Goal: Task Accomplishment & Management: Use online tool/utility

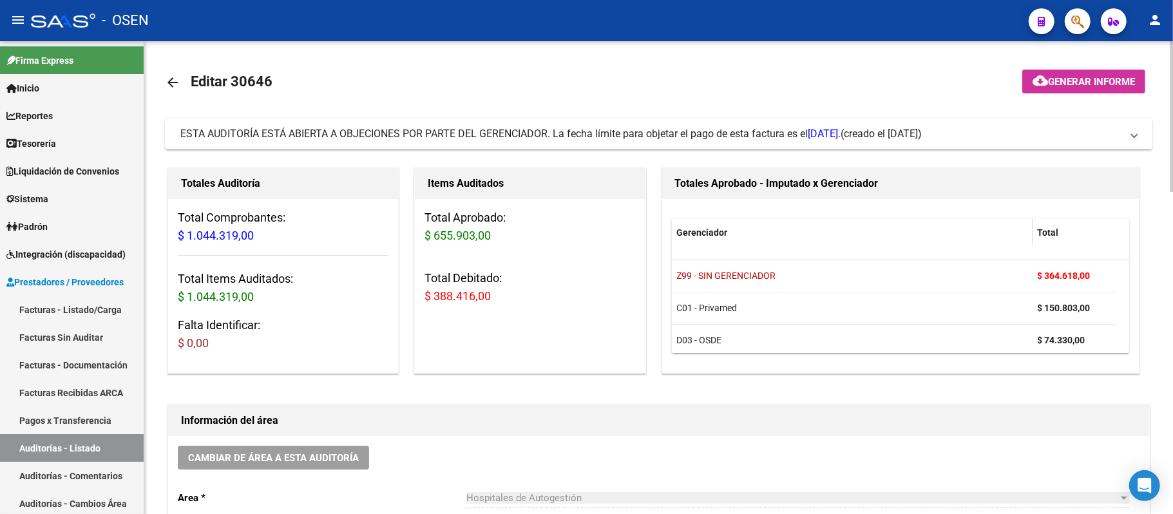
click at [470, 129] on span "ESTA AUDITORÍA ESTÁ ABIERTA A OBJECIONES POR PARTE DEL GERENCIADOR. La fecha lí…" at bounding box center [510, 134] width 660 height 12
click at [622, 124] on mat-expansion-panel-header "ESTA AUDITORÍA ESTÁ ABIERTA A OBJECIONES POR PARTE DEL GERENCIADOR. La fecha lí…" at bounding box center [658, 134] width 987 height 31
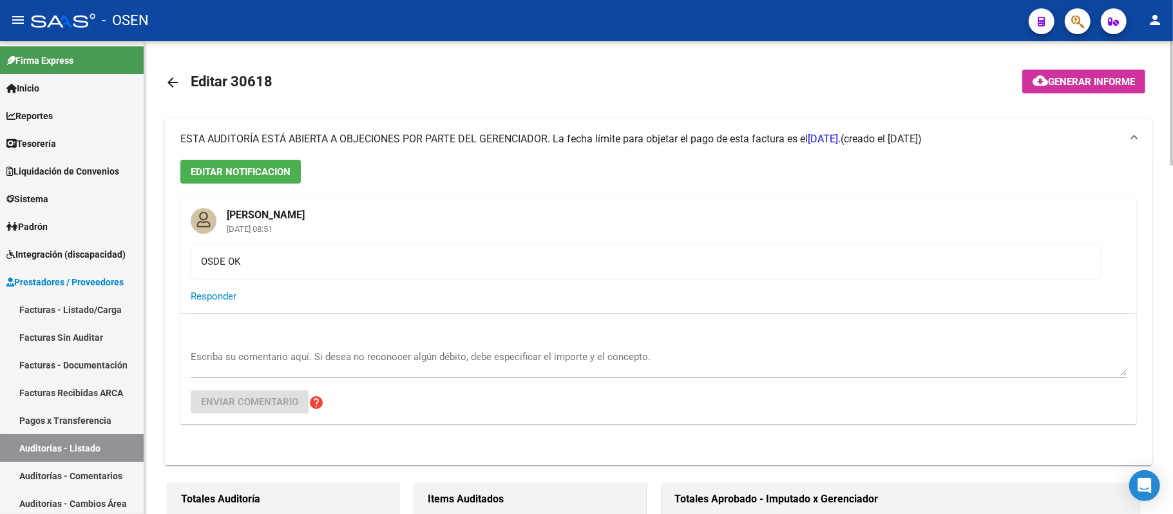
click at [622, 126] on mat-expansion-panel-header "ESTA AUDITORÍA ESTÁ ABIERTA A OBJECIONES POR PARTE DEL GERENCIADOR. La fecha lí…" at bounding box center [658, 139] width 987 height 41
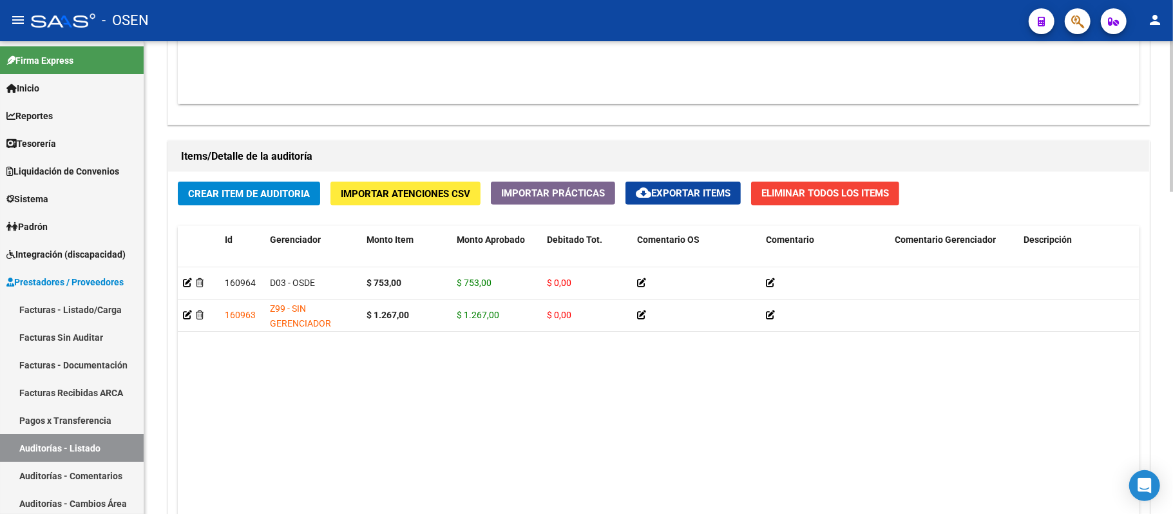
scroll to position [1015, 0]
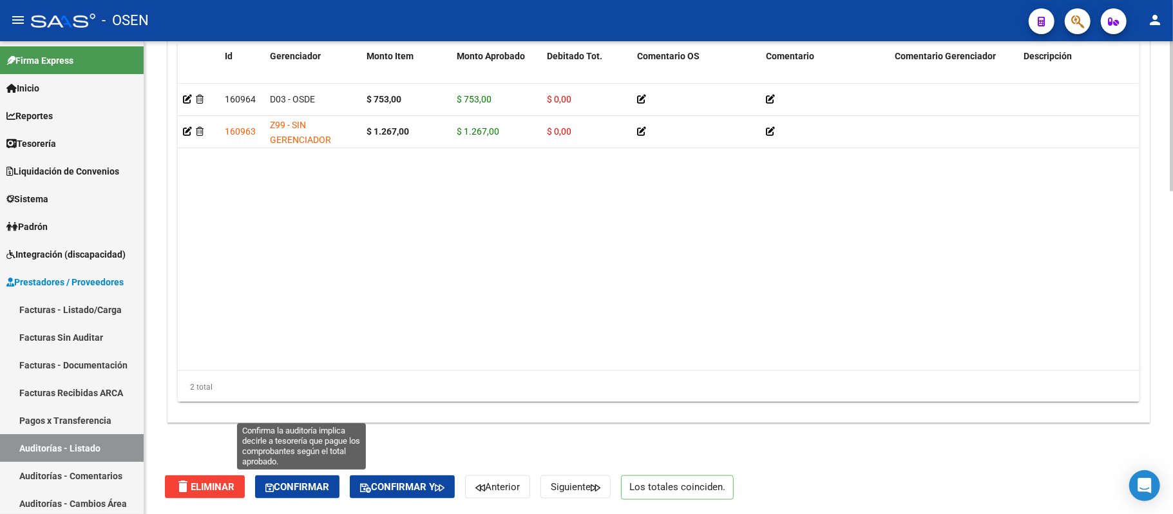
click at [296, 486] on span "Confirmar" at bounding box center [297, 487] width 64 height 12
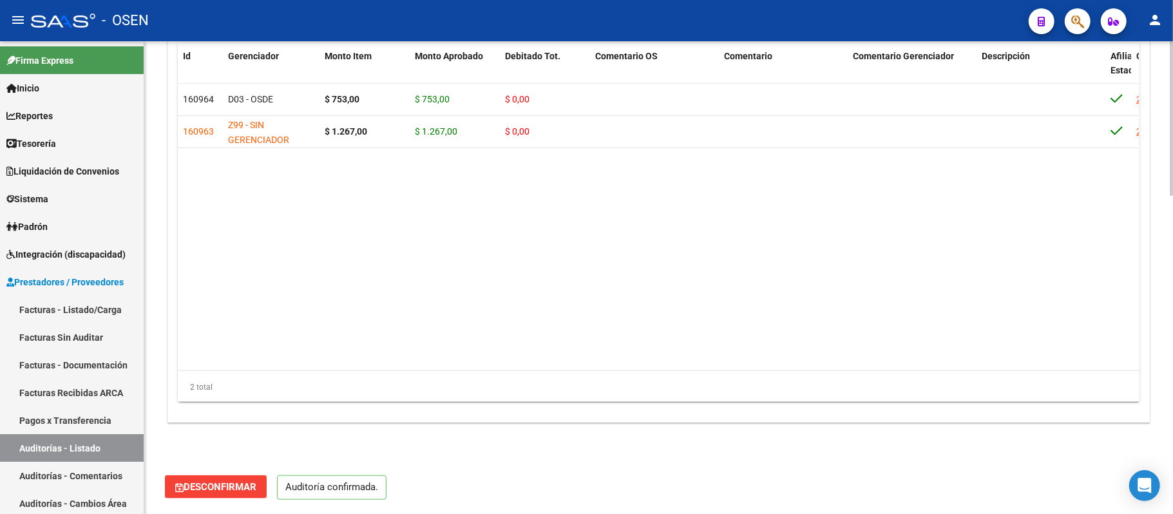
scroll to position [970, 0]
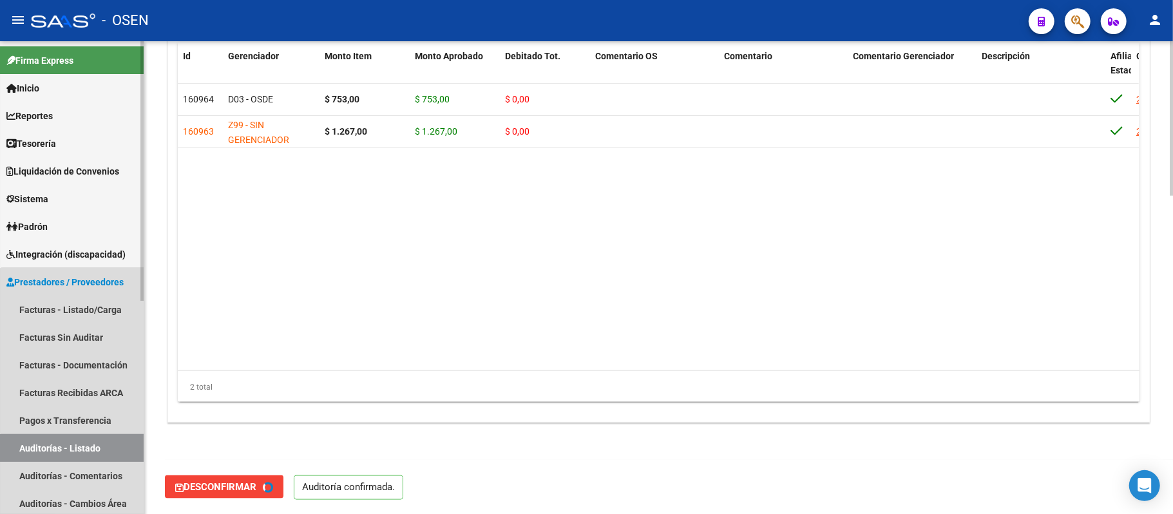
click at [101, 452] on link "Auditorías - Listado" at bounding box center [72, 448] width 144 height 28
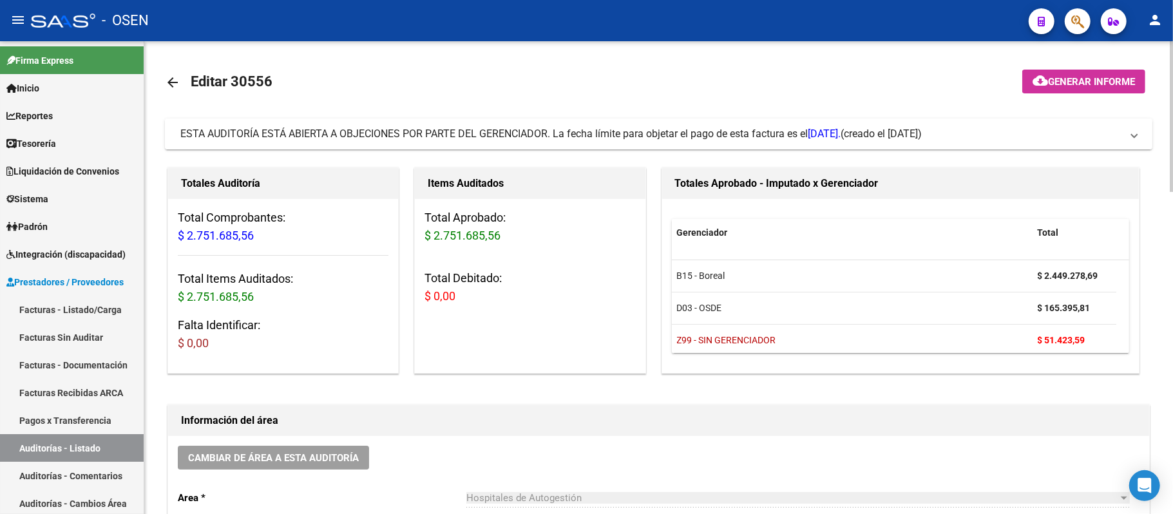
click at [499, 127] on div "ESTA AUDITORÍA ESTÁ ABIERTA A OBJECIONES POR PARTE DEL GERENCIADOR. La fecha lí…" at bounding box center [510, 134] width 660 height 14
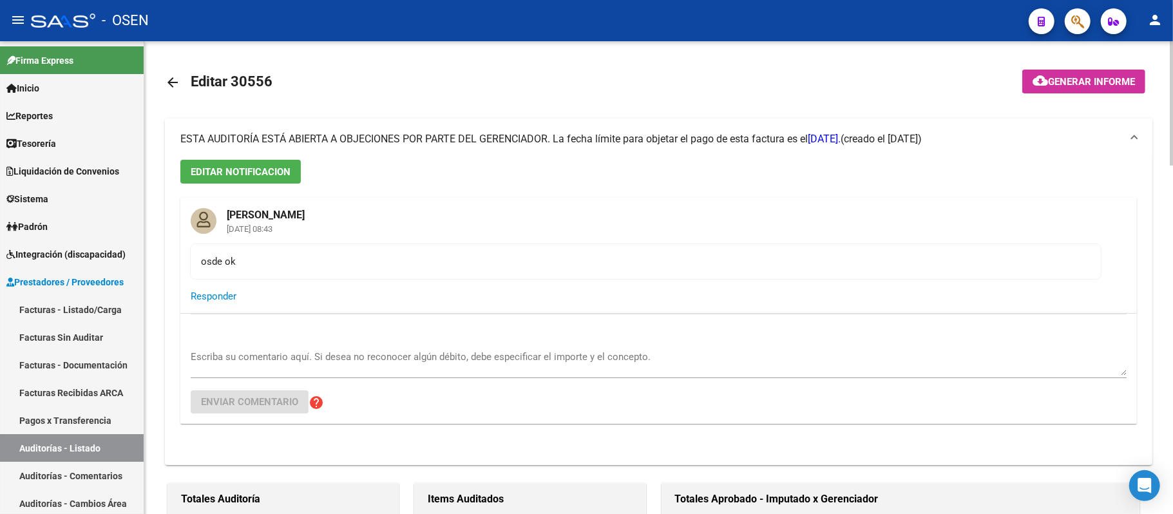
click at [499, 126] on mat-expansion-panel-header "ESTA AUDITORÍA ESTÁ ABIERTA A OBJECIONES POR PARTE DEL GERENCIADOR. La fecha lí…" at bounding box center [658, 139] width 987 height 41
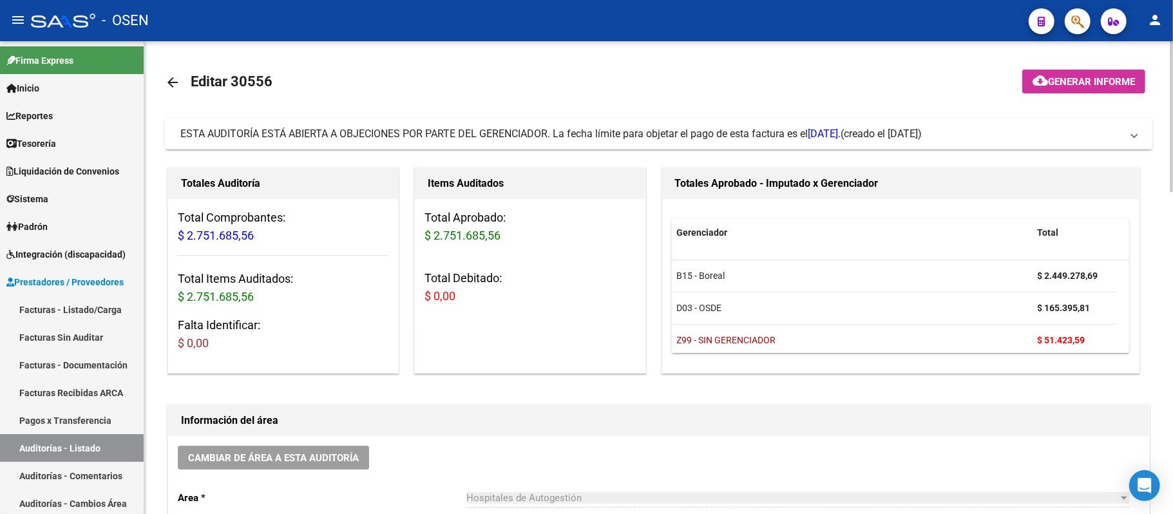
click at [496, 138] on span "ESTA AUDITORÍA ESTÁ ABIERTA A OBJECIONES POR PARTE DEL GERENCIADOR. La fecha lí…" at bounding box center [510, 134] width 660 height 12
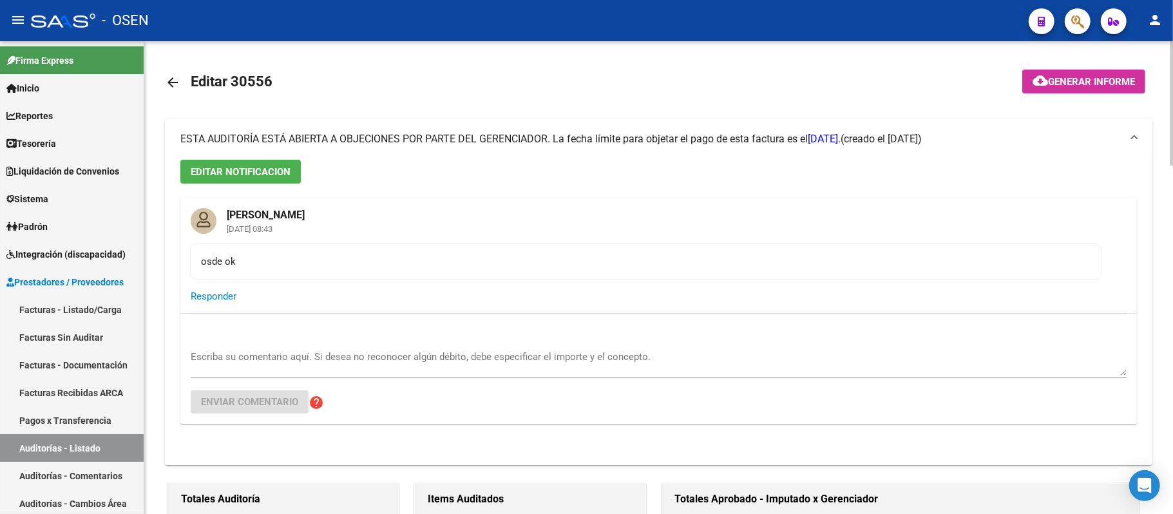
click at [496, 138] on span "ESTA AUDITORÍA ESTÁ ABIERTA A OBJECIONES POR PARTE DEL GERENCIADOR. La fecha lí…" at bounding box center [510, 139] width 660 height 12
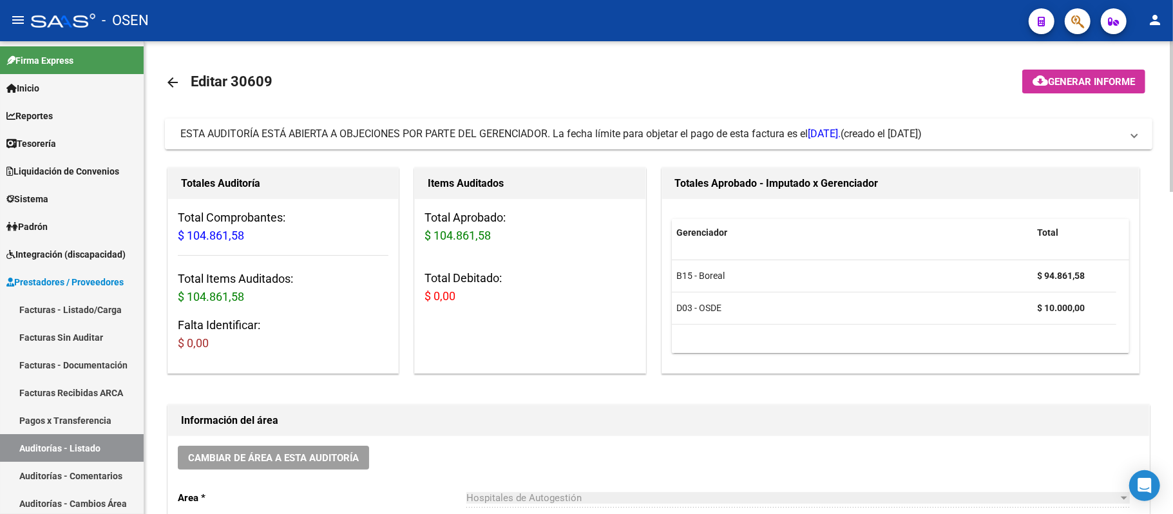
click at [565, 129] on span "ESTA AUDITORÍA ESTÁ ABIERTA A OBJECIONES POR PARTE DEL GERENCIADOR. La fecha lí…" at bounding box center [510, 134] width 660 height 12
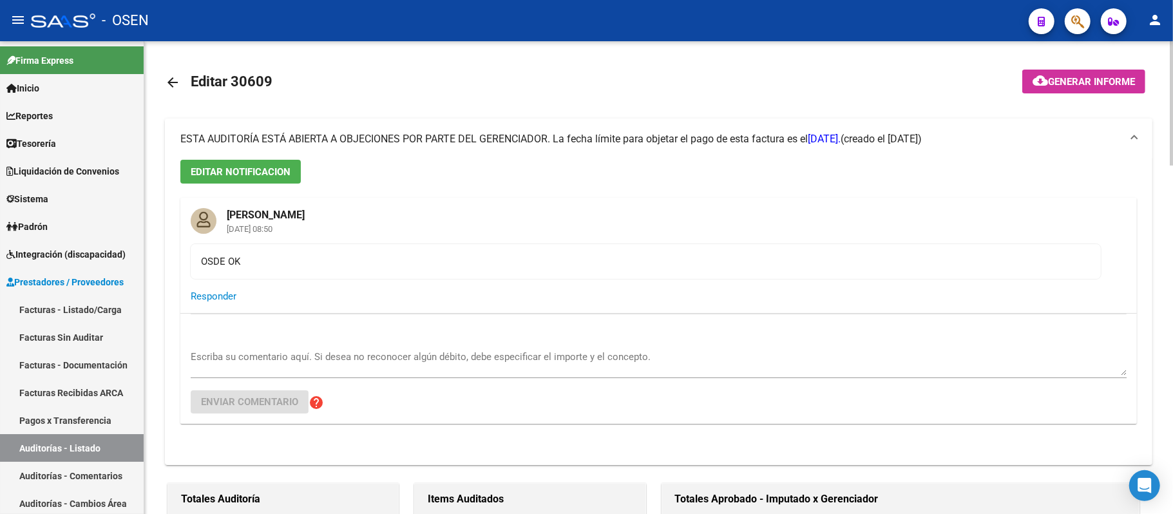
click at [565, 129] on mat-expansion-panel-header "ESTA AUDITORÍA ESTÁ ABIERTA A OBJECIONES POR PARTE DEL GERENCIADOR. La fecha lí…" at bounding box center [658, 139] width 987 height 41
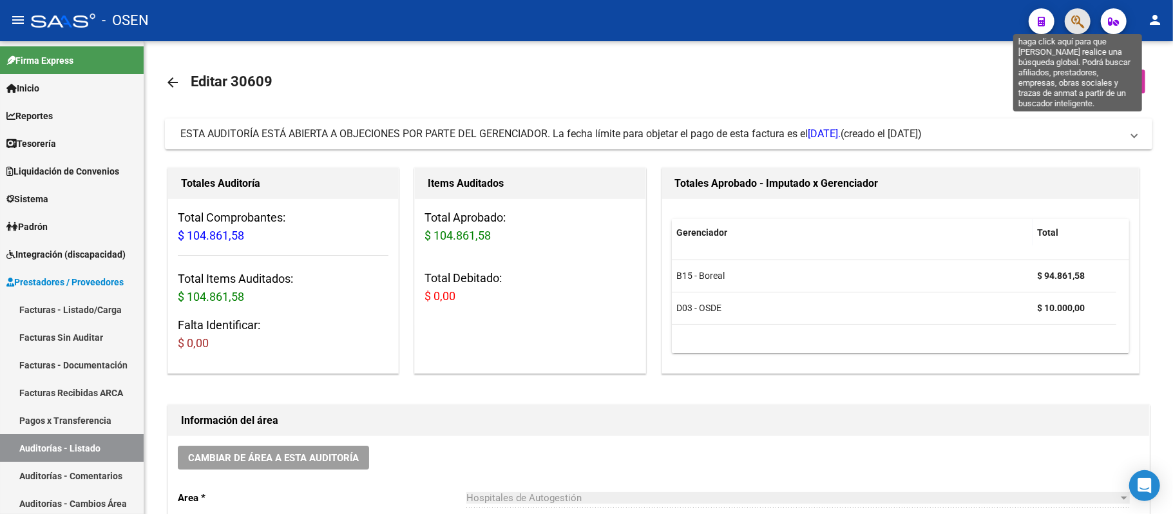
click at [1077, 16] on icon "button" at bounding box center [1077, 21] width 13 height 15
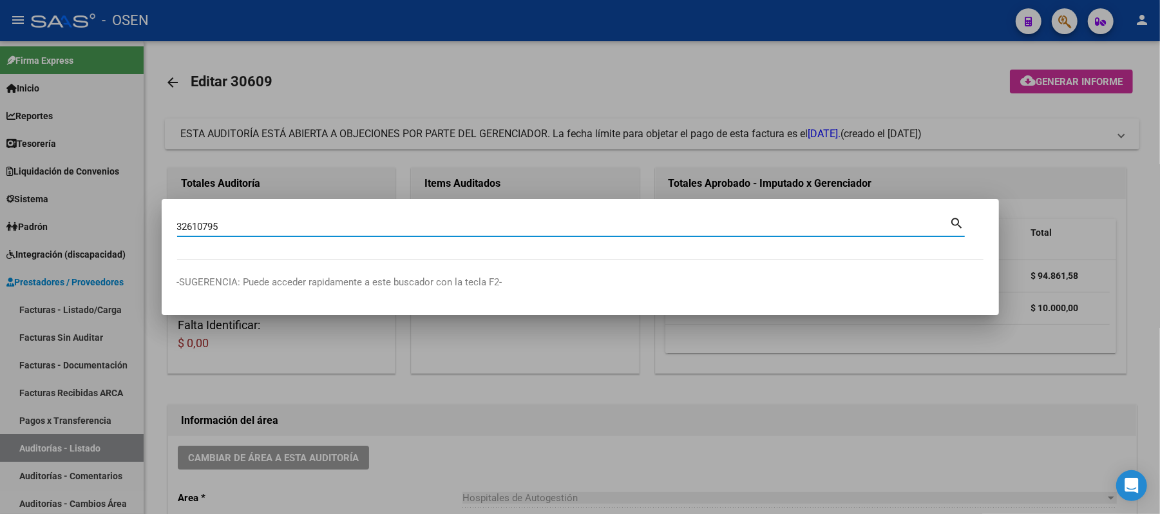
type input "32610795"
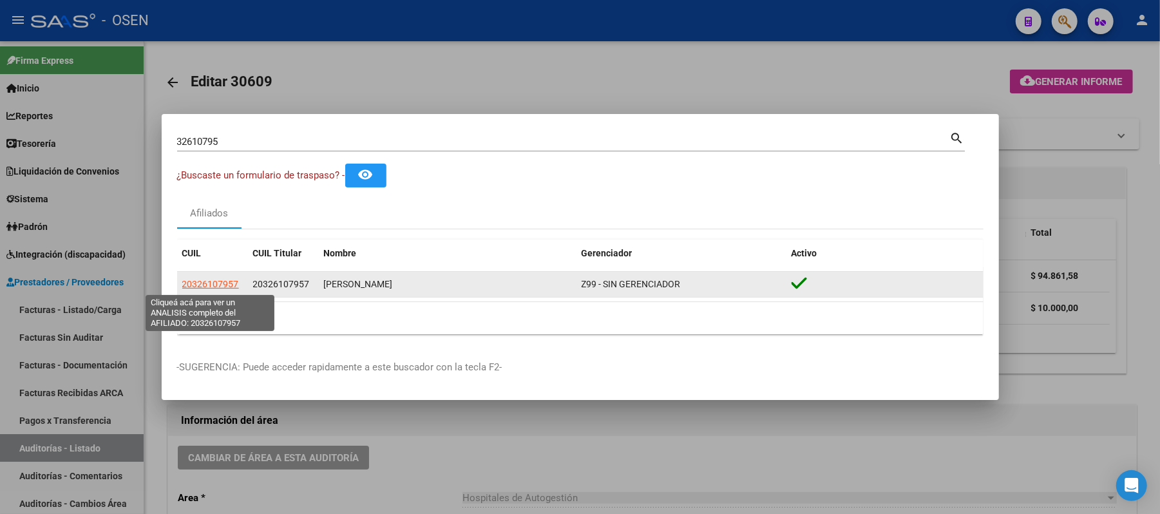
click at [218, 287] on span "20326107957" at bounding box center [210, 284] width 57 height 10
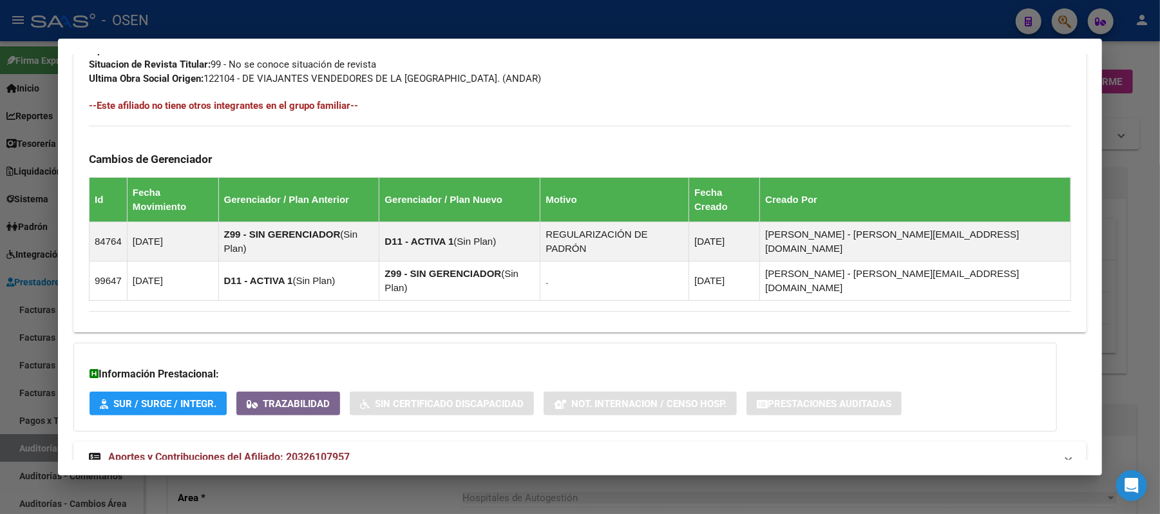
scroll to position [694, 0]
click at [261, 441] on mat-expansion-panel-header "Aportes y Contribuciones del Afiliado: 20326107957" at bounding box center [579, 456] width 1013 height 31
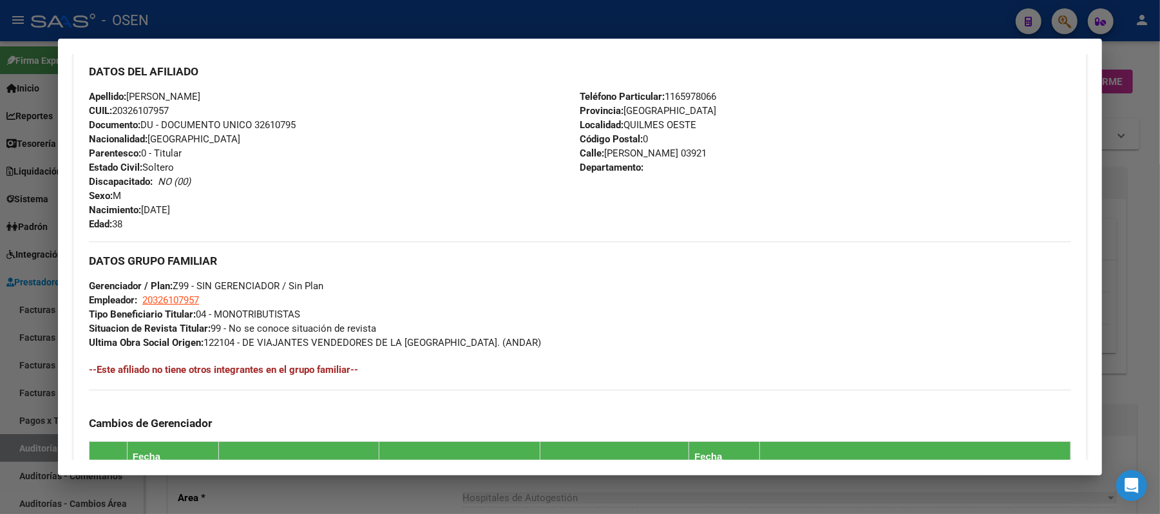
scroll to position [515, 0]
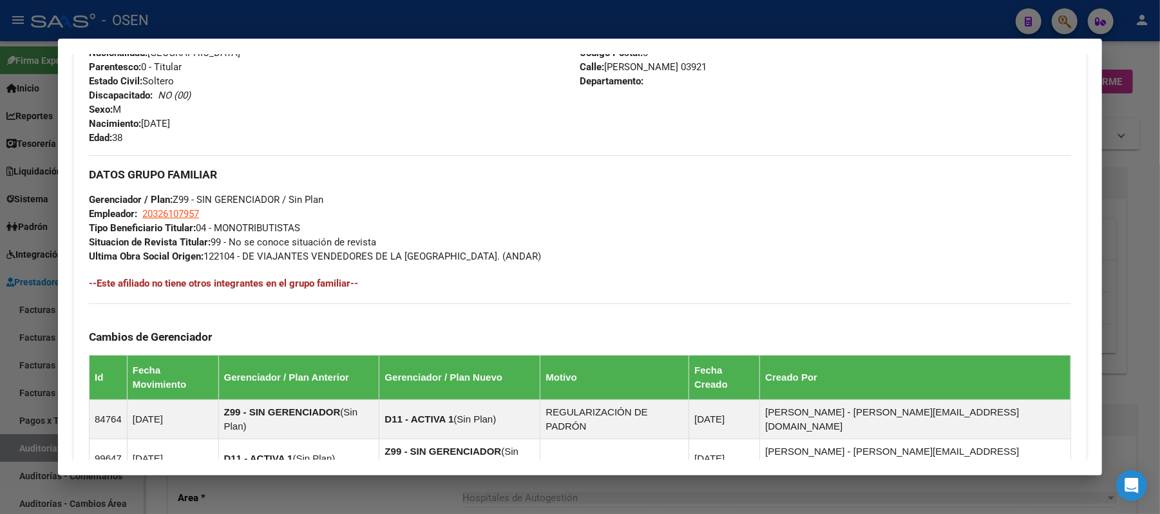
click at [488, 155] on hr at bounding box center [580, 155] width 982 height 1
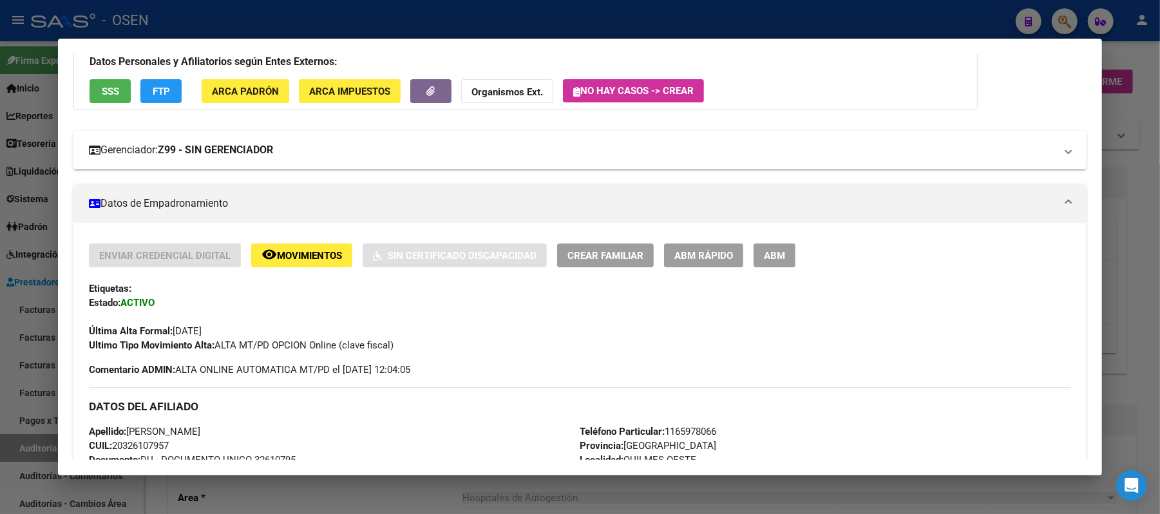
scroll to position [0, 0]
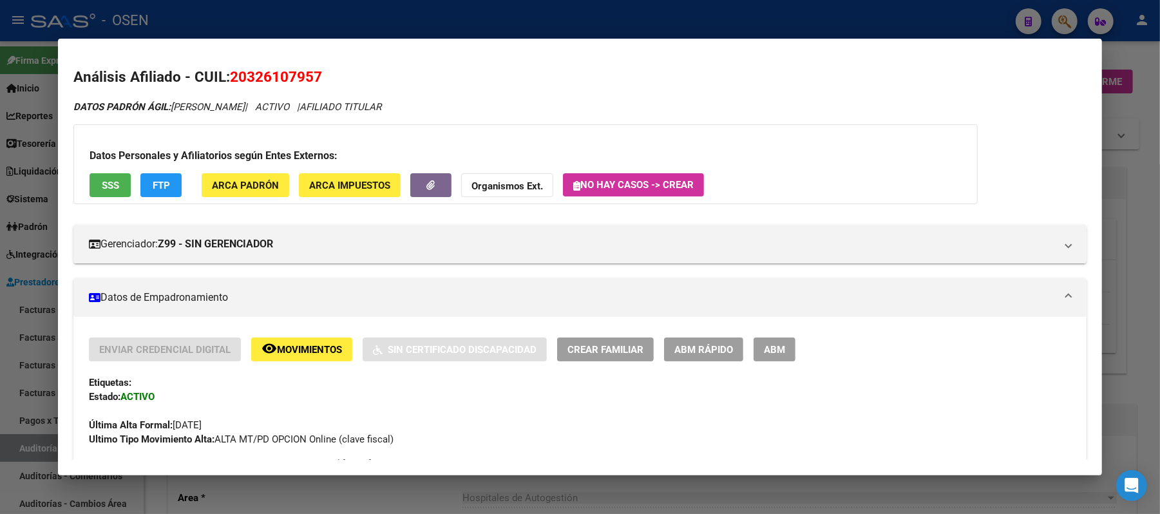
click at [455, 102] on div "DATOS PADRÓN ÁGIL: CROCE GONZALO ALFREDO | ACTIVO | AFILIADO TITULAR" at bounding box center [579, 107] width 1013 height 15
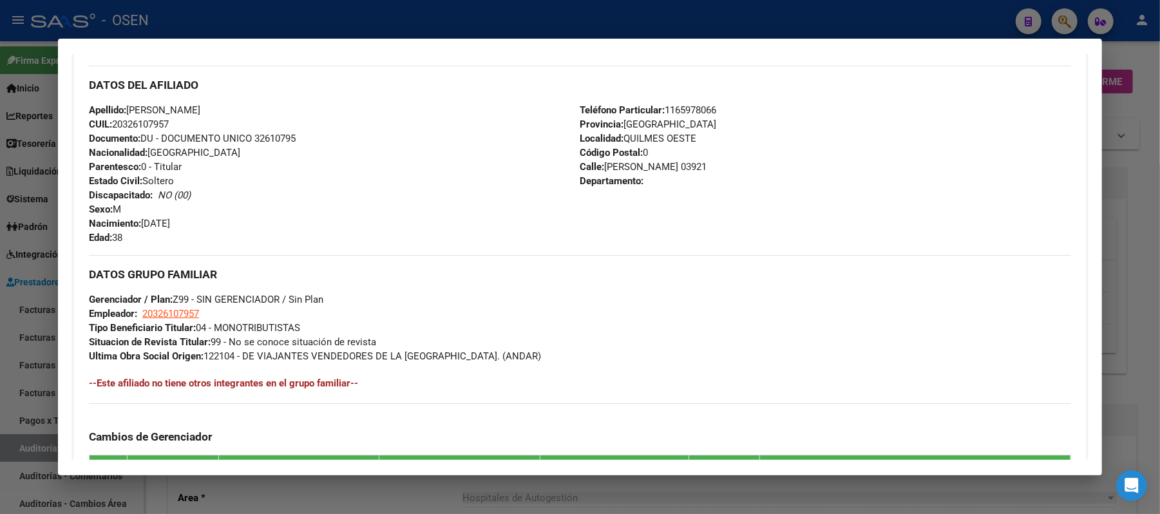
scroll to position [243, 0]
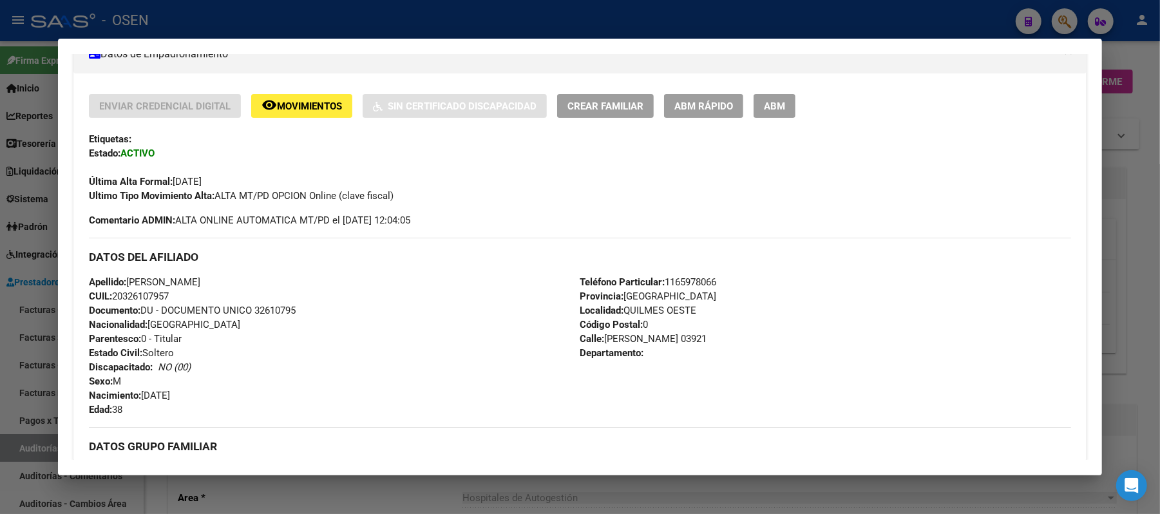
drag, startPoint x: 175, startPoint y: 303, endPoint x: 73, endPoint y: 285, distance: 103.4
click at [73, 285] on div "Enviar Credencial Digital remove_red_eye Movimientos Sin Certificado Discapacid…" at bounding box center [579, 433] width 1013 height 678
copy div "Apellido: GONZALO ALFREDO CROCE CUIL: 20326107957"
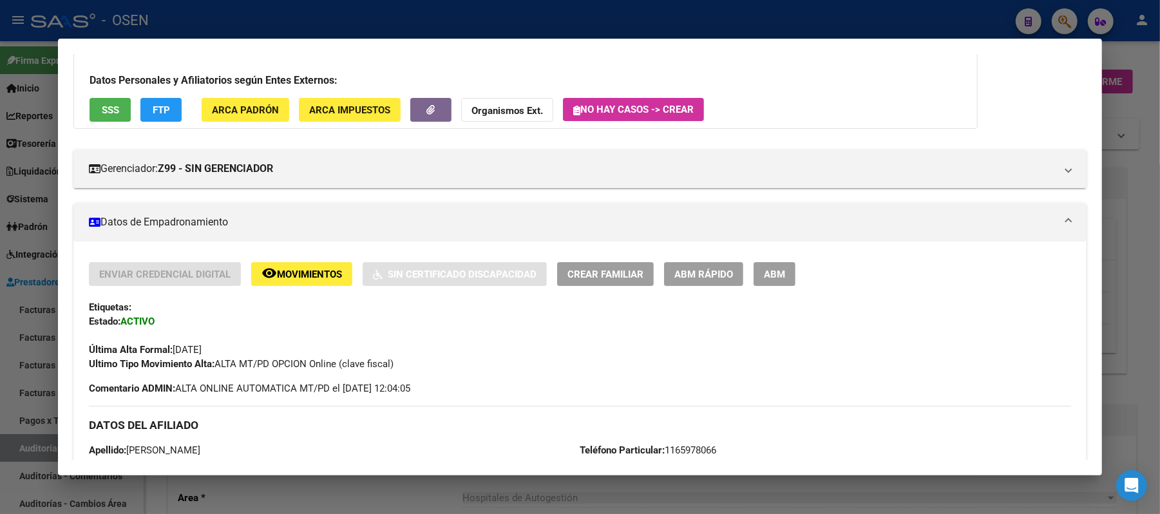
scroll to position [0, 0]
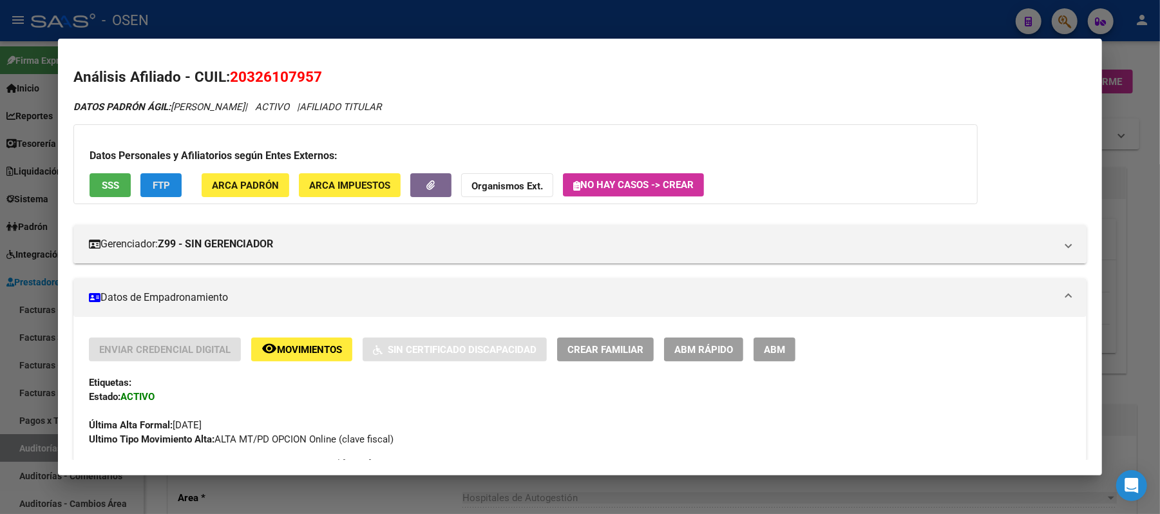
click at [142, 179] on button "FTP" at bounding box center [160, 185] width 41 height 24
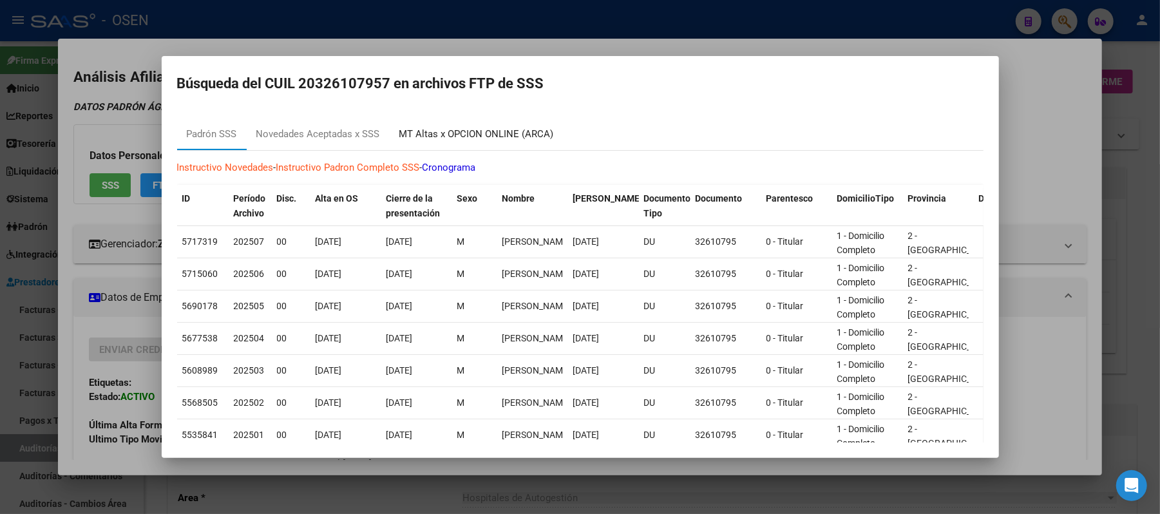
click at [527, 135] on div "MT Altas x OPCION ONLINE (ARCA)" at bounding box center [476, 134] width 155 height 15
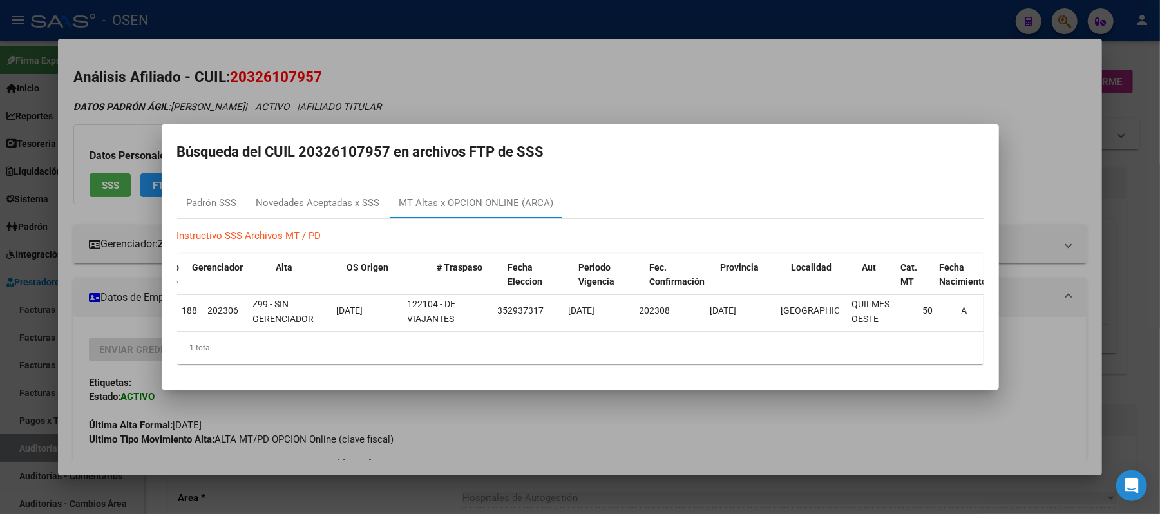
scroll to position [0, 82]
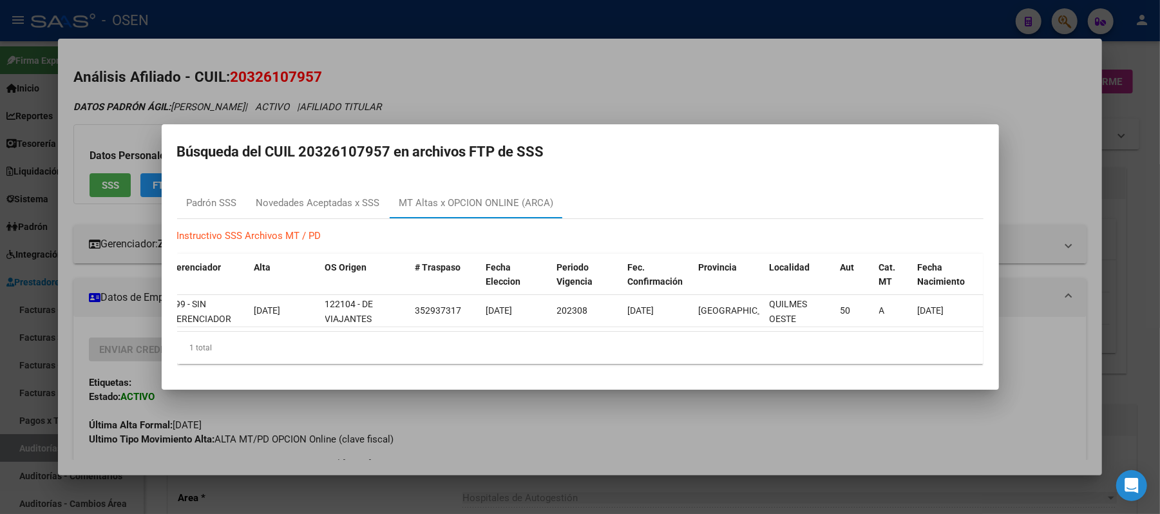
click at [562, 76] on div at bounding box center [580, 257] width 1160 height 514
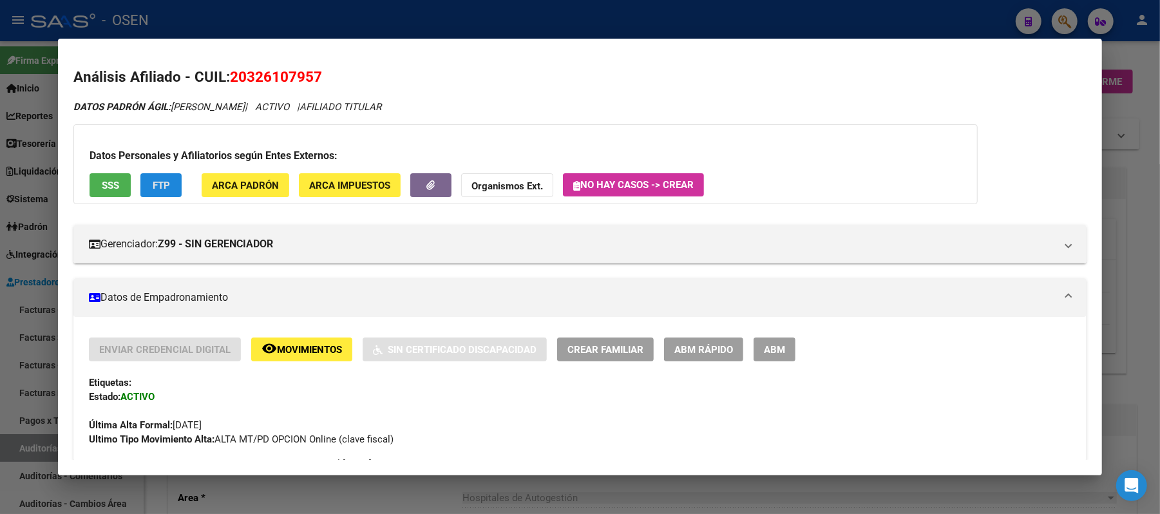
click at [174, 176] on button "FTP" at bounding box center [160, 185] width 41 height 24
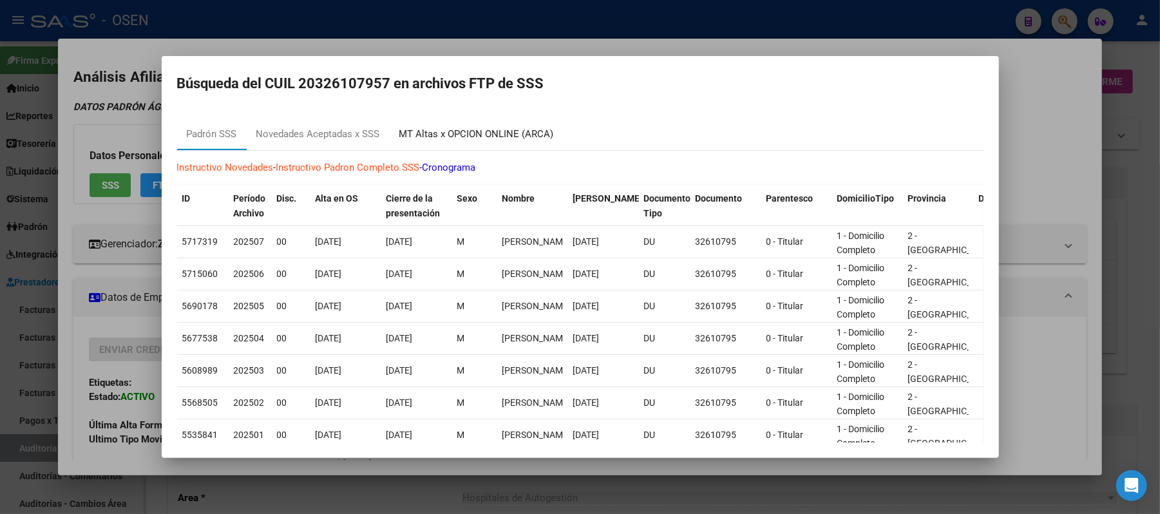
click at [475, 133] on div "MT Altas x OPCION ONLINE (ARCA)" at bounding box center [476, 134] width 155 height 15
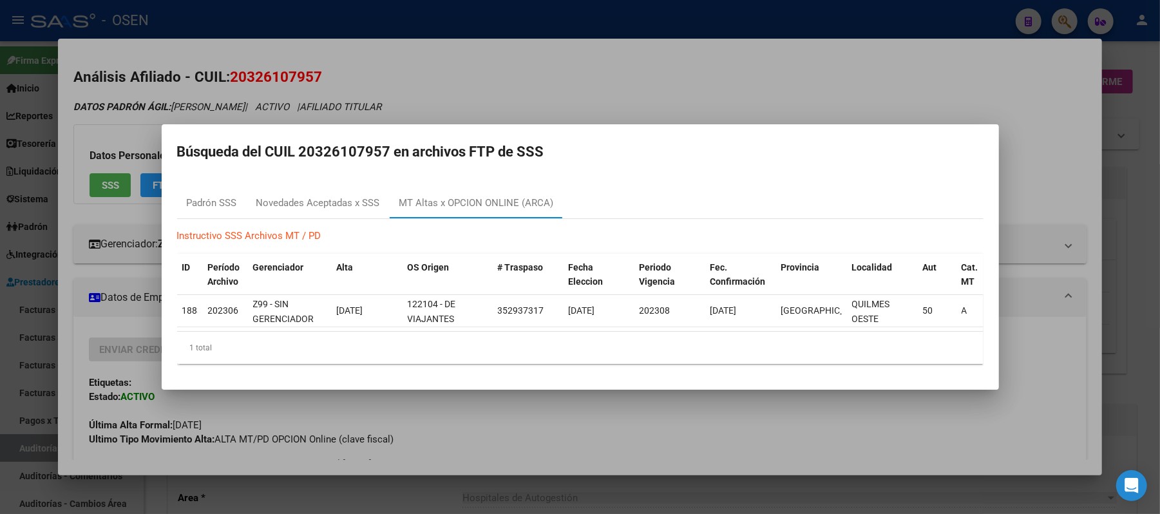
click at [654, 77] on div at bounding box center [580, 257] width 1160 height 514
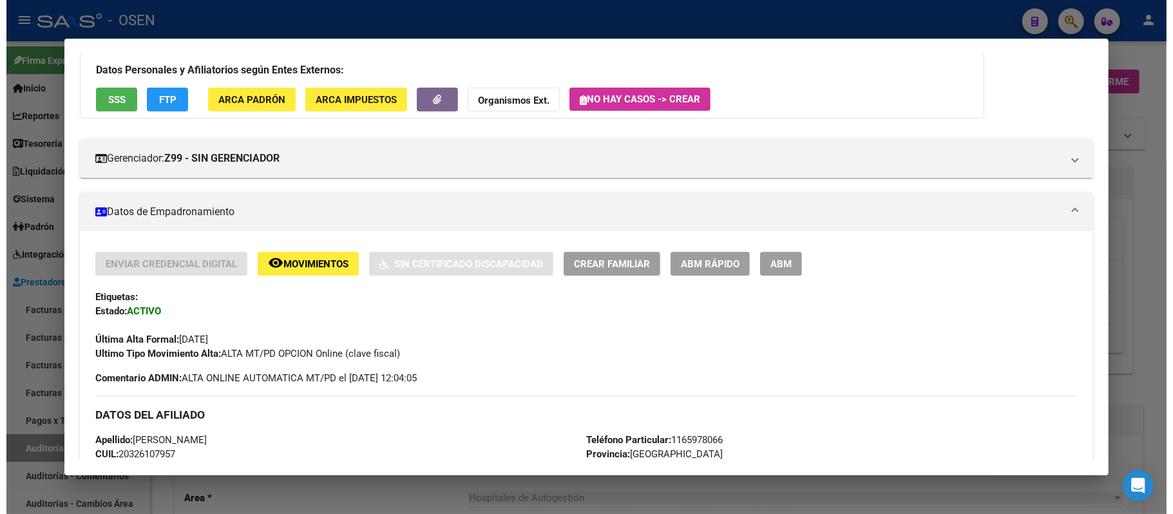
scroll to position [0, 0]
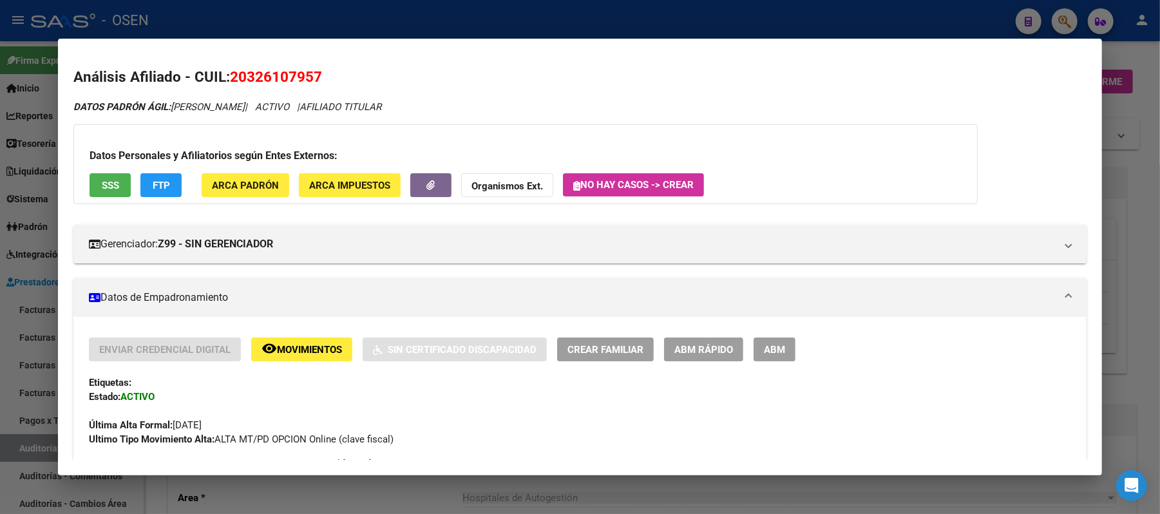
click at [163, 191] on span "FTP" at bounding box center [161, 186] width 17 height 12
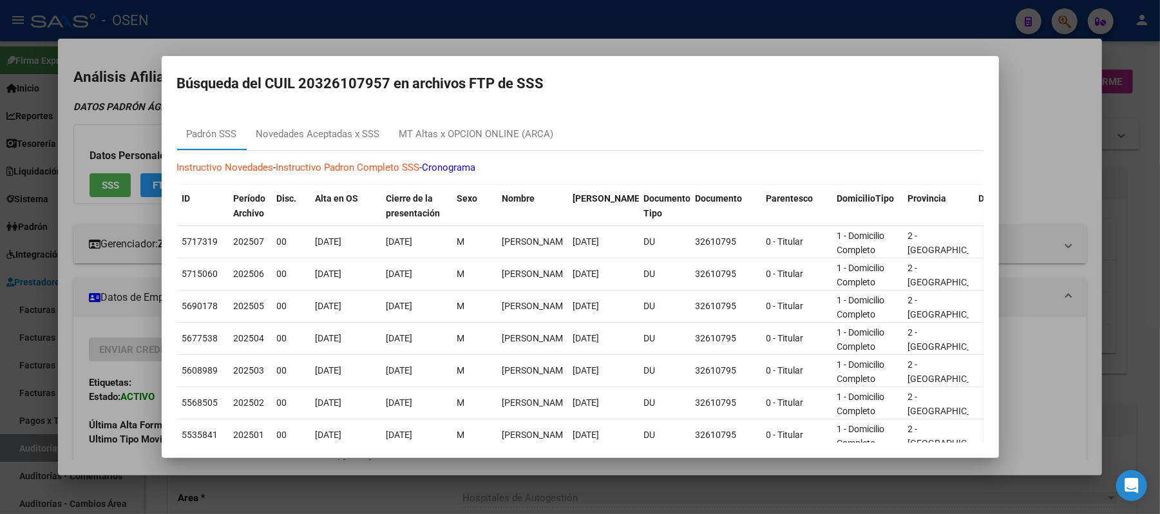
click at [278, 33] on div at bounding box center [580, 257] width 1160 height 514
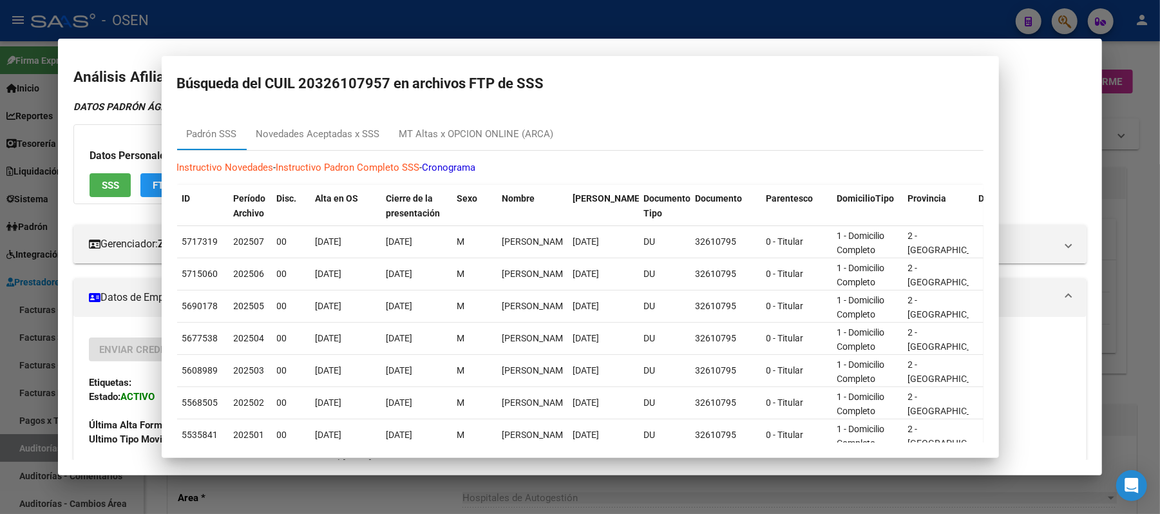
click at [281, 8] on div at bounding box center [580, 257] width 1160 height 514
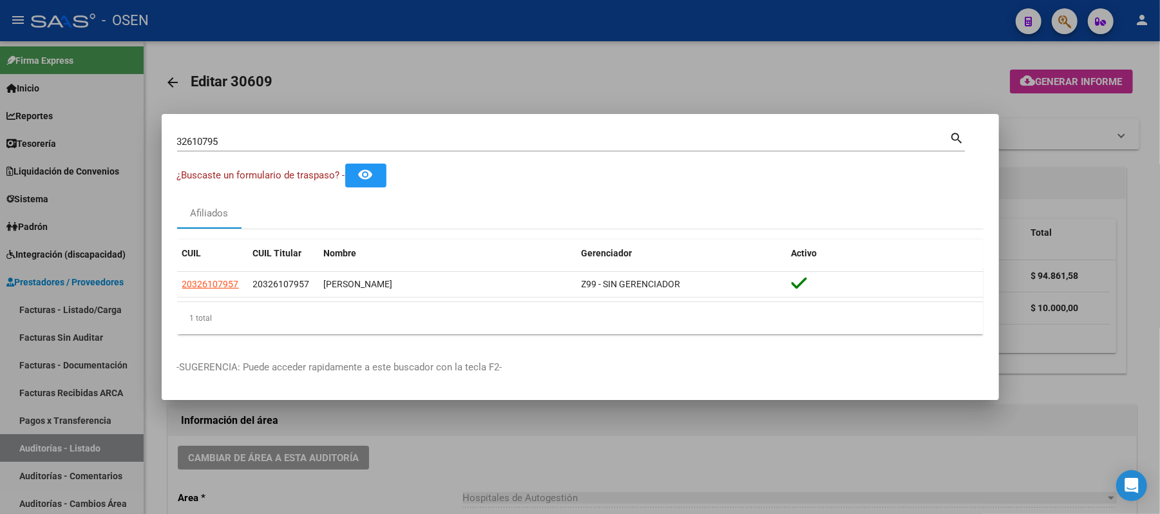
click at [32, 206] on div at bounding box center [580, 257] width 1160 height 514
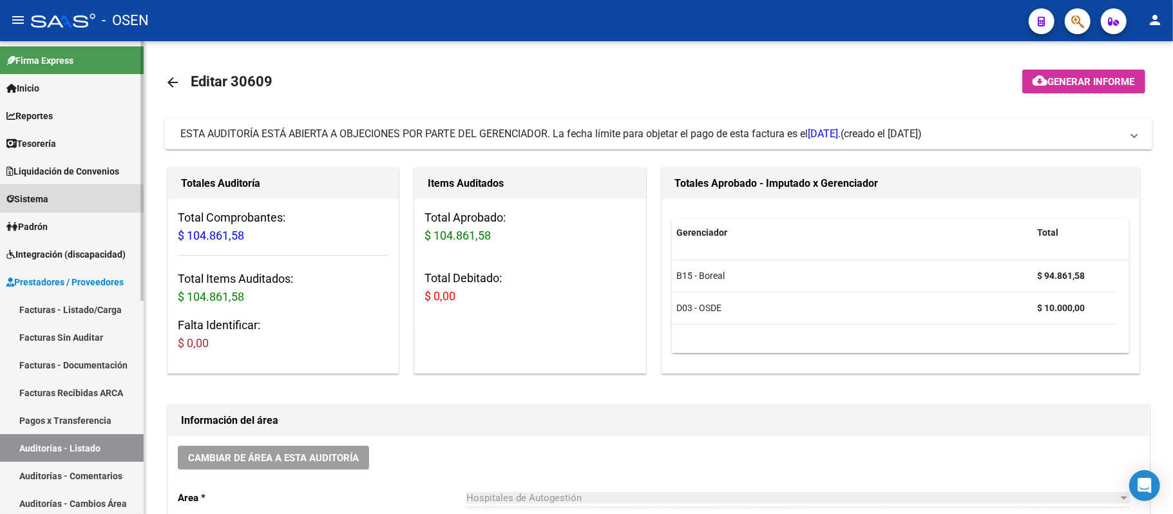
click at [32, 200] on span "Sistema" at bounding box center [27, 199] width 42 height 14
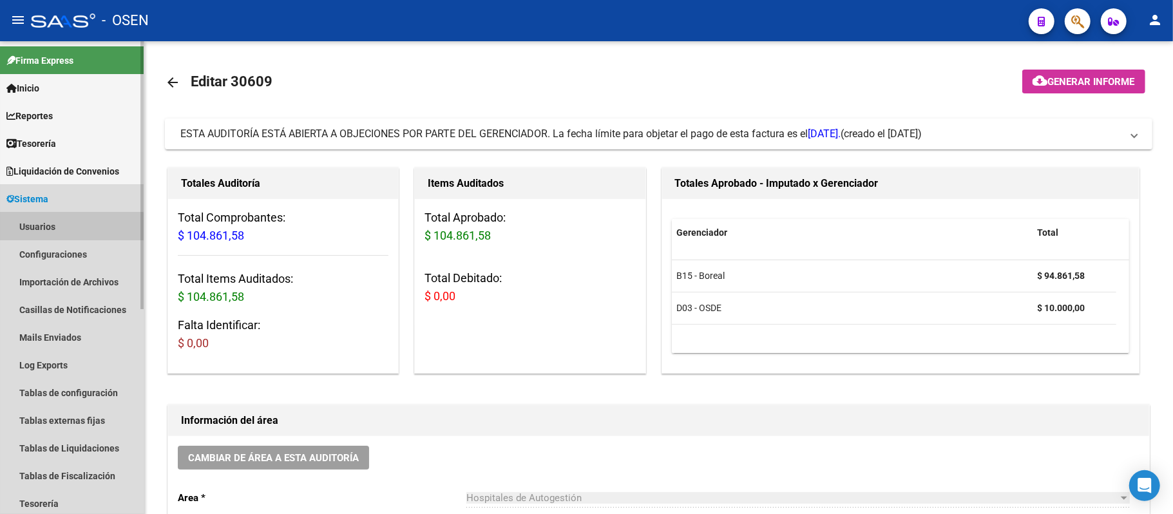
click at [61, 227] on link "Usuarios" at bounding box center [72, 227] width 144 height 28
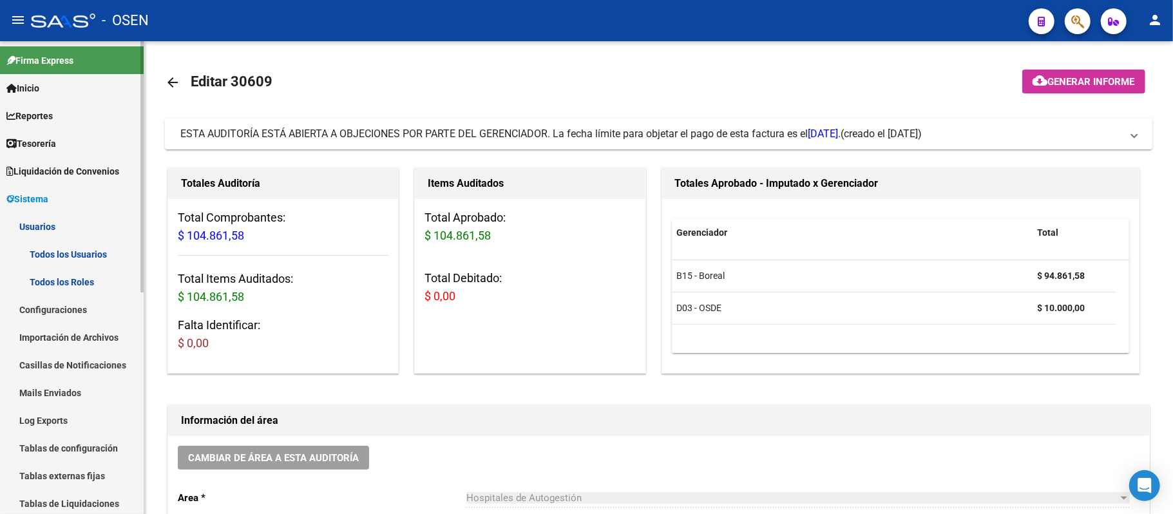
click at [90, 248] on link "Todos los Usuarios" at bounding box center [72, 254] width 144 height 28
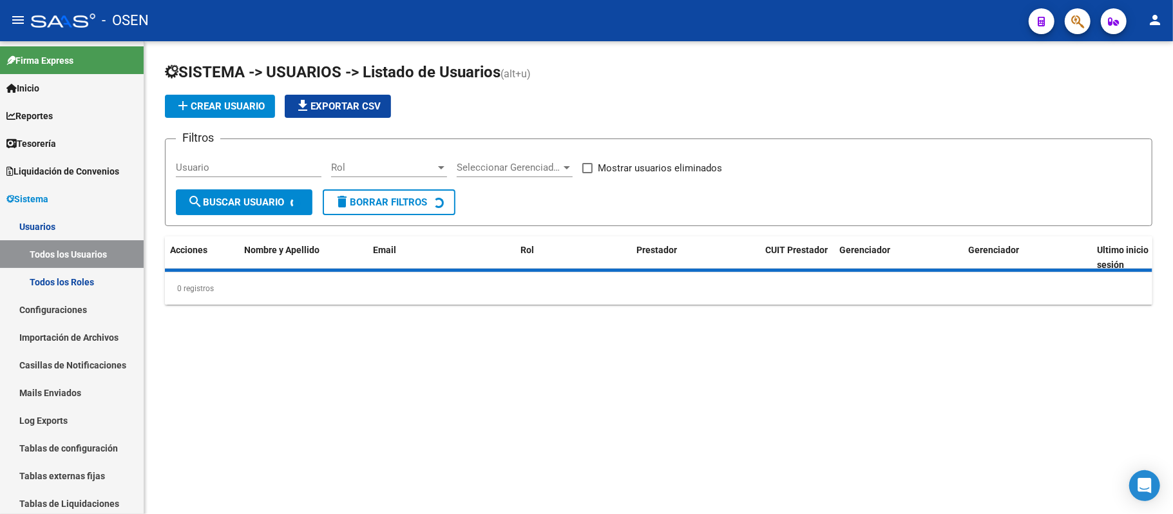
click at [279, 167] on input "Usuario" at bounding box center [249, 168] width 146 height 12
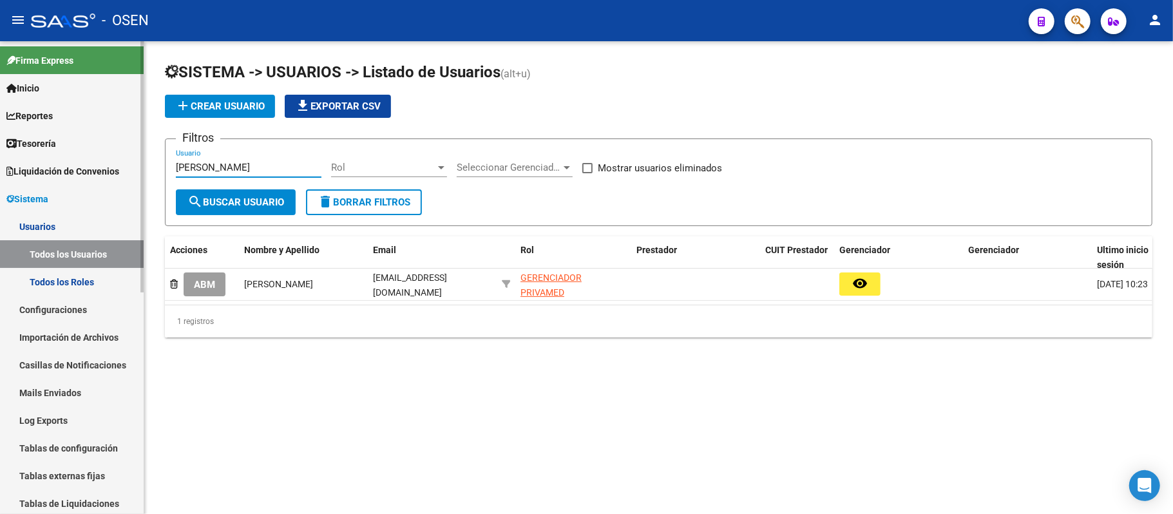
drag, startPoint x: 211, startPoint y: 163, endPoint x: 0, endPoint y: 124, distance: 214.9
click at [0, 130] on mat-sidenav-container "Firma Express Inicio Instructivos Contacto OS Reportes Tablero de Control Ingre…" at bounding box center [586, 277] width 1173 height 473
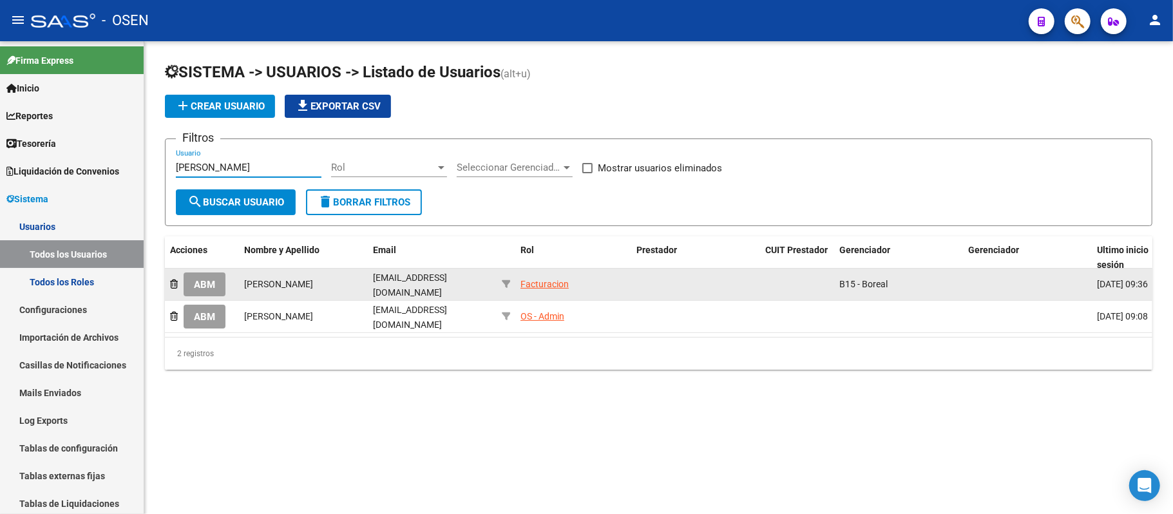
type input "evelyn"
click at [220, 278] on button "ABM" at bounding box center [205, 284] width 42 height 24
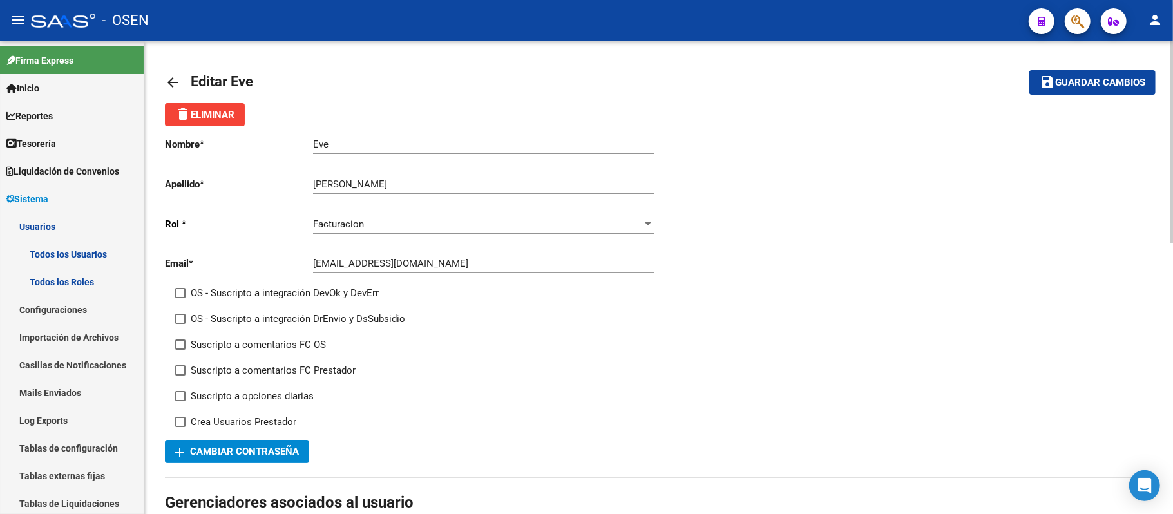
click at [406, 230] on div "Facturacion" at bounding box center [477, 224] width 329 height 12
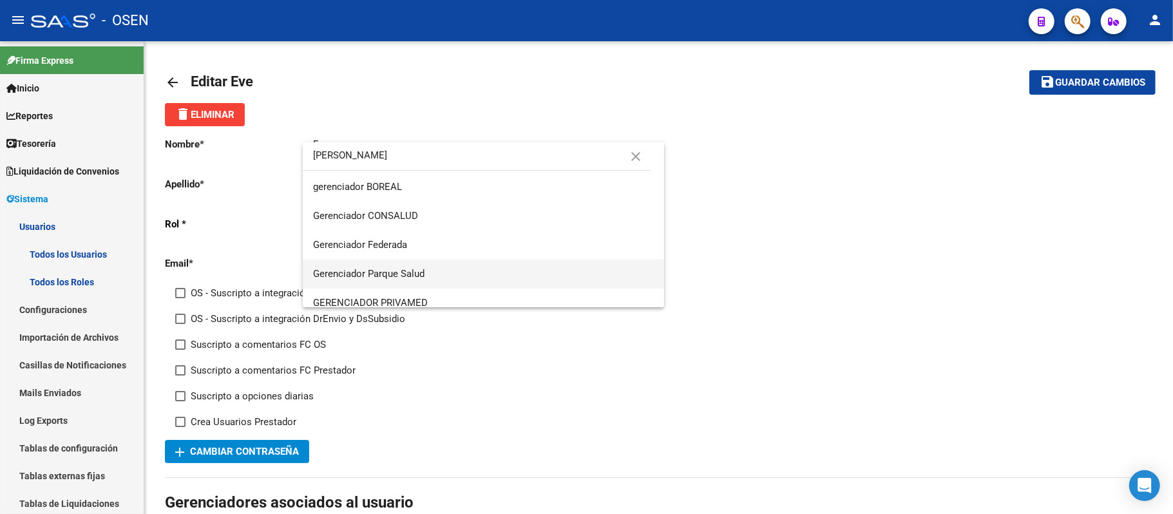
scroll to position [153, 0]
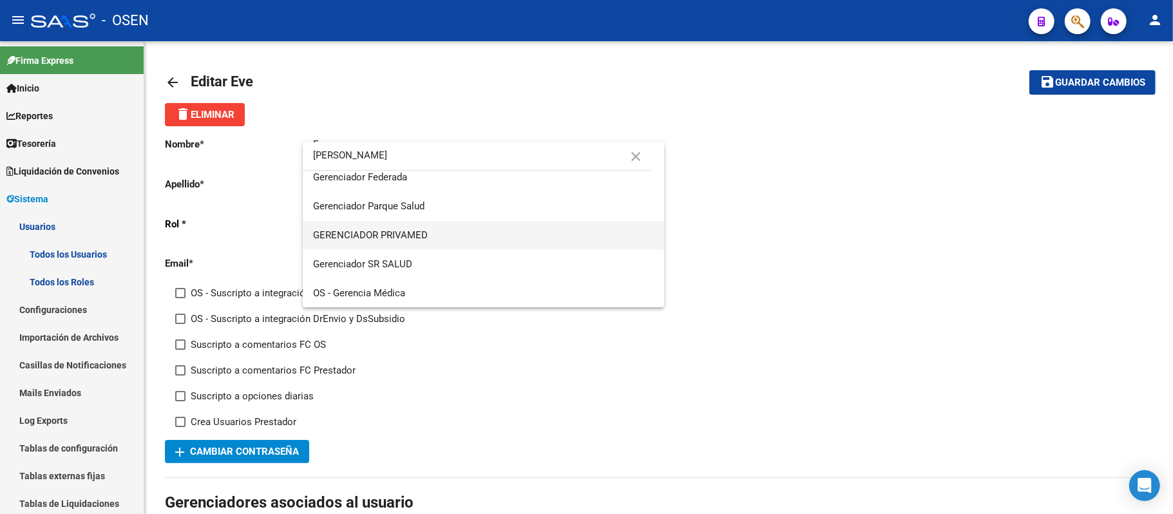
type input "geren"
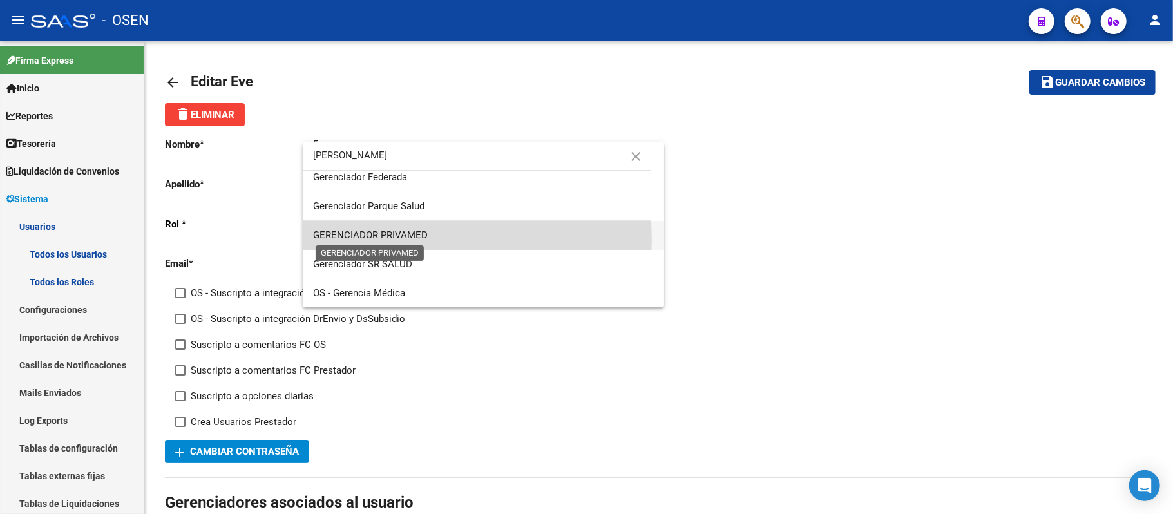
click at [410, 240] on span "GERENCIADOR PRIVAMED" at bounding box center [370, 235] width 115 height 12
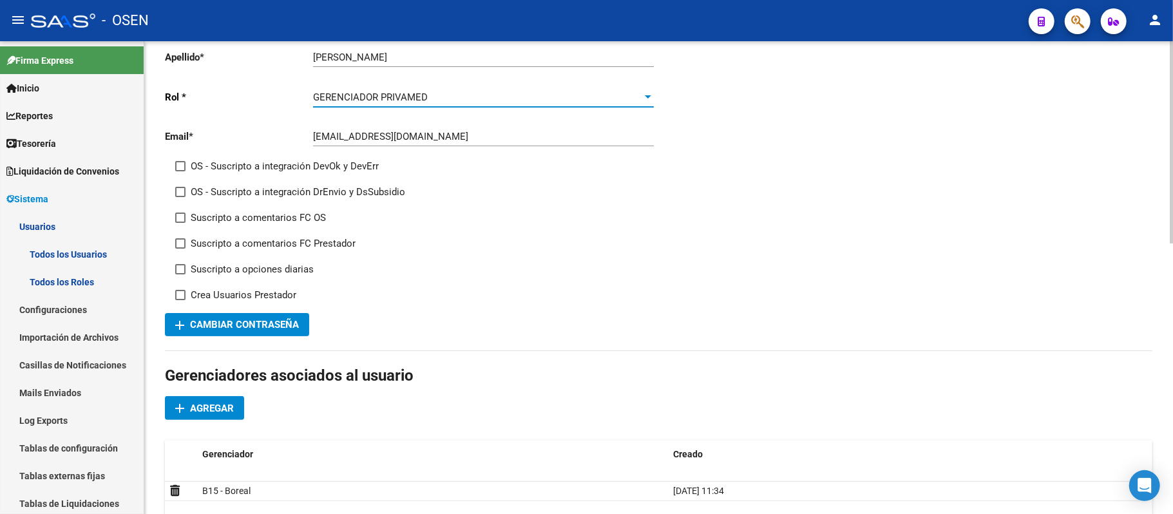
scroll to position [171, 0]
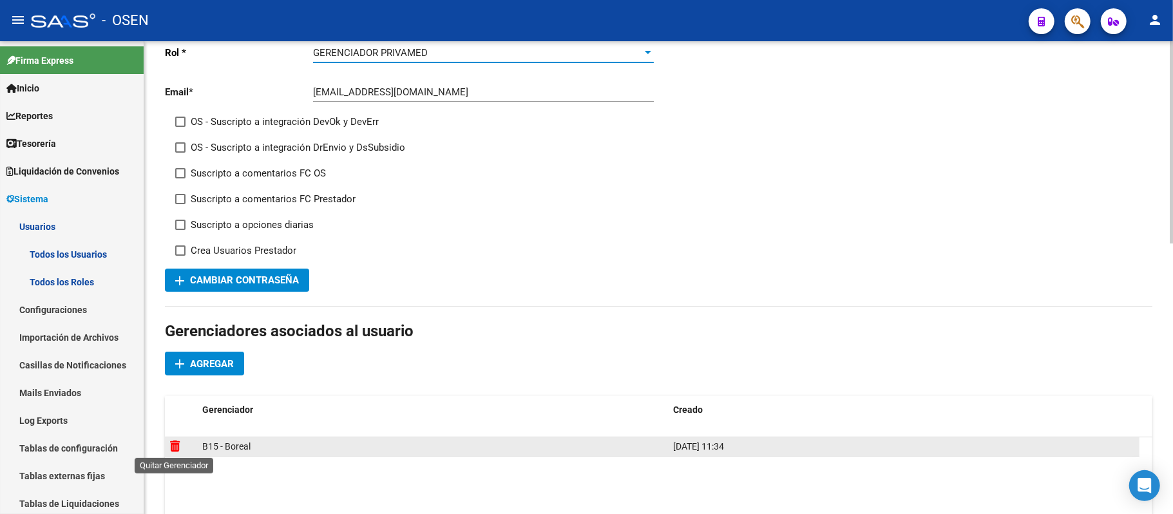
click at [173, 449] on icon at bounding box center [175, 446] width 10 height 12
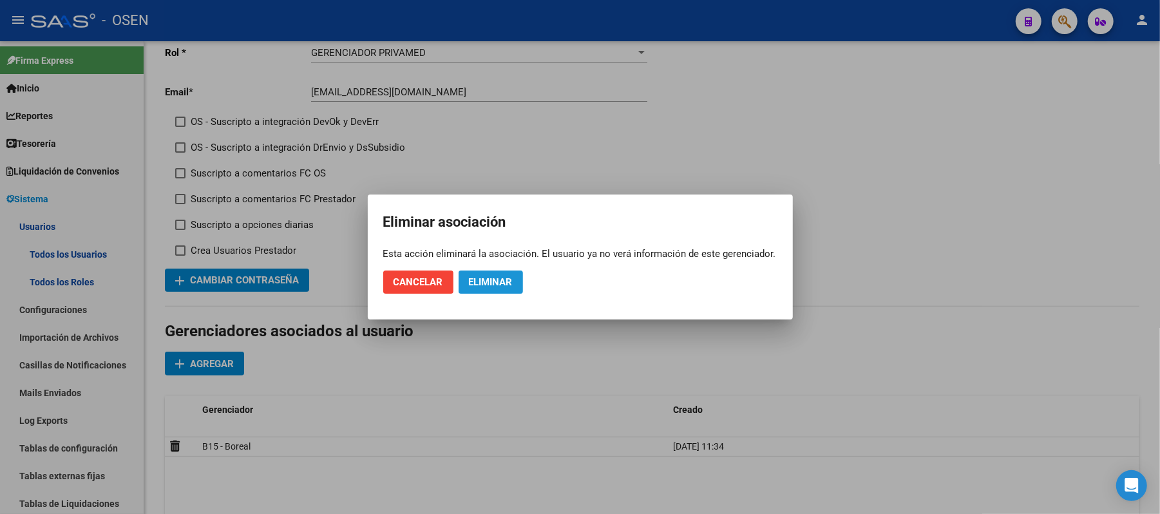
click at [491, 290] on button "Eliminar" at bounding box center [491, 282] width 64 height 23
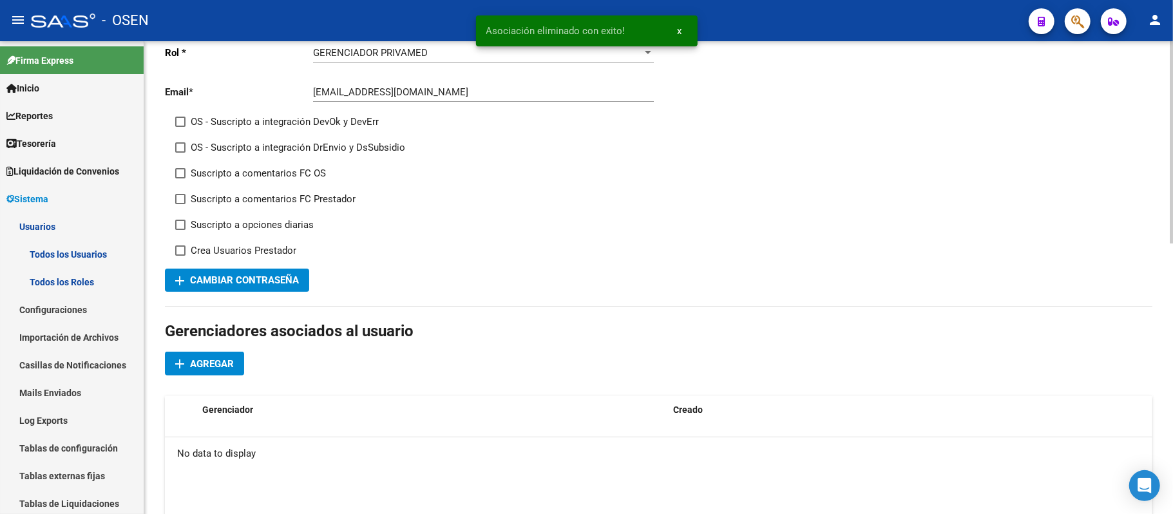
click at [234, 359] on button "add Agregar" at bounding box center [204, 364] width 79 height 24
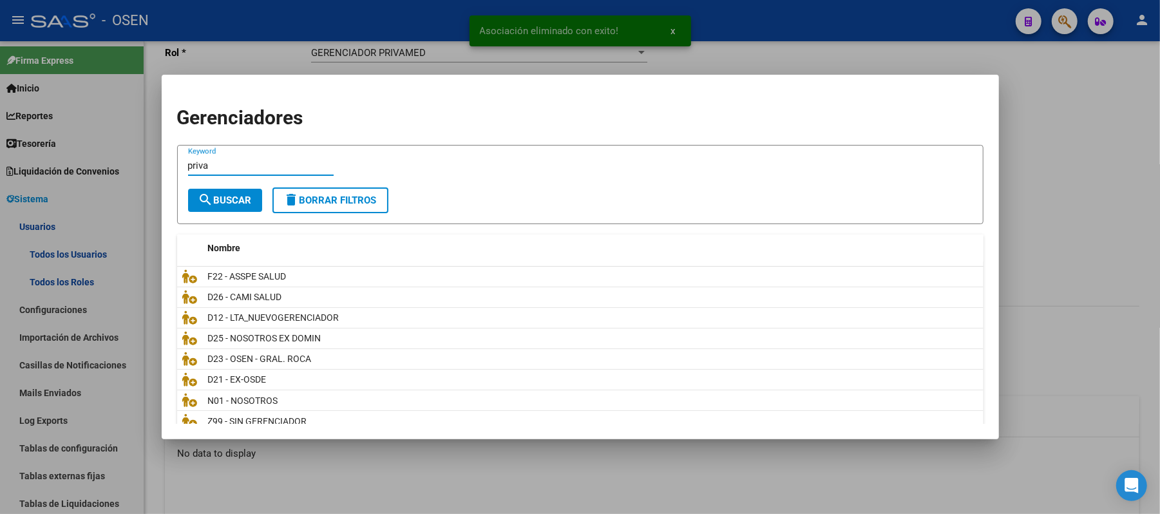
type input "priva"
click at [222, 200] on span "search Buscar" at bounding box center [224, 201] width 53 height 12
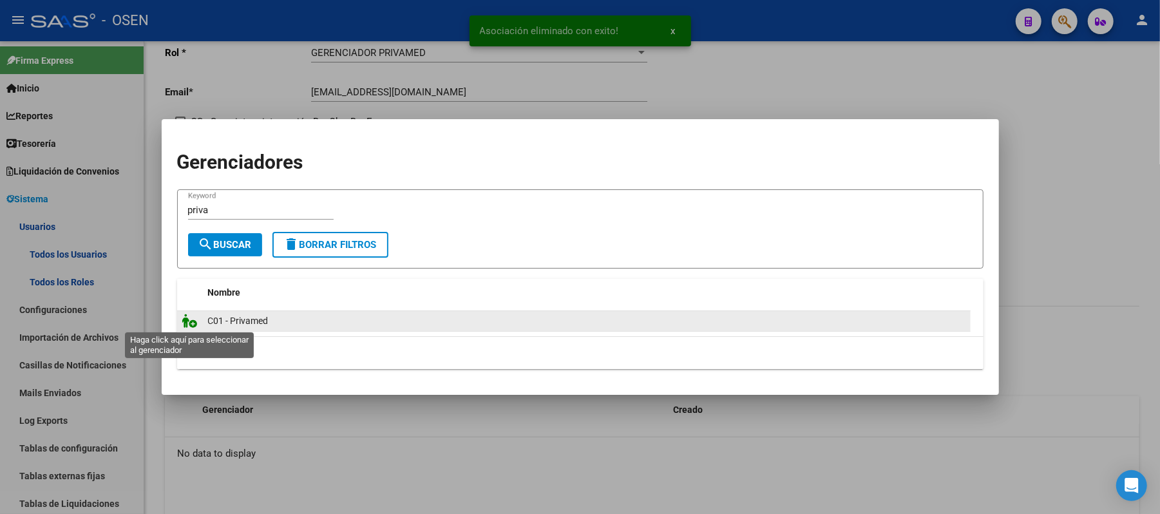
click at [194, 325] on icon at bounding box center [189, 321] width 15 height 14
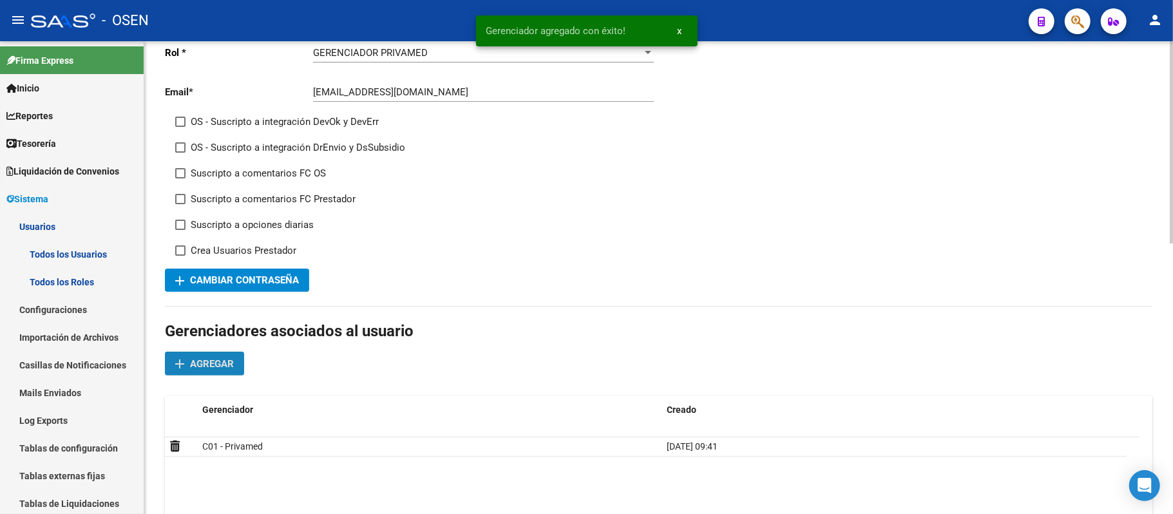
click at [220, 367] on span "Agregar" at bounding box center [212, 364] width 44 height 12
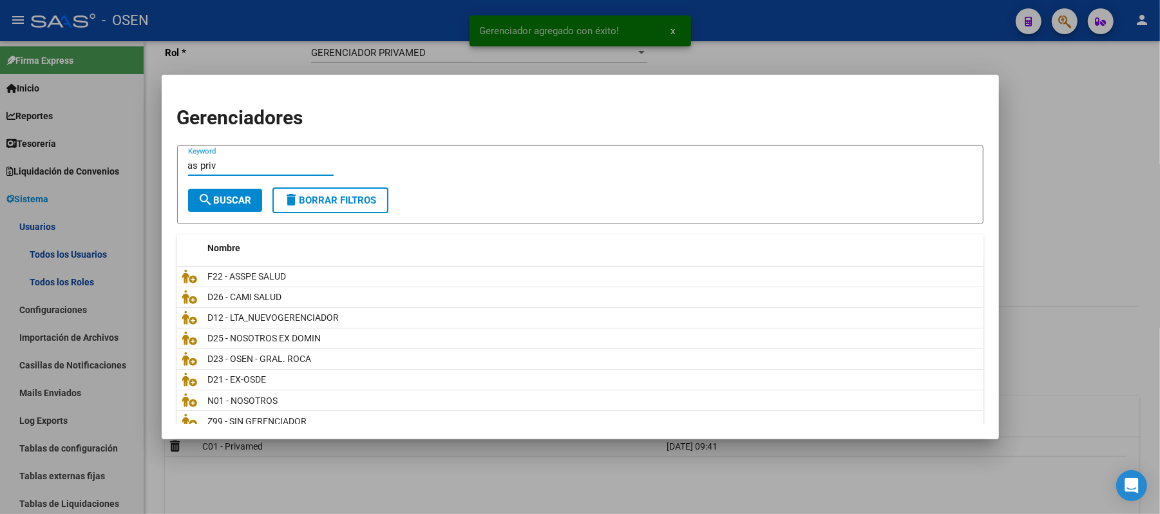
click at [230, 197] on span "search Buscar" at bounding box center [224, 201] width 53 height 12
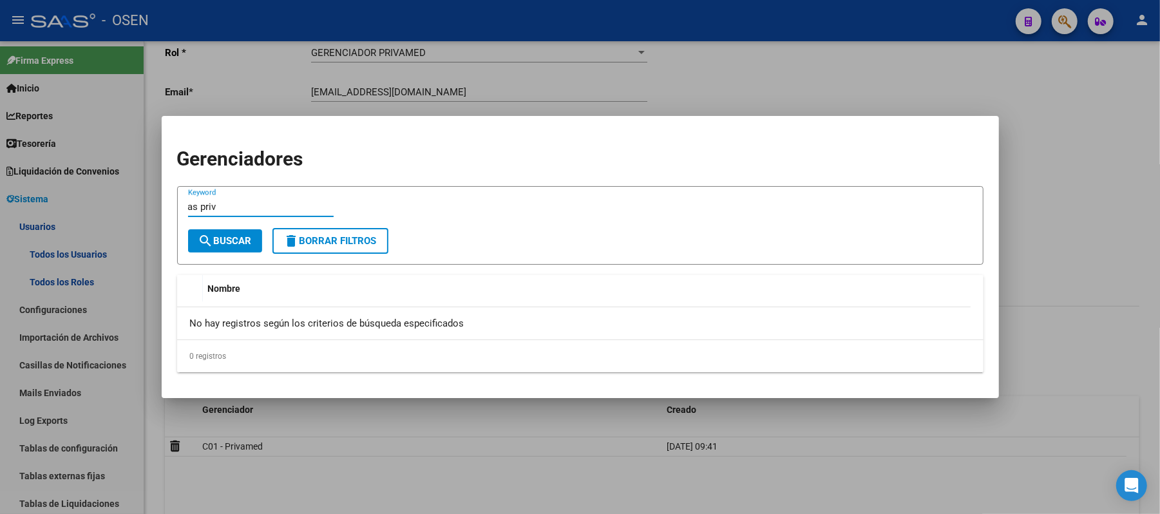
drag, startPoint x: 238, startPoint y: 204, endPoint x: 131, endPoint y: 204, distance: 106.9
click at [131, 204] on div "Gerenciadores as priv Keyword search Buscar delete Borrar Filtros Nombre No hay…" at bounding box center [580, 257] width 1160 height 514
type input "as"
drag, startPoint x: 241, startPoint y: 213, endPoint x: 241, endPoint y: 231, distance: 18.0
click at [241, 220] on div "as Keyword" at bounding box center [261, 213] width 146 height 32
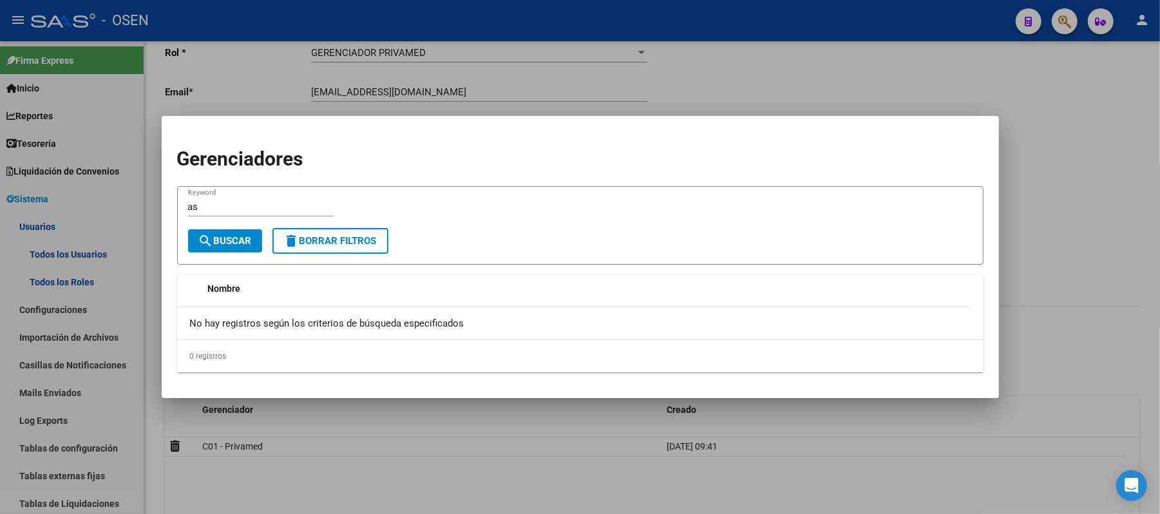
click at [241, 232] on button "search Buscar" at bounding box center [225, 240] width 74 height 23
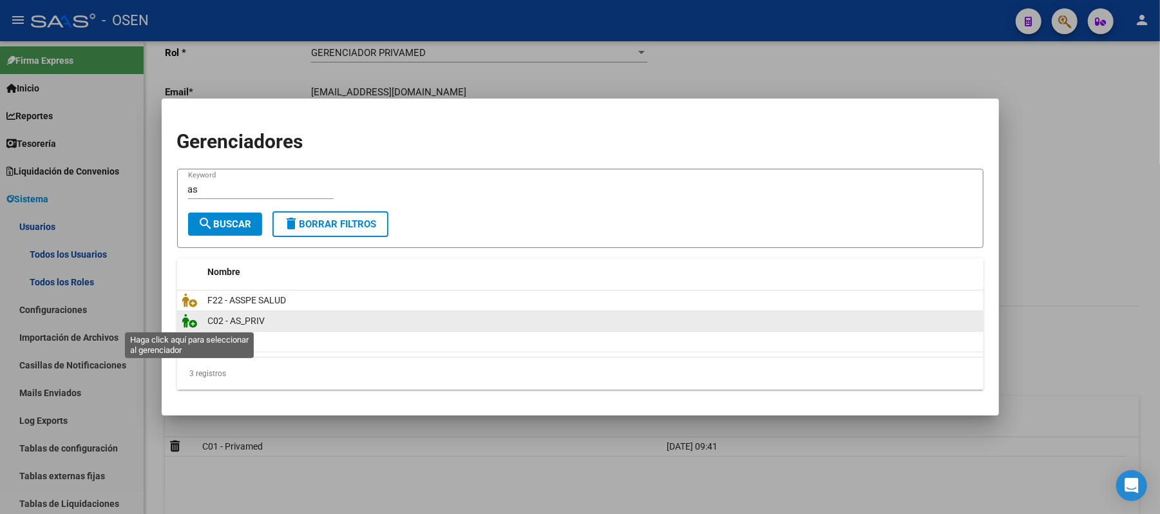
click at [191, 320] on icon at bounding box center [189, 321] width 15 height 14
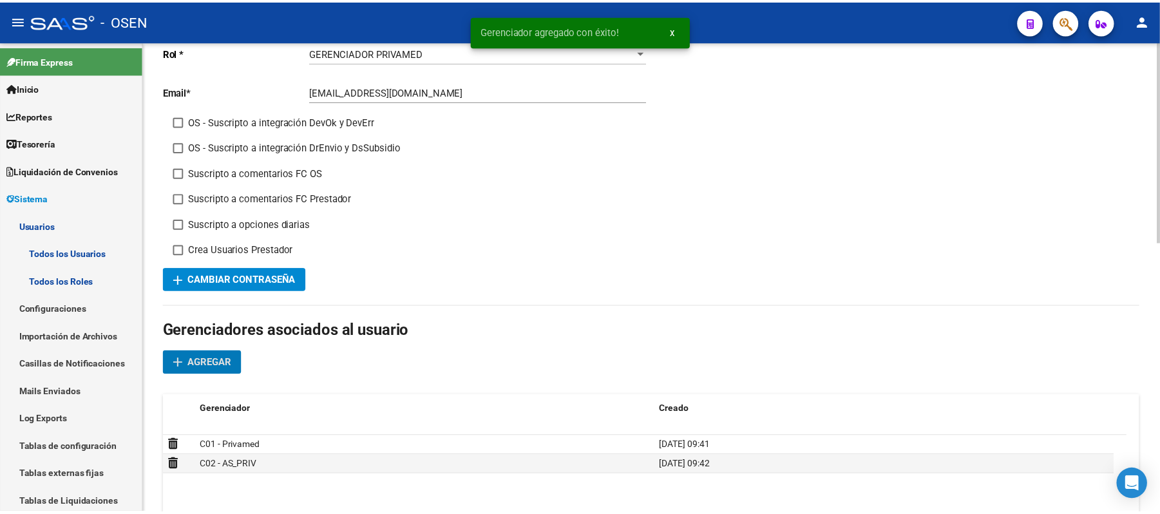
scroll to position [0, 0]
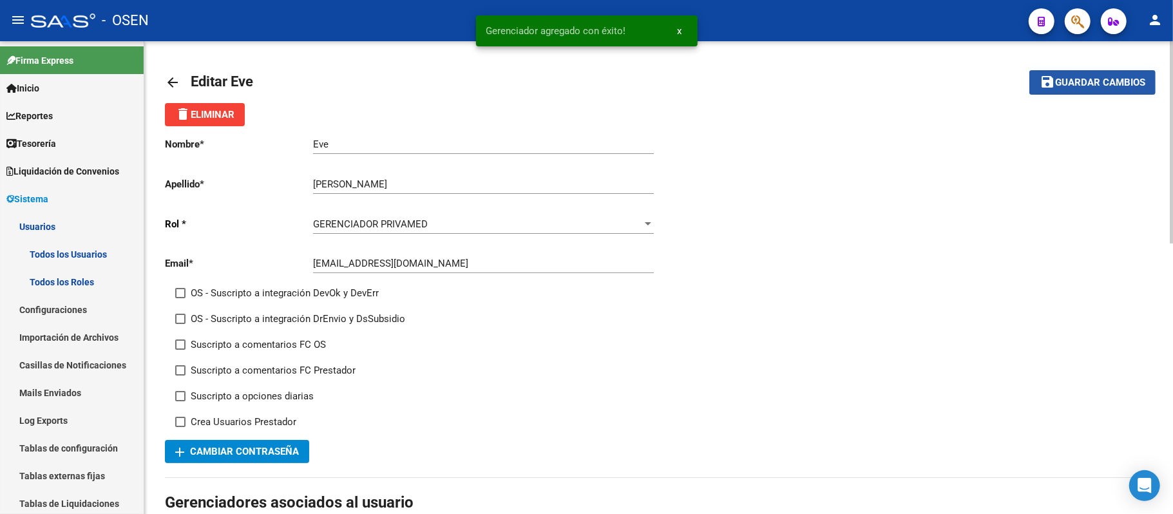
click at [1086, 81] on span "Guardar cambios" at bounding box center [1100, 83] width 90 height 12
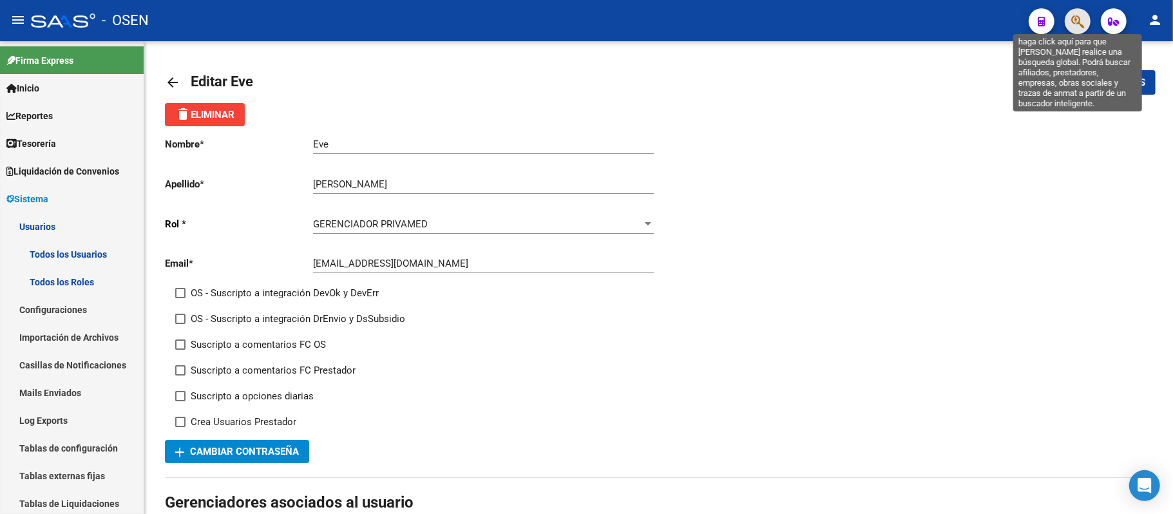
click at [1075, 21] on icon "button" at bounding box center [1077, 21] width 13 height 15
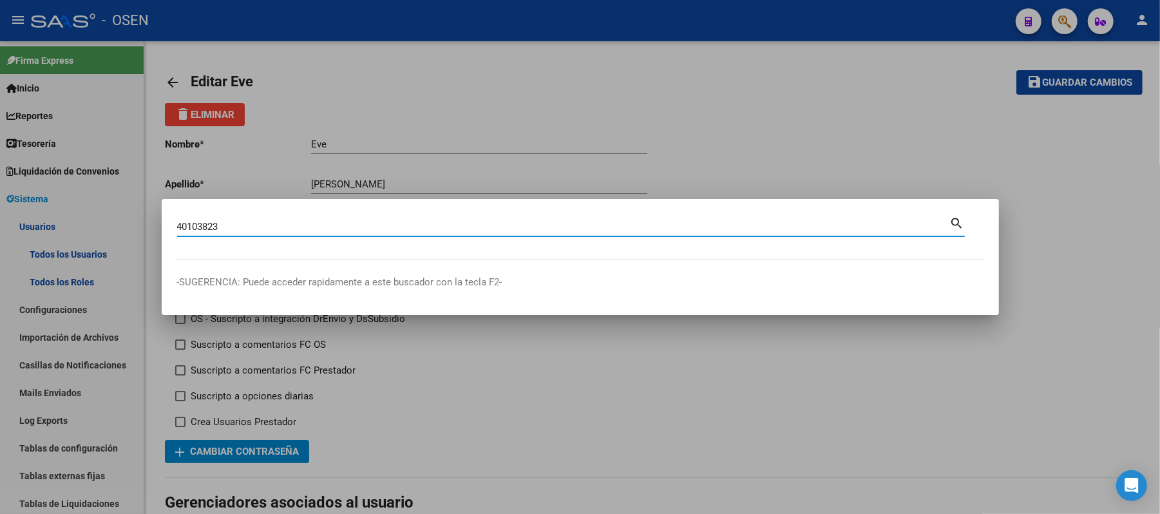
type input "40103823"
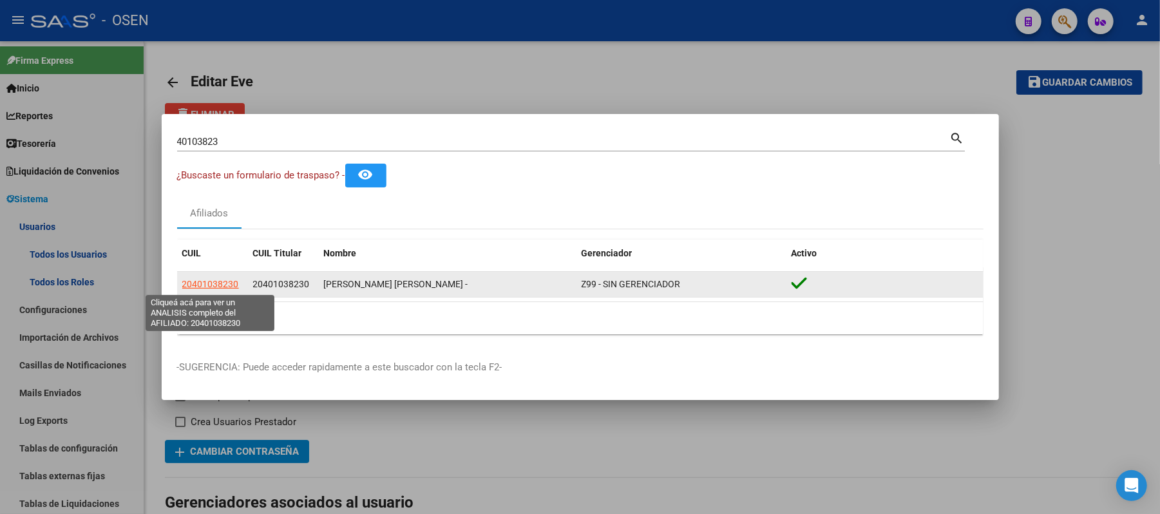
click at [189, 289] on span "20401038230" at bounding box center [210, 284] width 57 height 10
type textarea "20401038230"
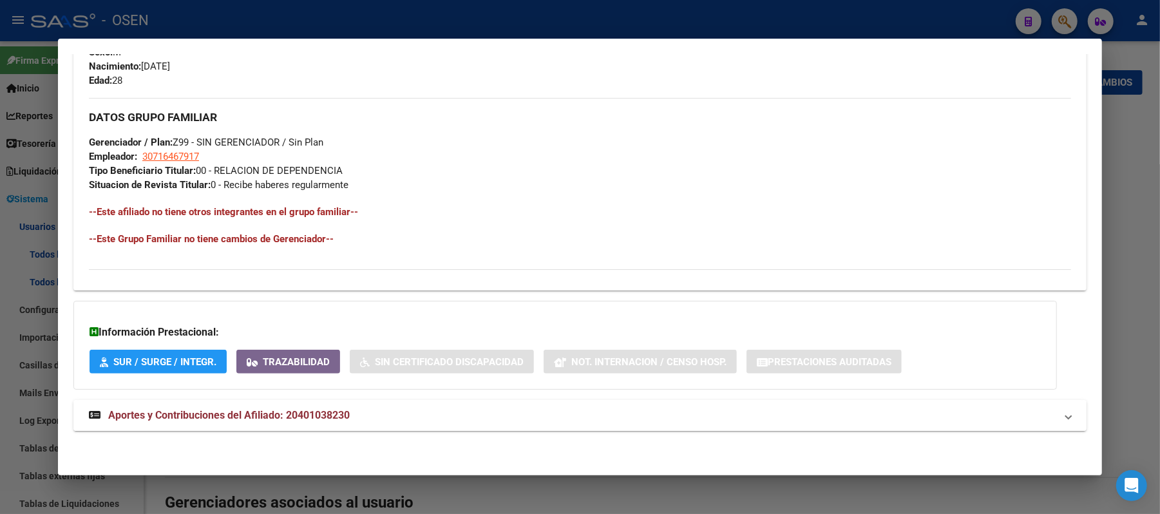
click at [435, 428] on mat-expansion-panel-header "Aportes y Contribuciones del Afiliado: 20401038230" at bounding box center [579, 415] width 1013 height 31
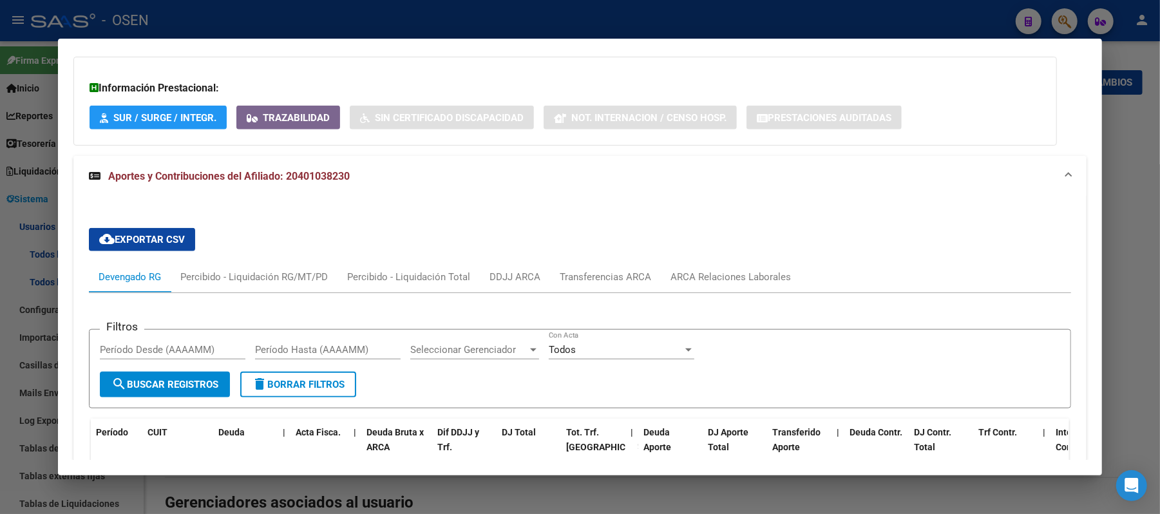
scroll to position [810, 0]
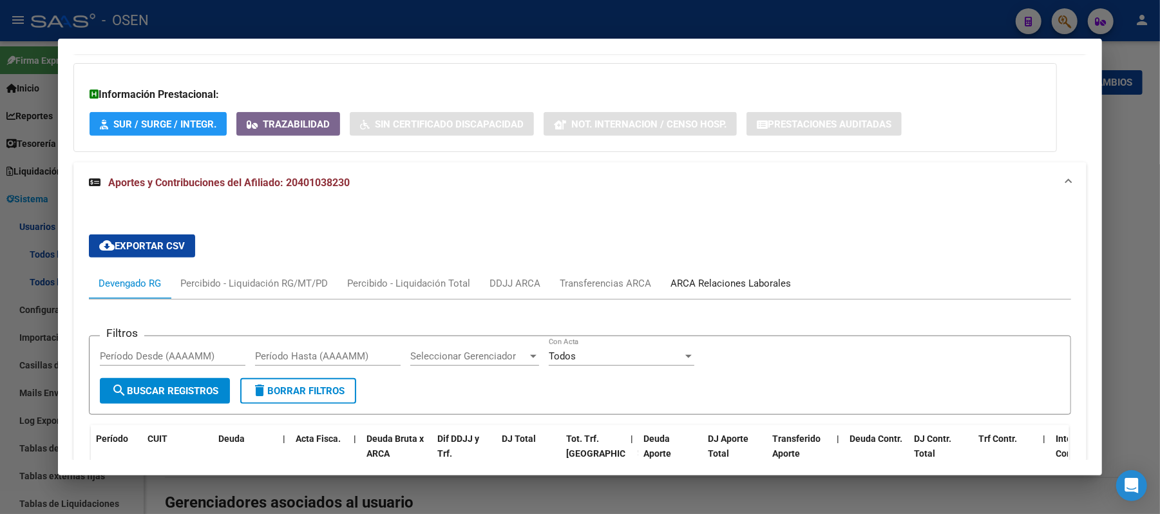
click at [711, 268] on div "ARCA Relaciones Laborales" at bounding box center [731, 283] width 140 height 31
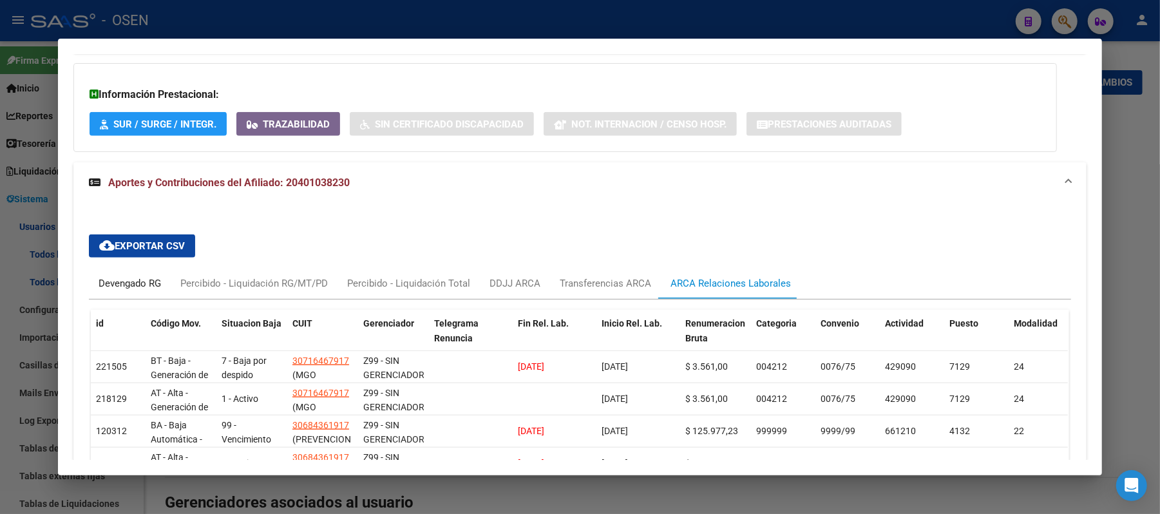
click at [106, 287] on div "Devengado RG" at bounding box center [130, 283] width 62 height 14
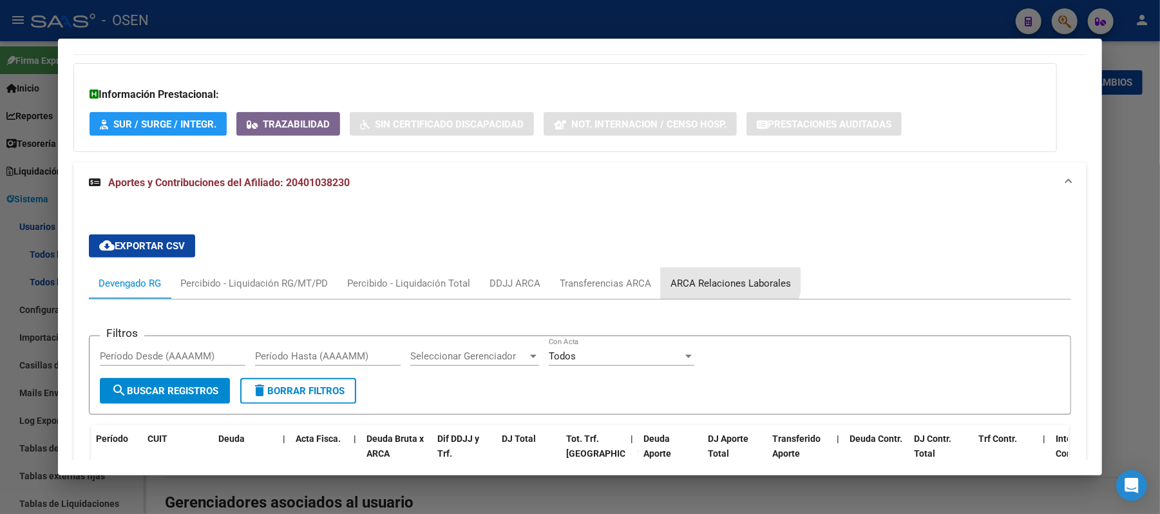
click at [712, 278] on div "ARCA Relaciones Laborales" at bounding box center [731, 283] width 120 height 14
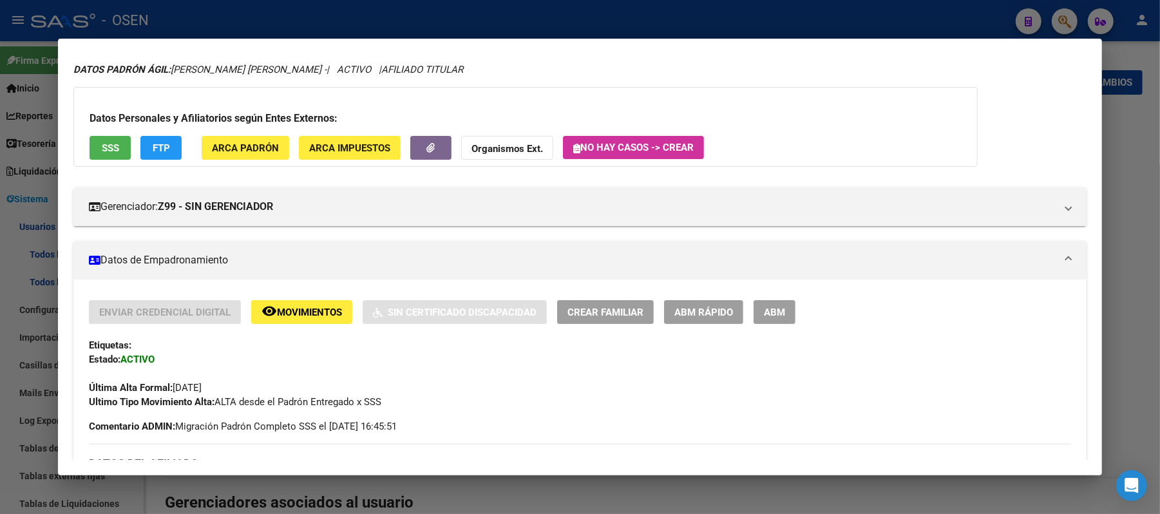
scroll to position [0, 0]
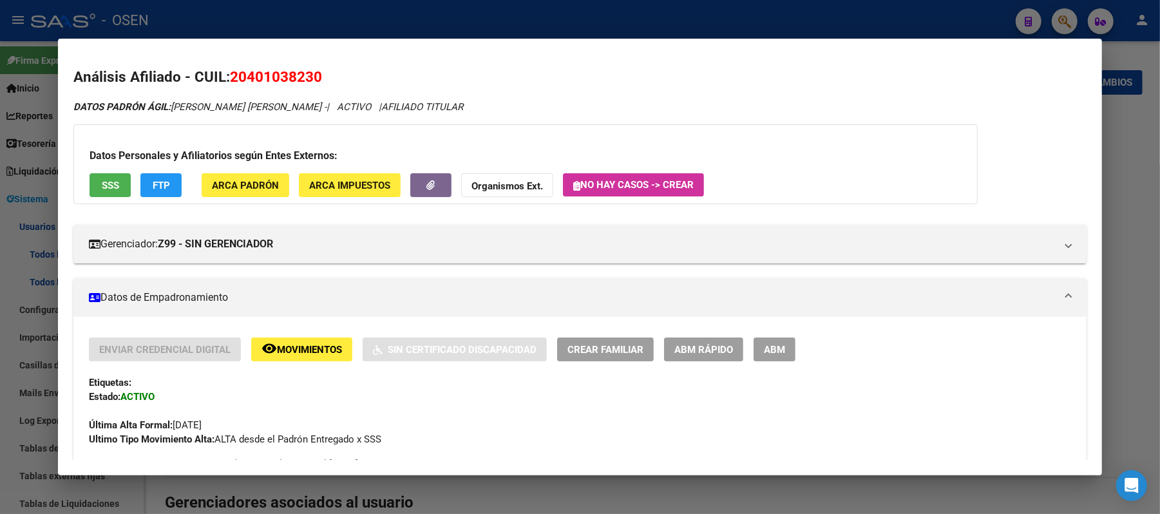
click at [596, 16] on div at bounding box center [580, 257] width 1160 height 514
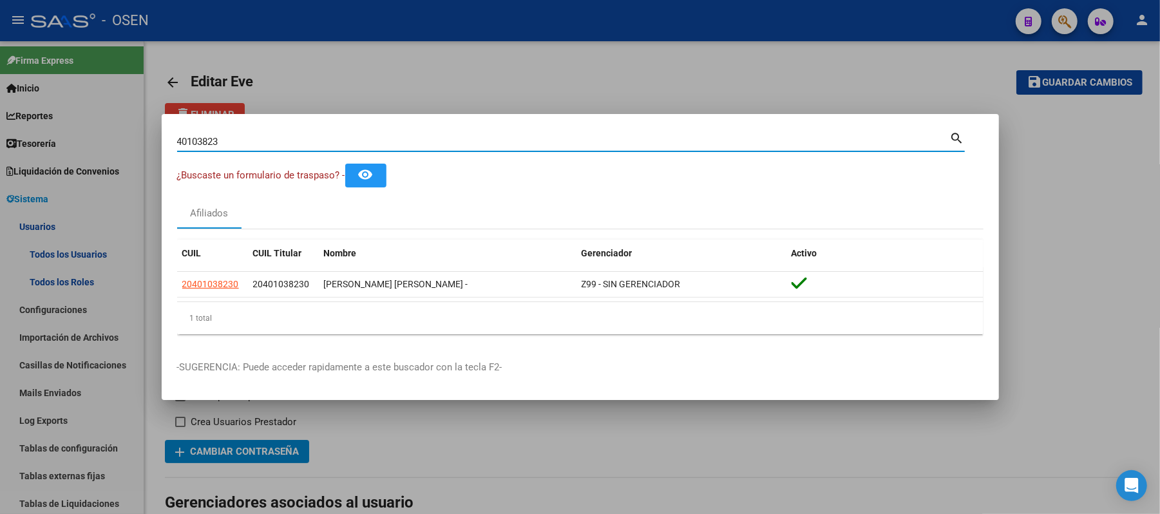
drag, startPoint x: 444, startPoint y: 142, endPoint x: 0, endPoint y: 23, distance: 460.0
click at [0, 121] on div "40103823 Buscar (apellido, dni, cuil, nro traspaso, cuit, obra social) search ¿…" at bounding box center [580, 257] width 1160 height 514
paste input "59818861"
type input "59818861"
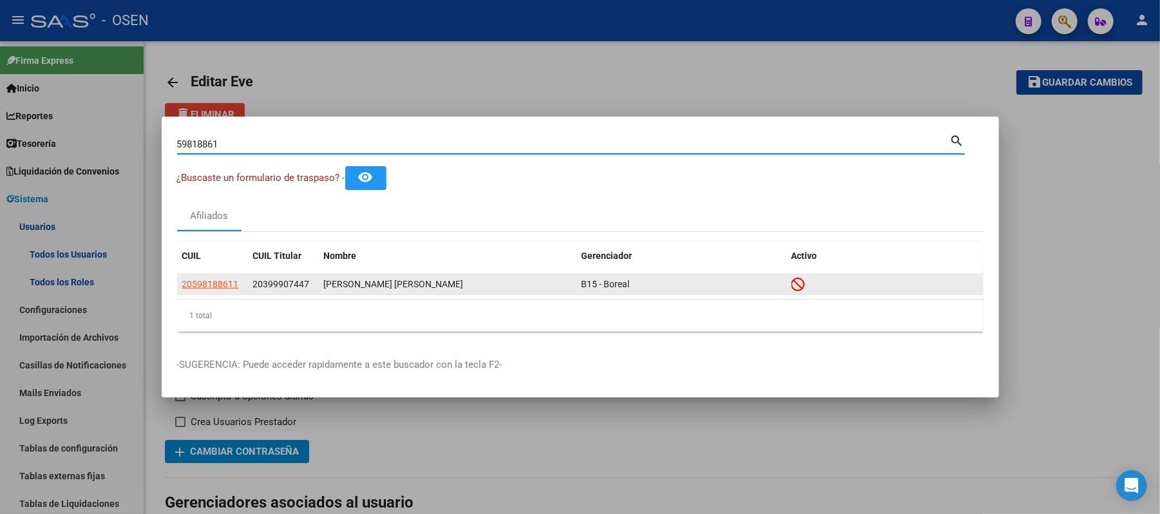
click at [178, 283] on datatable-body-cell "20598188611" at bounding box center [212, 284] width 71 height 20
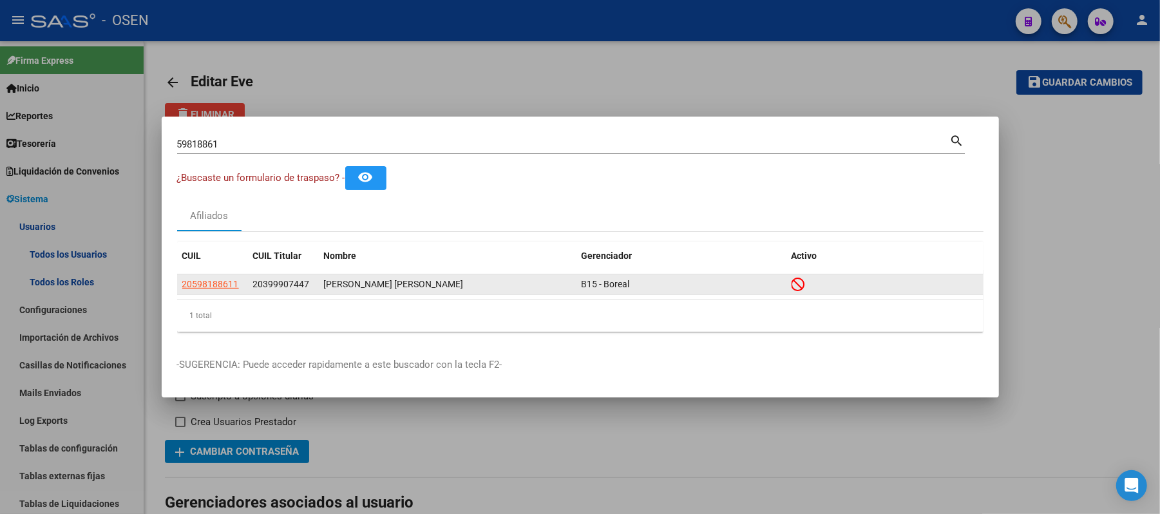
click at [200, 282] on span "20598188611" at bounding box center [210, 284] width 57 height 10
copy span "9"
type textarea "20598188611"
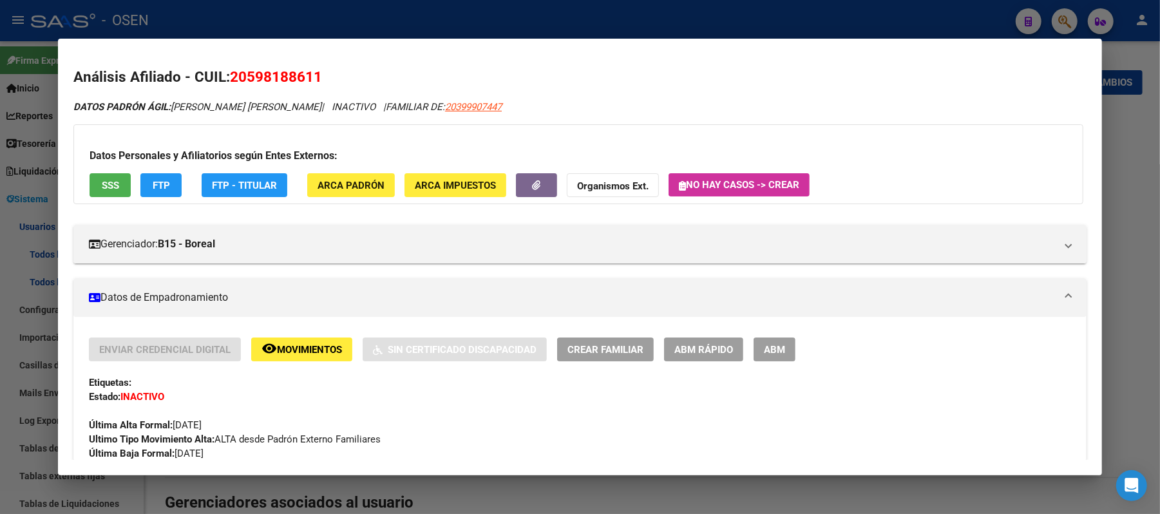
click at [106, 174] on button "SSS" at bounding box center [110, 185] width 41 height 24
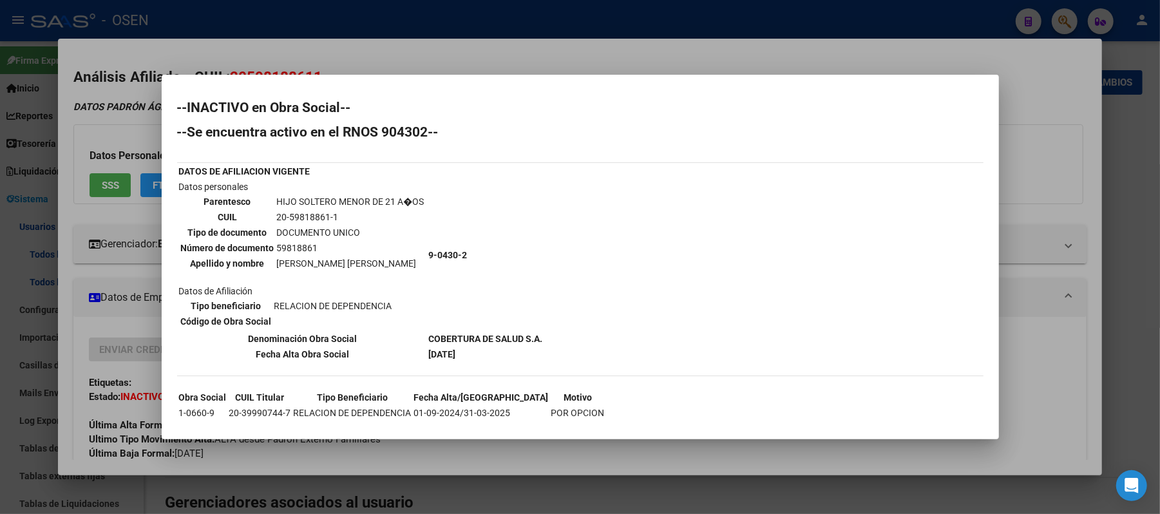
click at [1054, 302] on div at bounding box center [580, 257] width 1160 height 514
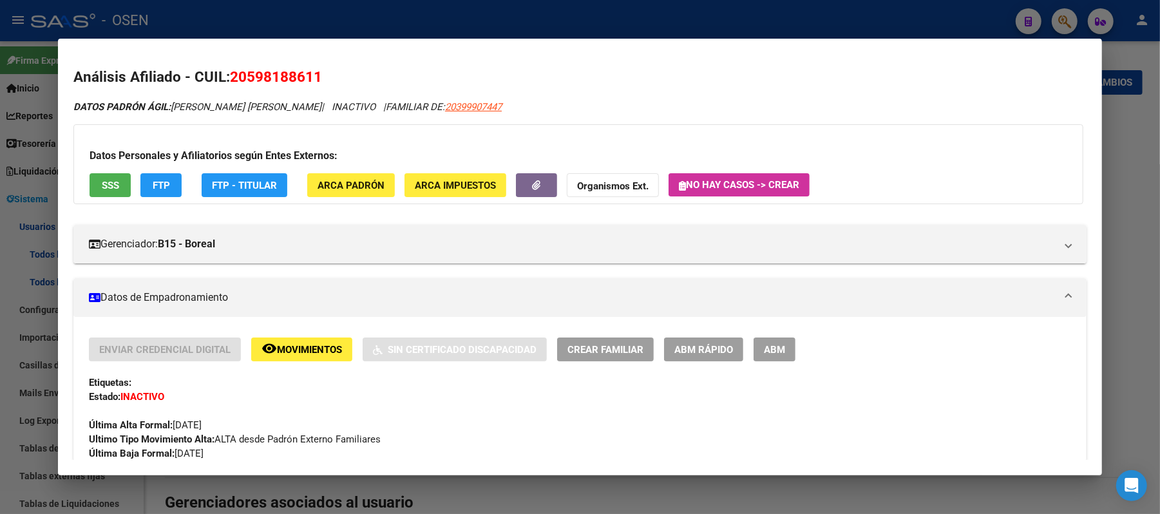
click at [382, 22] on div at bounding box center [580, 257] width 1160 height 514
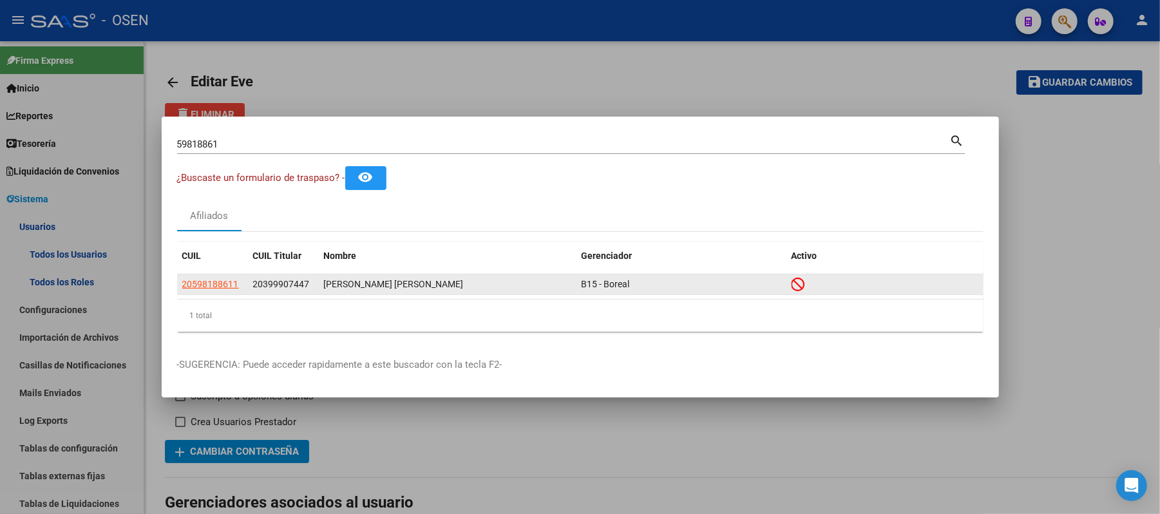
click at [225, 281] on span "20598188611" at bounding box center [210, 284] width 57 height 10
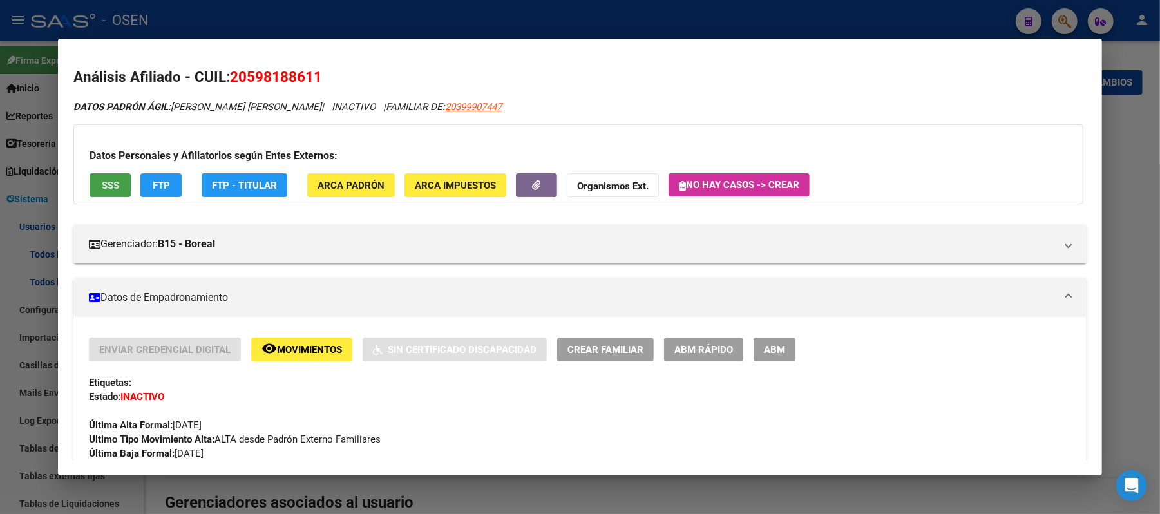
click at [102, 174] on button "SSS" at bounding box center [110, 185] width 41 height 24
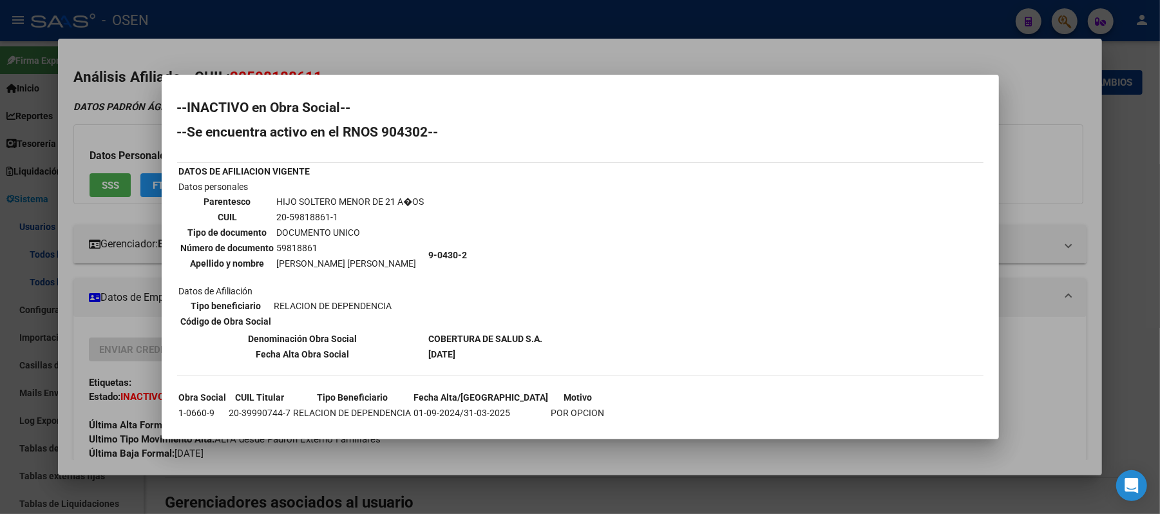
click at [1036, 284] on div at bounding box center [580, 257] width 1160 height 514
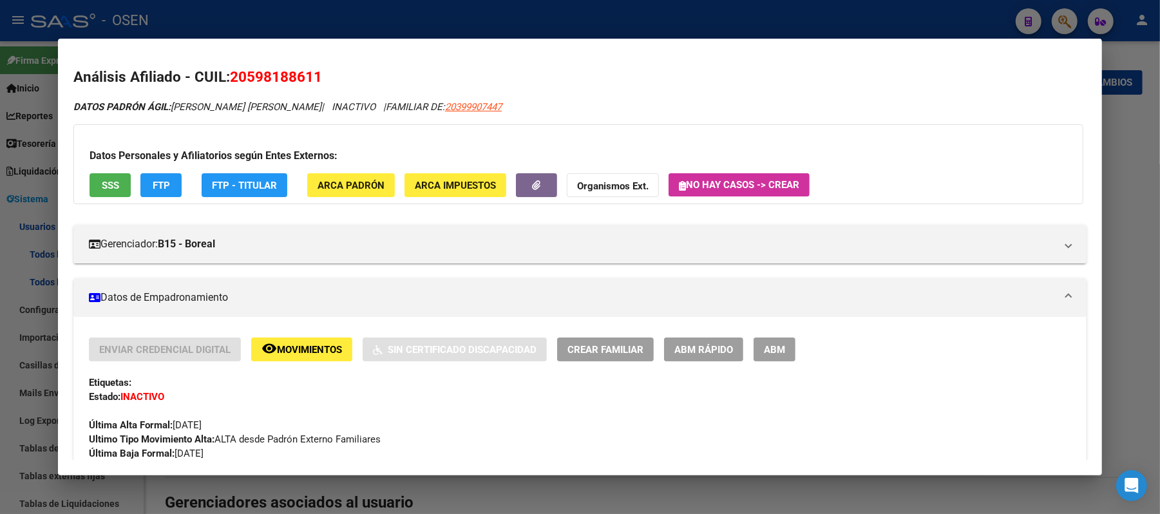
click at [236, 31] on div at bounding box center [580, 257] width 1160 height 514
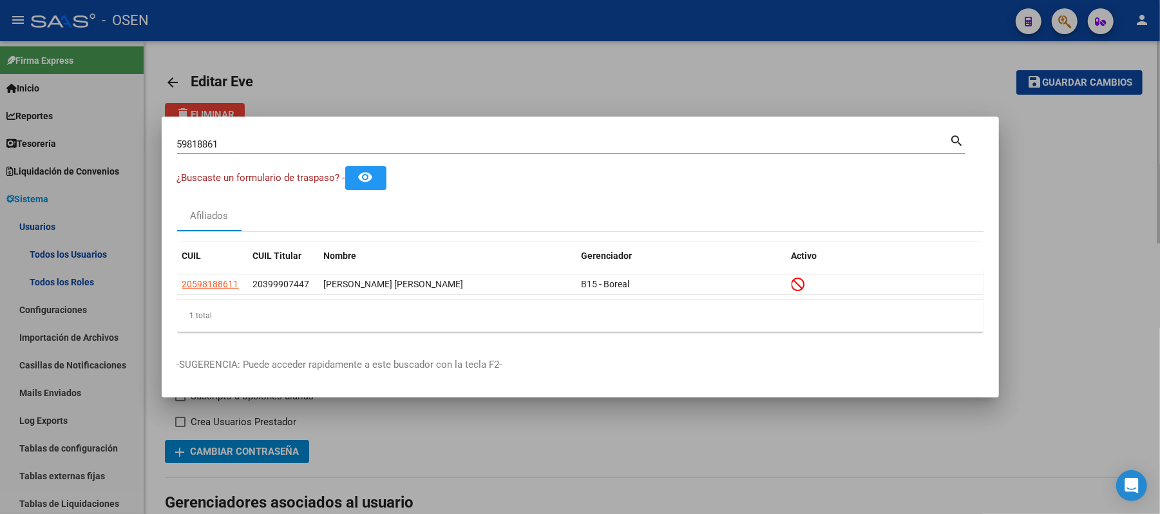
click at [379, 91] on div at bounding box center [580, 257] width 1160 height 514
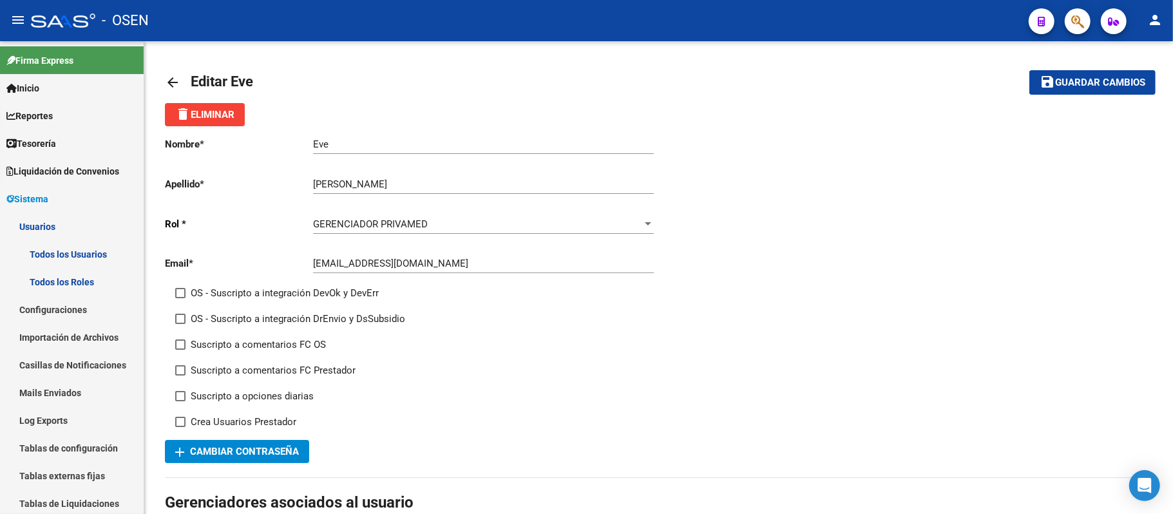
click at [1080, 28] on icon "button" at bounding box center [1077, 21] width 13 height 15
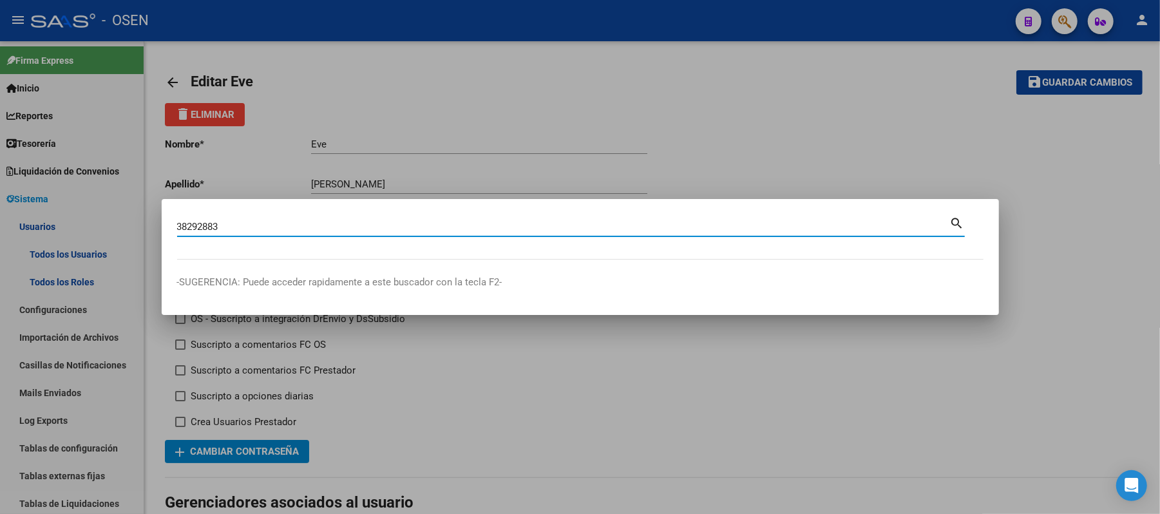
type input "38292883"
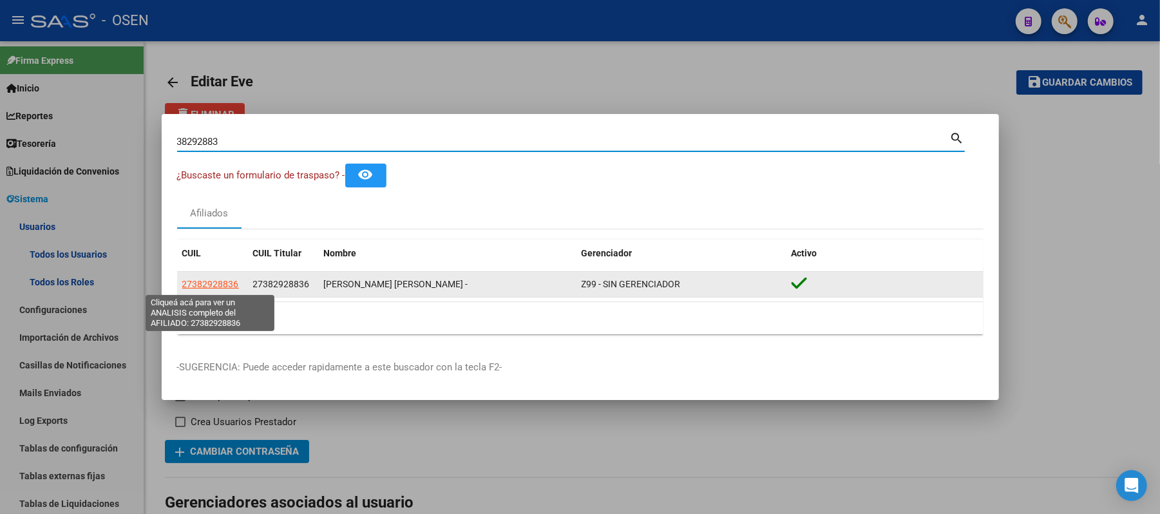
click at [218, 285] on span "27382928836" at bounding box center [210, 284] width 57 height 10
type textarea "27382928836"
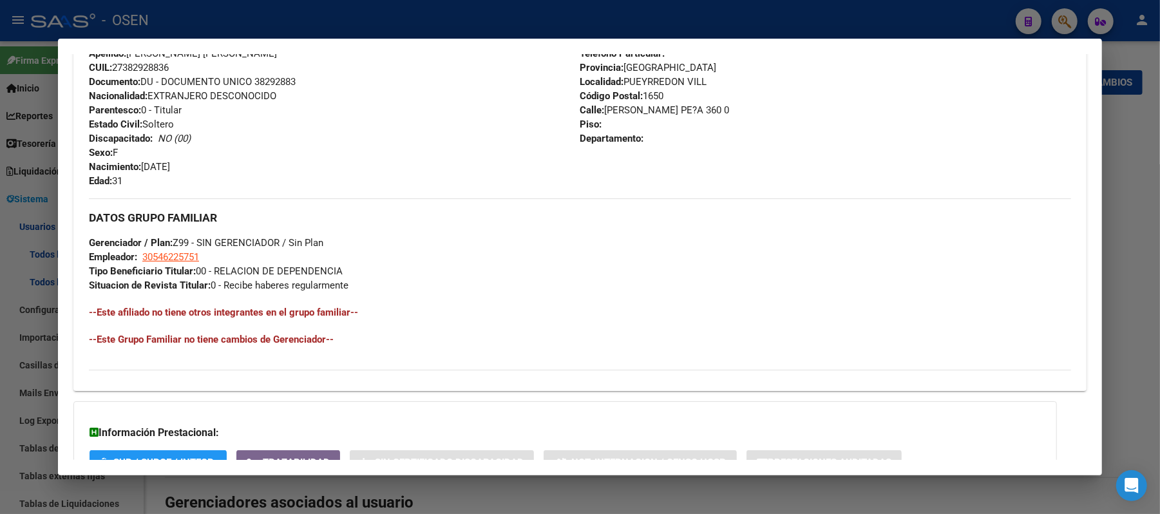
scroll to position [573, 0]
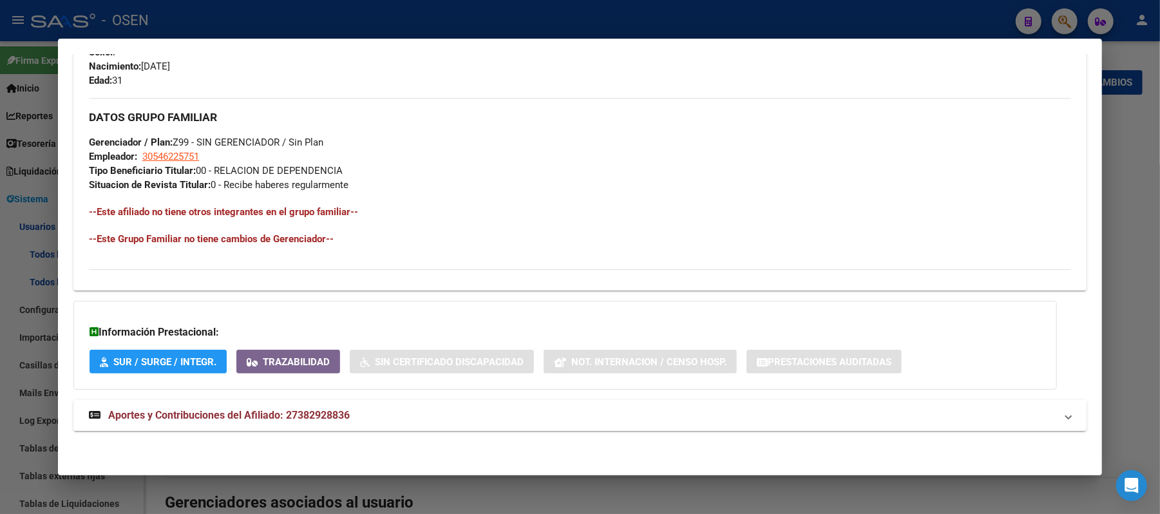
click at [393, 418] on mat-panel-title "Aportes y Contribuciones del Afiliado: 27382928836" at bounding box center [572, 415] width 967 height 15
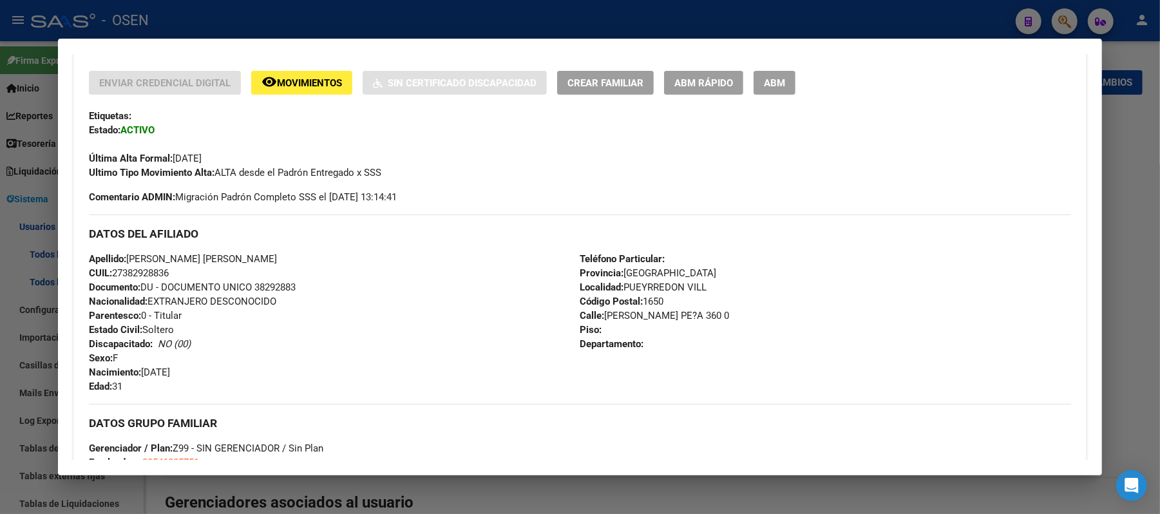
scroll to position [0, 0]
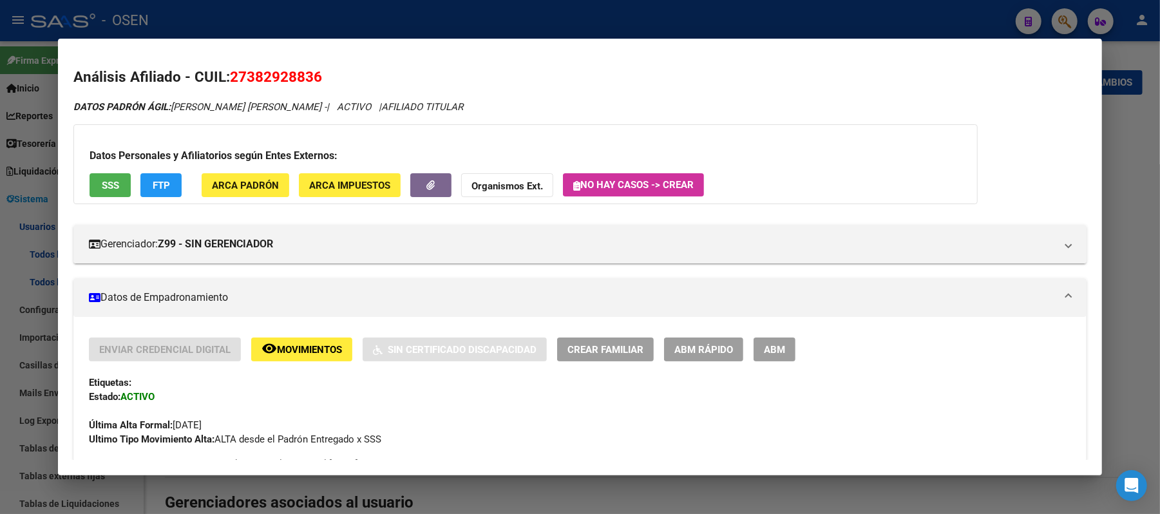
click at [153, 191] on span "FTP" at bounding box center [161, 186] width 17 height 12
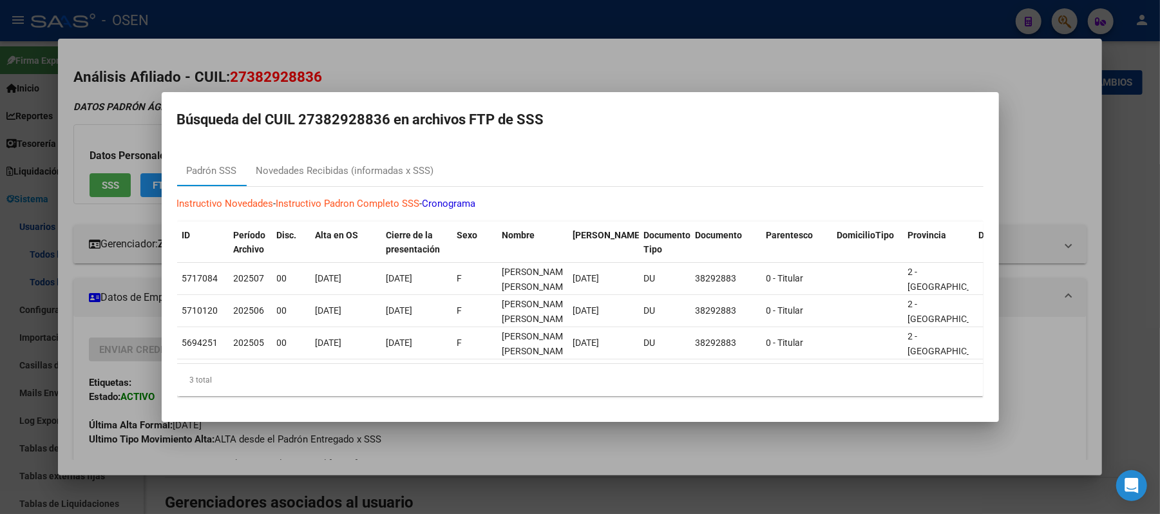
click at [522, 65] on div at bounding box center [580, 257] width 1160 height 514
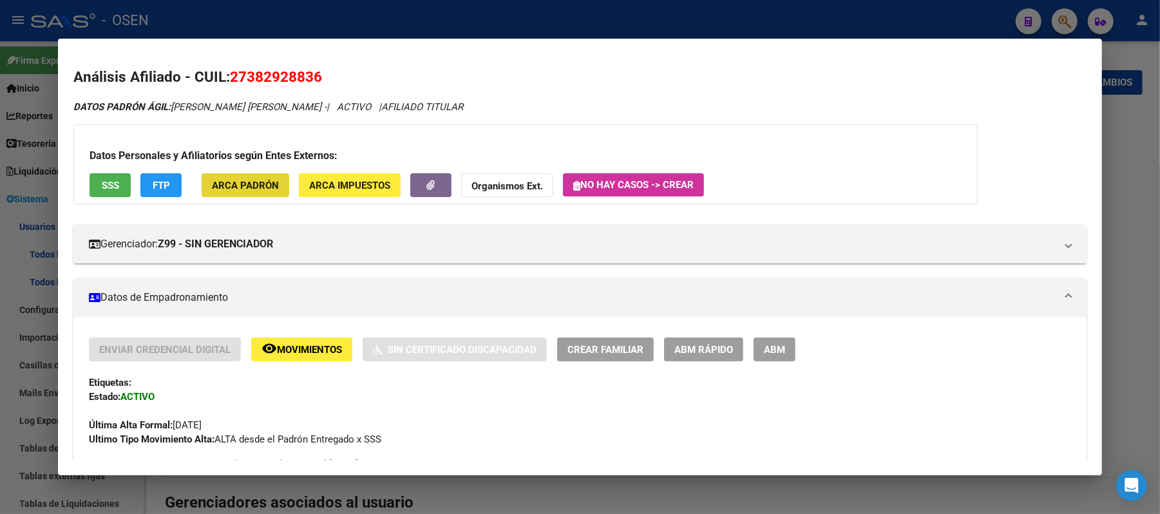
click at [247, 182] on span "ARCA Padrón" at bounding box center [245, 186] width 67 height 12
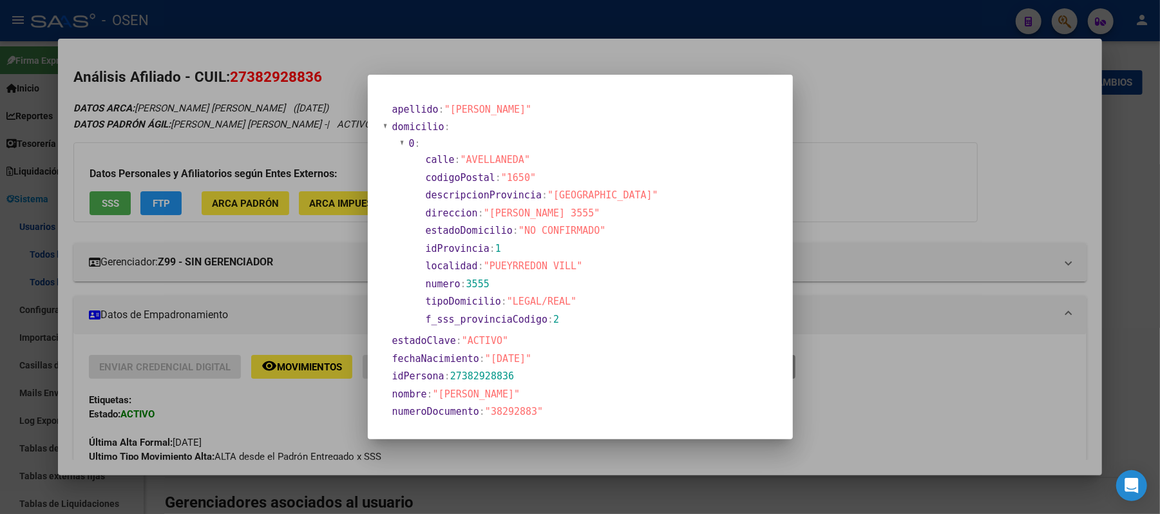
click at [931, 348] on div at bounding box center [580, 257] width 1160 height 514
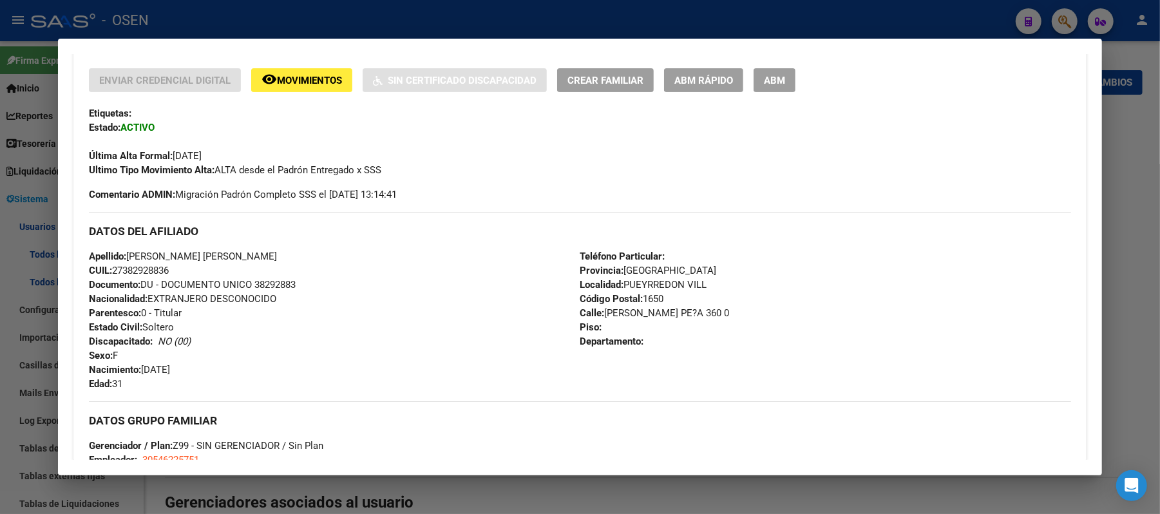
scroll to position [258, 0]
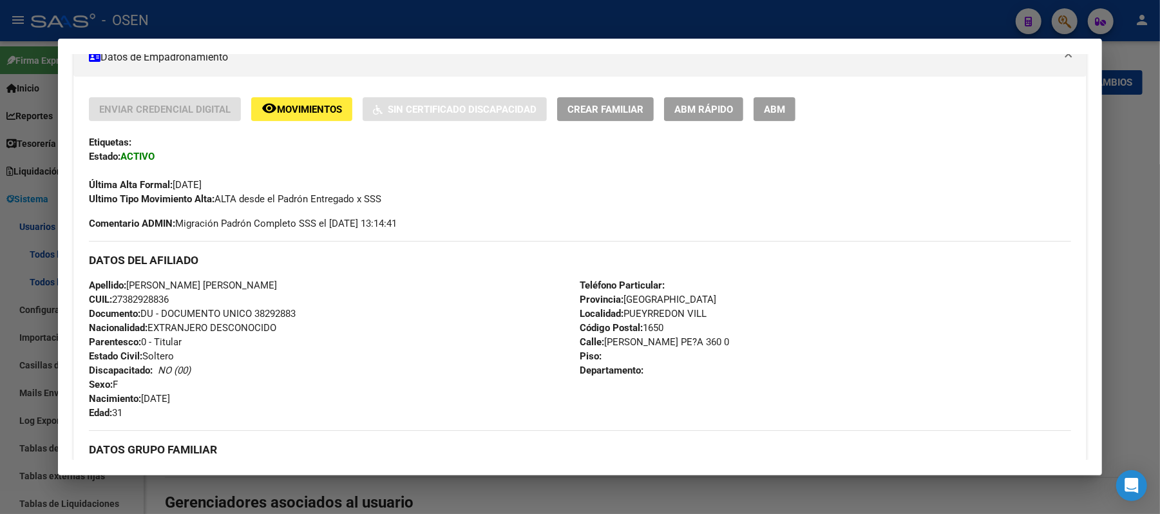
drag, startPoint x: 160, startPoint y: 298, endPoint x: 57, endPoint y: 289, distance: 103.4
click at [58, 289] on mat-dialog-content "Análisis Afiliado - CUIL: 27382928836 DATOS ARCA: LEGUINA CARLA ARIADNA (18/05/…" at bounding box center [580, 257] width 1044 height 406
copy div "Apellido: LEGUINA CARLA ARIADNA CUIL: 27382928836"
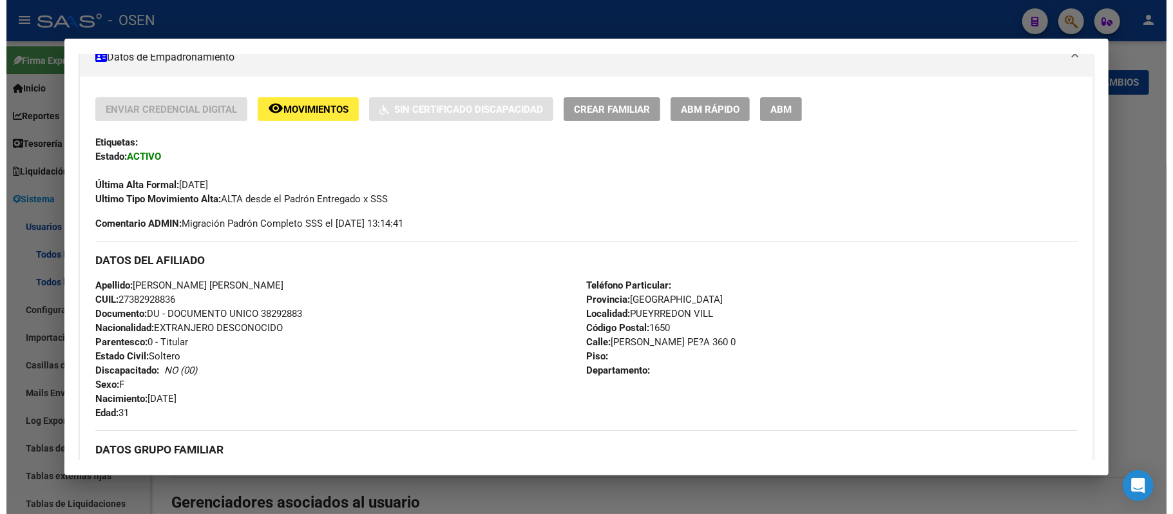
scroll to position [0, 0]
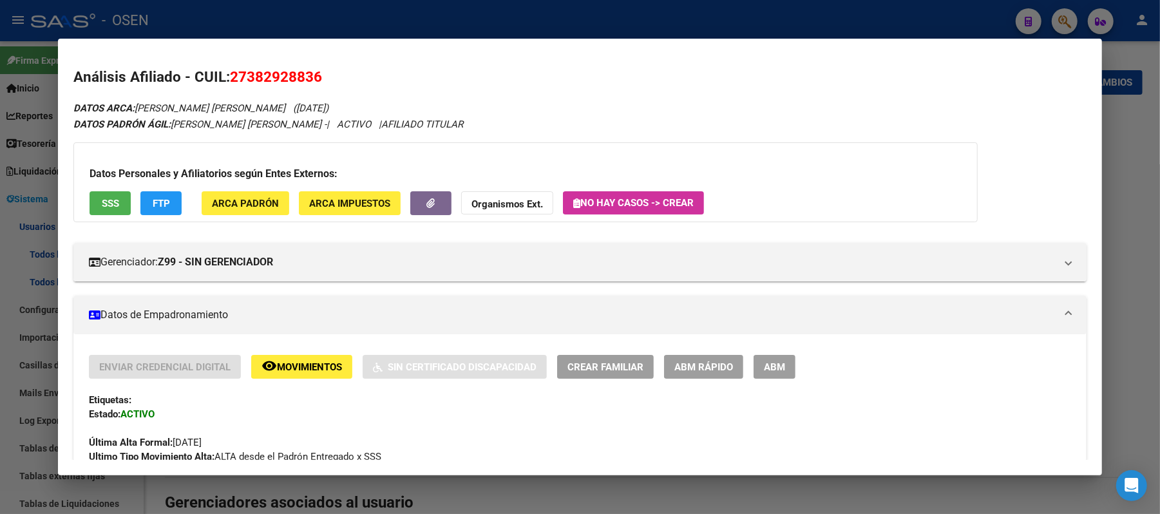
click at [216, 27] on div at bounding box center [580, 257] width 1160 height 514
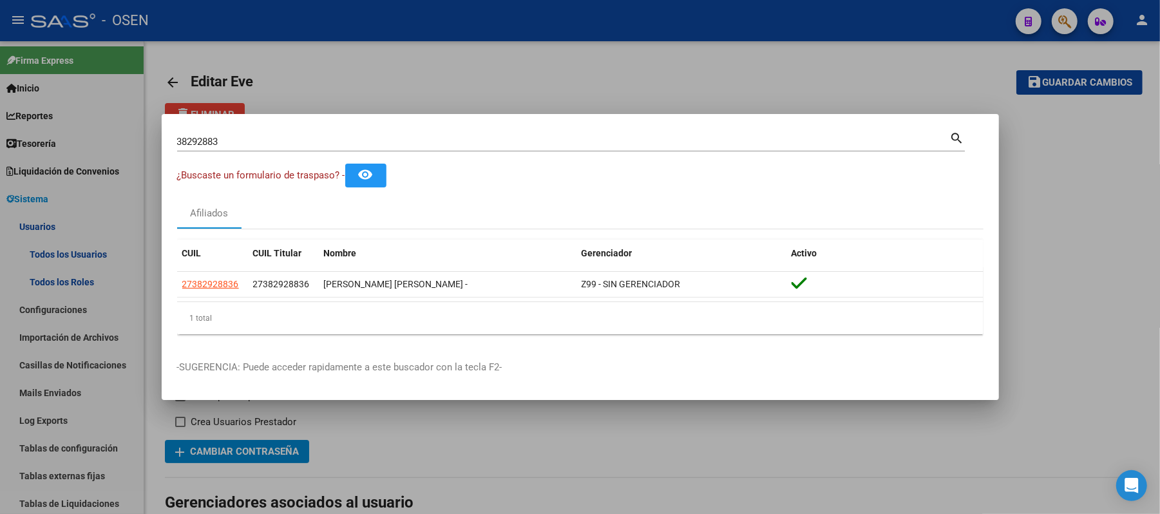
click at [91, 276] on div at bounding box center [580, 257] width 1160 height 514
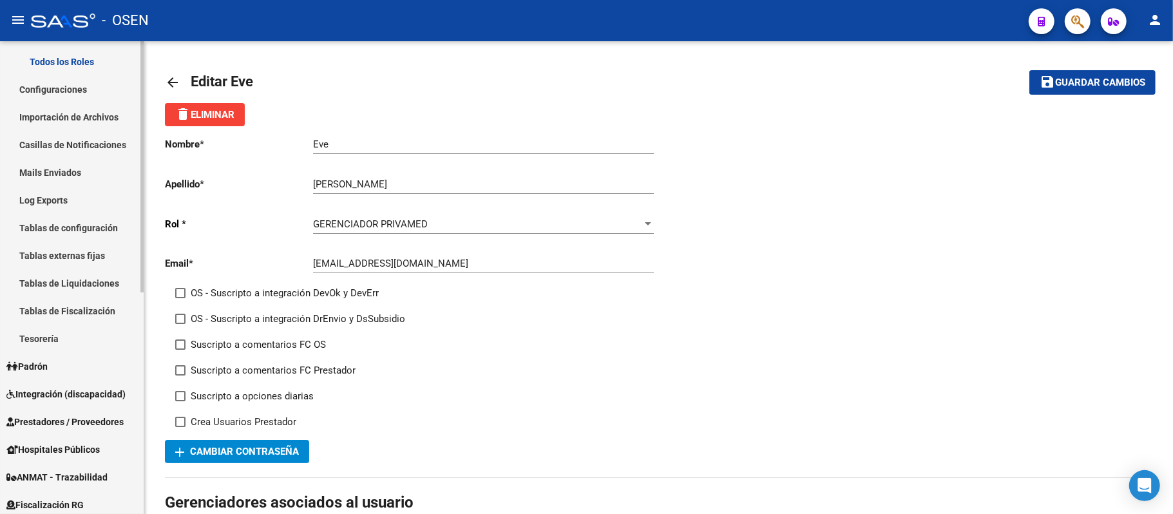
scroll to position [343, 0]
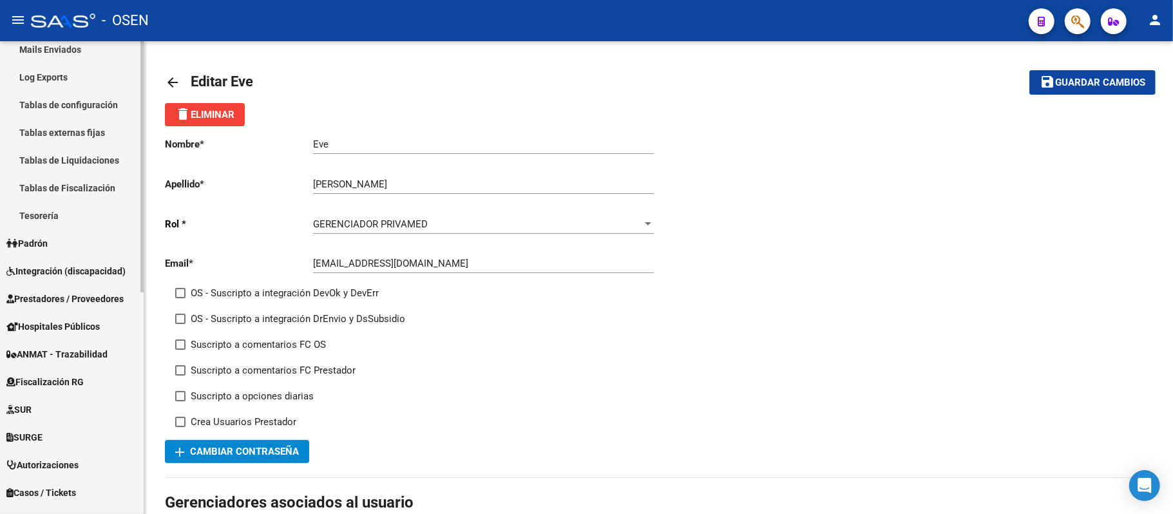
click at [85, 299] on span "Prestadores / Proveedores" at bounding box center [64, 299] width 117 height 14
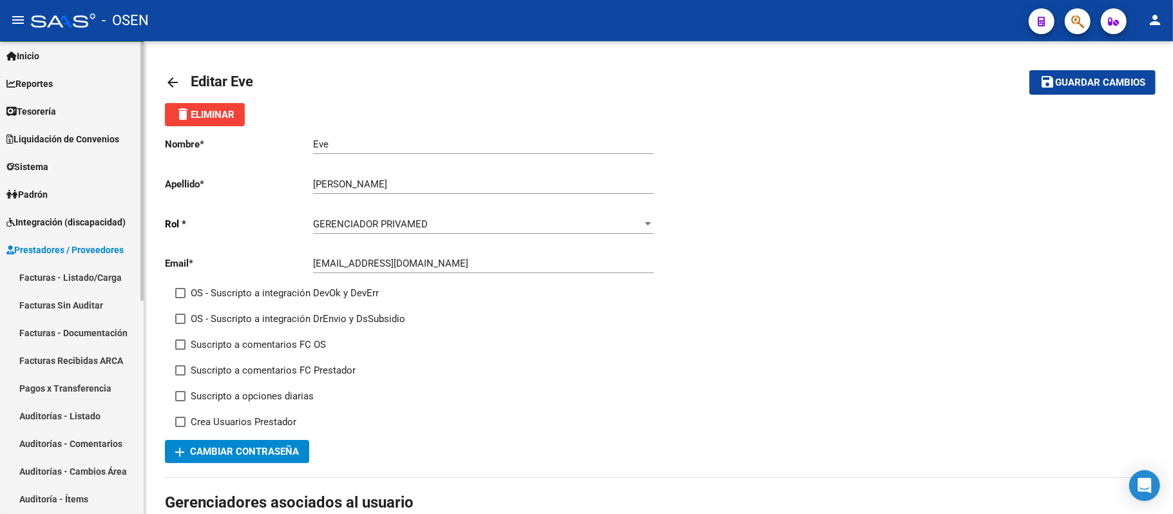
scroll to position [0, 0]
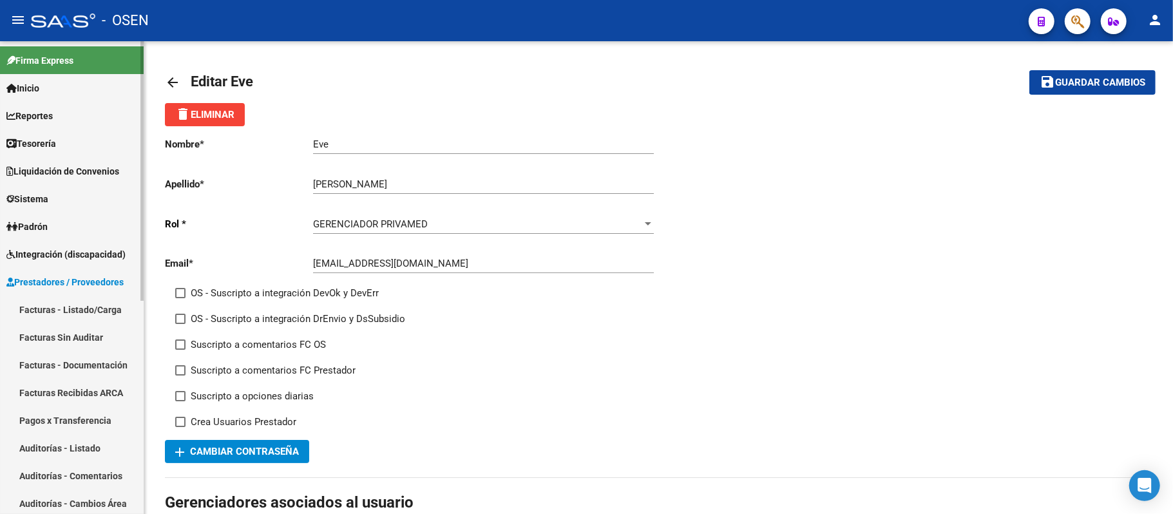
click at [47, 233] on span "Padrón" at bounding box center [26, 227] width 41 height 14
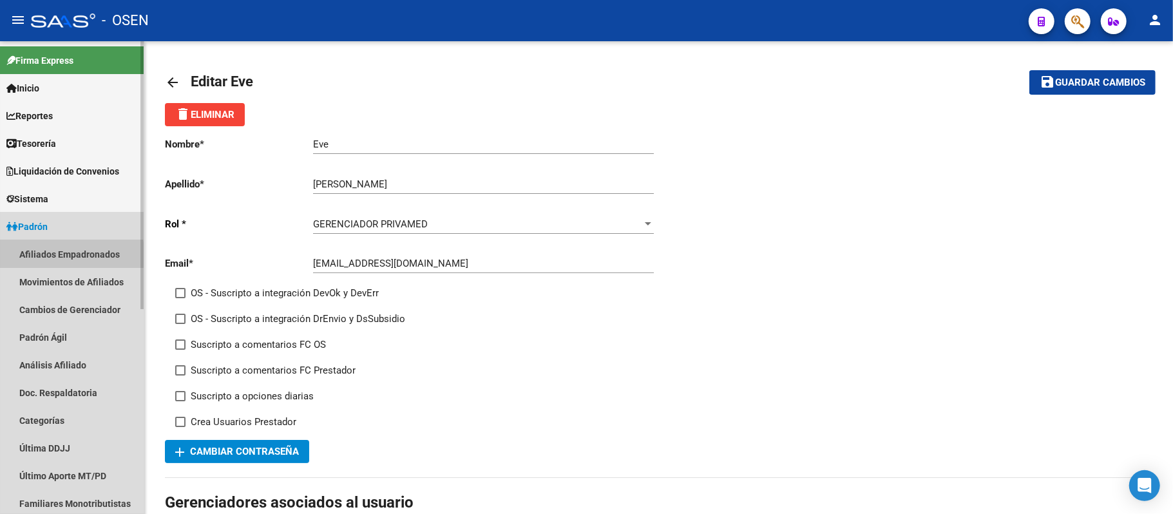
click at [62, 256] on link "Afiliados Empadronados" at bounding box center [72, 254] width 144 height 28
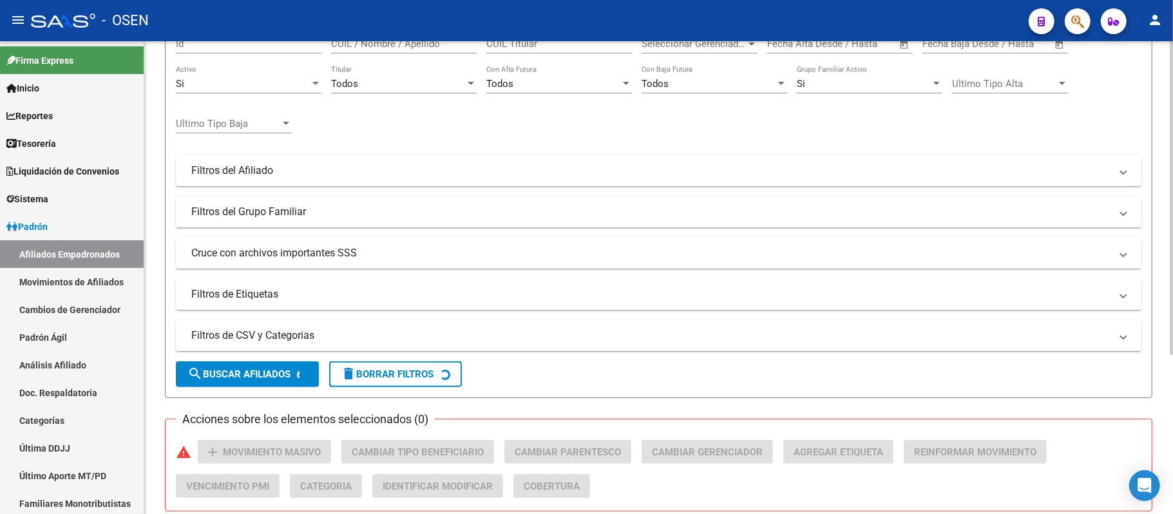
scroll to position [241, 0]
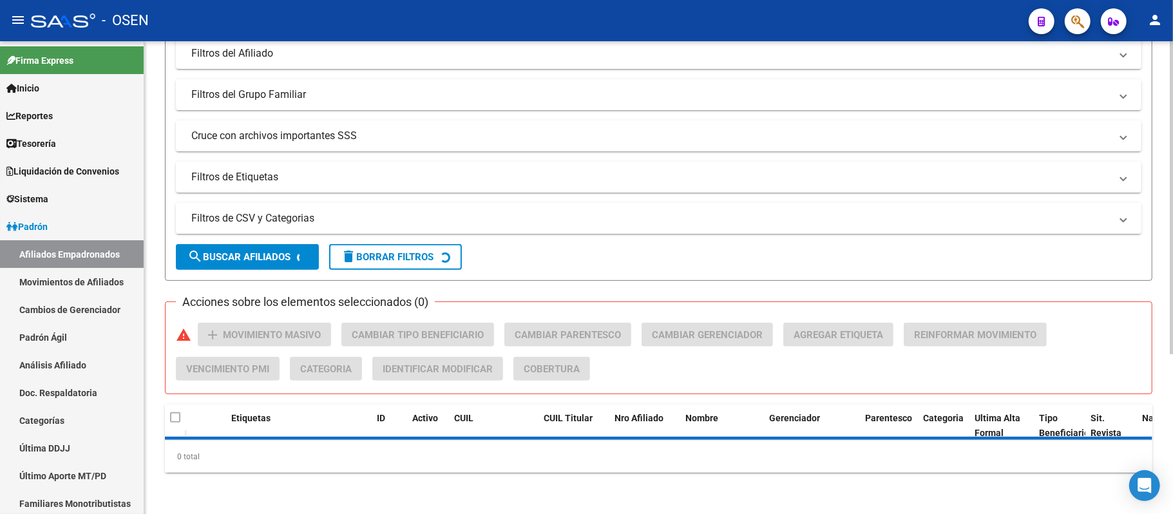
click at [318, 216] on mat-panel-title "Filtros de CSV y Categorias" at bounding box center [650, 218] width 919 height 14
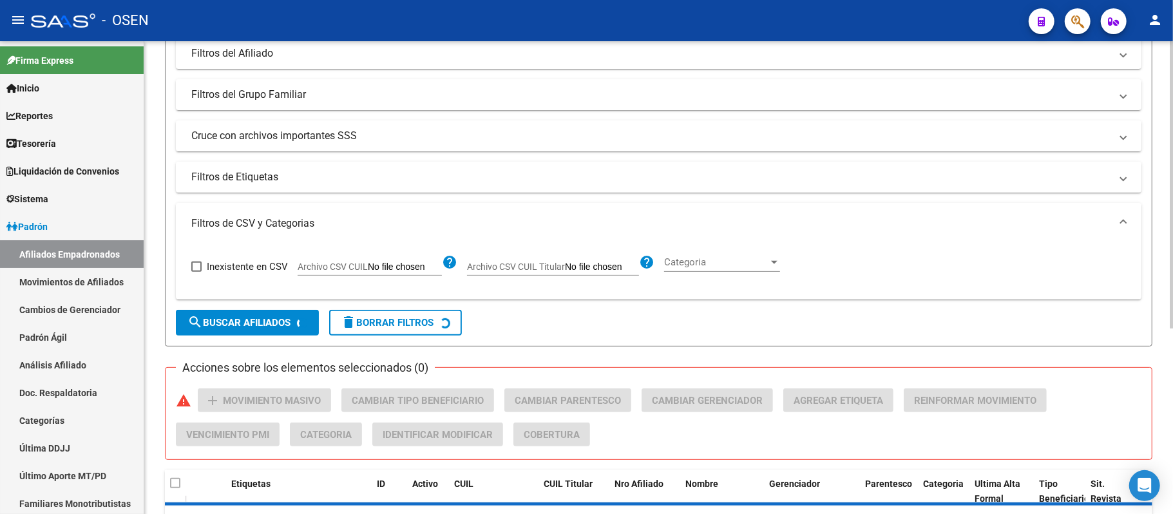
drag, startPoint x: 532, startPoint y: 272, endPoint x: 363, endPoint y: 294, distance: 170.2
click at [367, 295] on div "Inexistente en CSV Archivo CSV CUIL help Archivo CSV CUIL Titular help Categori…" at bounding box center [659, 271] width 966 height 55
click at [344, 276] on div "Inexistente en CSV Archivo CSV CUIL help Archivo CSV CUIL Titular help Categori…" at bounding box center [658, 266] width 935 height 45
click at [348, 269] on span "Archivo CSV CUIL" at bounding box center [333, 267] width 70 height 10
click at [368, 269] on input "Archivo CSV CUIL" at bounding box center [405, 268] width 74 height 12
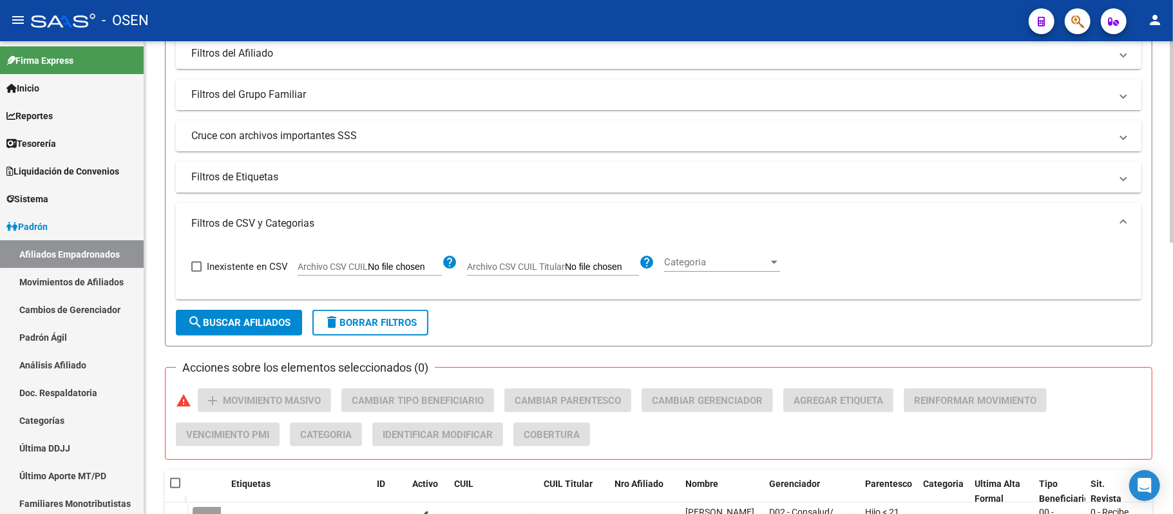
type input "C:\fakepath\ALTAS CONSALUD.csv"
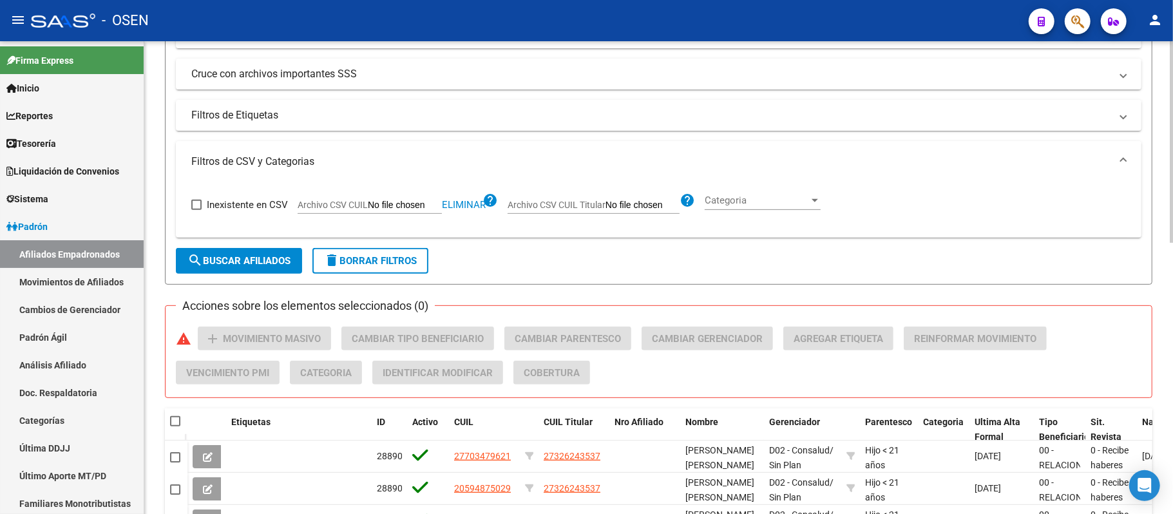
scroll to position [343, 0]
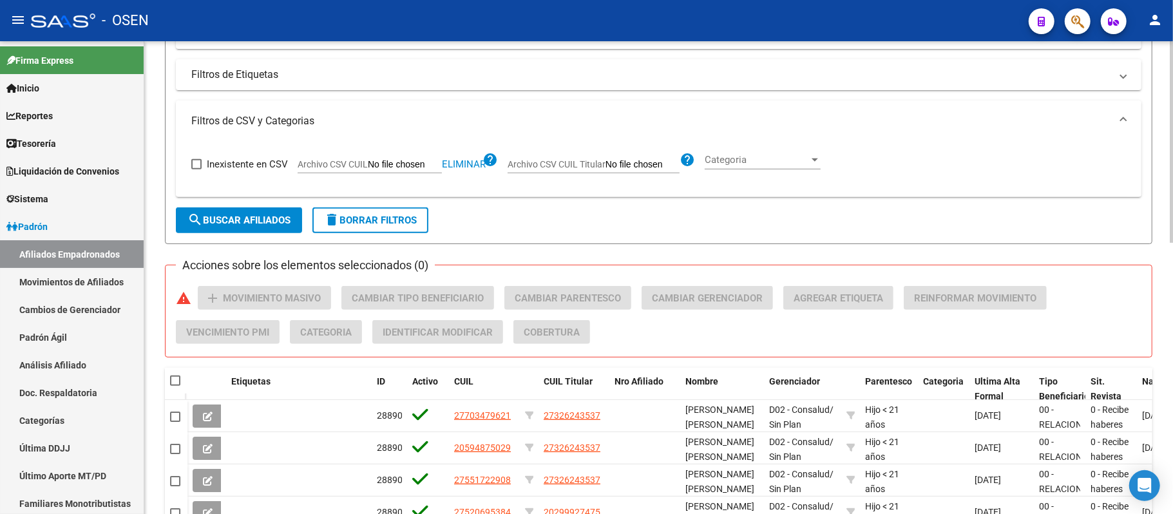
click at [231, 240] on form "Filtros Id CUIL / Nombre / Apellido CUIL Titular Seleccionar Gerenciador Selecc…" at bounding box center [658, 19] width 987 height 449
click at [232, 222] on span "search Buscar Afiliados" at bounding box center [238, 220] width 103 height 12
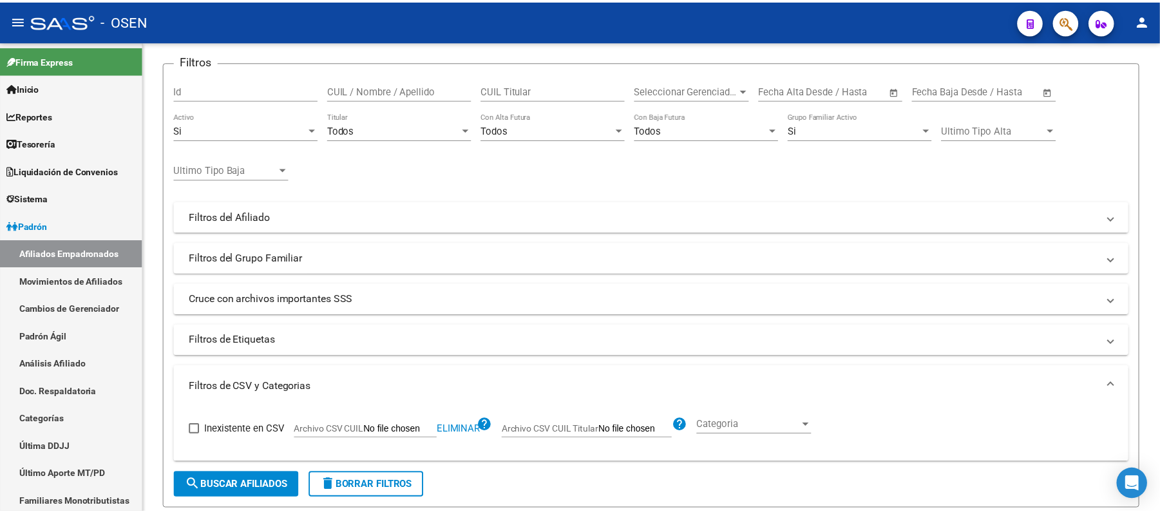
scroll to position [0, 0]
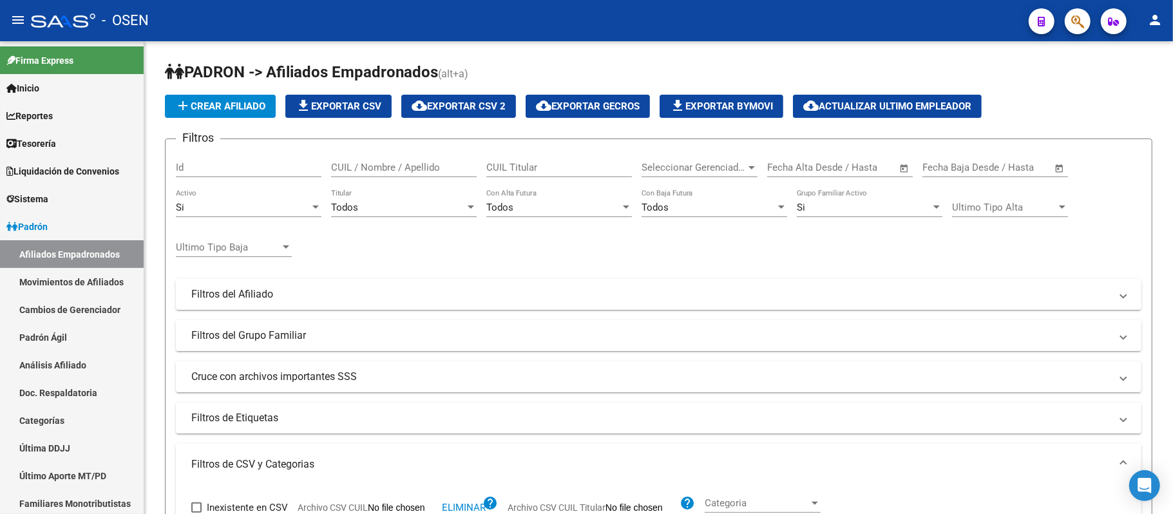
click at [1087, 21] on button "button" at bounding box center [1078, 21] width 26 height 26
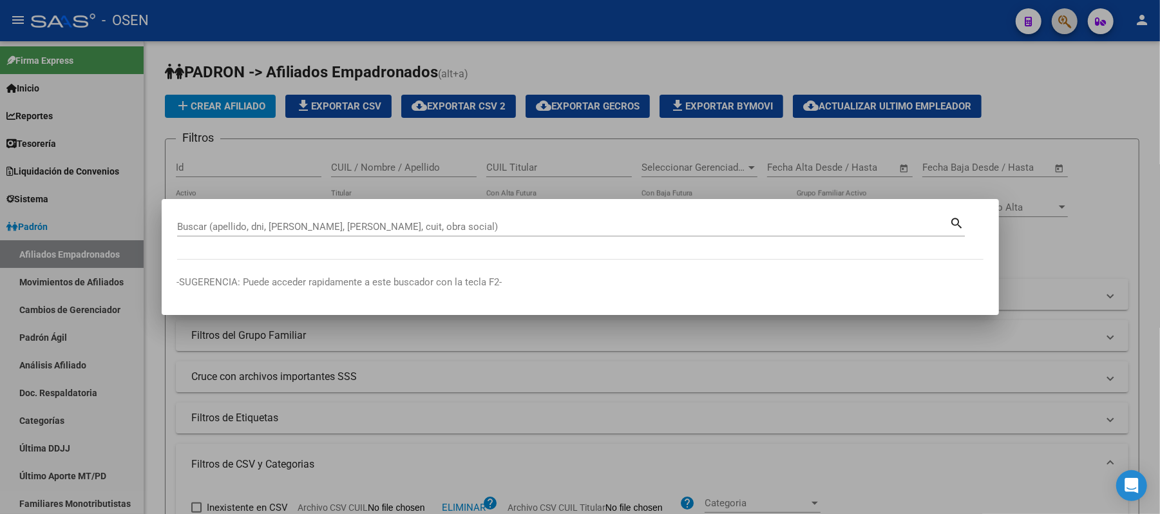
paste input "20255498011"
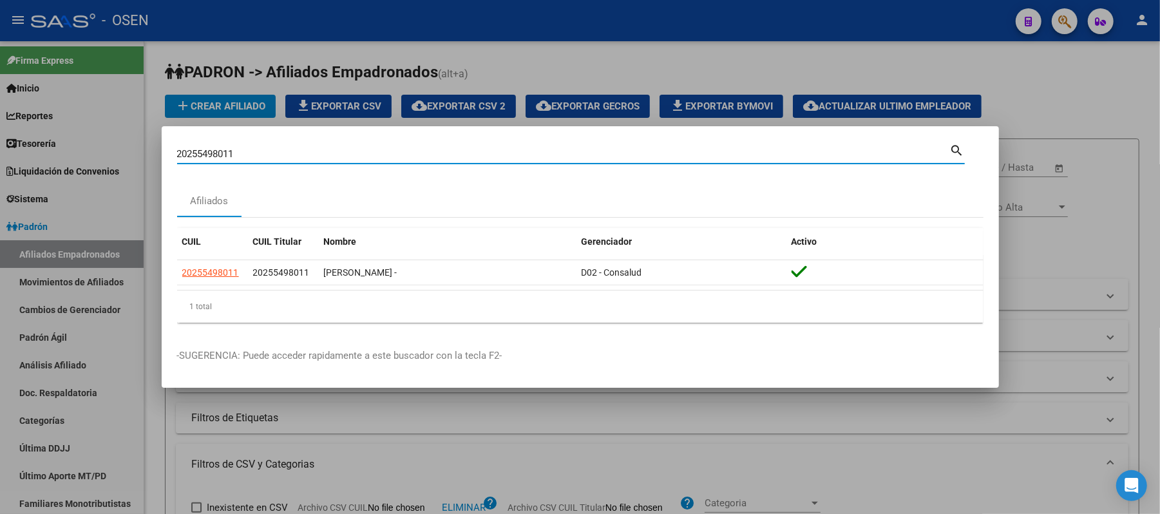
drag, startPoint x: 364, startPoint y: 151, endPoint x: 0, endPoint y: 63, distance: 374.3
click at [3, 101] on div "20255498011 Buscar (apellido, dni, cuil, nro traspaso, cuit, obra social) searc…" at bounding box center [580, 257] width 1160 height 514
paste input "70419926"
drag, startPoint x: 381, startPoint y: 153, endPoint x: 0, endPoint y: 21, distance: 403.5
click at [0, 54] on div "20270419926 Buscar (apellido, dni, cuil, nro traspaso, cuit, obra social) searc…" at bounding box center [580, 257] width 1160 height 514
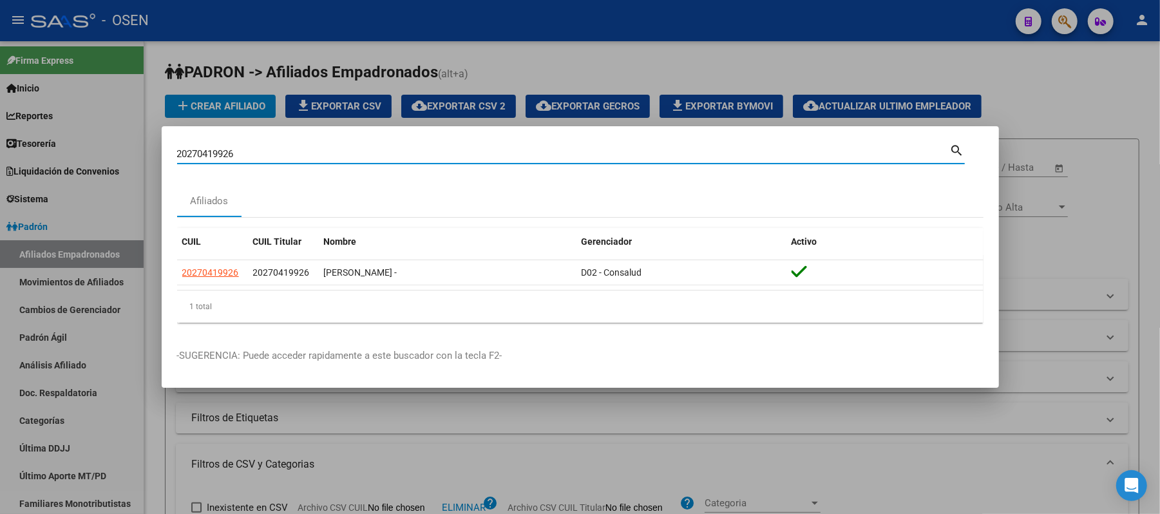
paste input "91748695"
drag, startPoint x: 260, startPoint y: 151, endPoint x: 0, endPoint y: 88, distance: 267.8
click at [0, 91] on div "20291748695 Buscar (apellido, dni, cuil, nro traspaso, cuit, obra social) searc…" at bounding box center [580, 257] width 1160 height 514
paste input "9357"
drag, startPoint x: 433, startPoint y: 149, endPoint x: 0, endPoint y: 128, distance: 433.4
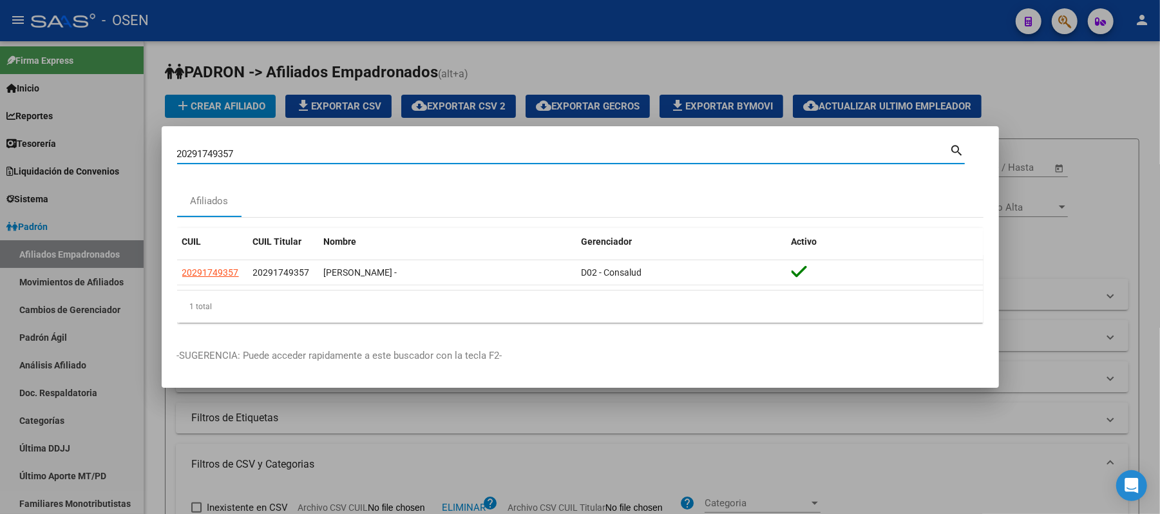
click at [0, 173] on div "20291749357 Buscar (apellido, dni, cuil, nro traspaso, cuit, obra social) searc…" at bounding box center [580, 257] width 1160 height 514
paste input "}"
drag, startPoint x: 55, startPoint y: 119, endPoint x: 0, endPoint y: 78, distance: 69.0
click at [0, 78] on div "20291749357 Buscar (apellido, dni, cuil, nro traspaso, cuit, obra social) searc…" at bounding box center [580, 257] width 1160 height 514
paste input "5883252"
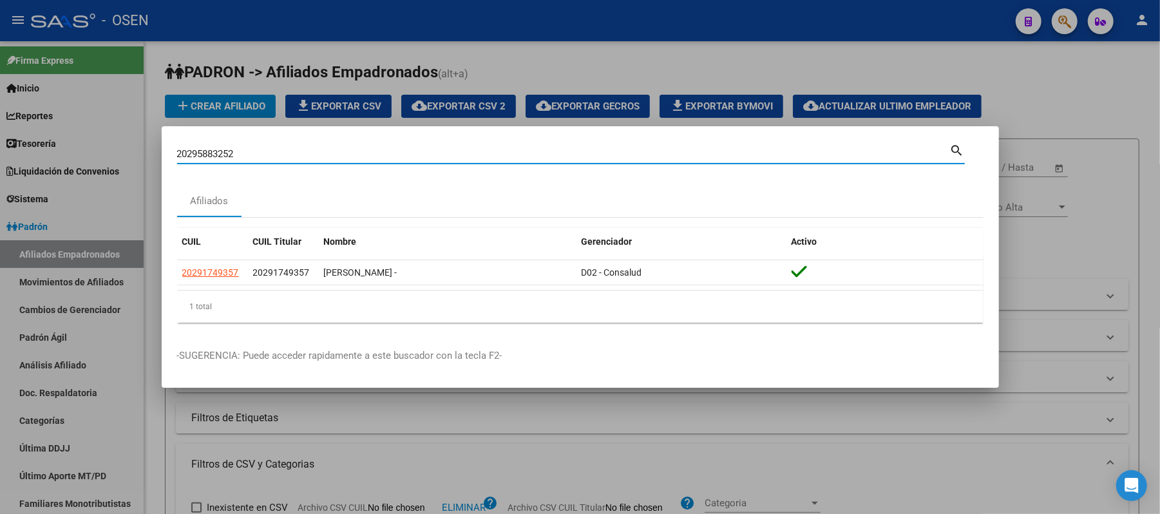
type input "20295883252"
drag, startPoint x: 254, startPoint y: 153, endPoint x: 1, endPoint y: 88, distance: 261.2
click at [0, 93] on div "20295883252 Buscar (apellido, dni, cuil, nro traspaso, cuit, obra social) searc…" at bounding box center [580, 257] width 1160 height 514
drag, startPoint x: 0, startPoint y: 98, endPoint x: 0, endPoint y: 12, distance: 86.3
click at [0, 71] on div "20295883252 Buscar (apellido, dni, cuil, nro traspaso, cuit, obra social) searc…" at bounding box center [580, 257] width 1160 height 514
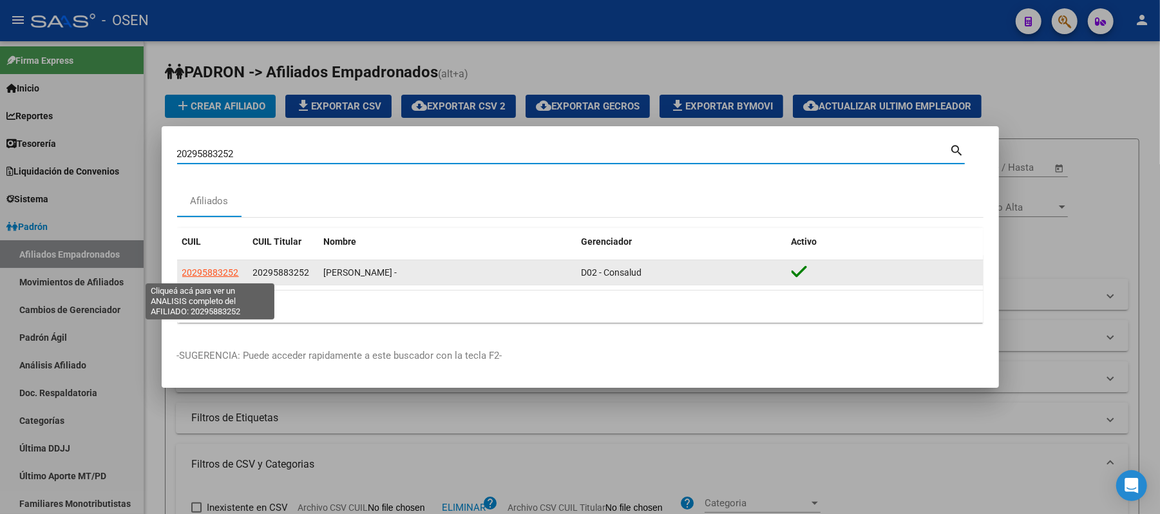
click at [204, 274] on span "20295883252" at bounding box center [210, 272] width 57 height 10
type textarea "20295883252"
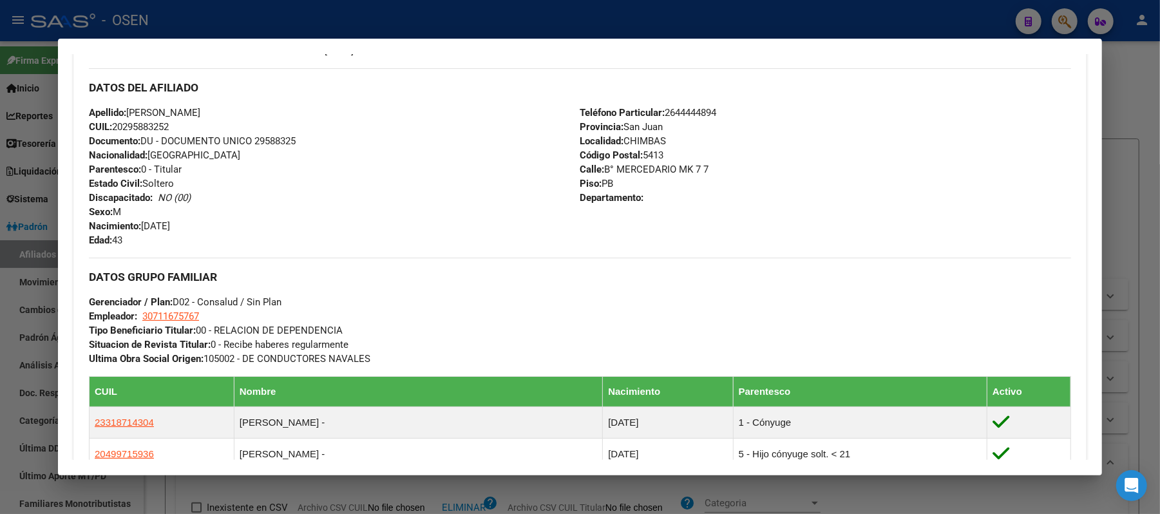
scroll to position [515, 0]
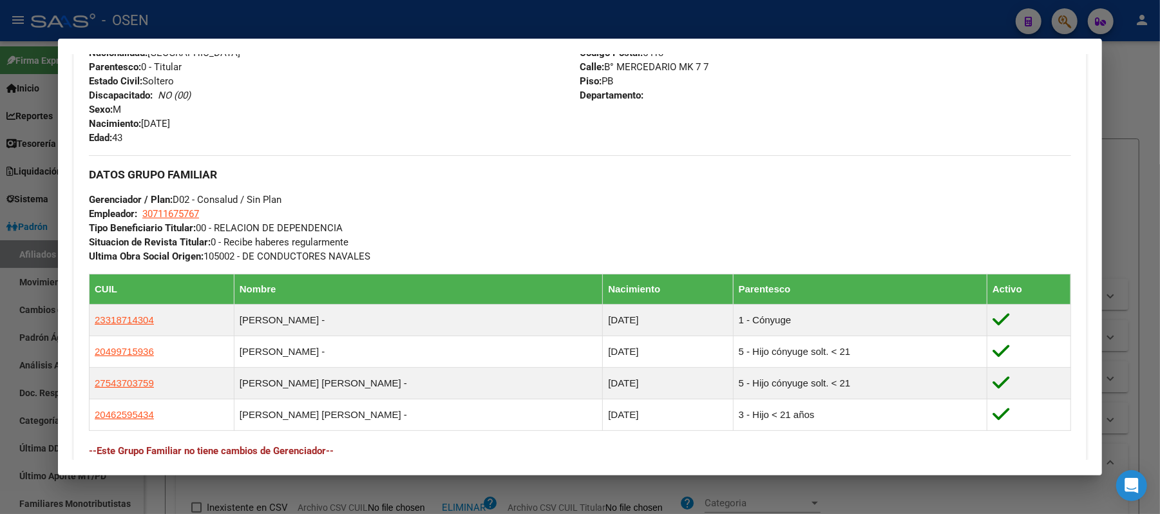
click at [326, 23] on div at bounding box center [580, 257] width 1160 height 514
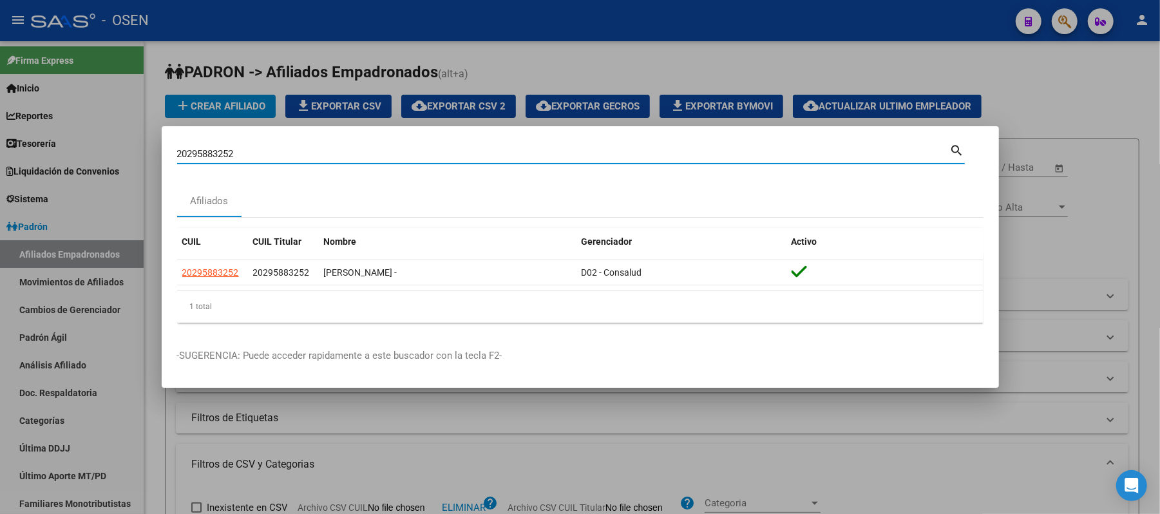
drag, startPoint x: 262, startPoint y: 152, endPoint x: 0, endPoint y: 108, distance: 265.2
click at [0, 139] on div "20295883252 Buscar (apellido, dni, cuil, nro traspaso, cuit, obra social) searc…" at bounding box center [580, 257] width 1160 height 514
paste input "303546511"
type input "20303546511"
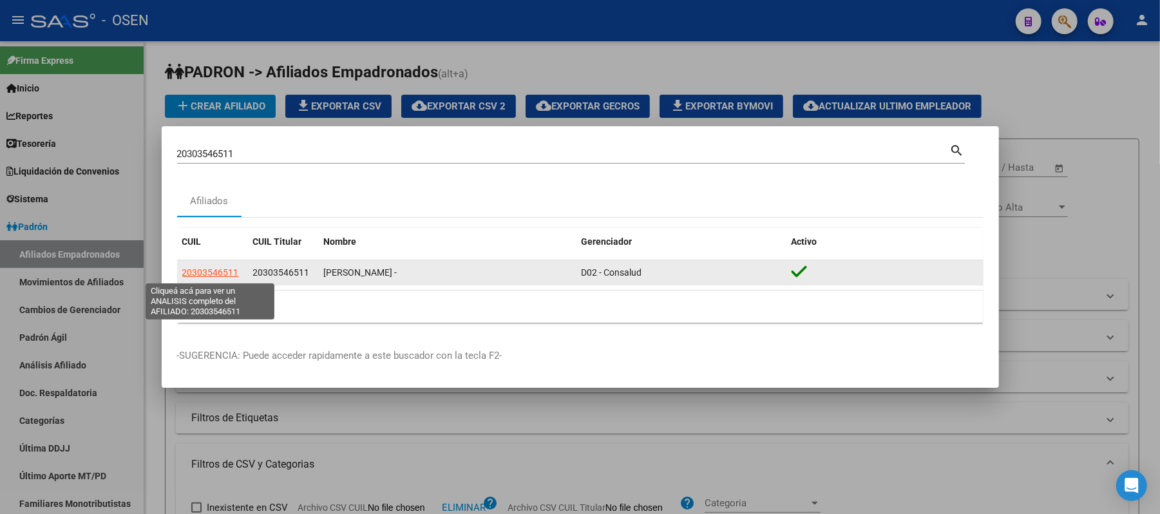
click at [217, 269] on span "20303546511" at bounding box center [210, 272] width 57 height 10
type textarea "20303546511"
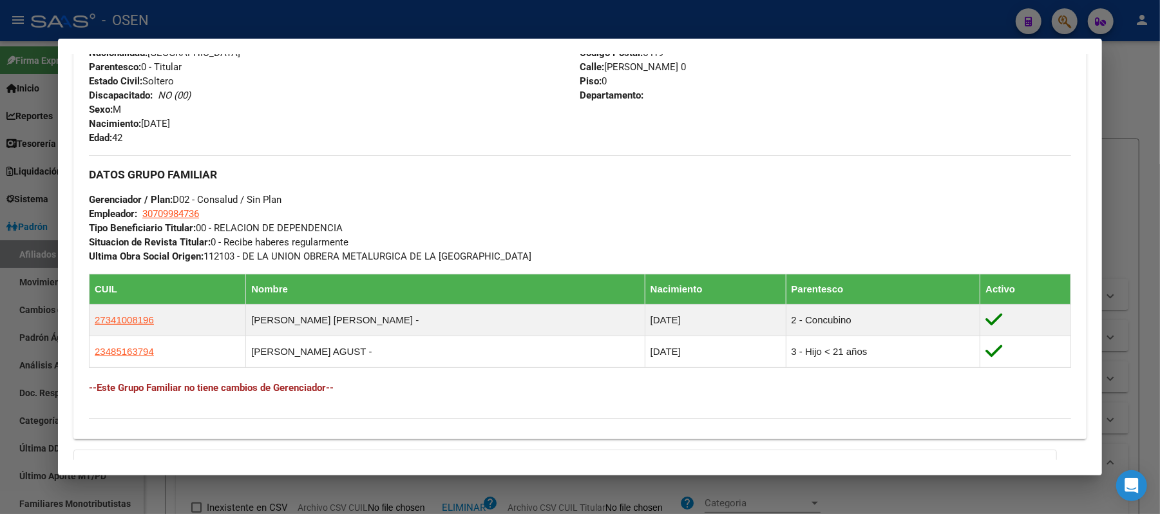
click at [408, 15] on div at bounding box center [580, 257] width 1160 height 514
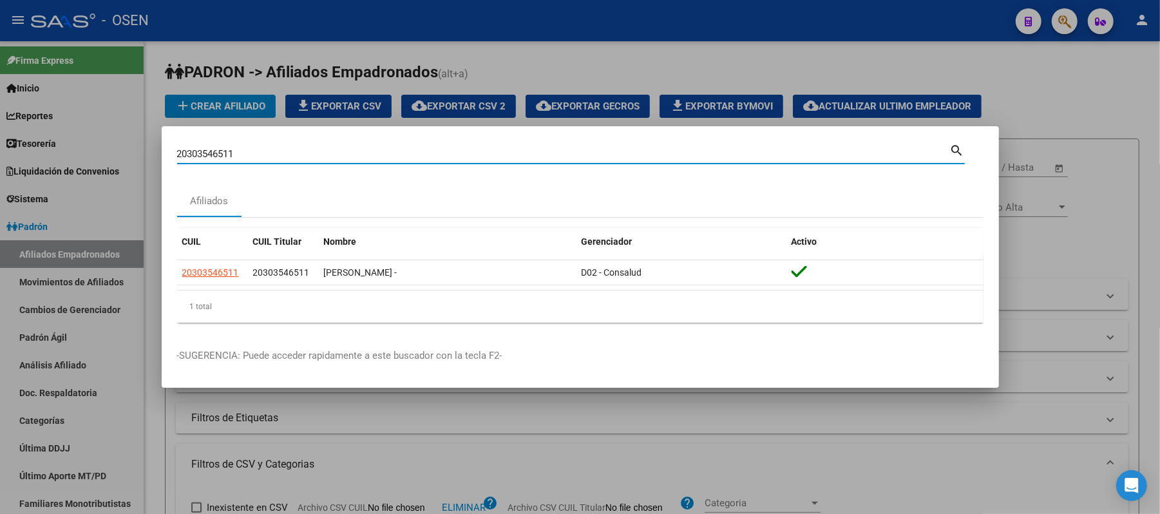
drag, startPoint x: 258, startPoint y: 153, endPoint x: 0, endPoint y: 145, distance: 257.8
click at [0, 142] on div "20303546511 Buscar (apellido, dni, cuil, nro traspaso, cuit, obra social) searc…" at bounding box center [580, 257] width 1160 height 514
paste input "1308963"
drag, startPoint x: 271, startPoint y: 151, endPoint x: 0, endPoint y: 39, distance: 293.4
click at [0, 90] on div "20313089631 Buscar (apellido, dni, cuil, nro traspaso, cuit, obra social) searc…" at bounding box center [580, 257] width 1160 height 514
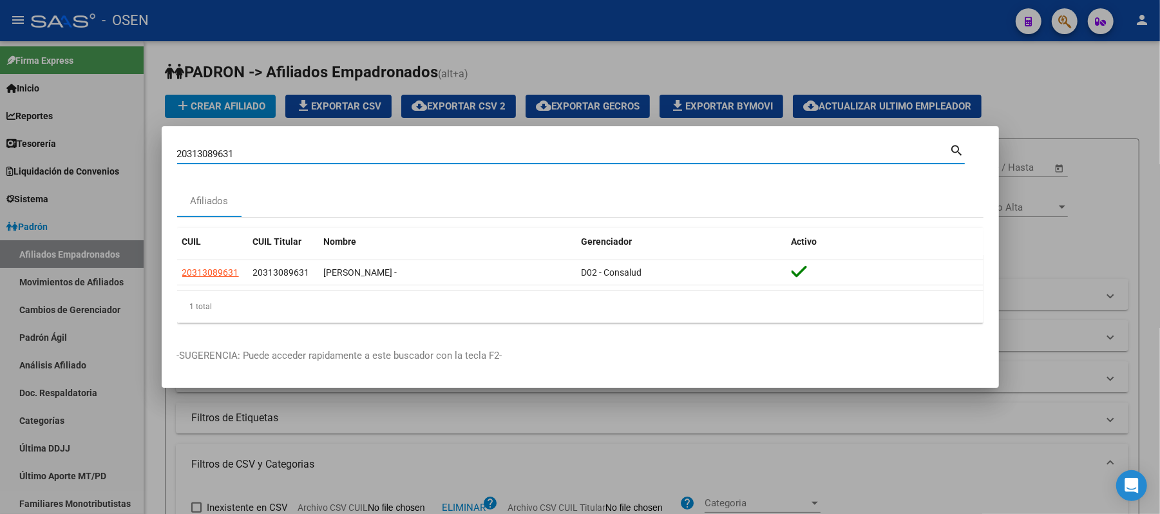
paste input "9200674"
drag, startPoint x: 423, startPoint y: 152, endPoint x: 0, endPoint y: 125, distance: 423.4
click at [0, 129] on div "20319200674 Buscar (apellido, dni, cuil, nro traspaso, cuit, obra social) searc…" at bounding box center [580, 257] width 1160 height 514
paste input "29399762"
type input "20329399762"
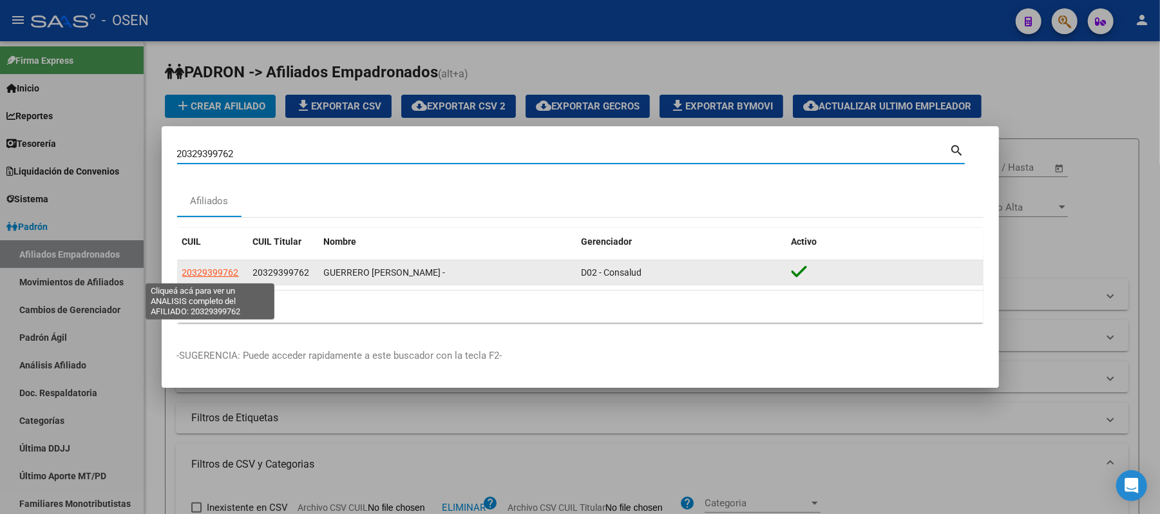
click at [206, 269] on span "20329399762" at bounding box center [210, 272] width 57 height 10
type textarea "20329399762"
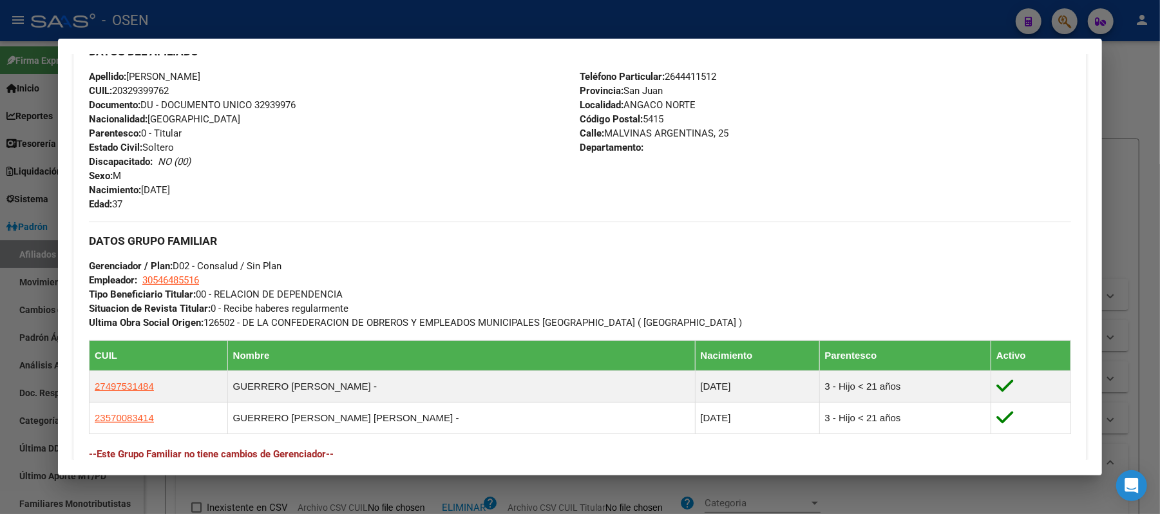
scroll to position [665, 0]
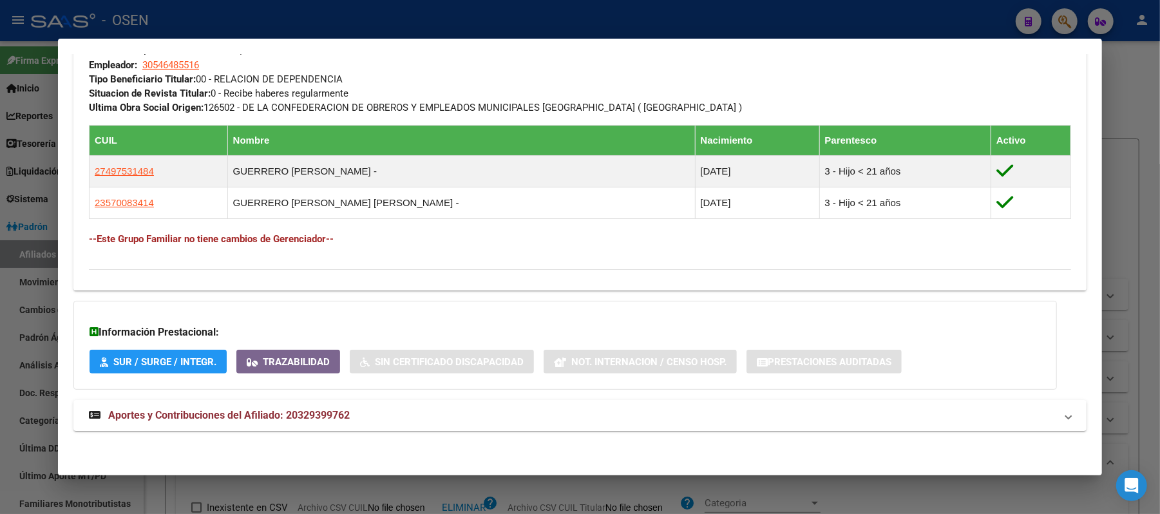
click at [436, 26] on div at bounding box center [580, 257] width 1160 height 514
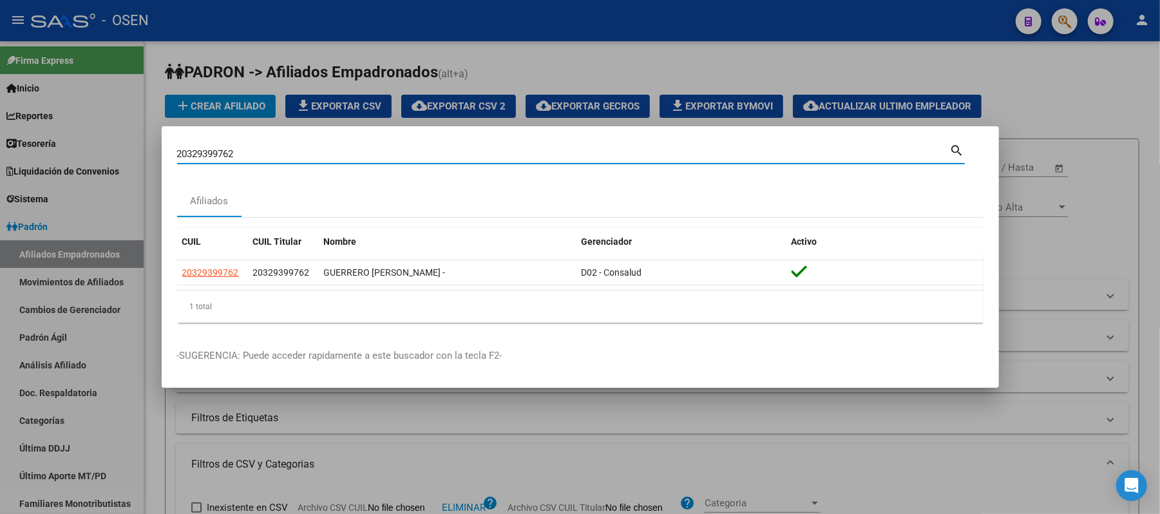
drag, startPoint x: 456, startPoint y: 151, endPoint x: 0, endPoint y: 77, distance: 461.9
click at [0, 109] on div "20329399762 Buscar (apellido, dni, cuil, nro traspaso, cuit, obra social) searc…" at bounding box center [580, 257] width 1160 height 514
paste input "38246251"
type input "20338246251"
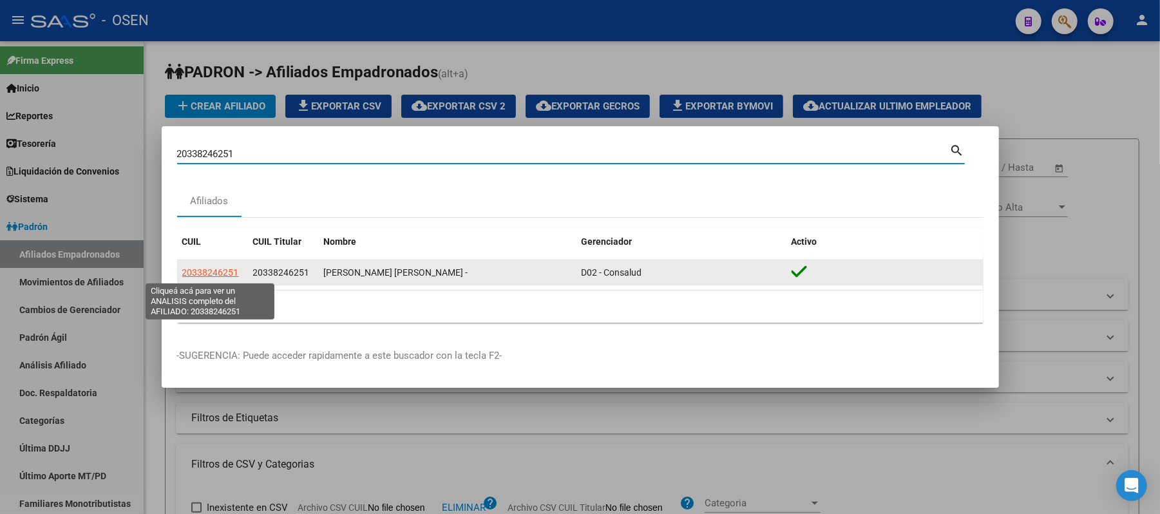
click at [230, 274] on span "20338246251" at bounding box center [210, 272] width 57 height 10
type textarea "20338246251"
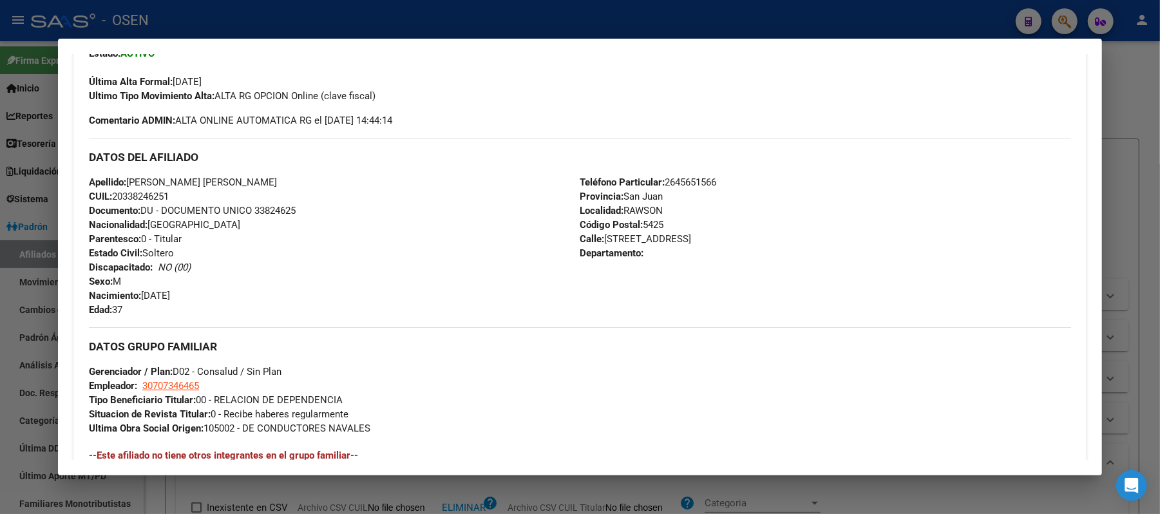
scroll to position [587, 0]
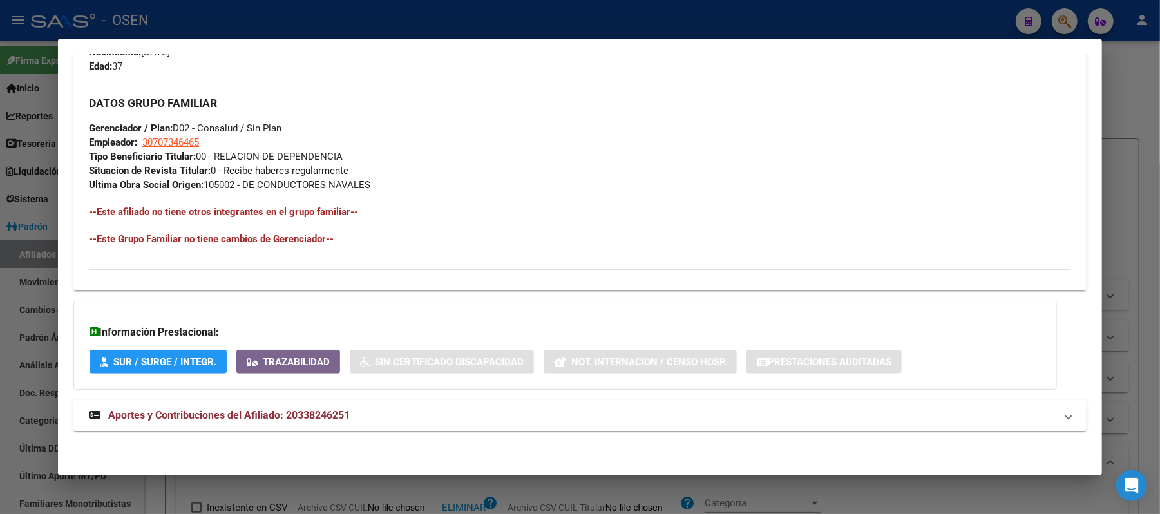
click at [345, 19] on div at bounding box center [580, 257] width 1160 height 514
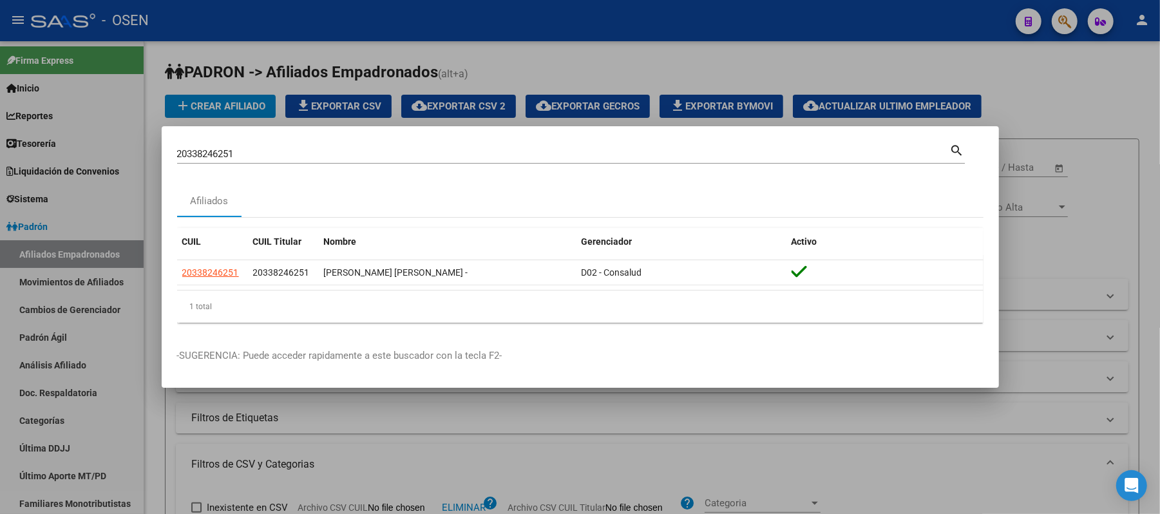
drag, startPoint x: 249, startPoint y: 153, endPoint x: 0, endPoint y: 152, distance: 248.6
click at [0, 144] on div "20338246251 Buscar (apellido, dni, cuil, nro traspaso, cuit, obra social) searc…" at bounding box center [580, 257] width 1160 height 514
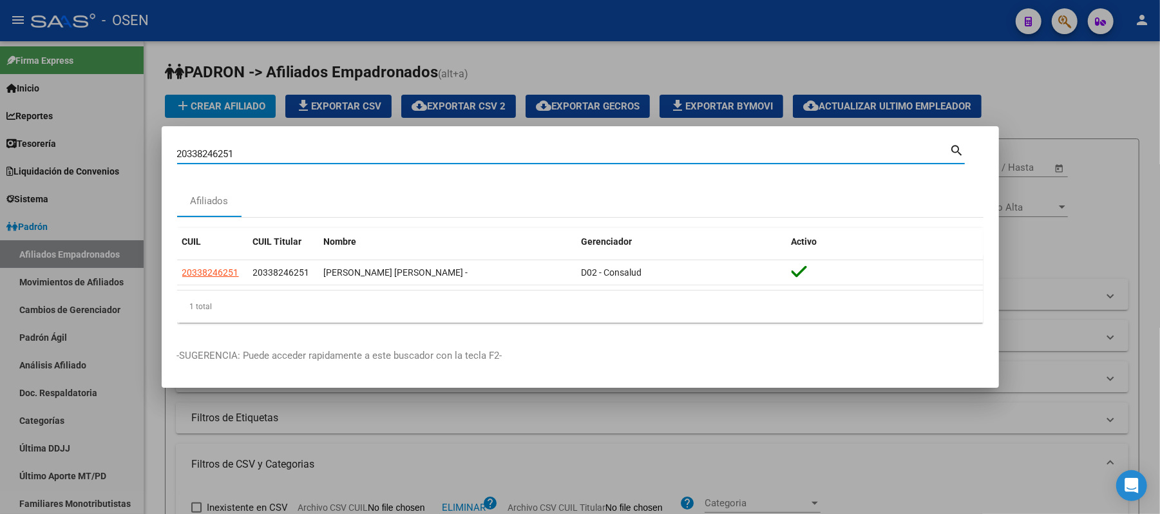
paste input "46967863"
type input "20346967863"
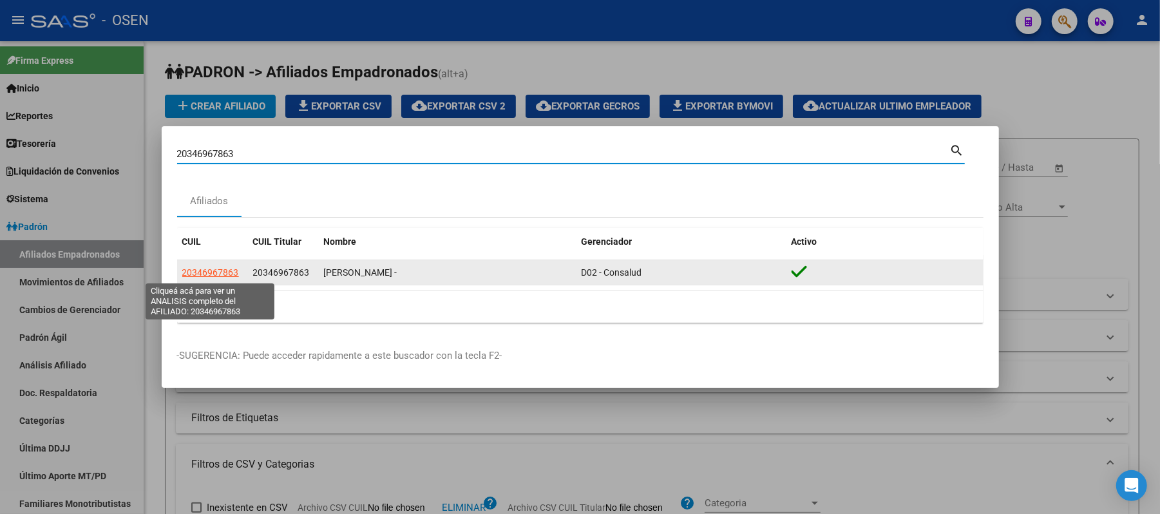
click at [214, 274] on span "20346967863" at bounding box center [210, 272] width 57 height 10
type textarea "20346967863"
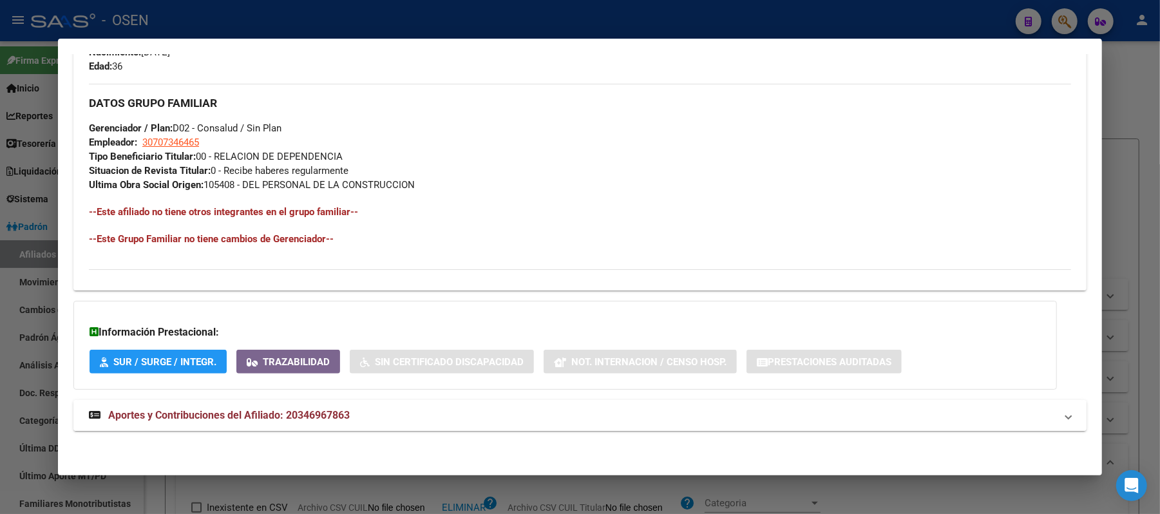
click at [325, 424] on mat-expansion-panel-header "Aportes y Contribuciones del Afiliado: 20346967863" at bounding box center [579, 415] width 1013 height 31
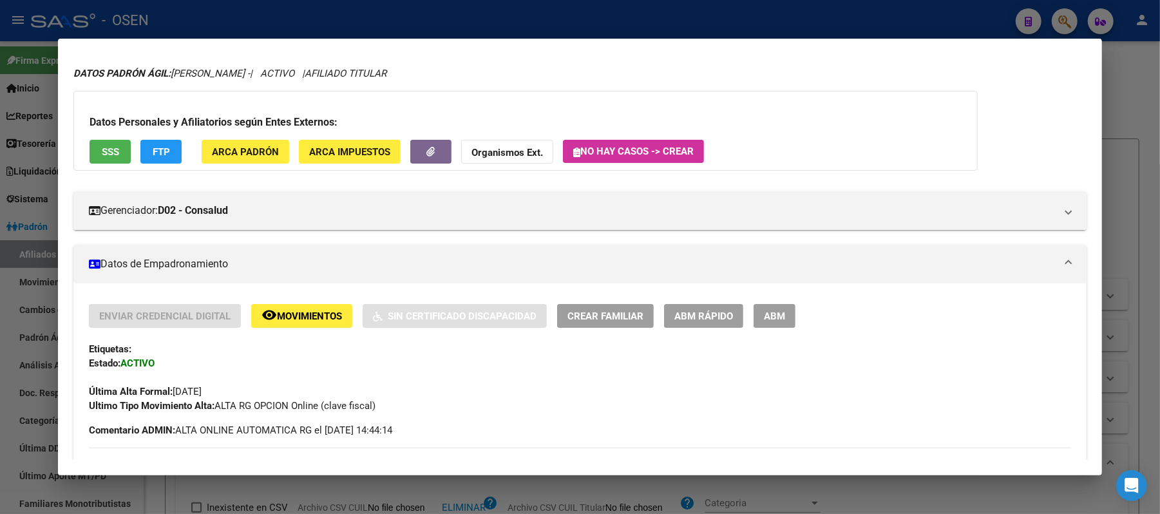
scroll to position [0, 0]
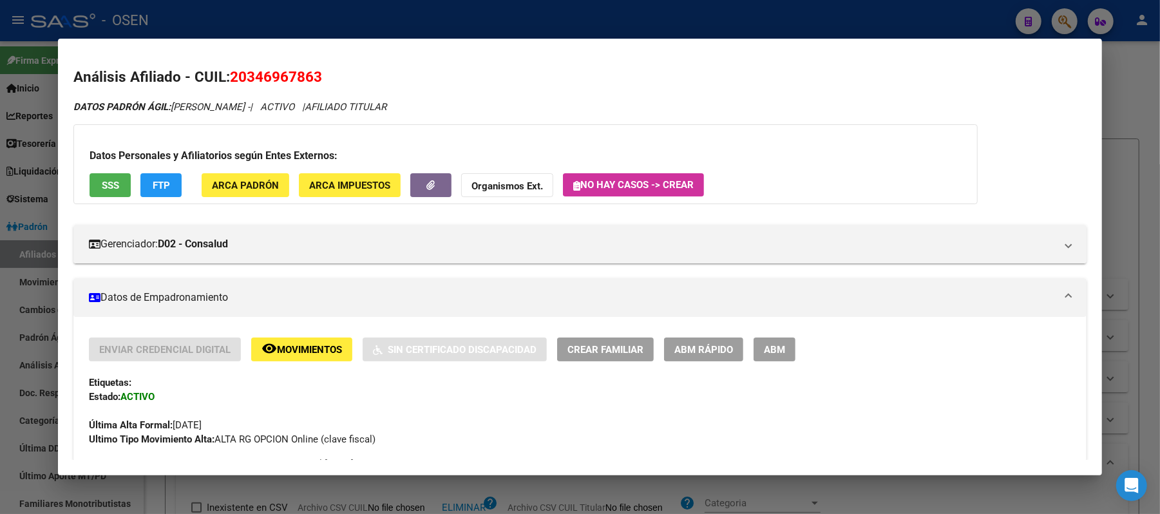
click at [305, 21] on div at bounding box center [580, 257] width 1160 height 514
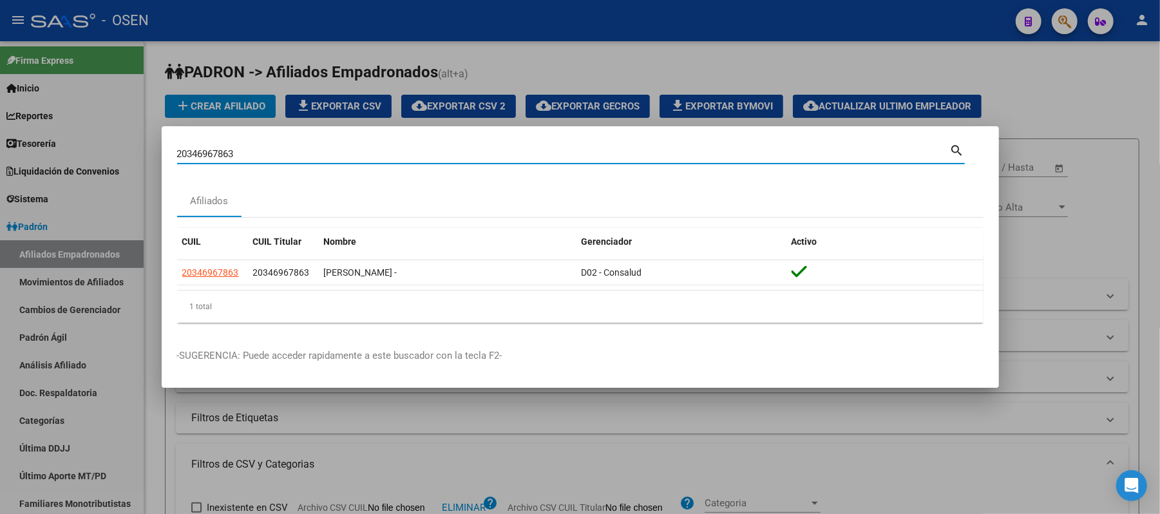
drag, startPoint x: 338, startPoint y: 155, endPoint x: 0, endPoint y: 119, distance: 339.5
click at [0, 119] on div "20346967863 Buscar (apellido, dni, cuil, nro traspaso, cuit, obra social) searc…" at bounding box center [580, 257] width 1160 height 514
paste input "298463459"
type input "20298463459"
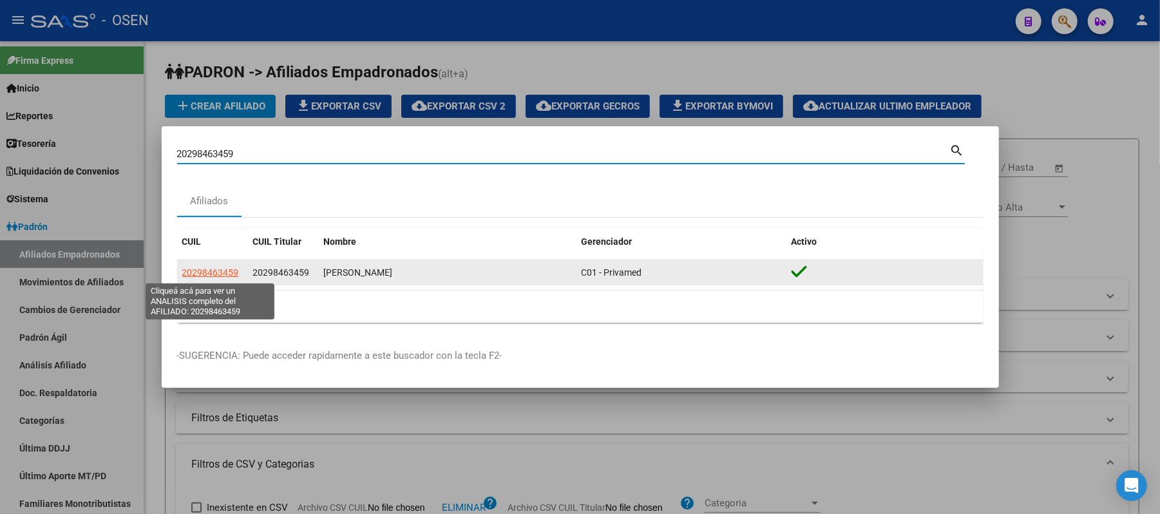
click at [196, 273] on span "20298463459" at bounding box center [210, 272] width 57 height 10
type textarea "20298463459"
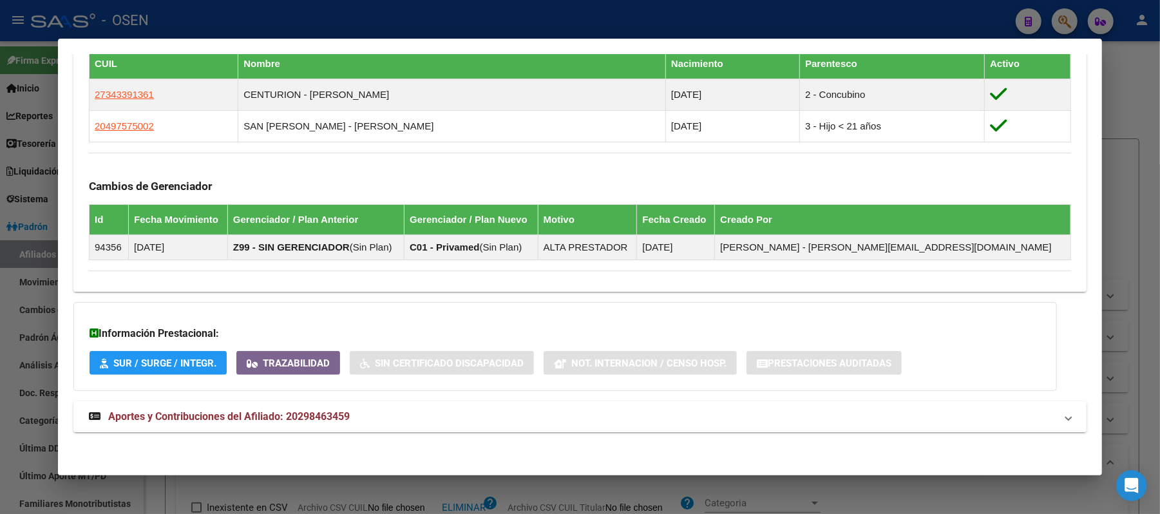
scroll to position [757, 0]
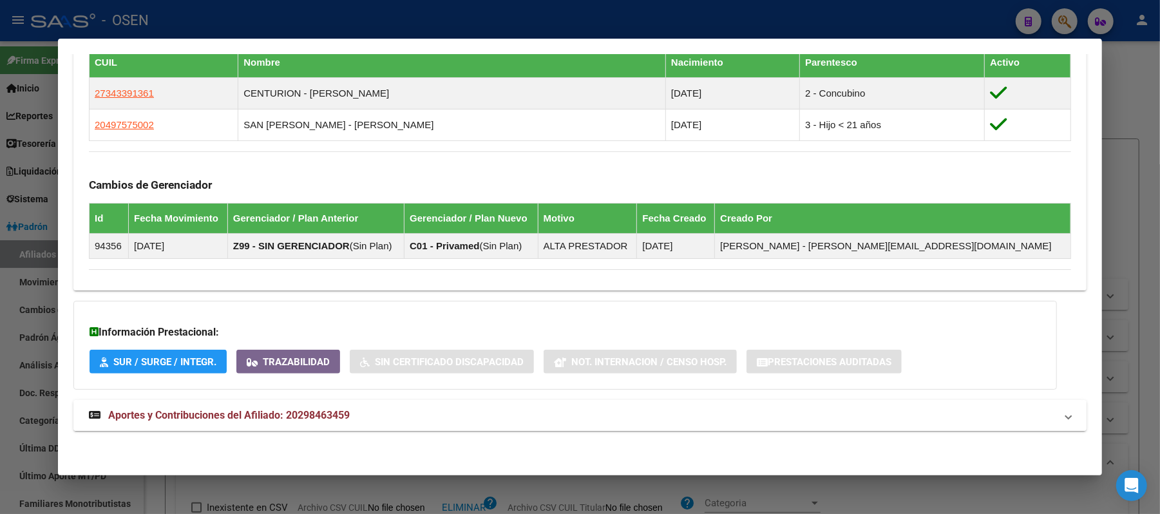
click at [545, 420] on mat-panel-title "Aportes y Contribuciones del Afiliado: 20298463459" at bounding box center [572, 415] width 967 height 15
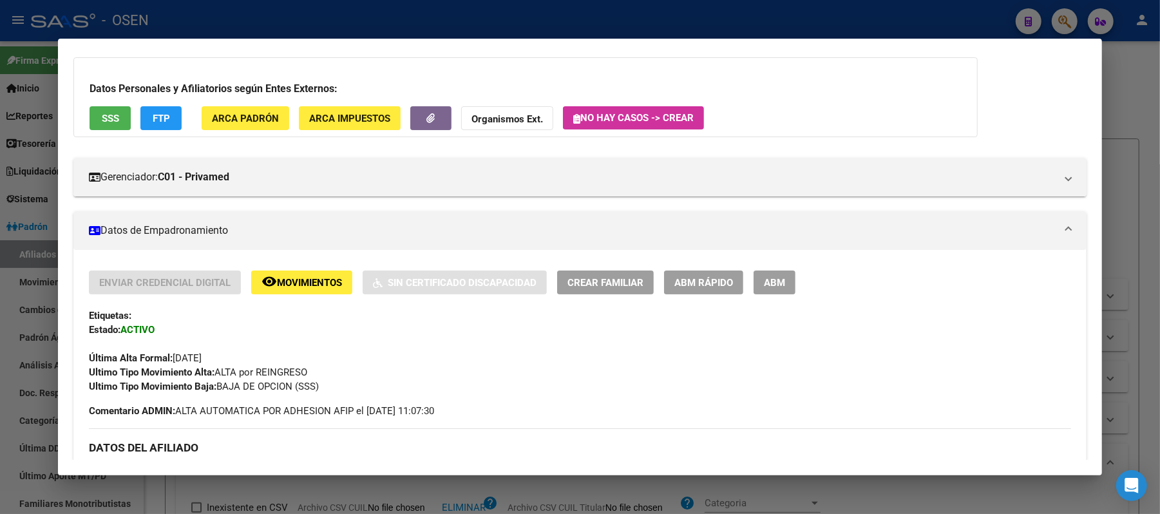
scroll to position [0, 0]
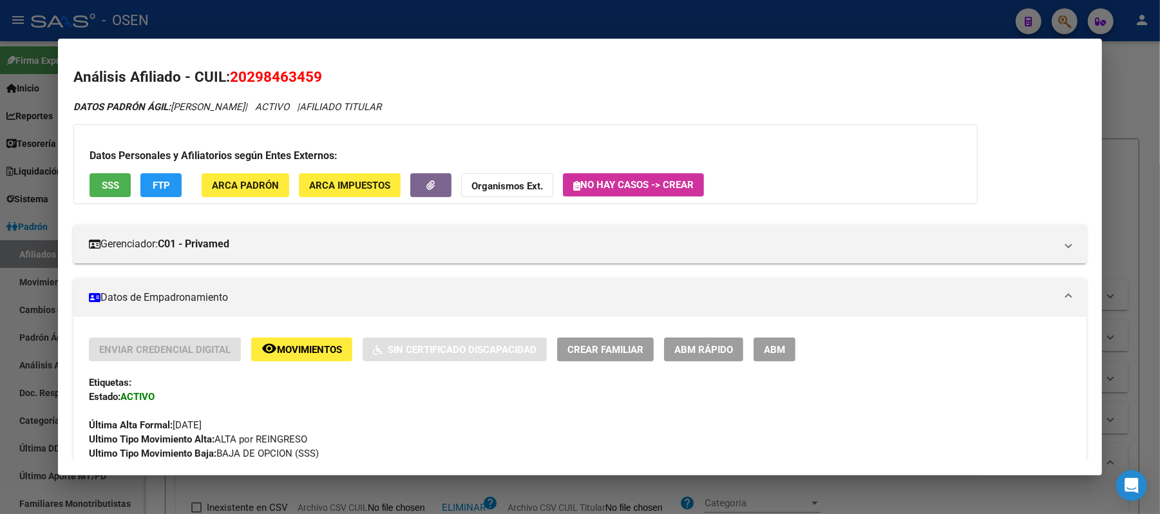
drag, startPoint x: 596, startPoint y: 24, endPoint x: 403, endPoint y: 138, distance: 224.9
click at [596, 24] on div at bounding box center [580, 257] width 1160 height 514
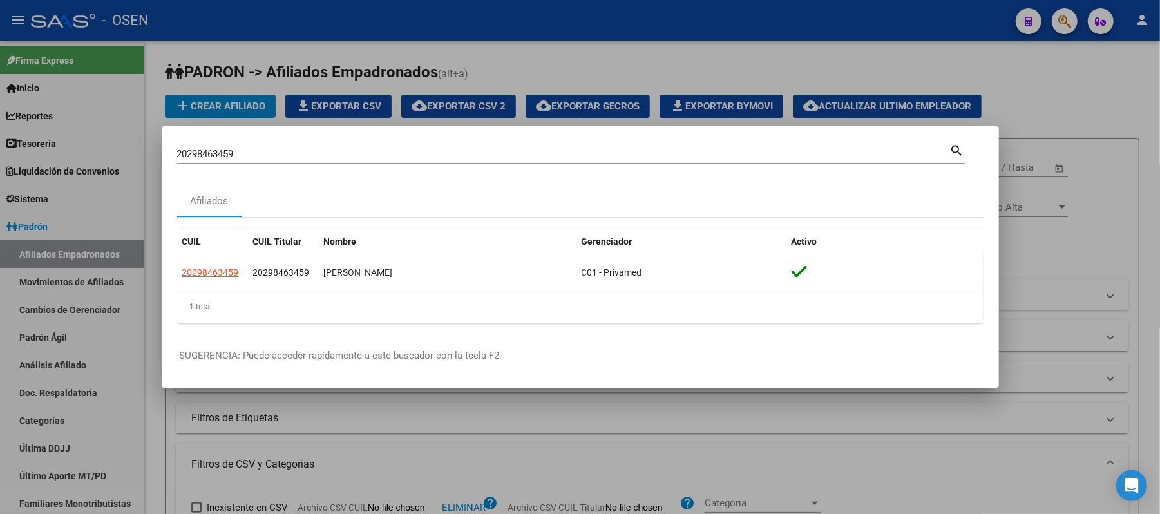
click at [0, 112] on div "20298463459 Buscar (apellido, dni, cuil, nro traspaso, cuit, obra social) searc…" at bounding box center [580, 257] width 1160 height 514
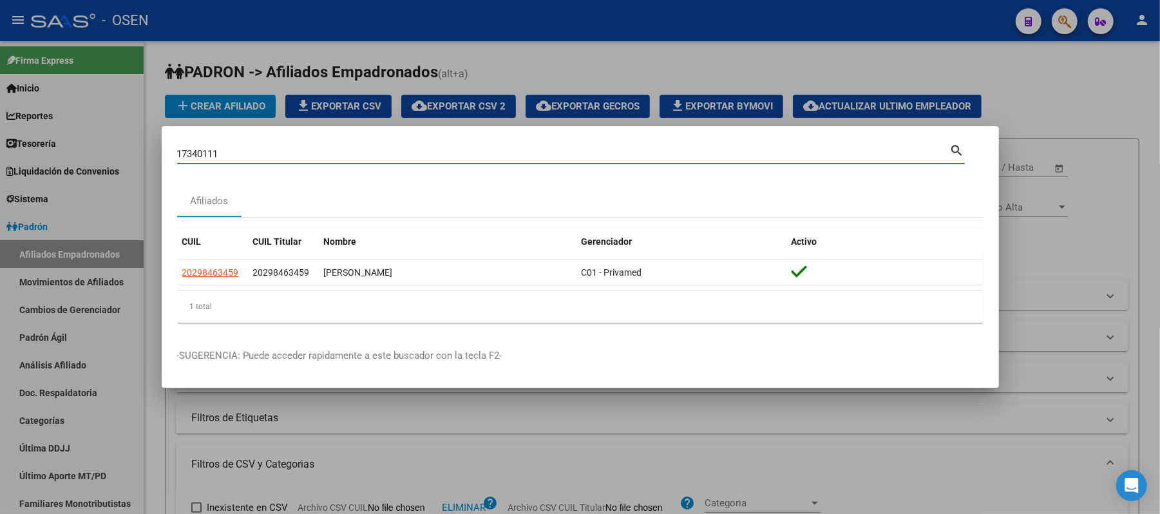
type input "17340111"
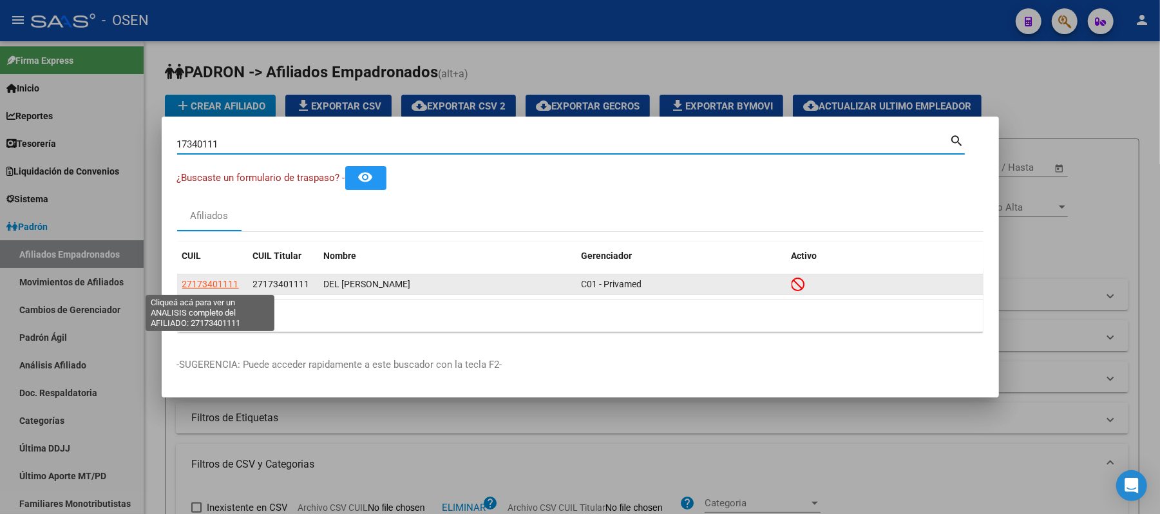
click at [225, 289] on span "27173401111" at bounding box center [210, 284] width 57 height 10
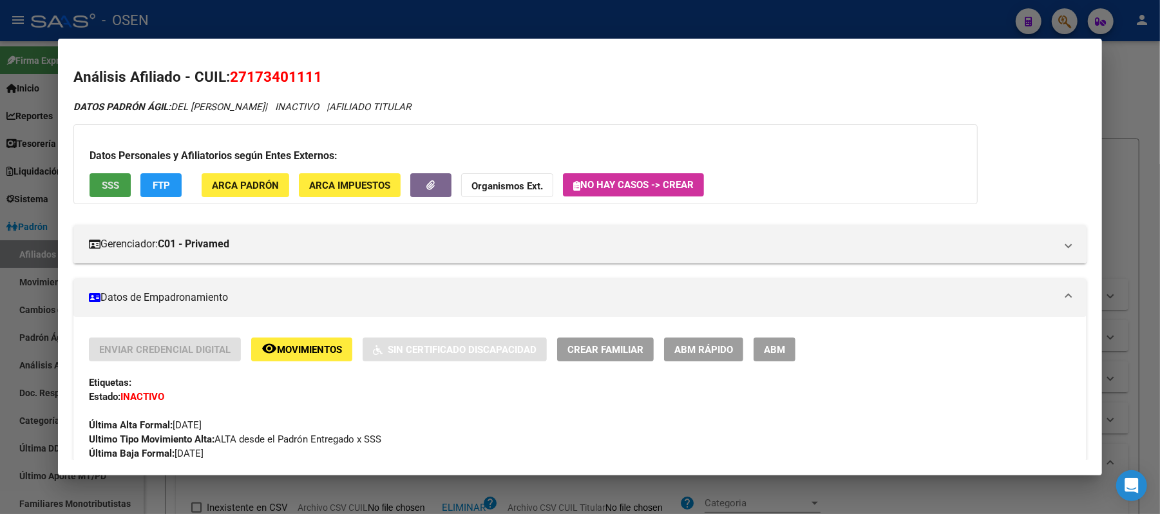
click at [91, 186] on button "SSS" at bounding box center [110, 185] width 41 height 24
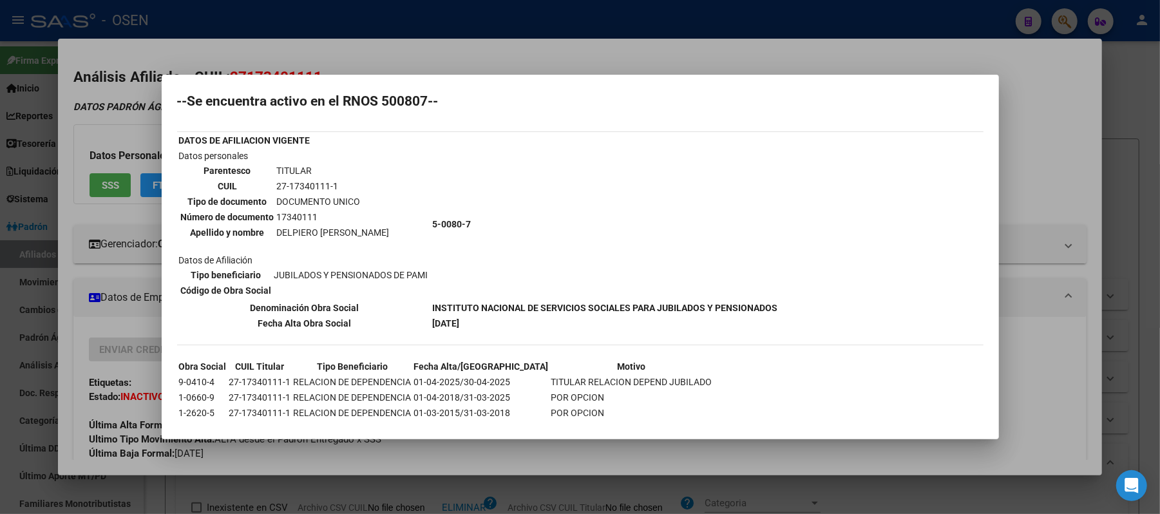
scroll to position [47, 0]
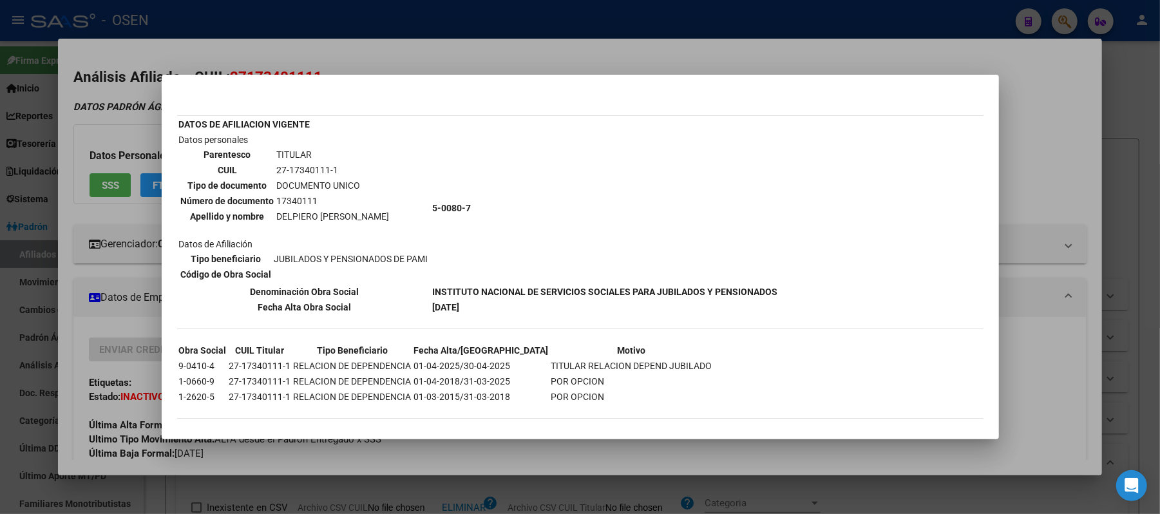
click at [356, 291] on th "Denominación Obra Social" at bounding box center [304, 292] width 252 height 14
drag, startPoint x: 462, startPoint y: 362, endPoint x: 506, endPoint y: 361, distance: 44.5
click at [506, 361] on tr "9-0410-4 27-17340111-1 RELACION DE DEPENDENCIA 01-04-2025/30-04-2025 TITULAR RE…" at bounding box center [445, 366] width 535 height 14
click at [551, 376] on td "POR OPCION" at bounding box center [632, 381] width 162 height 14
drag, startPoint x: 506, startPoint y: 356, endPoint x: 459, endPoint y: 354, distance: 47.1
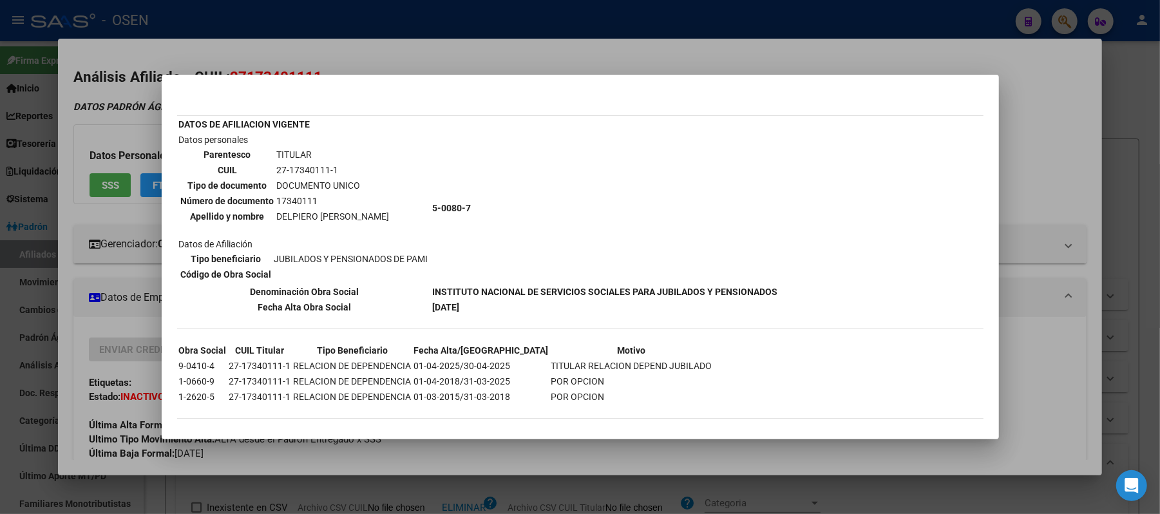
click at [459, 359] on tr "9-0410-4 27-17340111-1 RELACION DE DEPENDENCIA 01-04-2025/30-04-2025 TITULAR RE…" at bounding box center [445, 366] width 535 height 14
click at [1061, 366] on div at bounding box center [580, 257] width 1160 height 514
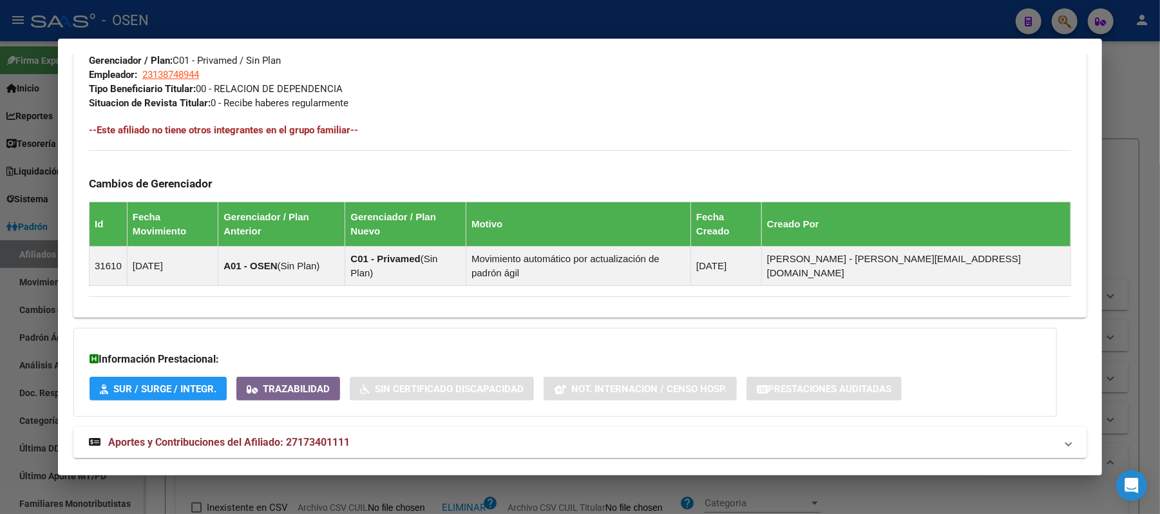
click at [788, 435] on mat-panel-title "Aportes y Contribuciones del Afiliado: 27173401111" at bounding box center [572, 442] width 967 height 15
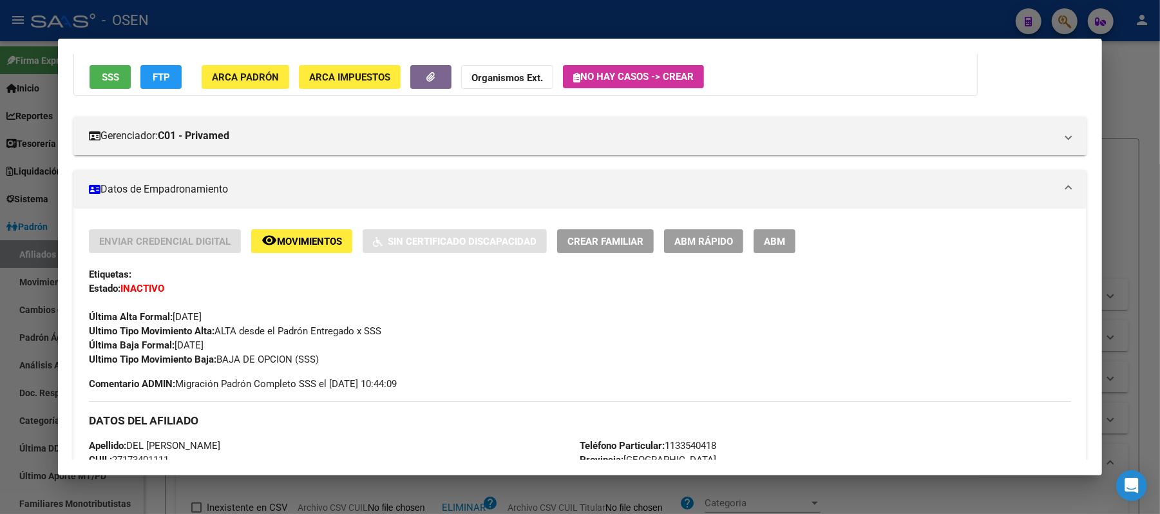
scroll to position [0, 0]
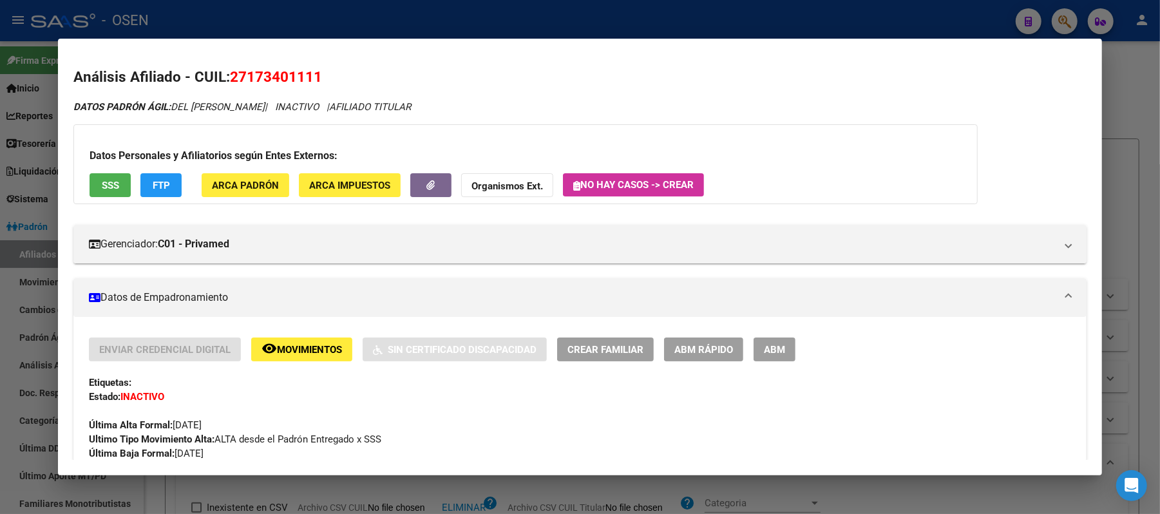
click at [668, 68] on h2 "Análisis Afiliado - CUIL: 27173401111" at bounding box center [579, 77] width 1013 height 22
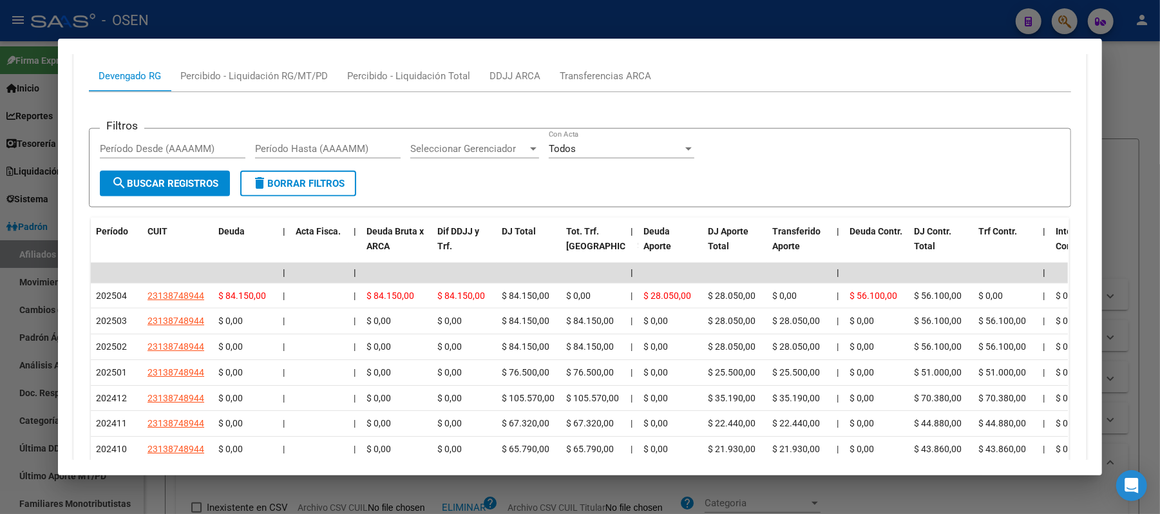
scroll to position [1147, 0]
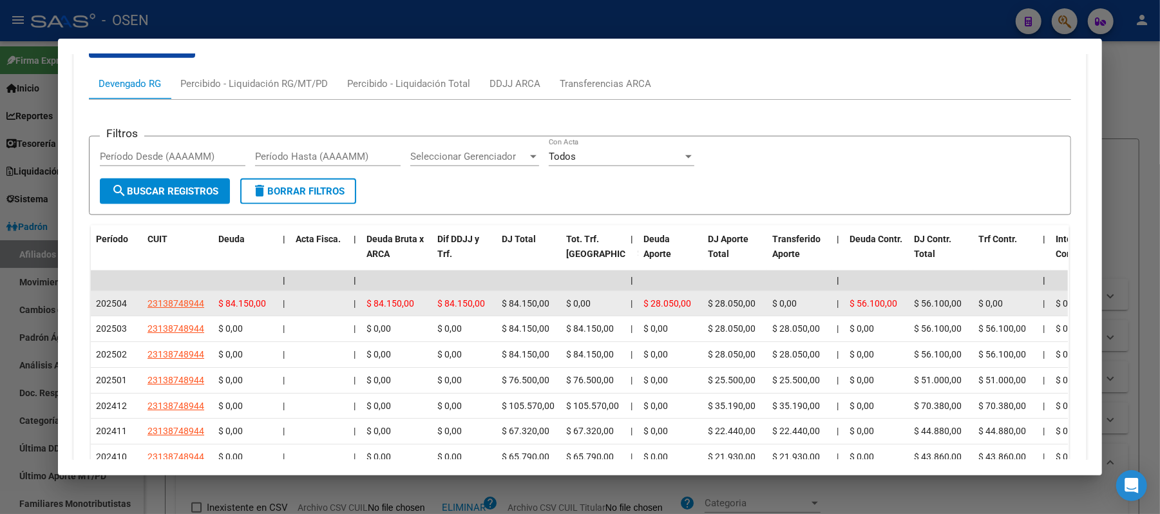
click at [169, 291] on datatable-body-cell "23138748944" at bounding box center [177, 303] width 71 height 25
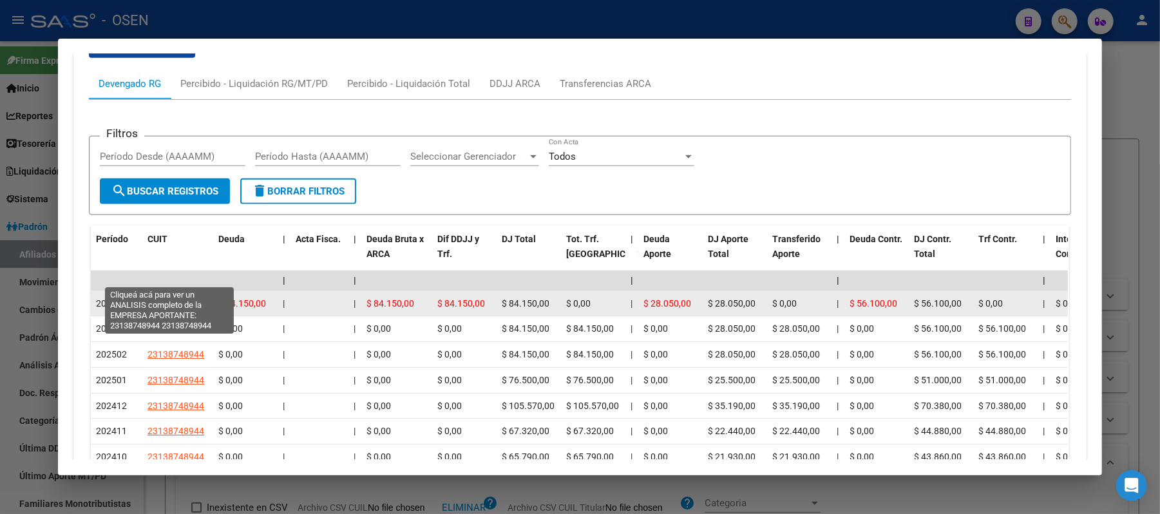
click at [168, 298] on span "23138748944" at bounding box center [176, 303] width 57 height 10
type textarea "23138748944"
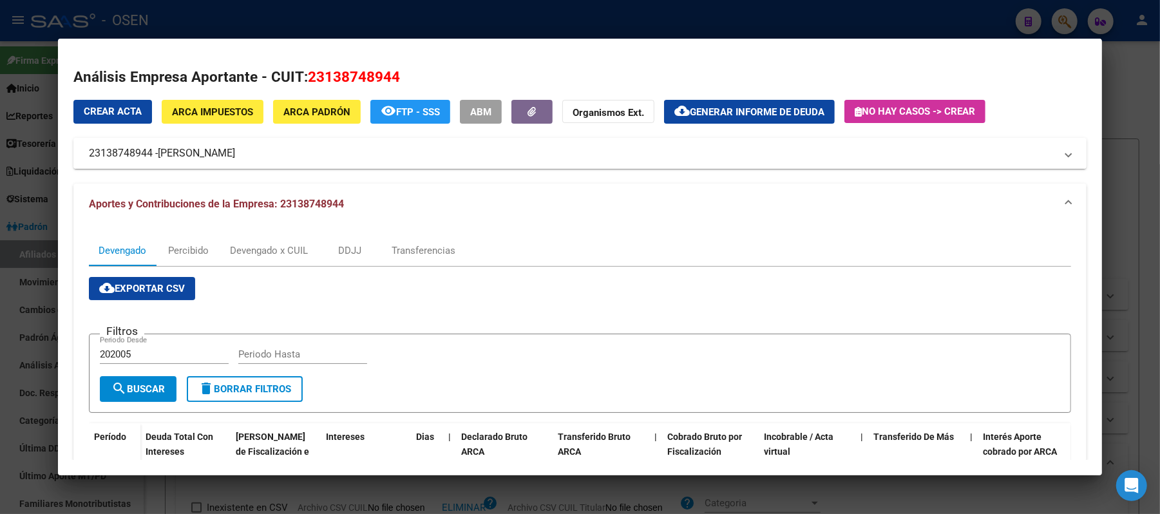
drag, startPoint x: 122, startPoint y: 153, endPoint x: 68, endPoint y: 149, distance: 53.6
click at [73, 149] on mat-expansion-panel-header "23138748944 - MARADEI PATRICIA ELENA" at bounding box center [579, 153] width 1013 height 31
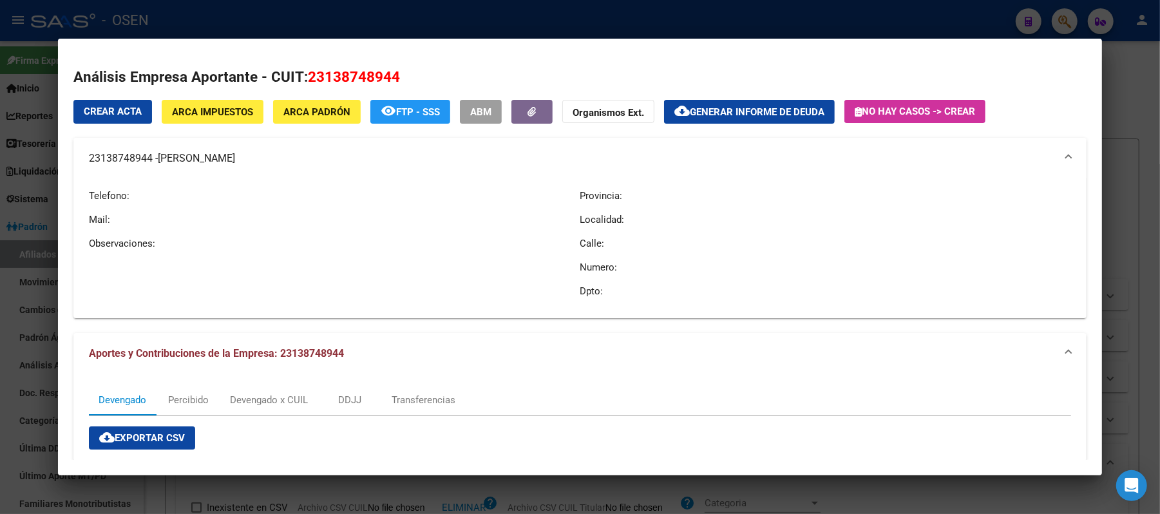
click at [229, 165] on span "MARADEI PATRICIA ELENA" at bounding box center [196, 158] width 77 height 15
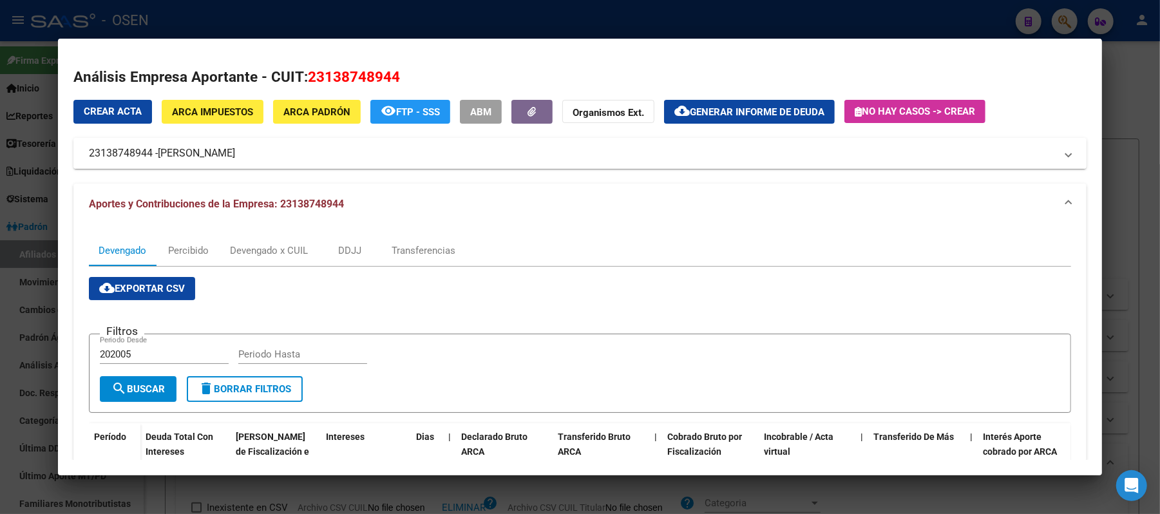
drag, startPoint x: 259, startPoint y: 153, endPoint x: 75, endPoint y: 155, distance: 184.2
click at [75, 155] on mat-expansion-panel-header "23138748944 - MARADEI PATRICIA ELENA" at bounding box center [579, 153] width 1013 height 31
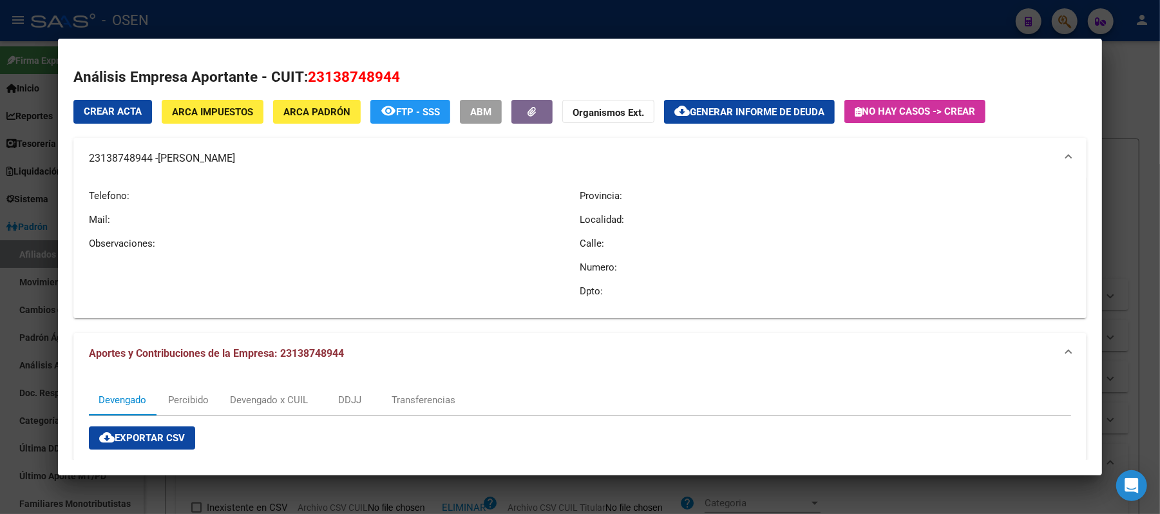
click at [89, 155] on mat-panel-title "23138748944 - MARADEI PATRICIA ELENA" at bounding box center [572, 158] width 967 height 15
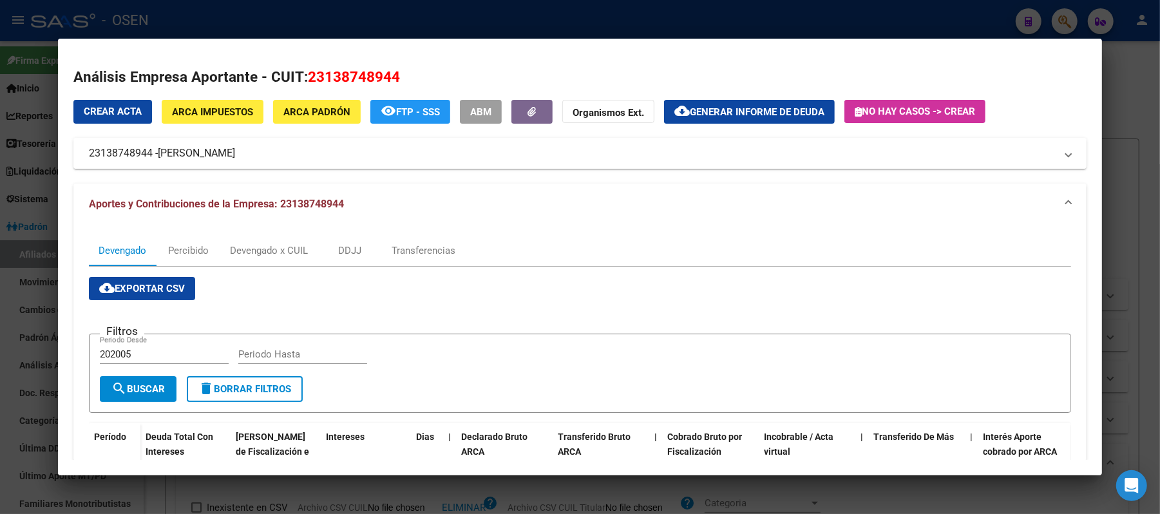
drag, startPoint x: 83, startPoint y: 153, endPoint x: 276, endPoint y: 155, distance: 193.3
click at [276, 155] on mat-panel-title "23138748944 - MARADEI PATRICIA ELENA" at bounding box center [572, 153] width 967 height 15
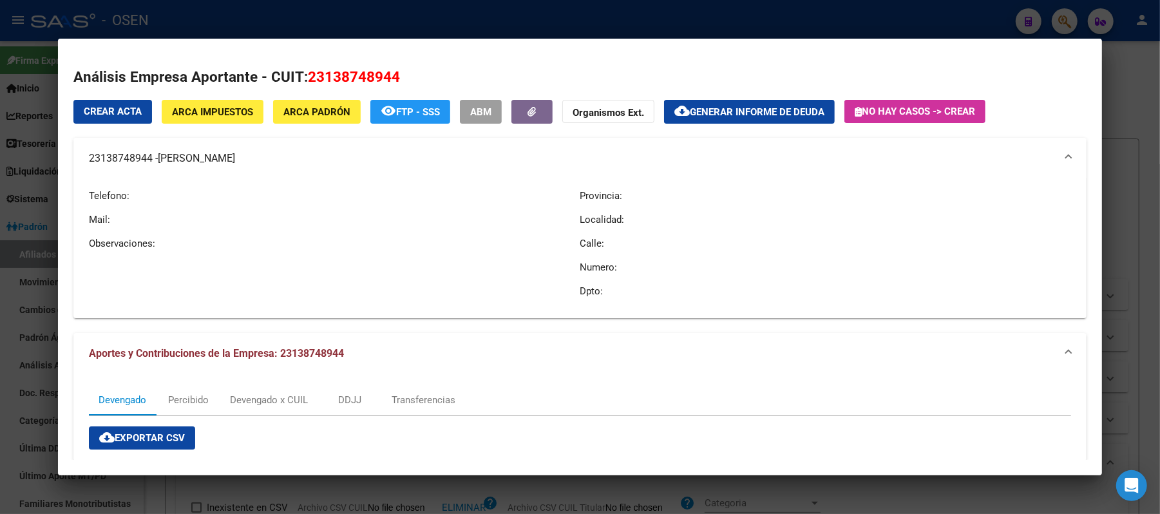
copy mat-panel-title "23138748944 - MARADEI PATRICIA ELENA"
click at [338, 34] on div at bounding box center [580, 257] width 1160 height 514
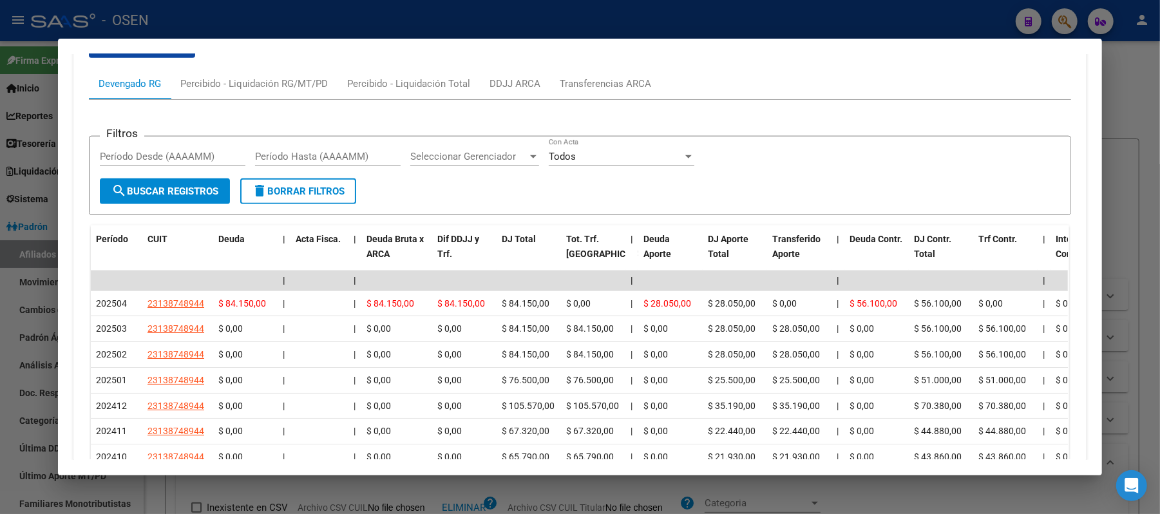
click at [334, 21] on div at bounding box center [580, 257] width 1160 height 514
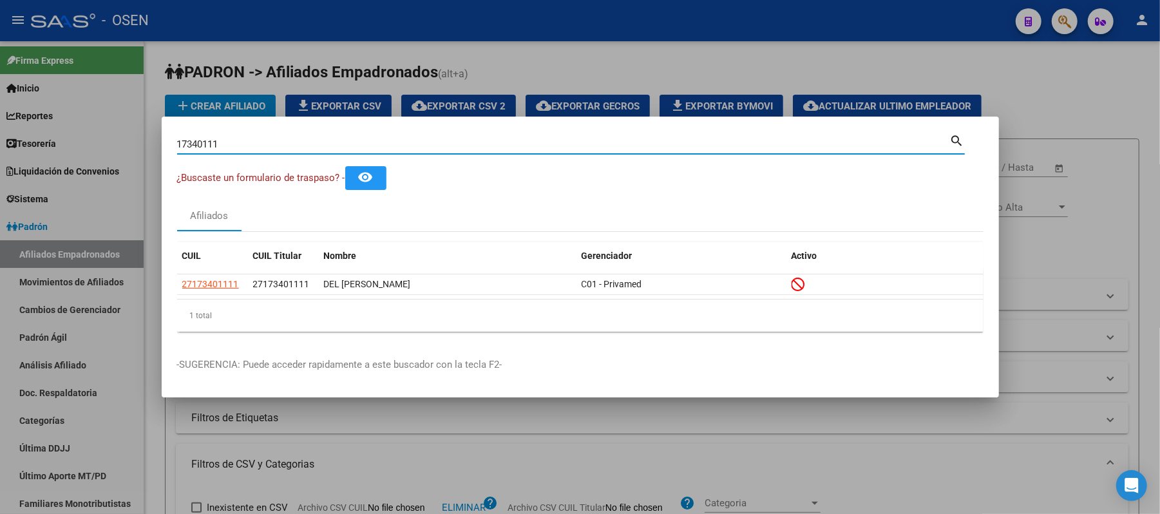
drag, startPoint x: 274, startPoint y: 140, endPoint x: 0, endPoint y: 57, distance: 285.9
click at [0, 89] on div "17340111 Buscar (apellido, dni, cuil, nro traspaso, cuit, obra social) search ¿…" at bounding box center [580, 257] width 1160 height 514
type input "36129549"
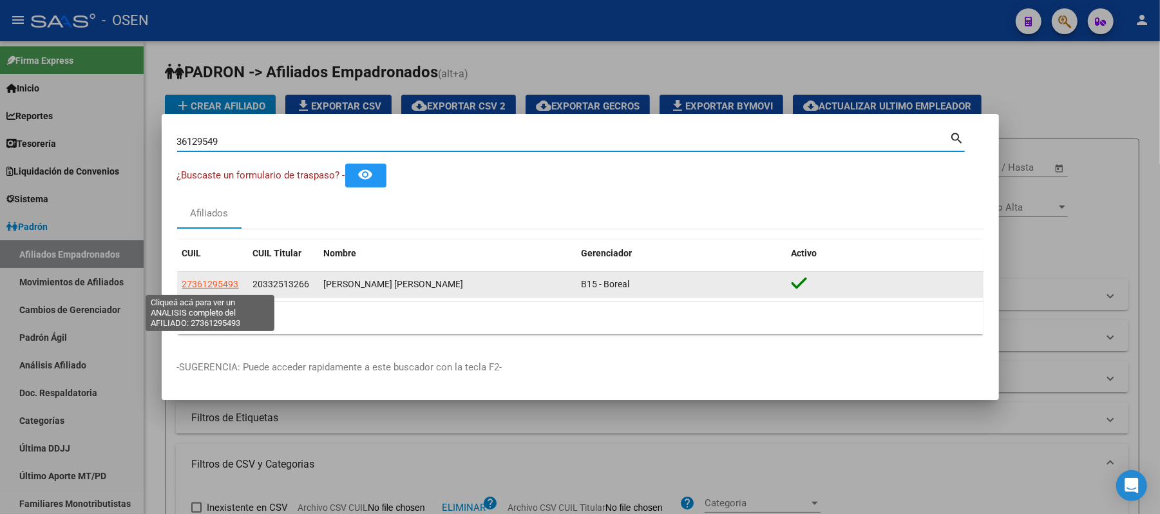
click at [216, 289] on span "27361295493" at bounding box center [210, 284] width 57 height 10
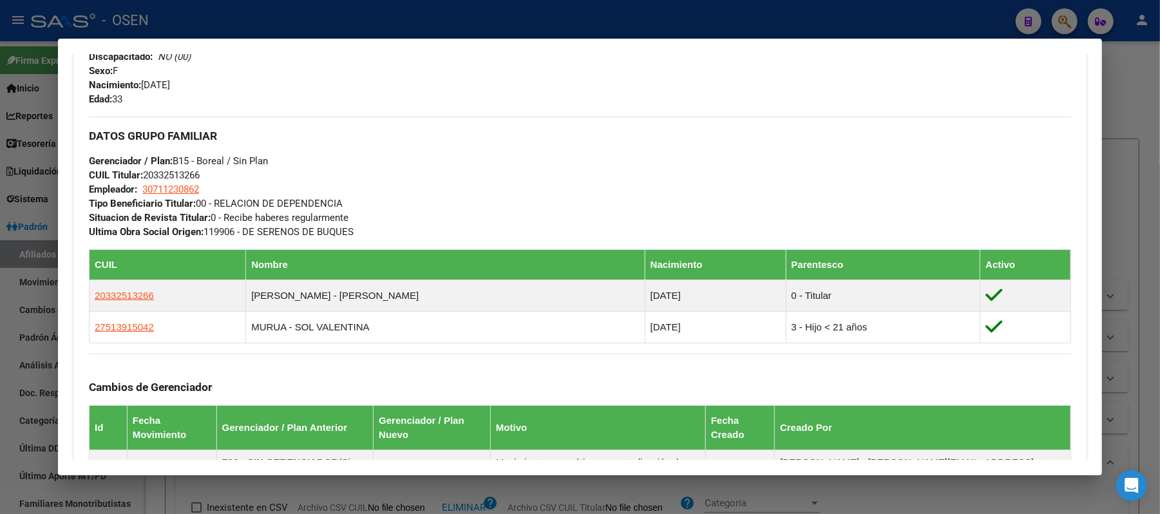
scroll to position [601, 0]
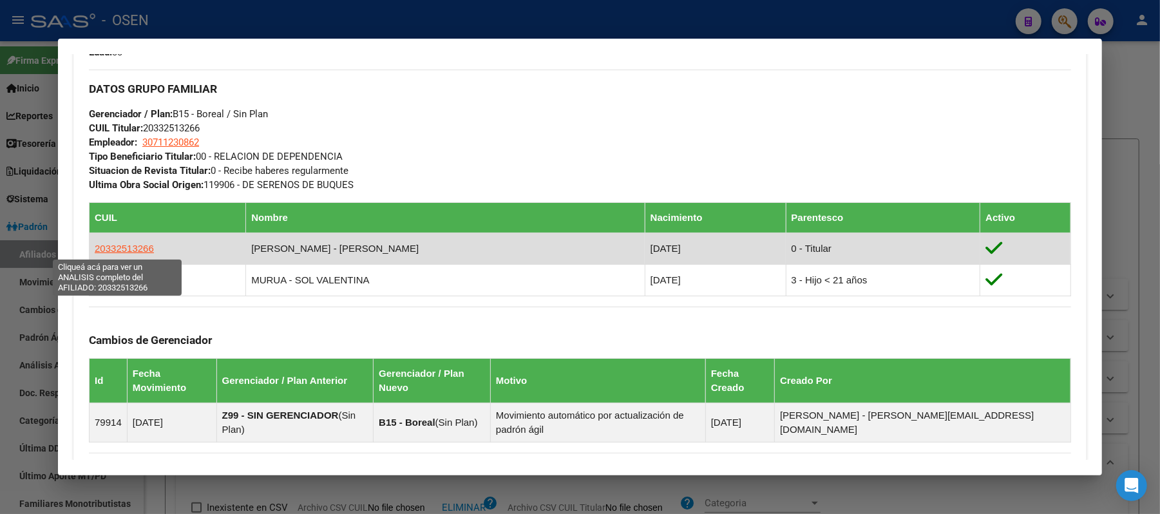
click at [131, 250] on span "20332513266" at bounding box center [124, 248] width 59 height 11
type textarea "20332513266"
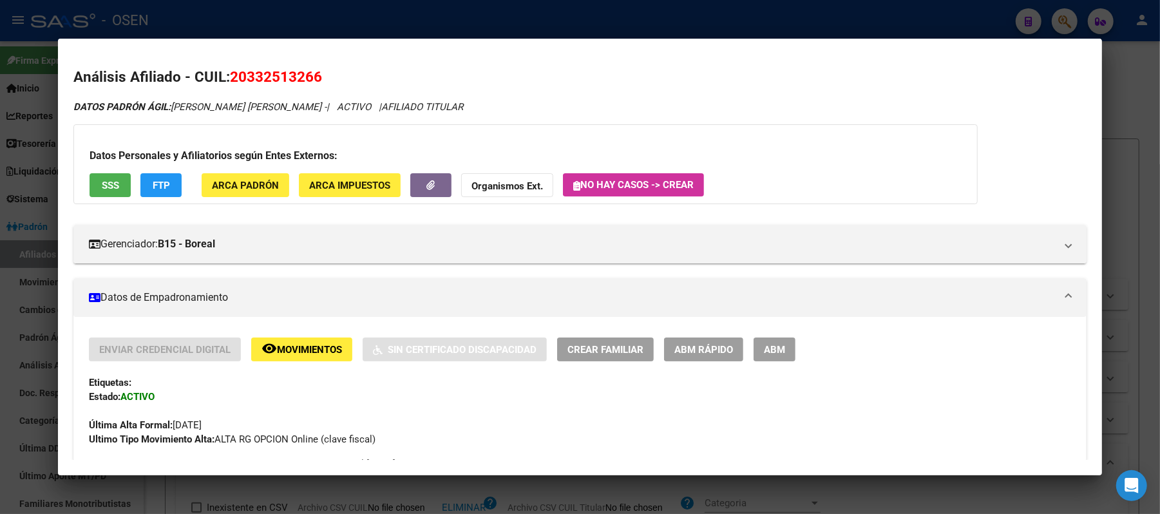
drag, startPoint x: 334, startPoint y: 68, endPoint x: 222, endPoint y: 68, distance: 111.4
click at [222, 68] on h2 "Análisis Afiliado - CUIL: 20332513266" at bounding box center [579, 77] width 1013 height 22
copy h2 "20332513266"
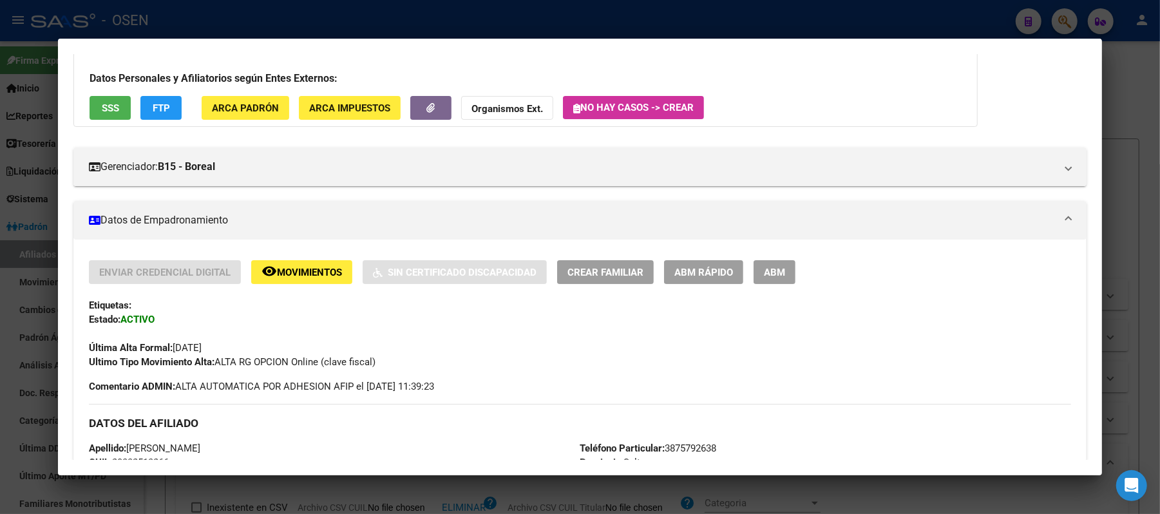
scroll to position [258, 0]
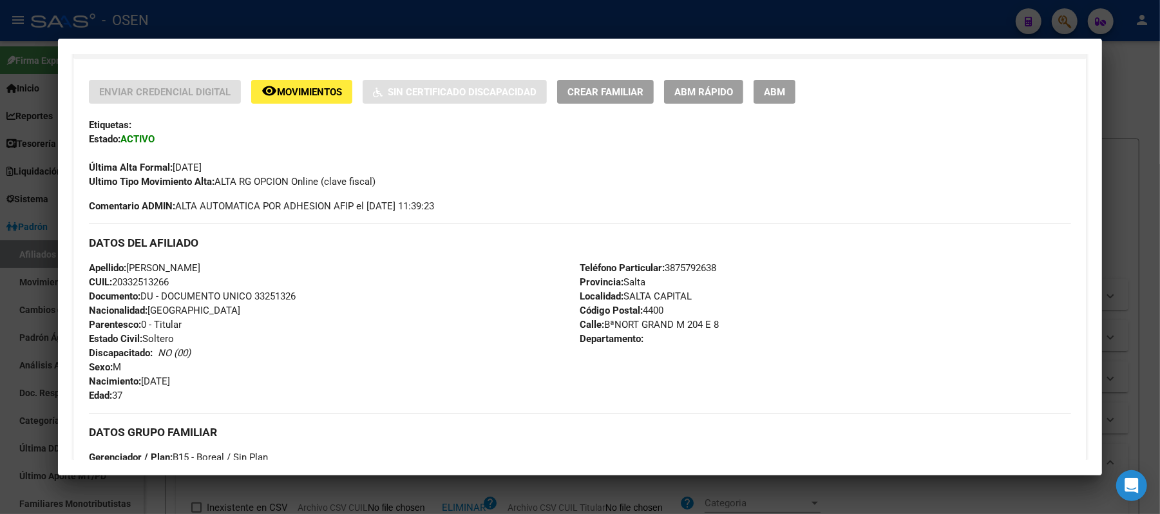
drag, startPoint x: 175, startPoint y: 282, endPoint x: 111, endPoint y: 280, distance: 63.8
click at [111, 280] on div "Apellido: ARIEL MAURICIO MURUA CUIL: 20332513266 Documento: DU - DOCUMENTO UNIC…" at bounding box center [334, 332] width 491 height 142
copy span "20332513266"
drag, startPoint x: 263, startPoint y: 265, endPoint x: 124, endPoint y: 263, distance: 139.2
click at [124, 263] on div "Apellido: ARIEL MAURICIO MURUA CUIL: 20332513266 Documento: DU - DOCUMENTO UNIC…" at bounding box center [334, 332] width 491 height 142
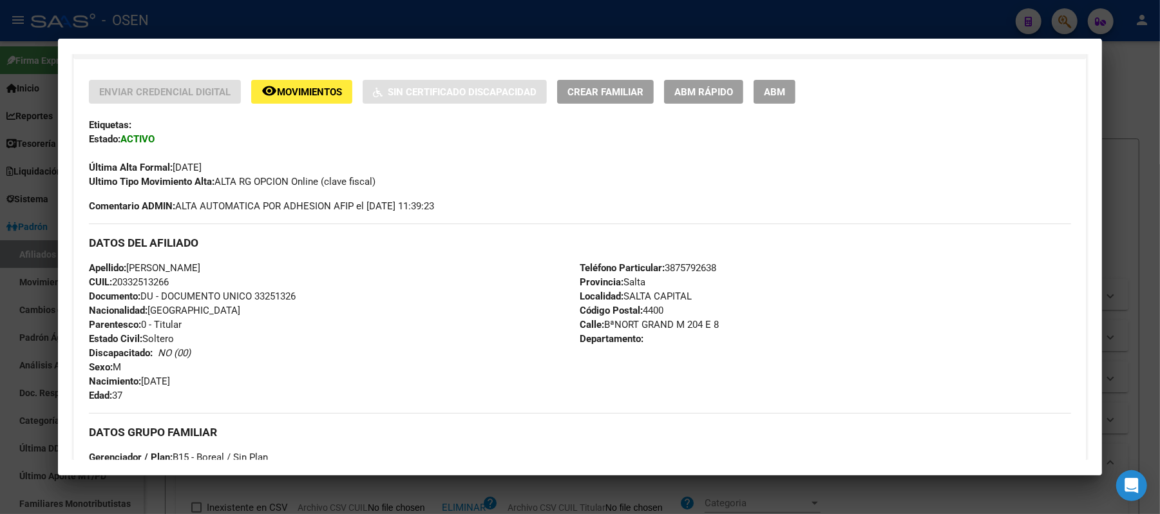
copy span "ARIEL MAURICIO MURUA"
click at [964, 29] on div at bounding box center [580, 257] width 1160 height 514
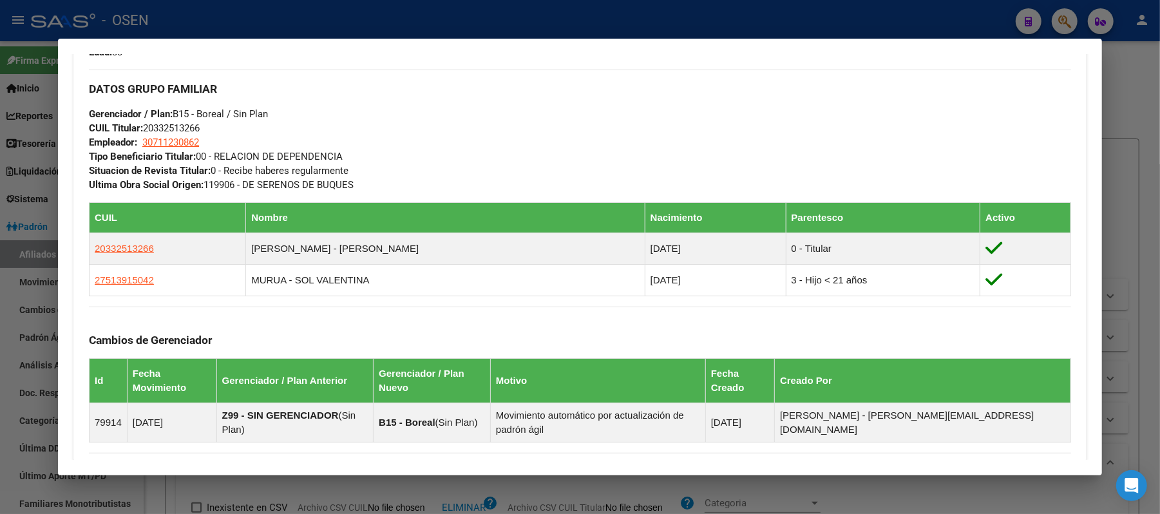
click at [348, 24] on div at bounding box center [580, 257] width 1160 height 514
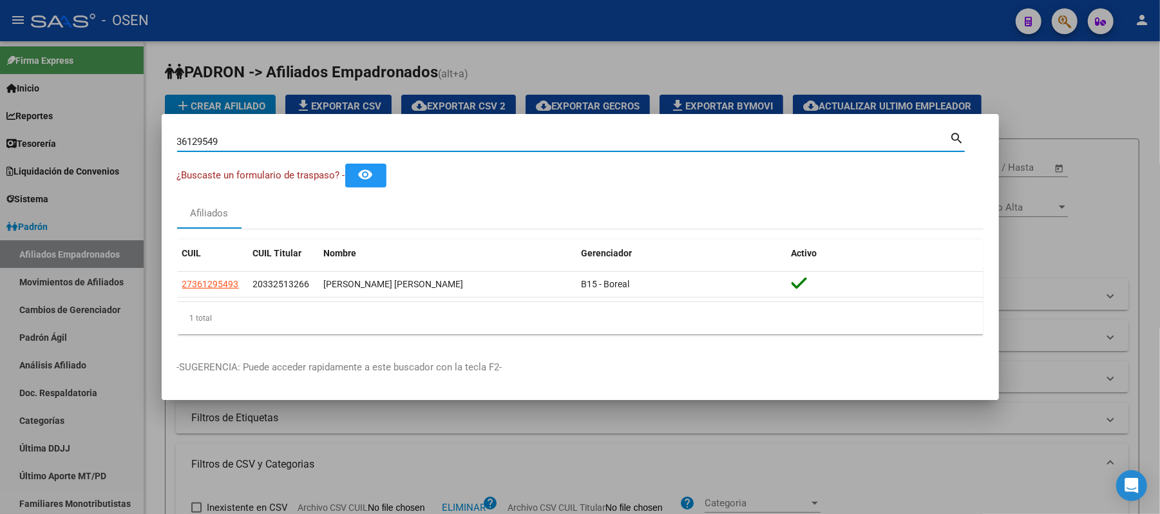
drag, startPoint x: 259, startPoint y: 148, endPoint x: 0, endPoint y: 65, distance: 271.7
click at [0, 148] on div "36129549 Buscar (apellido, dni, cuil, nro traspaso, cuit, obra social) search ¿…" at bounding box center [580, 257] width 1160 height 514
type input "34306662"
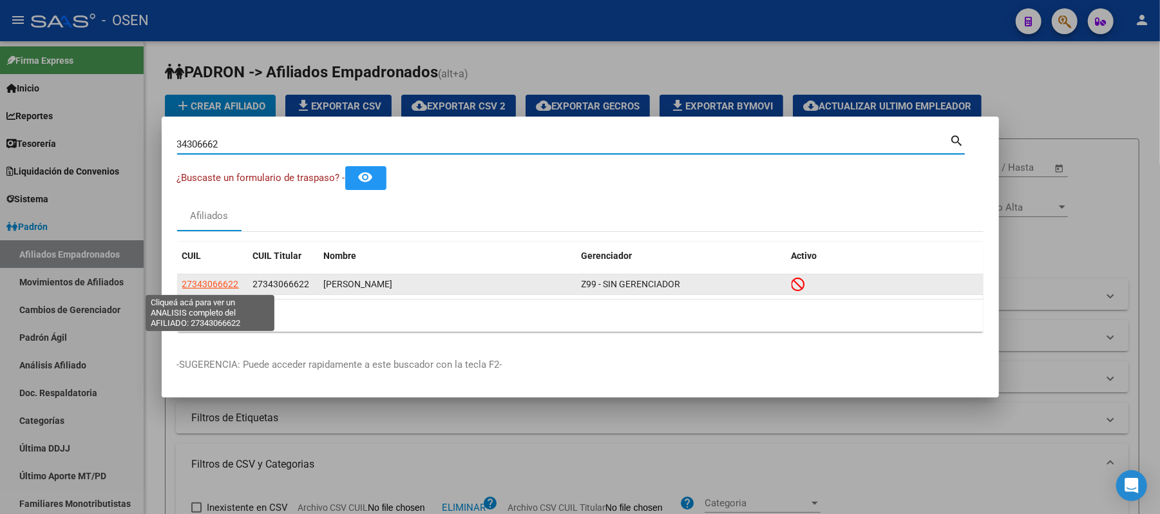
click at [217, 286] on span "27343066622" at bounding box center [210, 284] width 57 height 10
type textarea "27343066622"
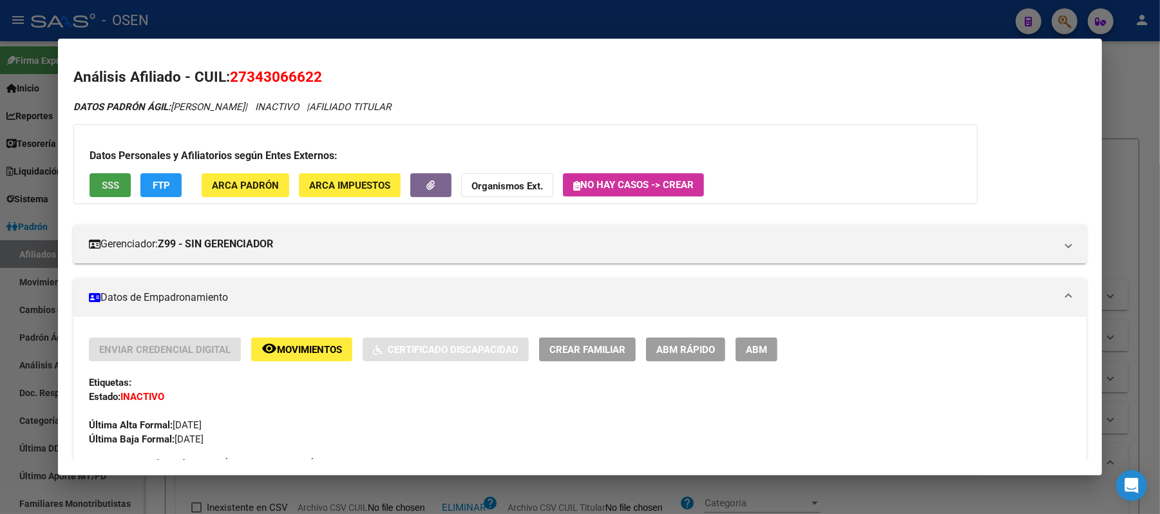
click at [102, 178] on button "SSS" at bounding box center [110, 185] width 41 height 24
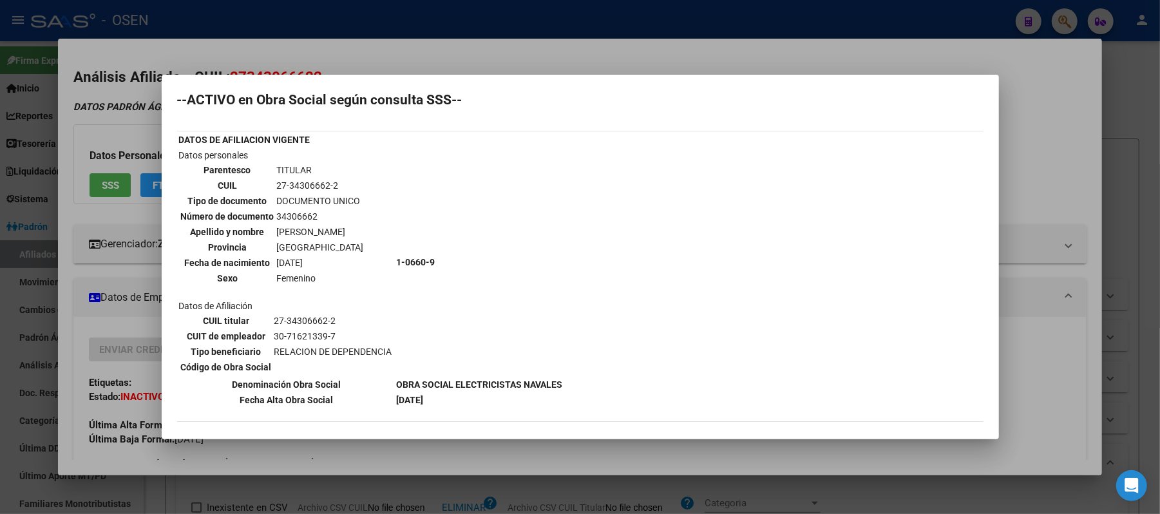
scroll to position [0, 0]
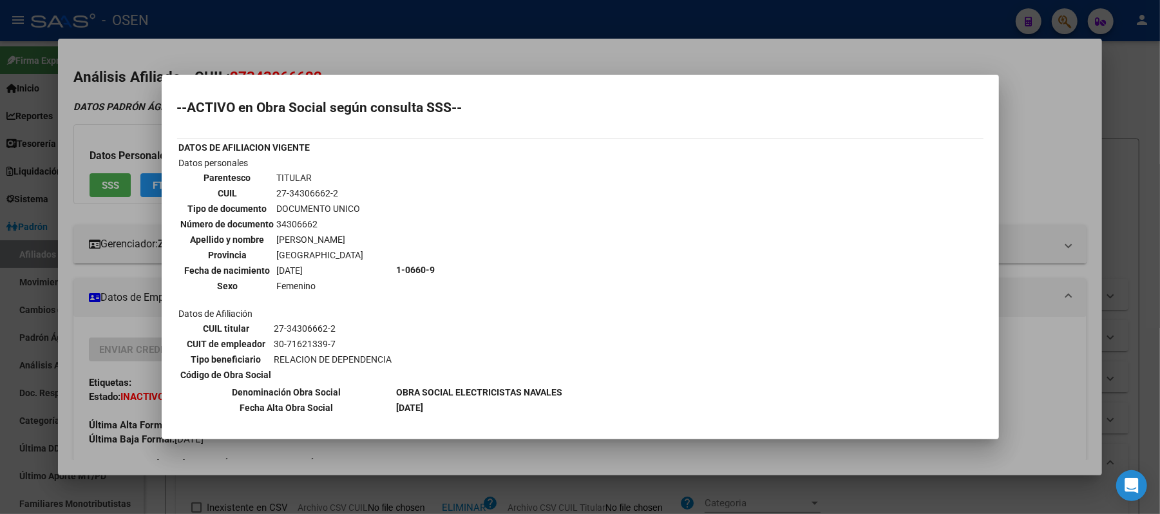
click at [1029, 305] on div at bounding box center [580, 257] width 1160 height 514
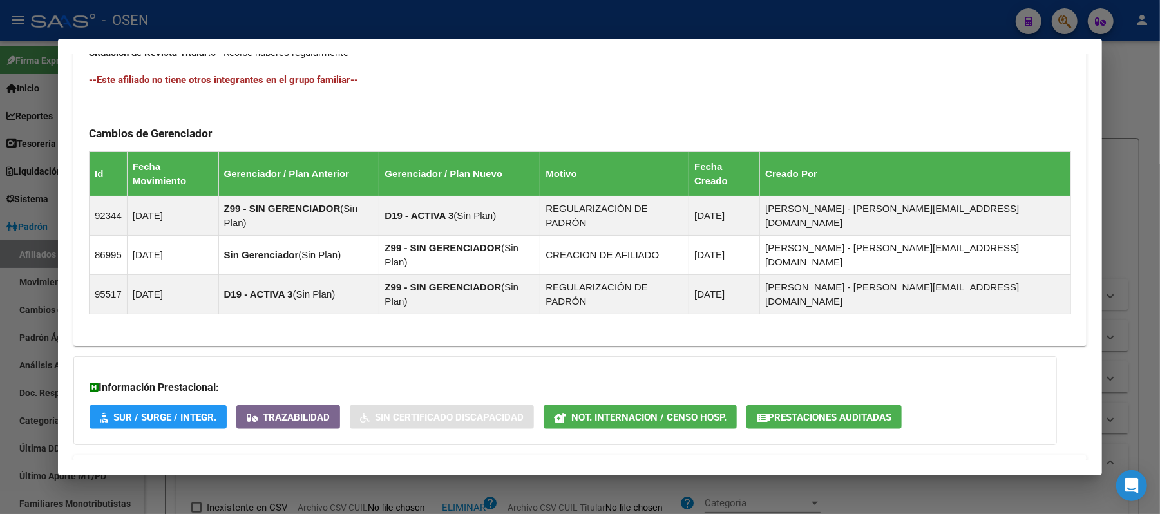
click at [678, 455] on mat-expansion-panel-header "Aportes y Contribuciones del Afiliado: 27343066622" at bounding box center [579, 470] width 1013 height 31
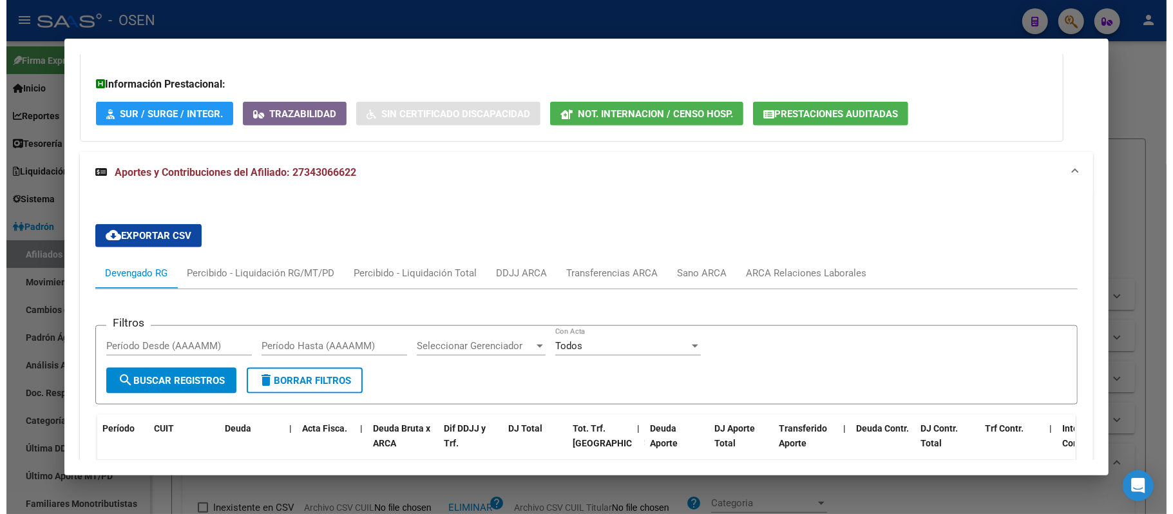
scroll to position [740, 0]
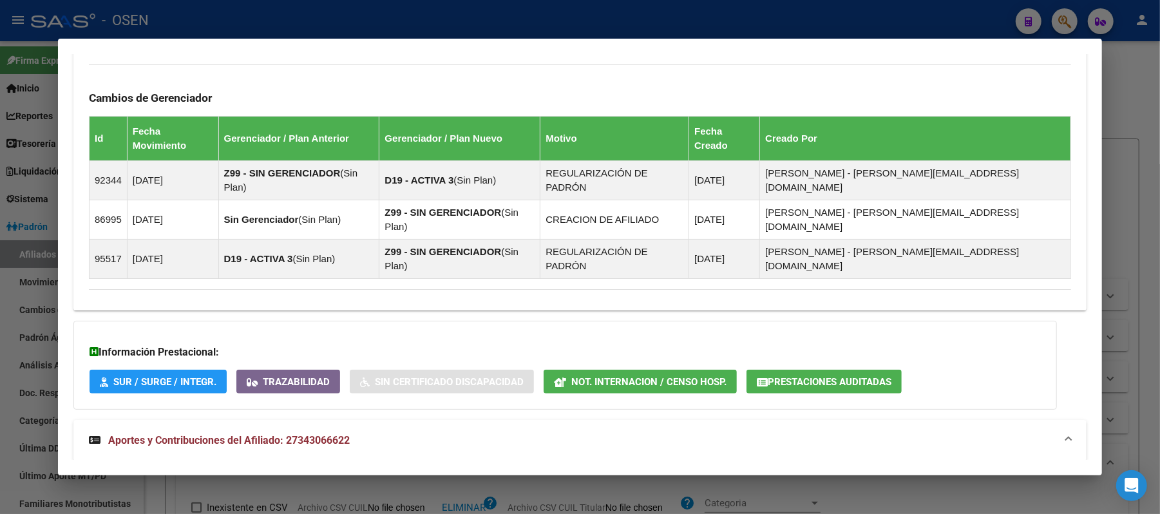
click at [26, 245] on div at bounding box center [580, 257] width 1160 height 514
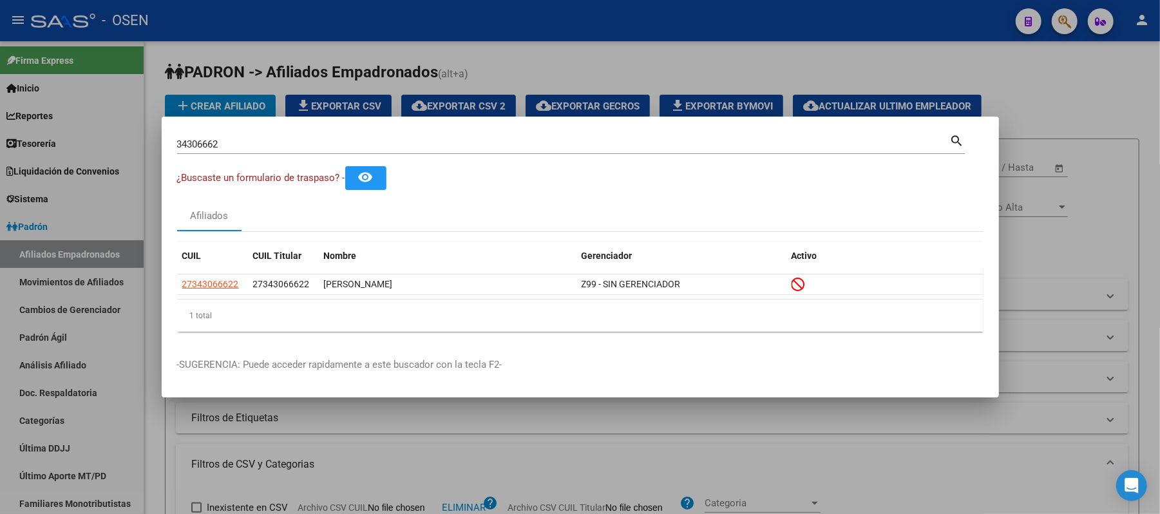
click at [28, 261] on div at bounding box center [580, 257] width 1160 height 514
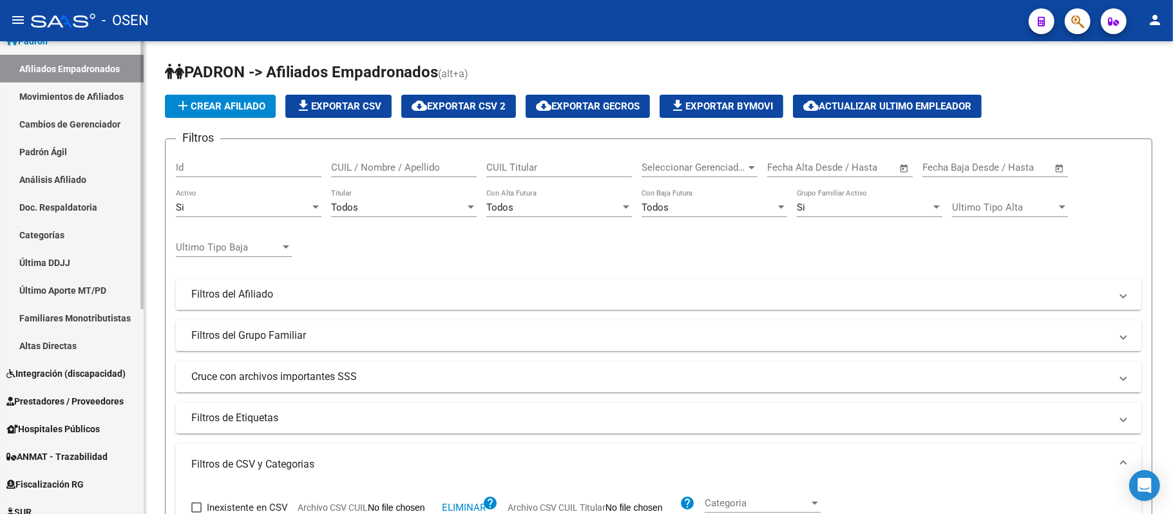
scroll to position [363, 0]
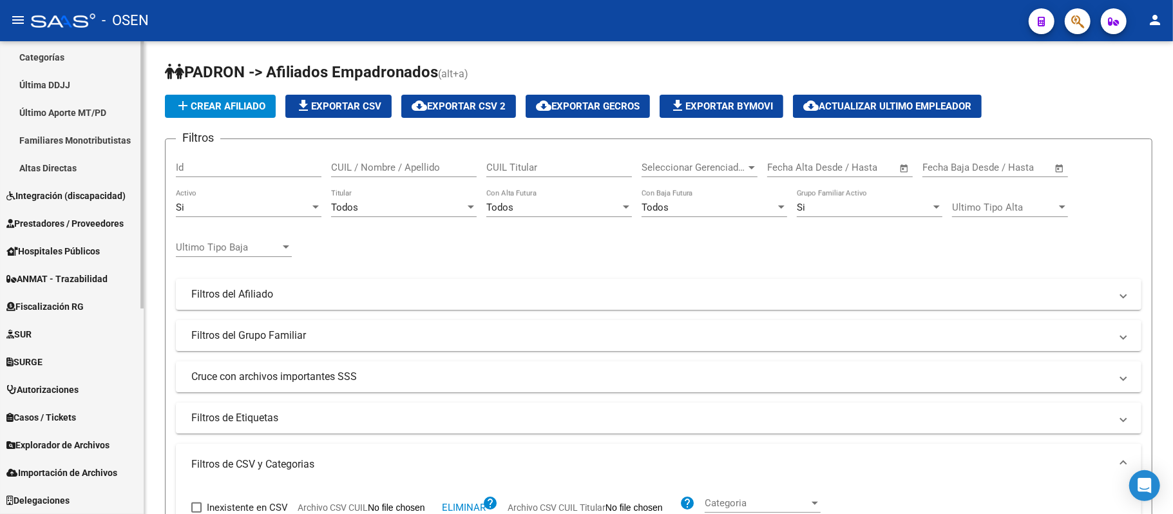
click at [70, 216] on span "Prestadores / Proveedores" at bounding box center [64, 223] width 117 height 14
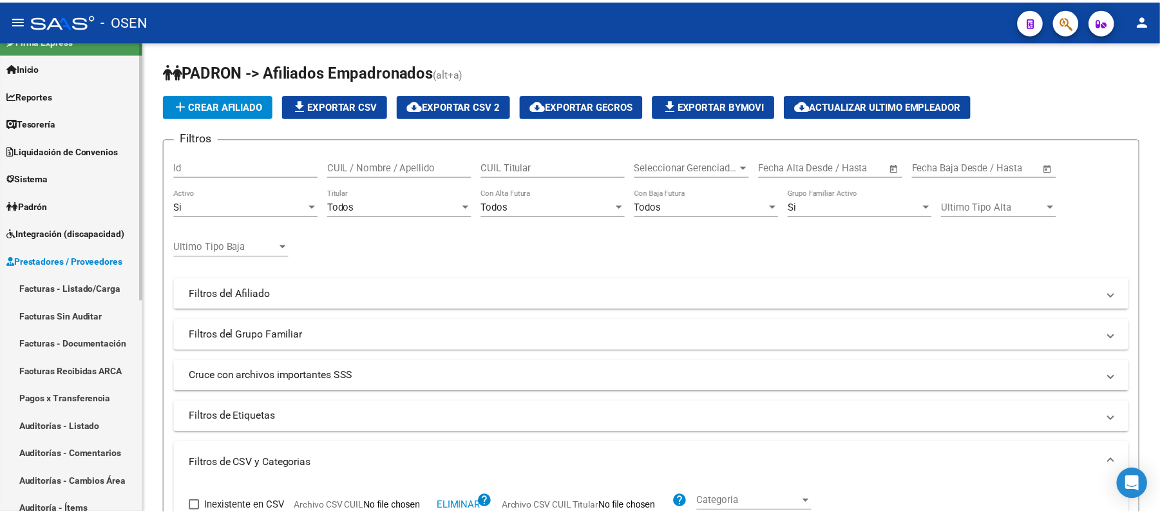
scroll to position [19, 0]
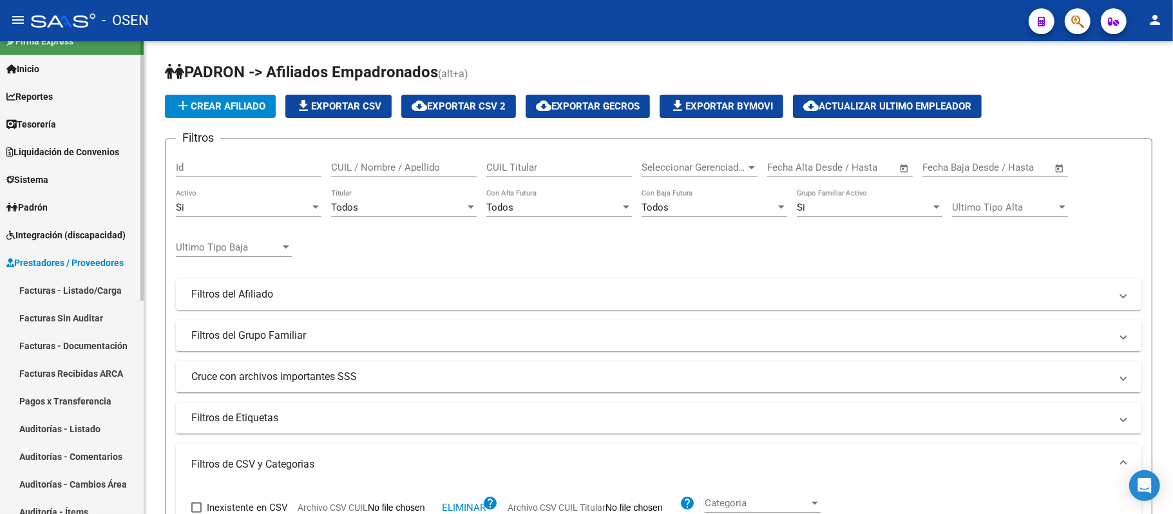
click at [71, 294] on link "Facturas - Listado/Carga" at bounding box center [72, 290] width 144 height 28
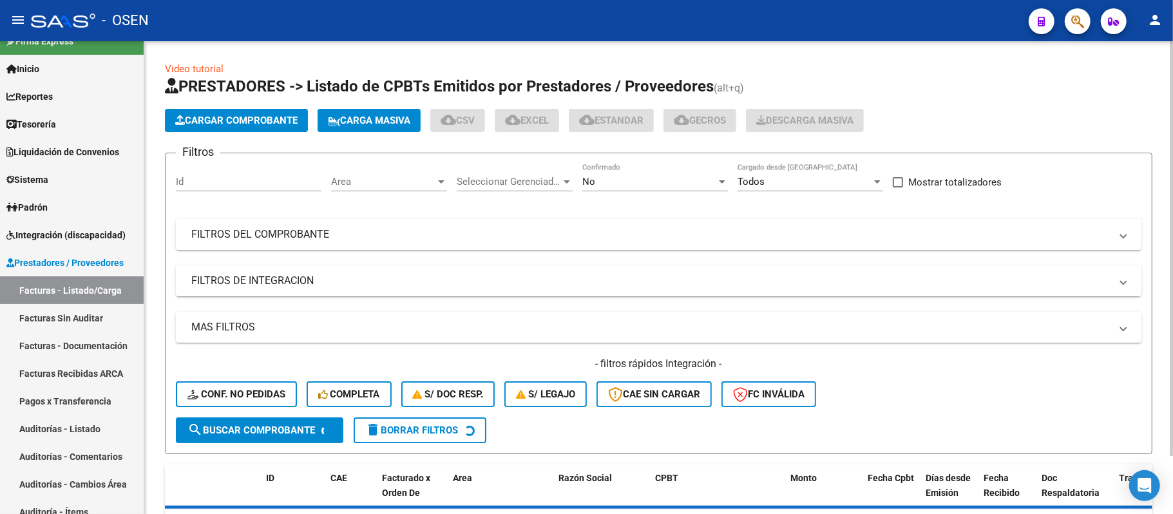
click at [227, 120] on span "Cargar Comprobante" at bounding box center [236, 121] width 122 height 12
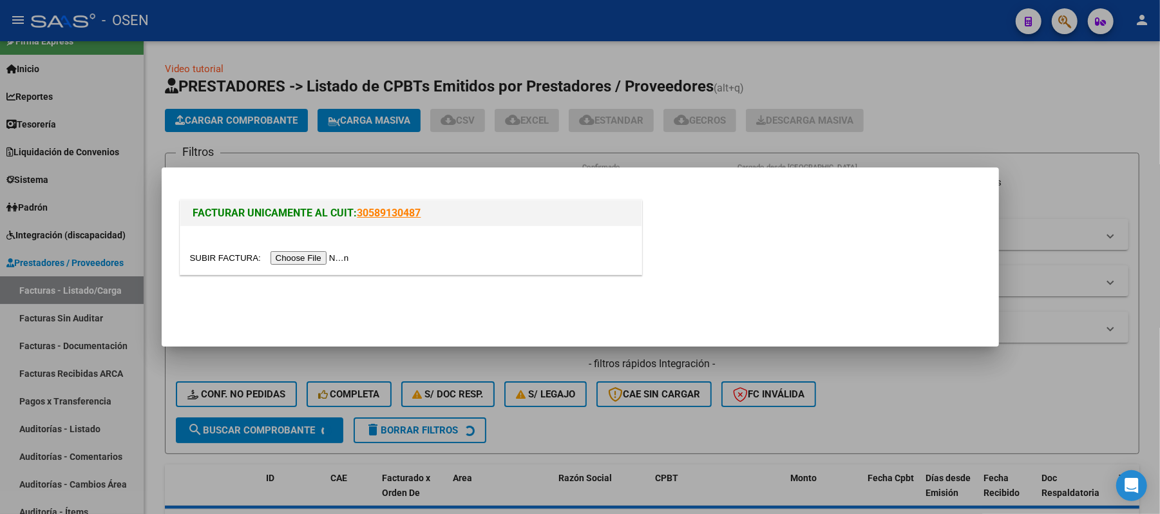
click at [310, 253] on input "file" at bounding box center [271, 258] width 163 height 14
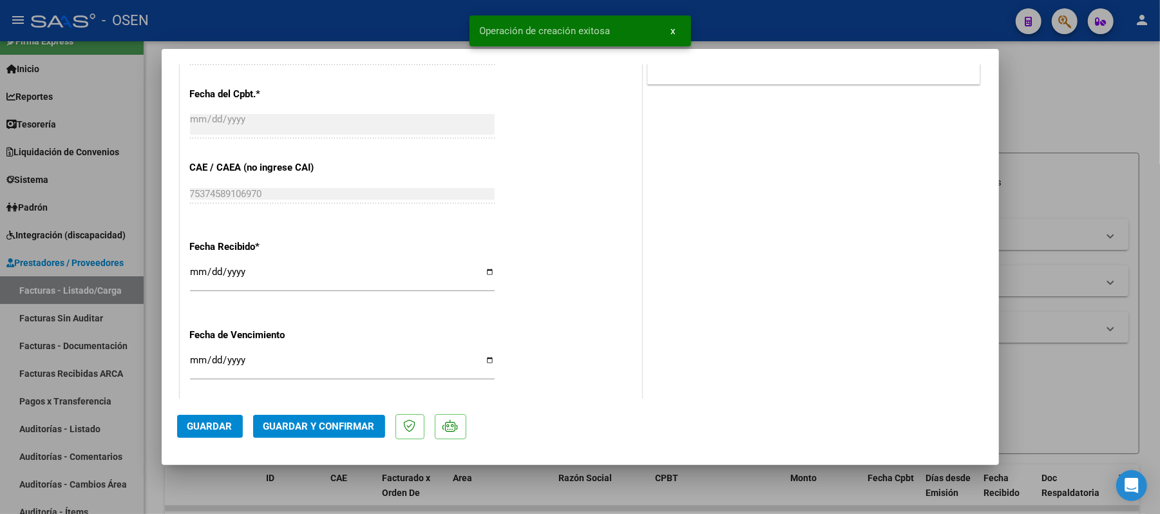
scroll to position [683, 0]
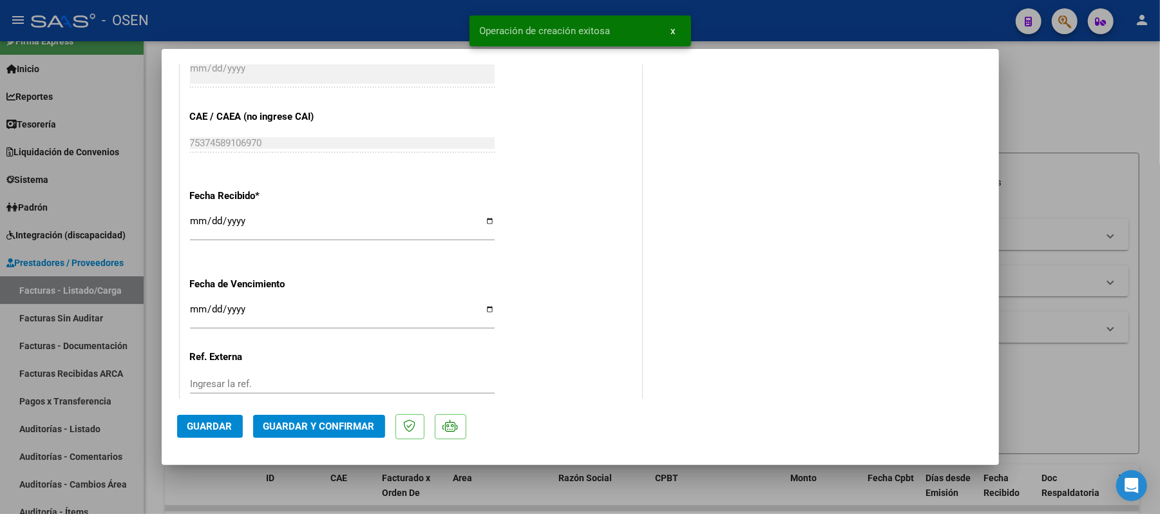
click at [198, 433] on button "Guardar" at bounding box center [210, 426] width 66 height 23
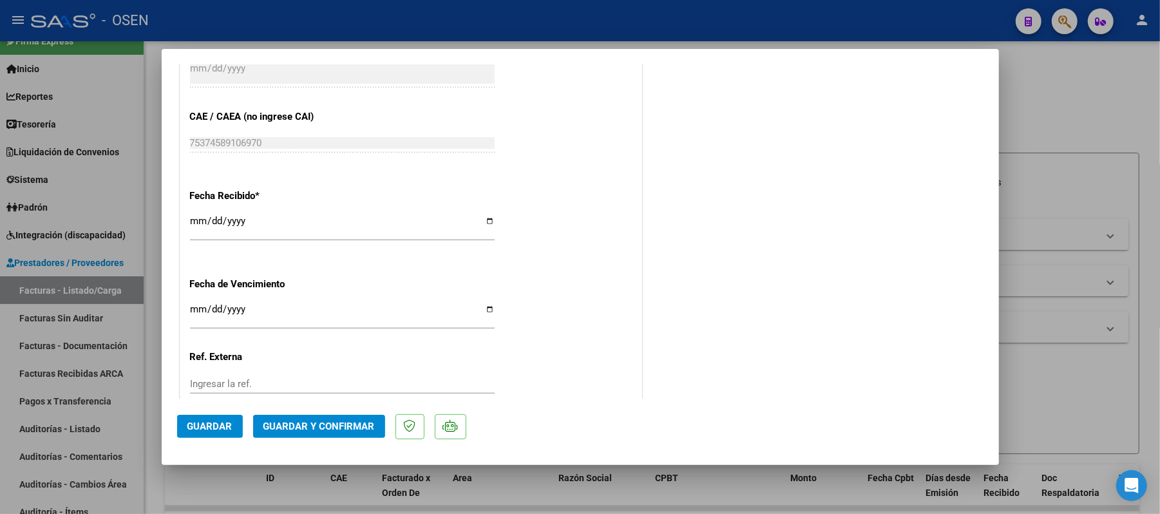
scroll to position [340, 0]
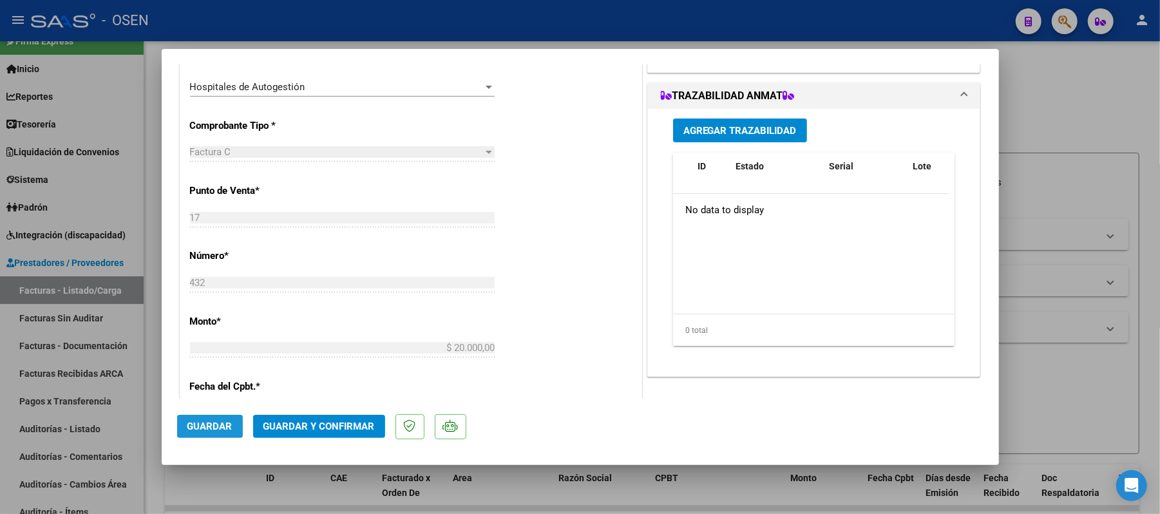
click at [225, 423] on span "Guardar" at bounding box center [209, 427] width 45 height 12
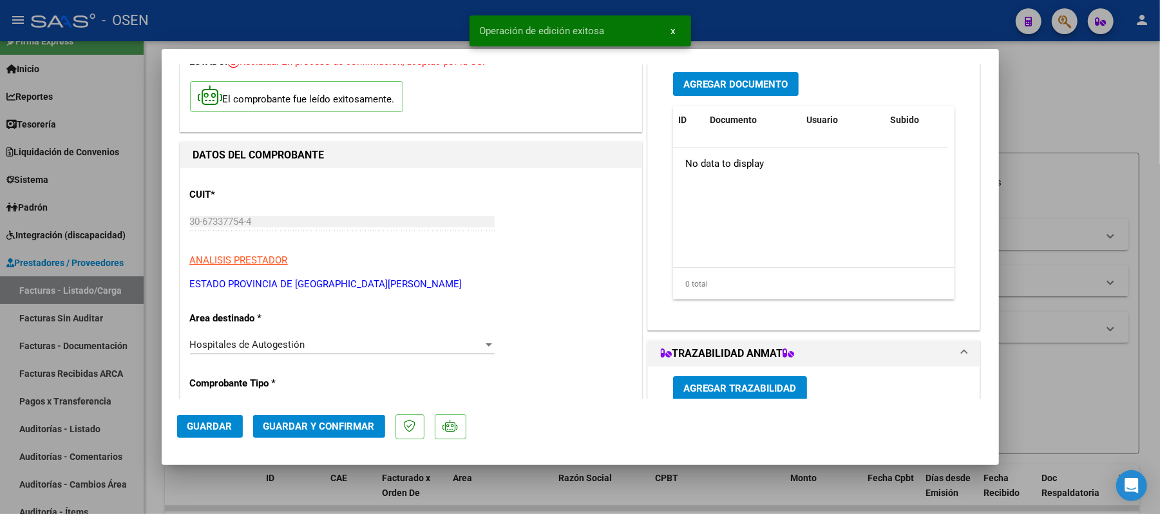
scroll to position [0, 0]
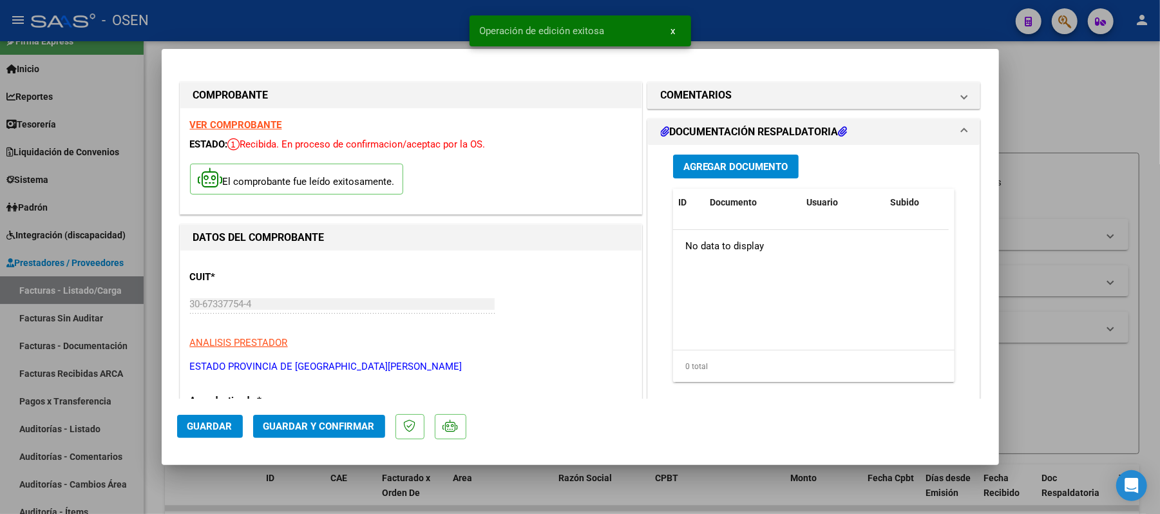
click at [730, 165] on span "Agregar Documento" at bounding box center [735, 167] width 105 height 12
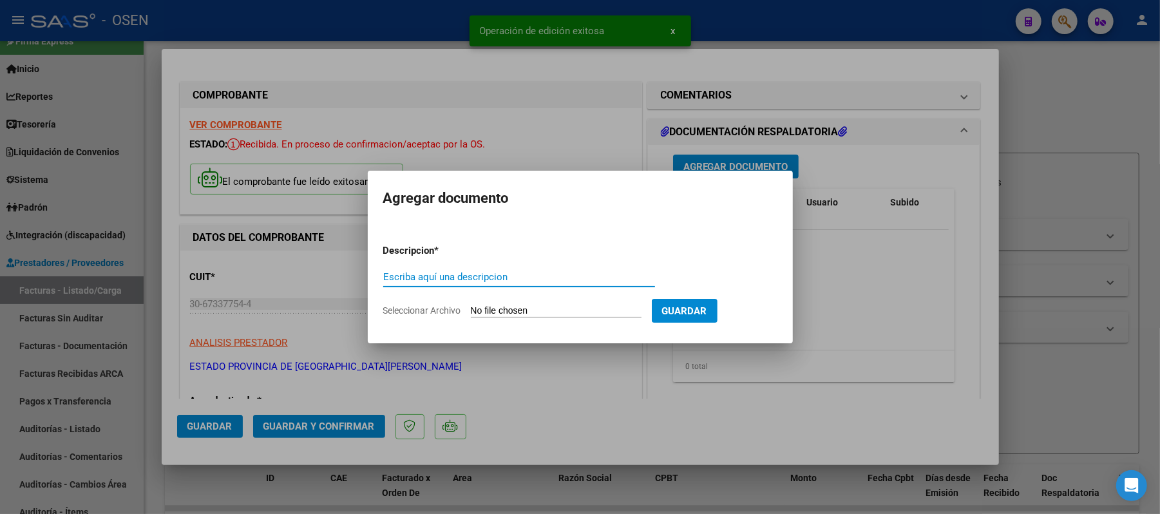
type input "g"
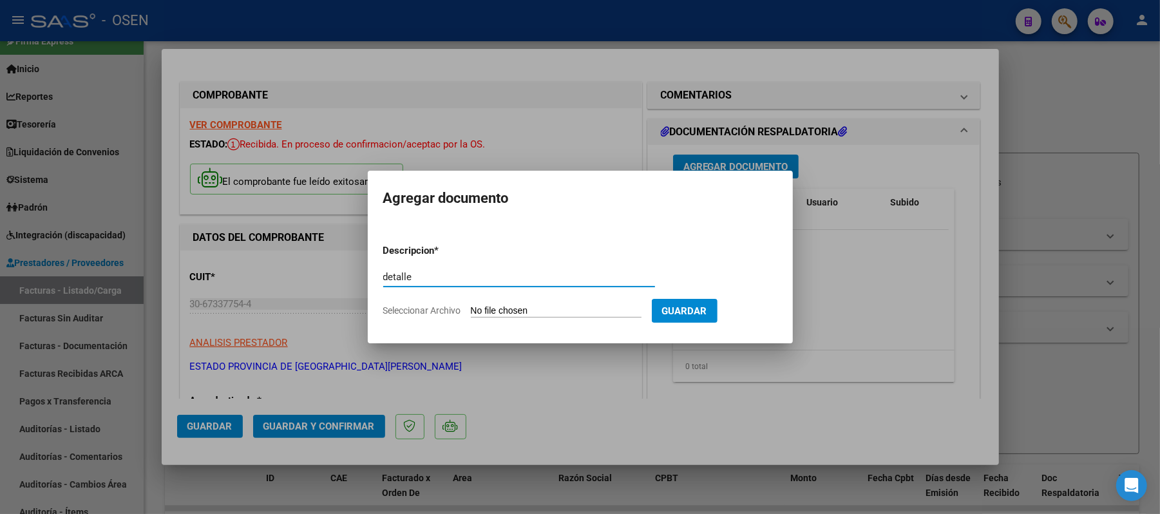
type input "detalle"
click at [504, 310] on input "Seleccionar Archivo" at bounding box center [556, 311] width 171 height 12
type input "C:\fakepath\432.png"
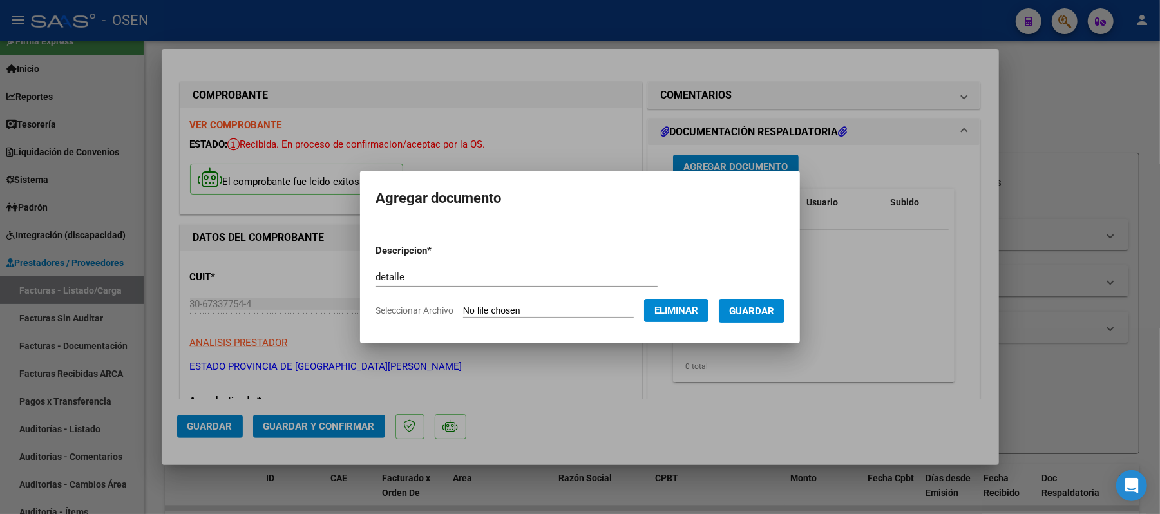
click at [761, 307] on span "Guardar" at bounding box center [751, 311] width 45 height 12
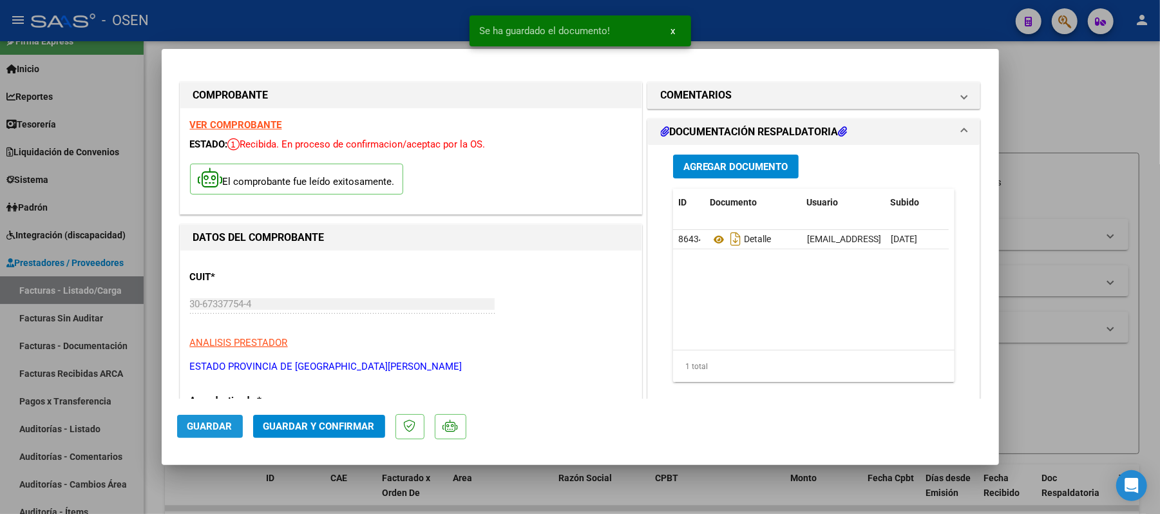
click at [220, 426] on span "Guardar" at bounding box center [209, 427] width 45 height 12
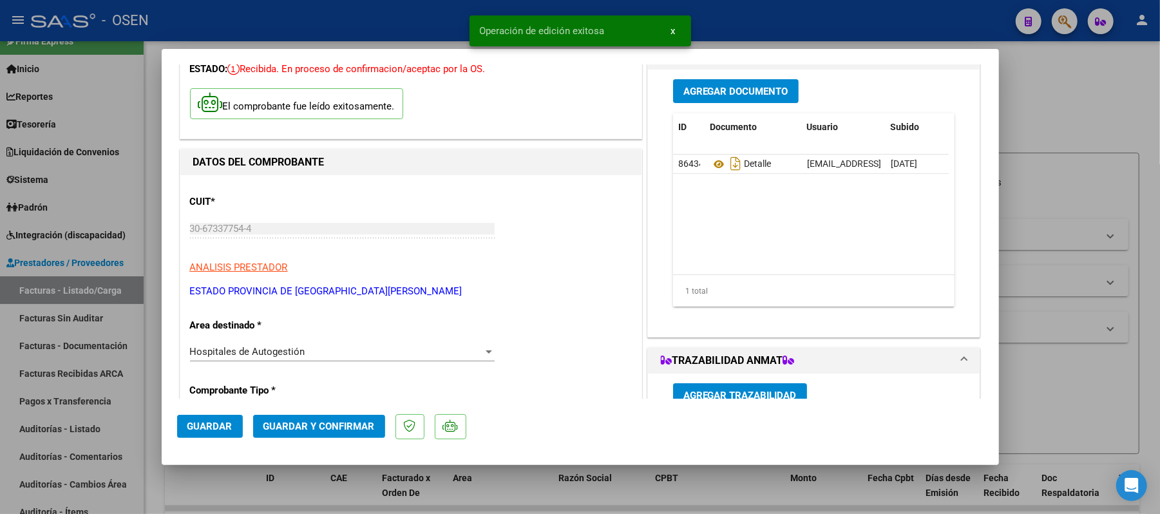
scroll to position [171, 0]
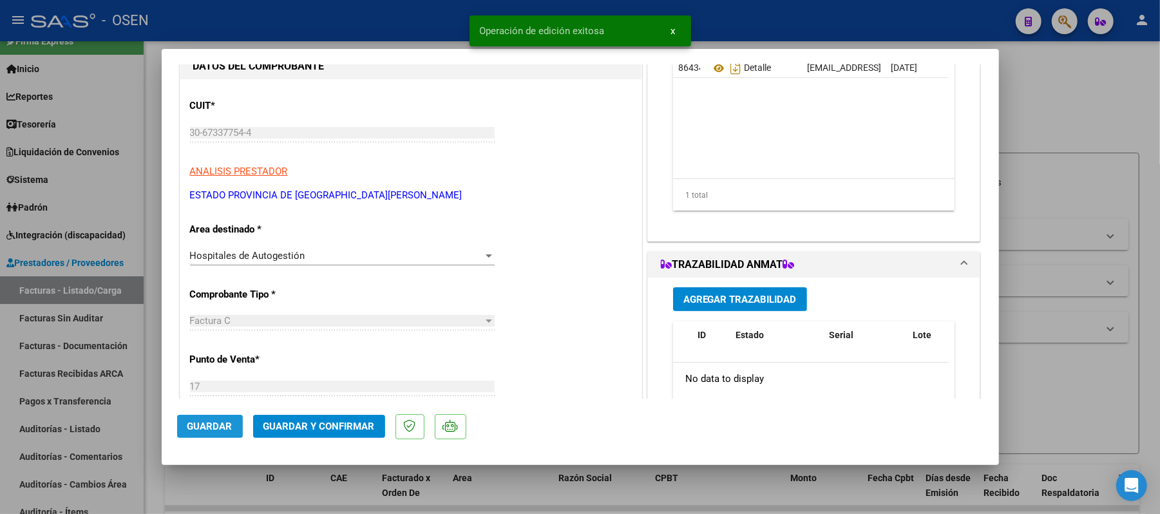
click at [218, 431] on span "Guardar" at bounding box center [209, 427] width 45 height 12
click at [1095, 310] on div at bounding box center [580, 257] width 1160 height 514
type input "$ 0,00"
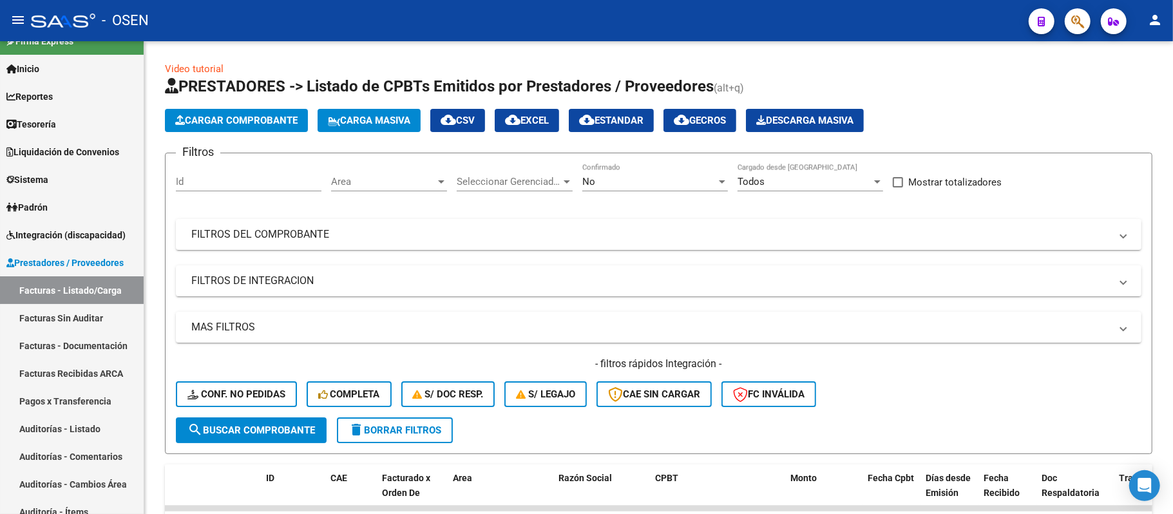
click at [1086, 19] on button "button" at bounding box center [1078, 21] width 26 height 26
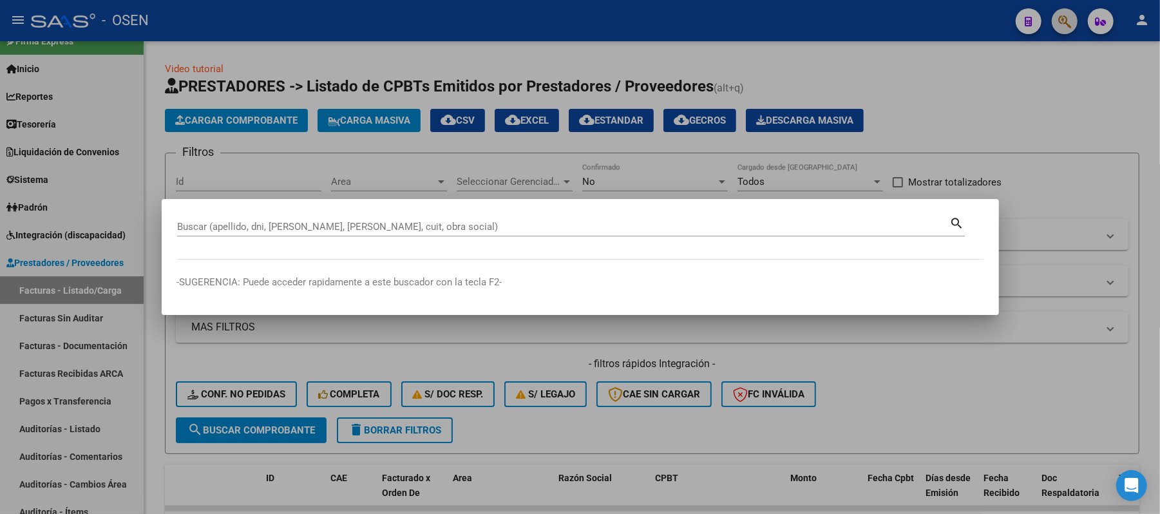
paste input "23506953"
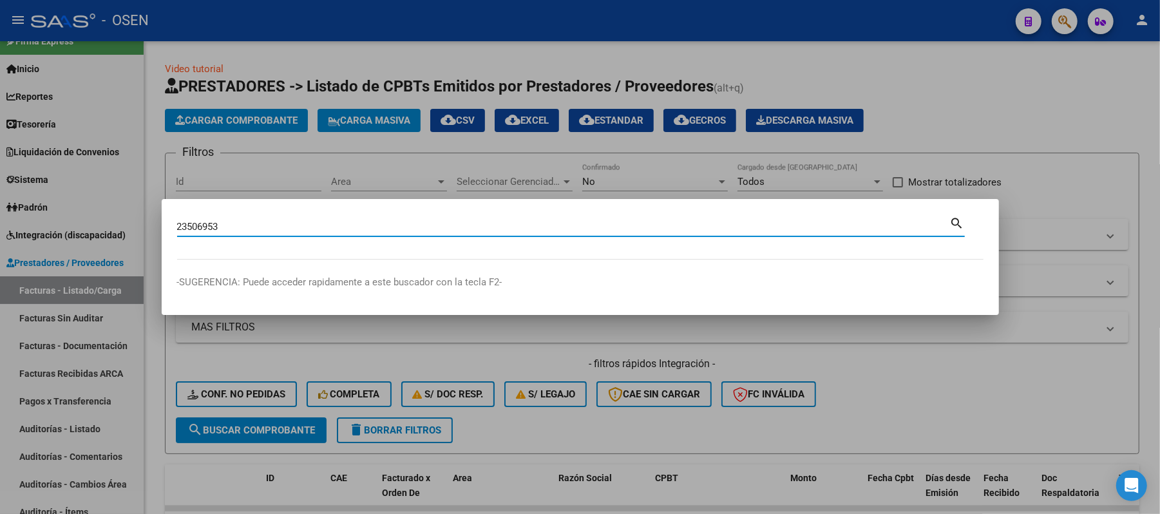
type input "23506953"
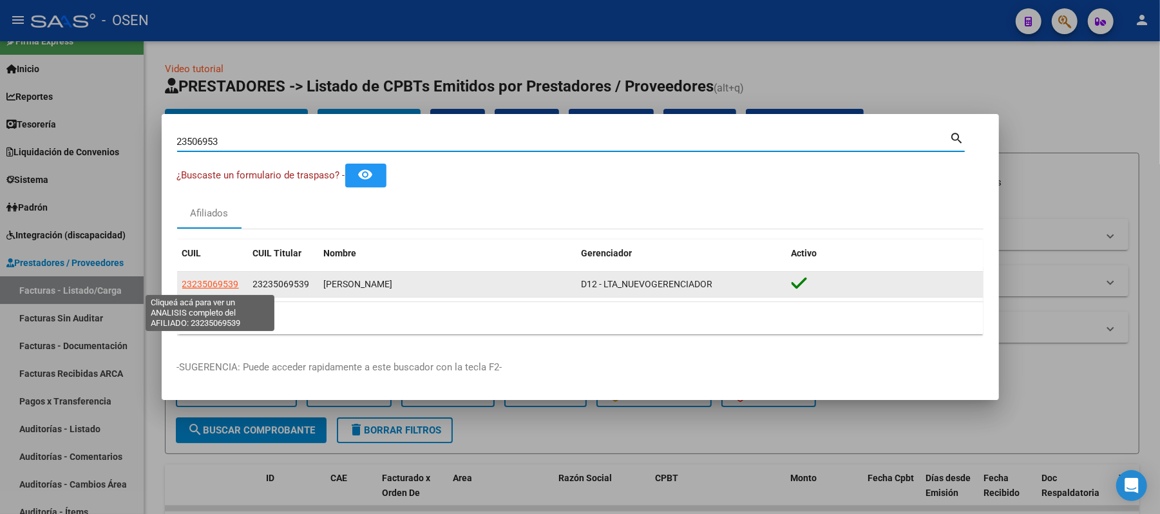
click at [201, 285] on span "23235069539" at bounding box center [210, 284] width 57 height 10
type textarea "23235069539"
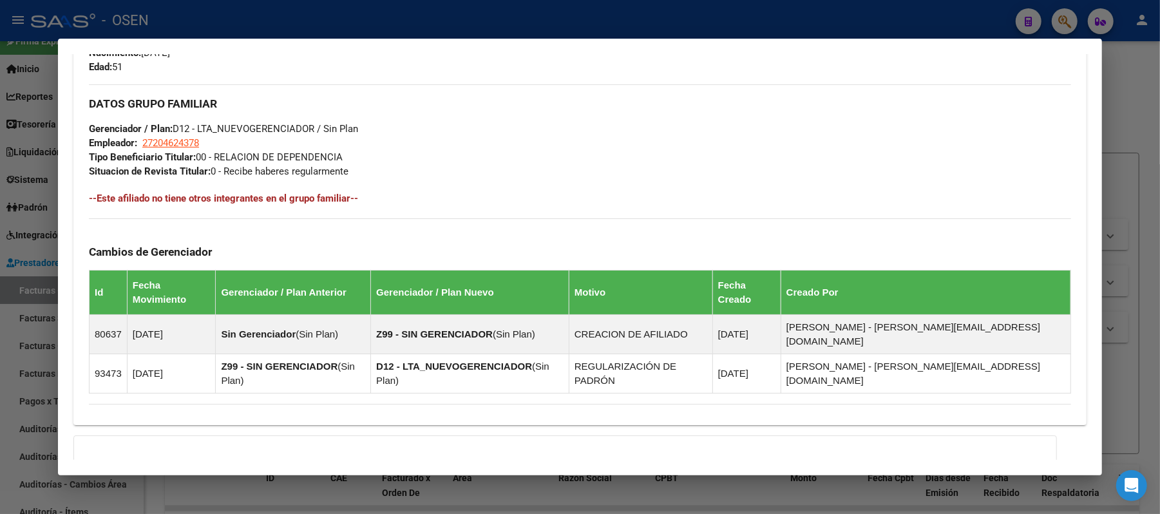
scroll to position [655, 0]
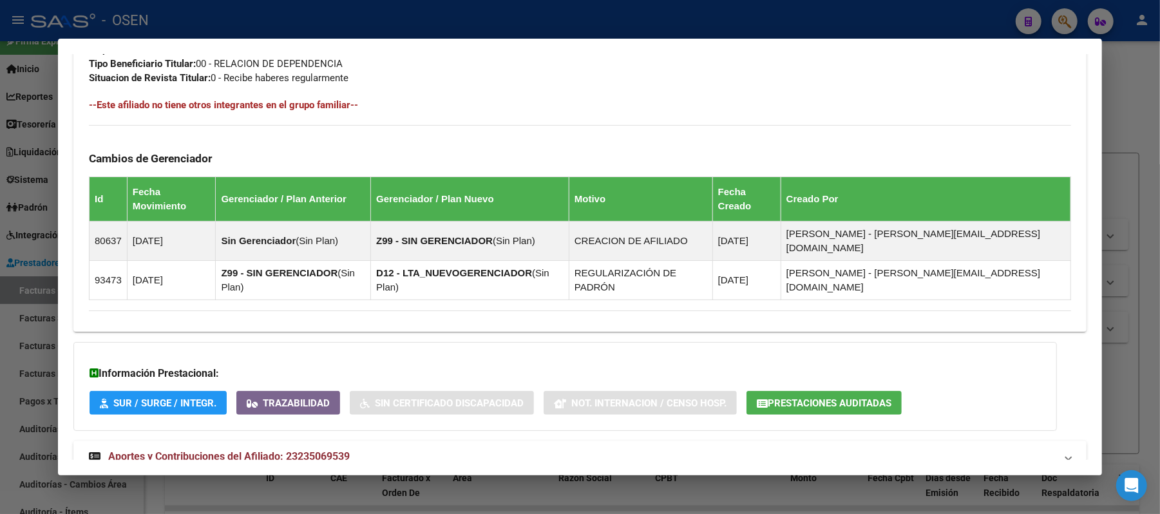
click at [386, 441] on mat-expansion-panel-header "Aportes y Contribuciones del Afiliado: 23235069539" at bounding box center [579, 456] width 1013 height 31
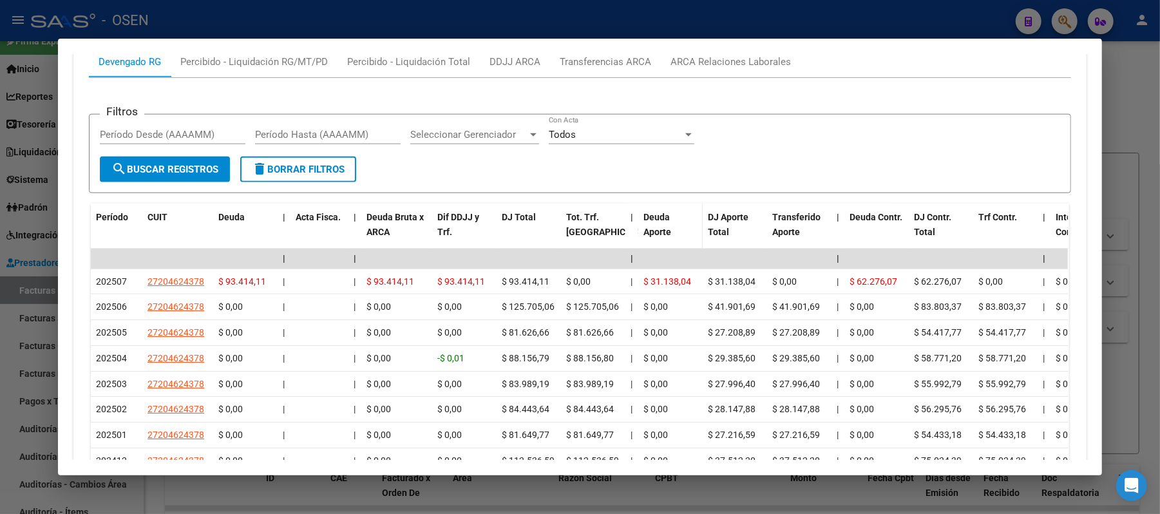
scroll to position [1119, 0]
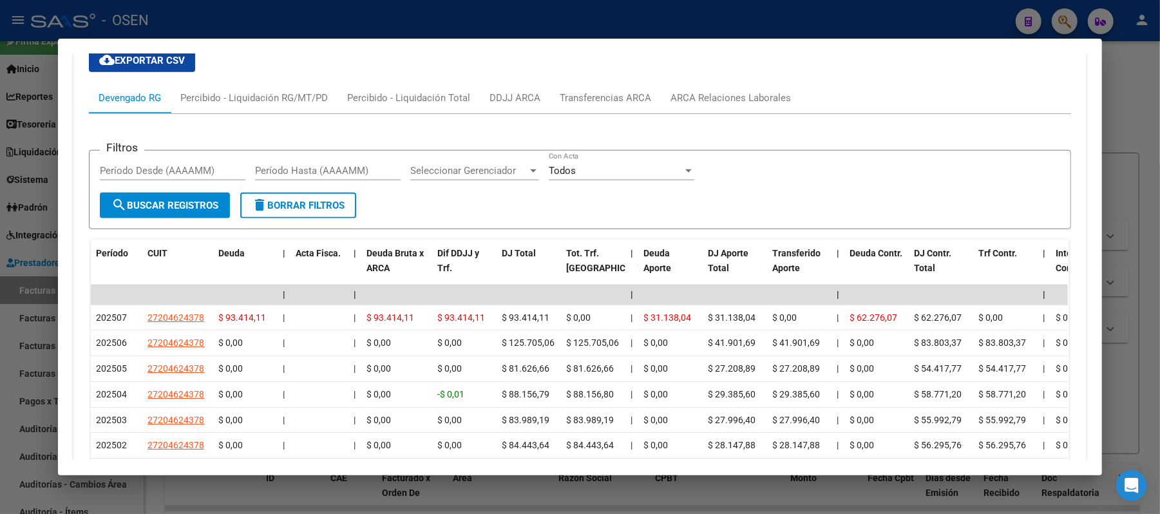
click at [732, 52] on mat-dialog-container "Análisis Afiliado - CUIL: 23235069539 DATOS PADRÓN ÁGIL: GUIÑAZU CESAR AUGUSTO …" at bounding box center [580, 257] width 1044 height 437
click at [732, 91] on div "ARCA Relaciones Laborales" at bounding box center [731, 98] width 120 height 14
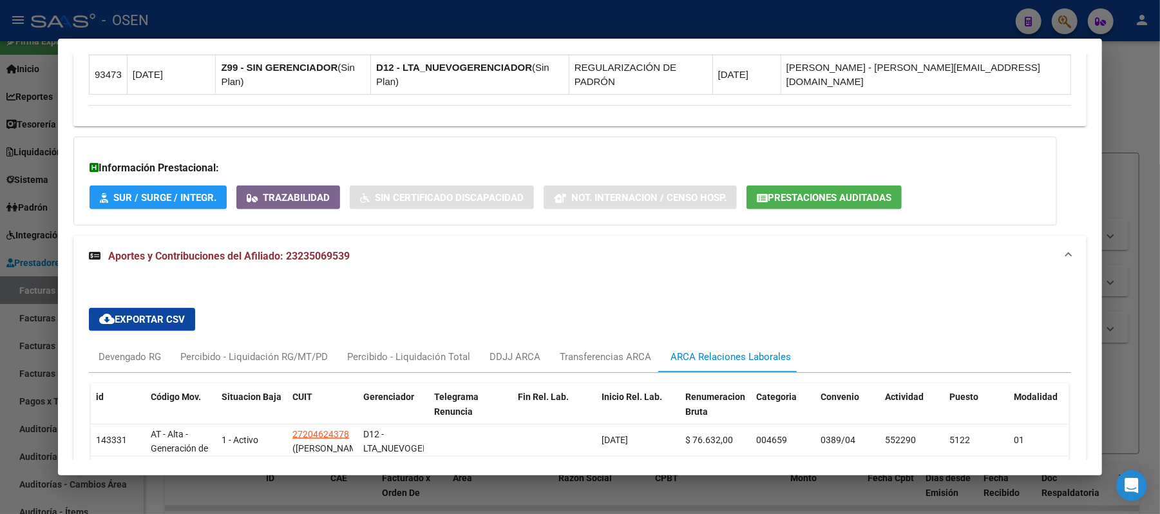
scroll to position [926, 0]
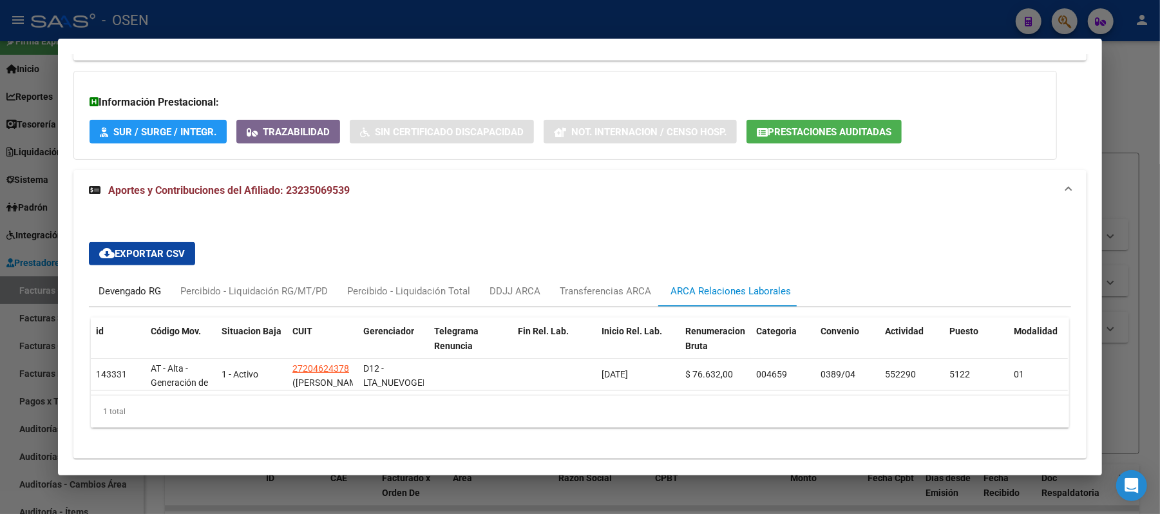
click at [89, 276] on div "Devengado RG" at bounding box center [130, 291] width 82 height 31
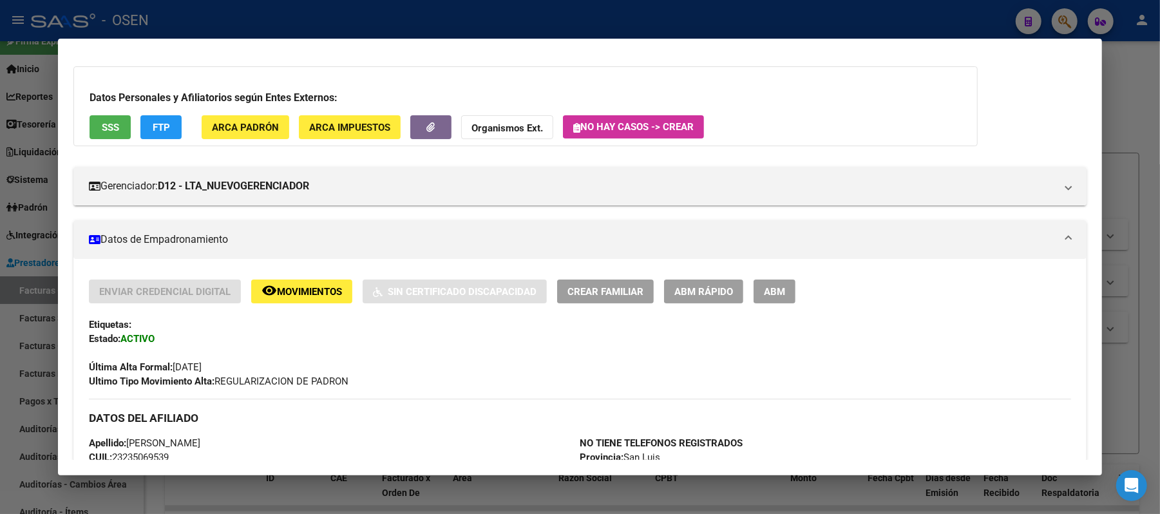
scroll to position [0, 0]
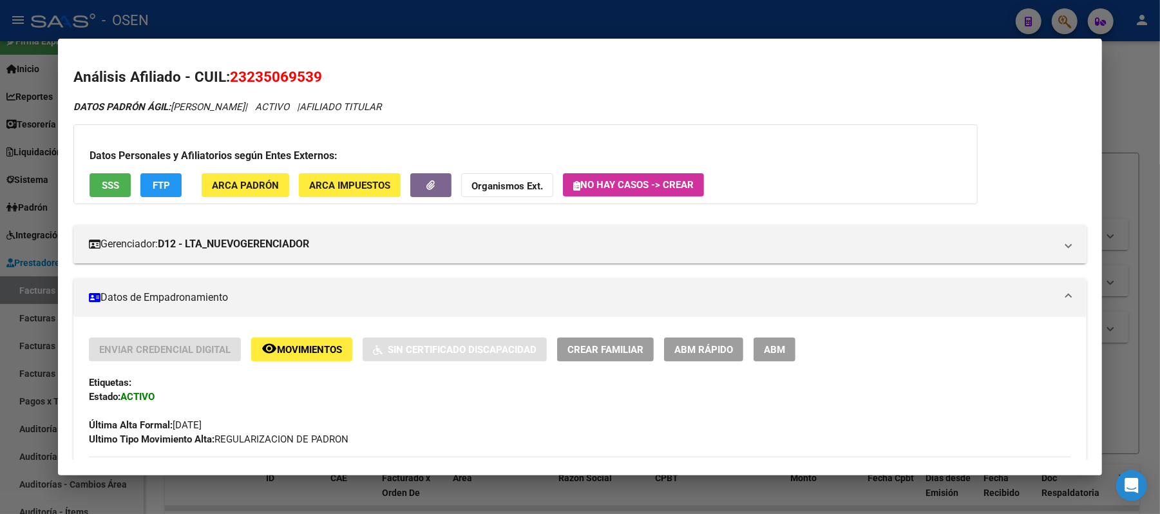
click at [274, 17] on div at bounding box center [580, 257] width 1160 height 514
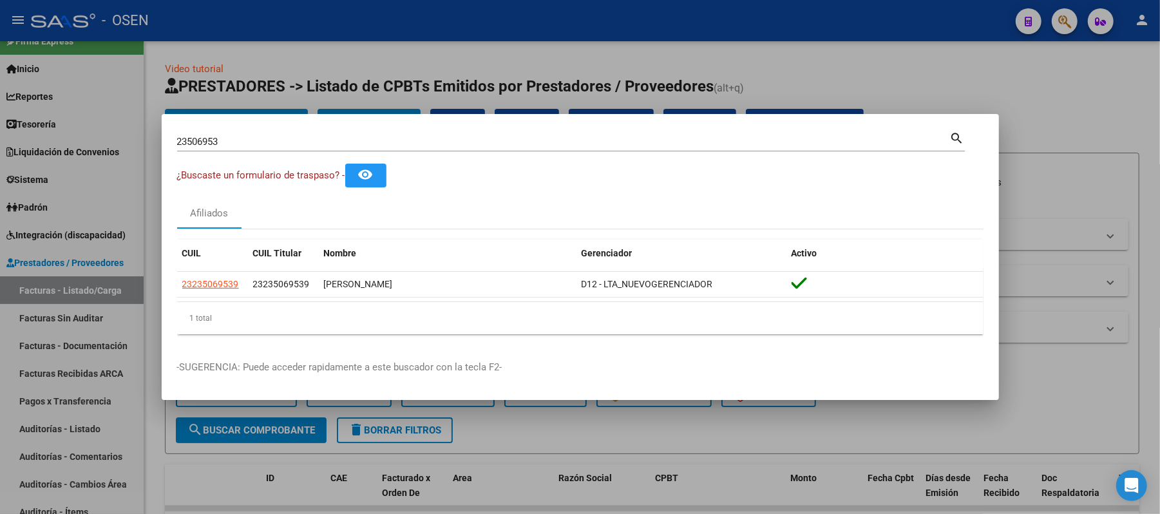
drag, startPoint x: 509, startPoint y: 143, endPoint x: 0, endPoint y: 70, distance: 514.1
click at [0, 117] on div "23506953 Buscar (apellido, dni, cuil, nro traspaso, cuit, obra social) search ¿…" at bounding box center [580, 257] width 1160 height 514
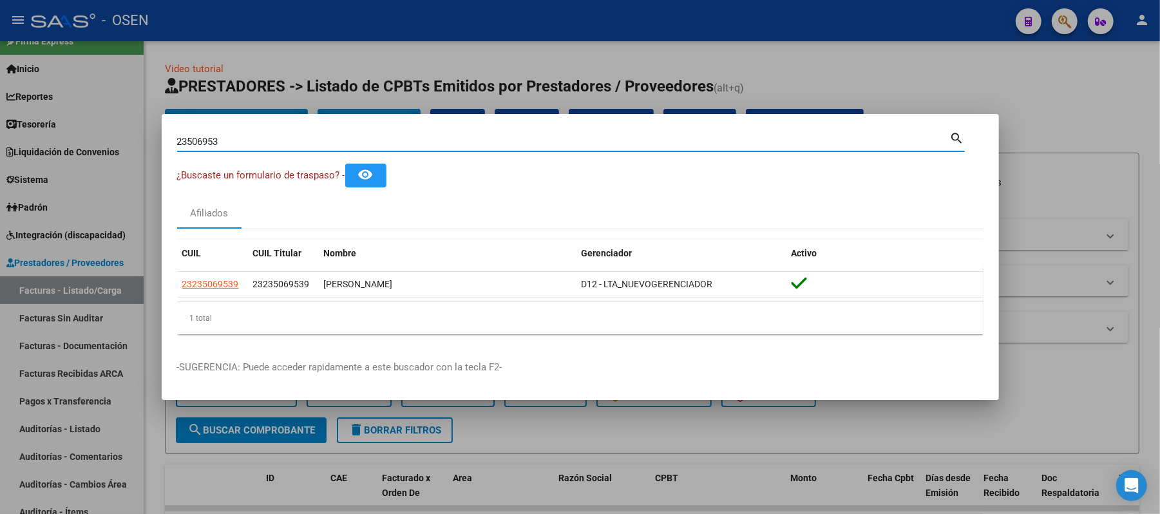
paste input "92412685"
type input "92412685"
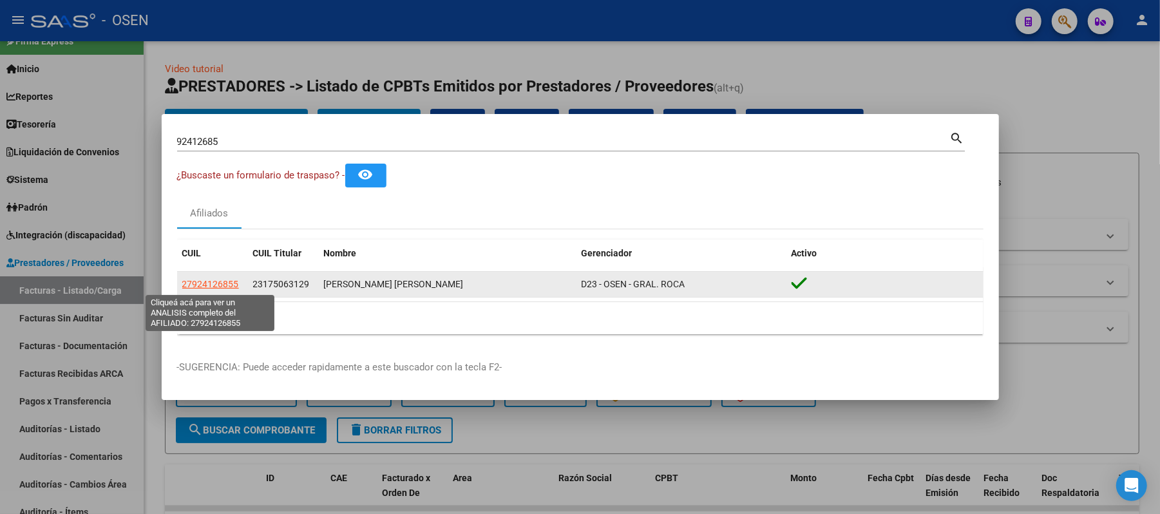
click at [206, 283] on span "27924126855" at bounding box center [210, 284] width 57 height 10
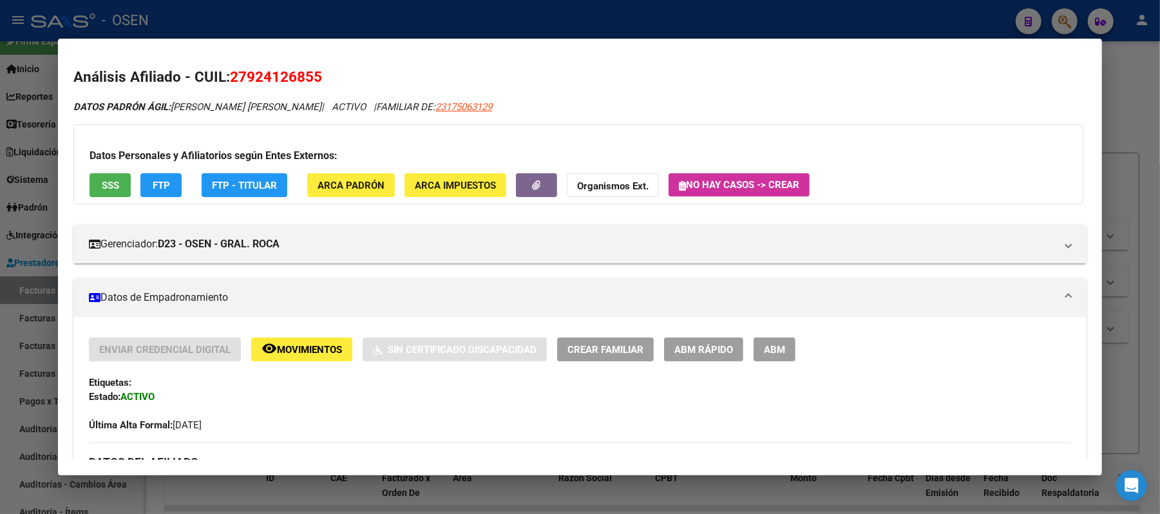
scroll to position [601, 0]
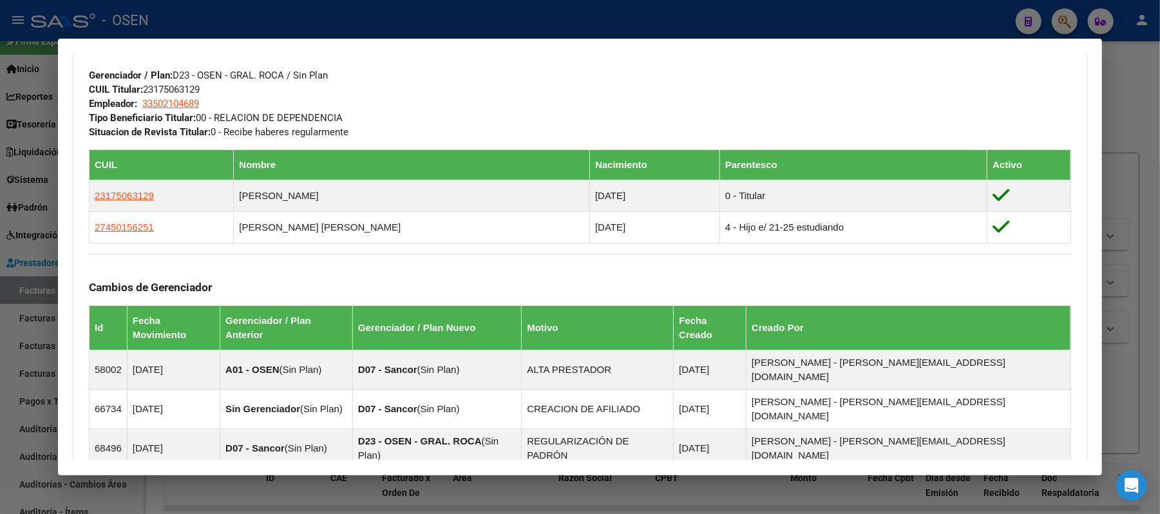
click at [702, 60] on div "DATOS GRUPO FAMILIAR Gerenciador / Plan: D23 - OSEN - GRAL. ROCA / Sin Plan CUI…" at bounding box center [580, 85] width 982 height 108
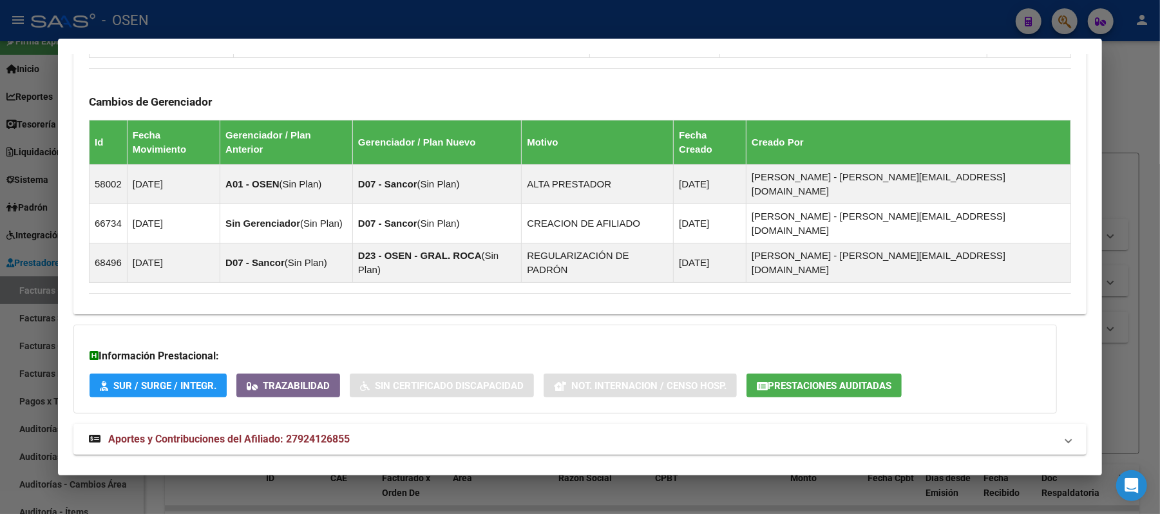
click at [305, 477] on strong "Aportes y Contribuciones del Titular: 23175063129" at bounding box center [216, 484] width 255 height 15
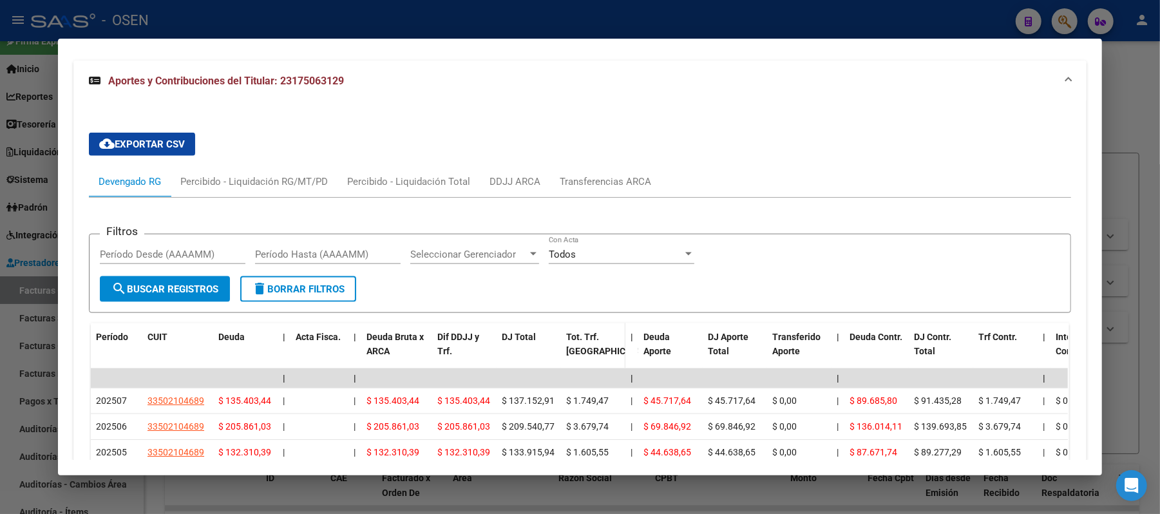
scroll to position [1281, 0]
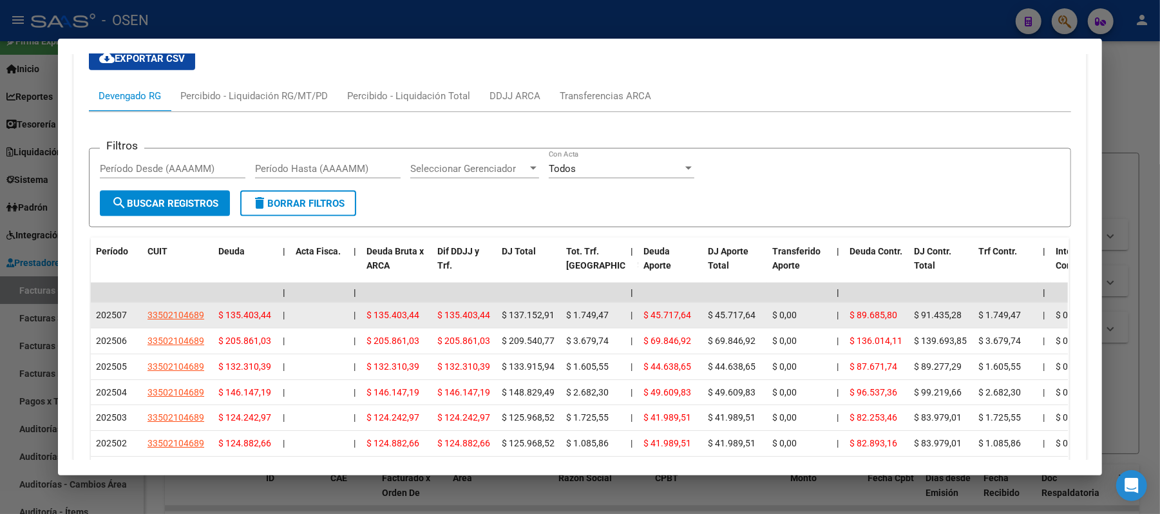
drag, startPoint x: 186, startPoint y: 251, endPoint x: 180, endPoint y: 261, distance: 11.3
click at [186, 303] on datatable-body-cell "33502104689" at bounding box center [177, 315] width 71 height 25
click at [180, 310] on span "33502104689" at bounding box center [176, 315] width 57 height 10
type textarea "33502104689"
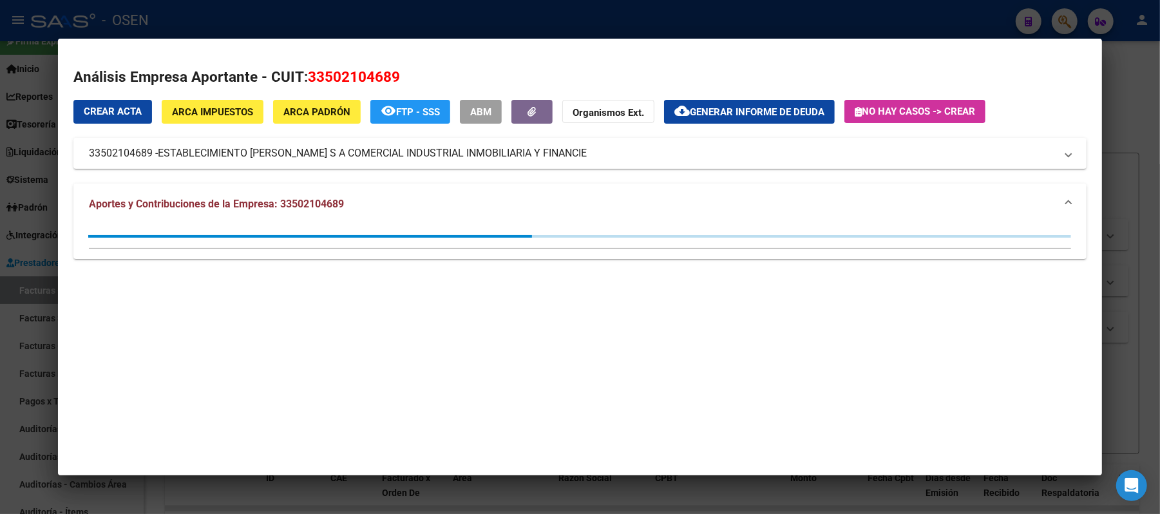
click at [248, 26] on div at bounding box center [580, 257] width 1160 height 514
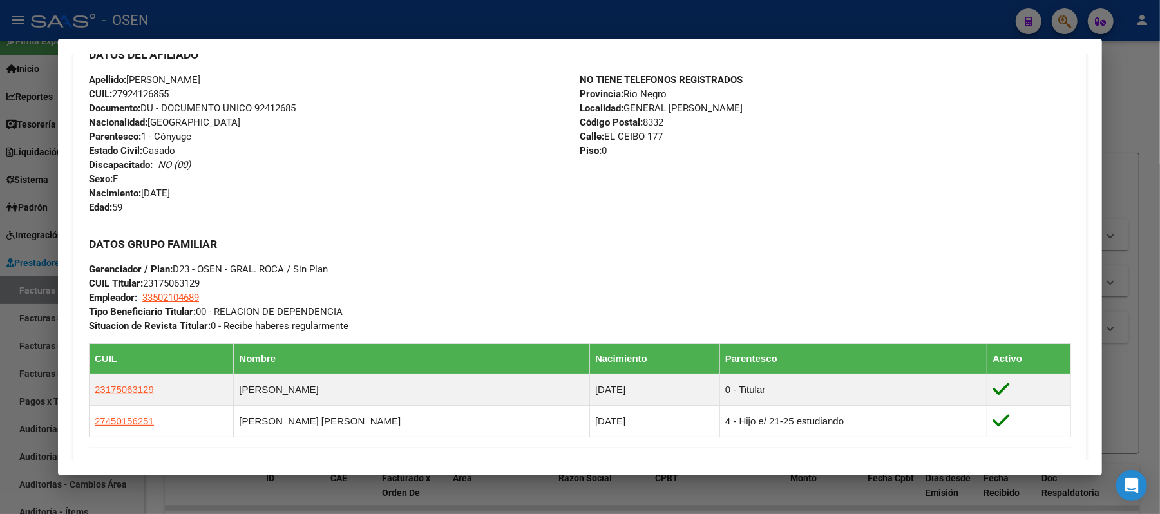
scroll to position [508, 0]
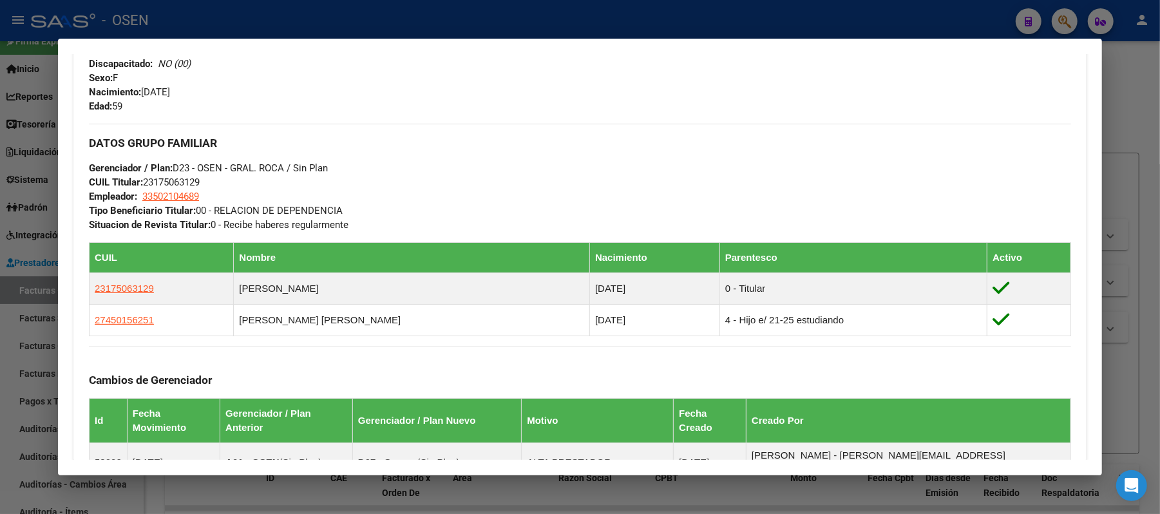
click at [818, 32] on div at bounding box center [580, 257] width 1160 height 514
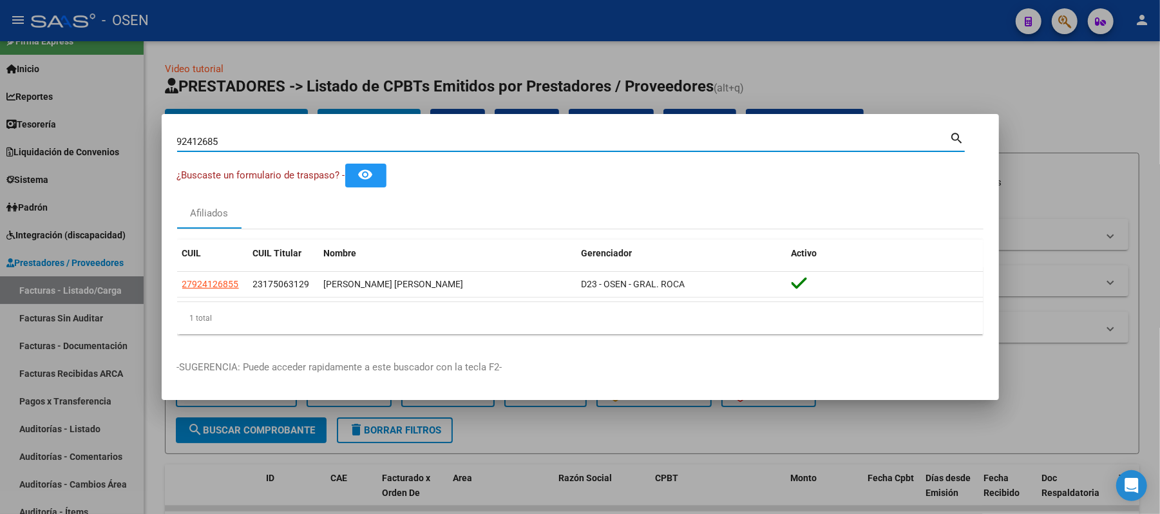
drag, startPoint x: 261, startPoint y: 142, endPoint x: 0, endPoint y: 21, distance: 287.6
click at [0, 119] on div "92412685 Buscar (apellido, dni, cuil, nro traspaso, cuit, obra social) search ¿…" at bounding box center [580, 257] width 1160 height 514
paste input "44999204"
type input "44999204"
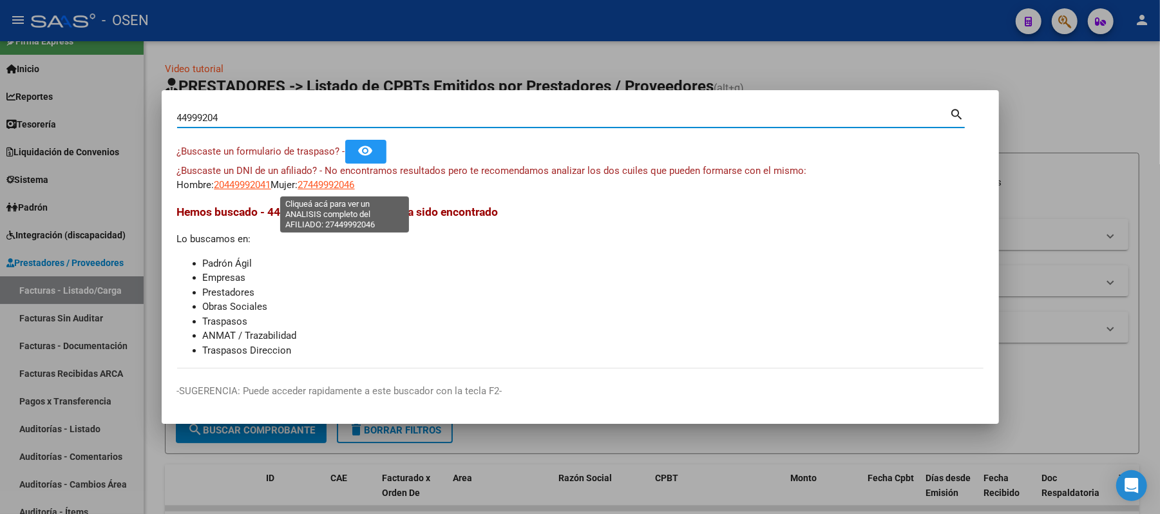
click at [336, 186] on span "27449992046" at bounding box center [326, 185] width 57 height 12
type textarea "27449992046"
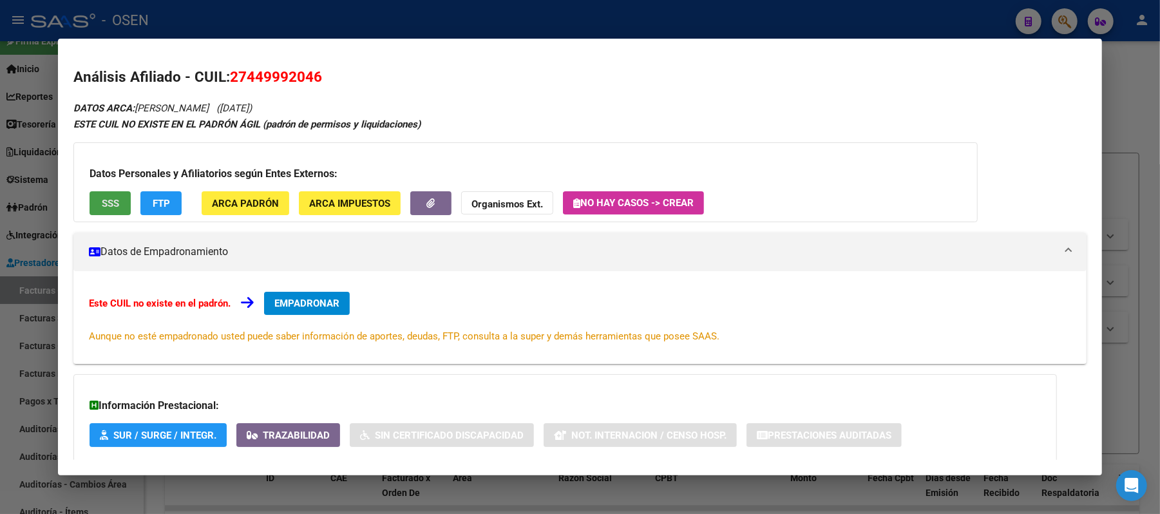
click at [99, 191] on button "SSS" at bounding box center [110, 203] width 41 height 24
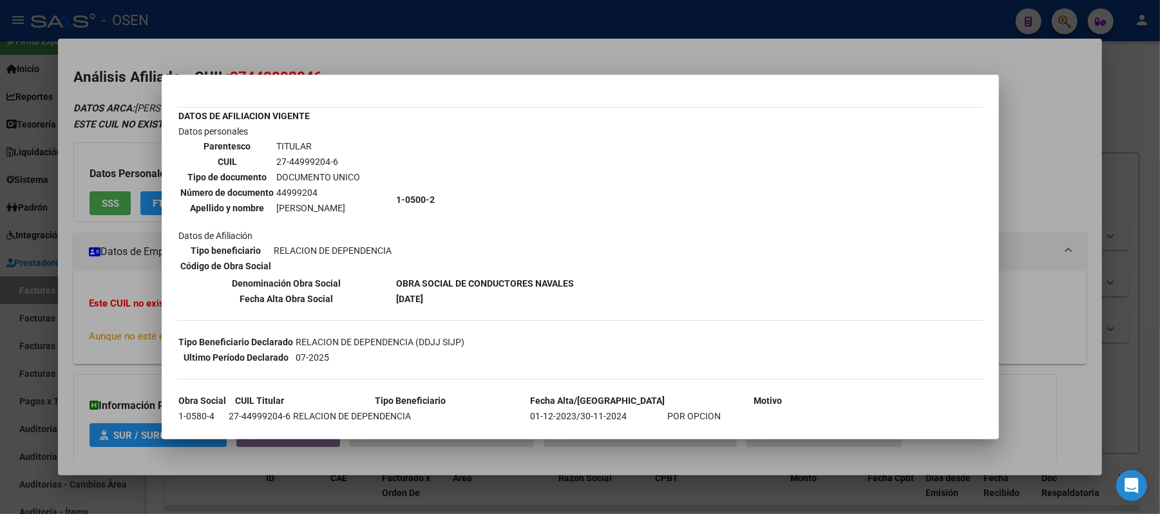
scroll to position [86, 0]
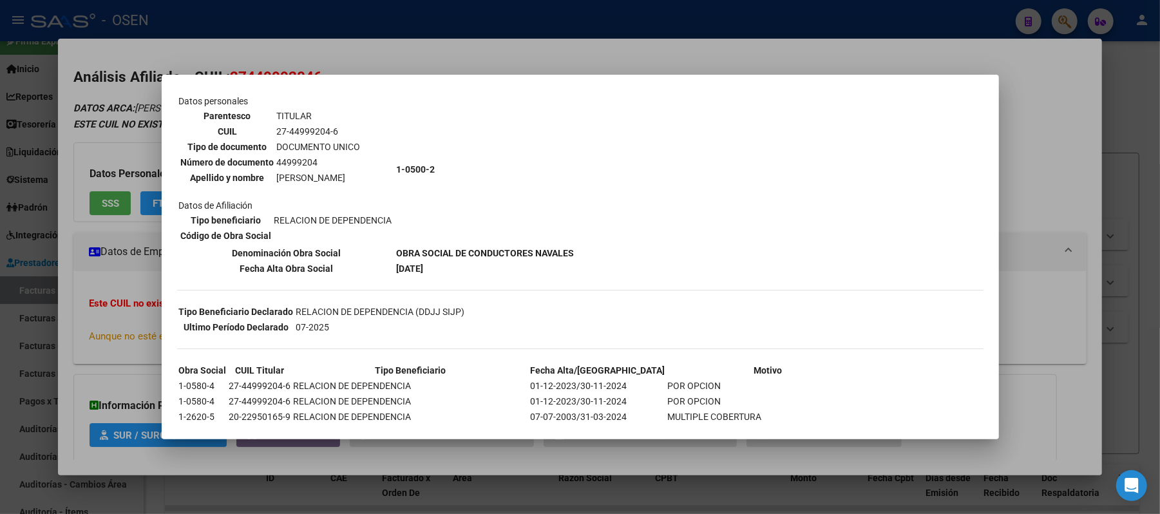
click at [416, 50] on div at bounding box center [580, 257] width 1160 height 514
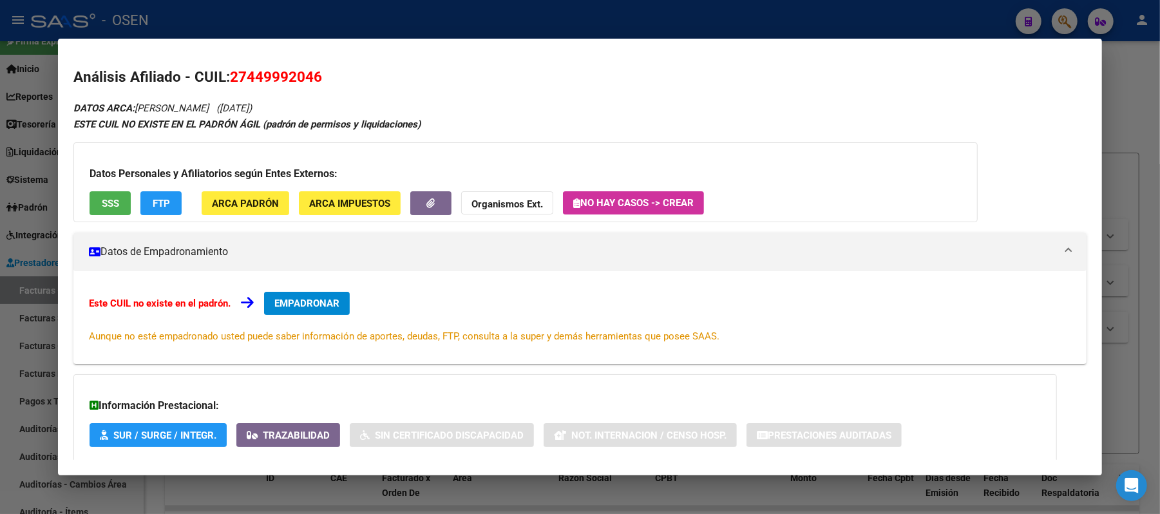
click at [255, 16] on div at bounding box center [580, 257] width 1160 height 514
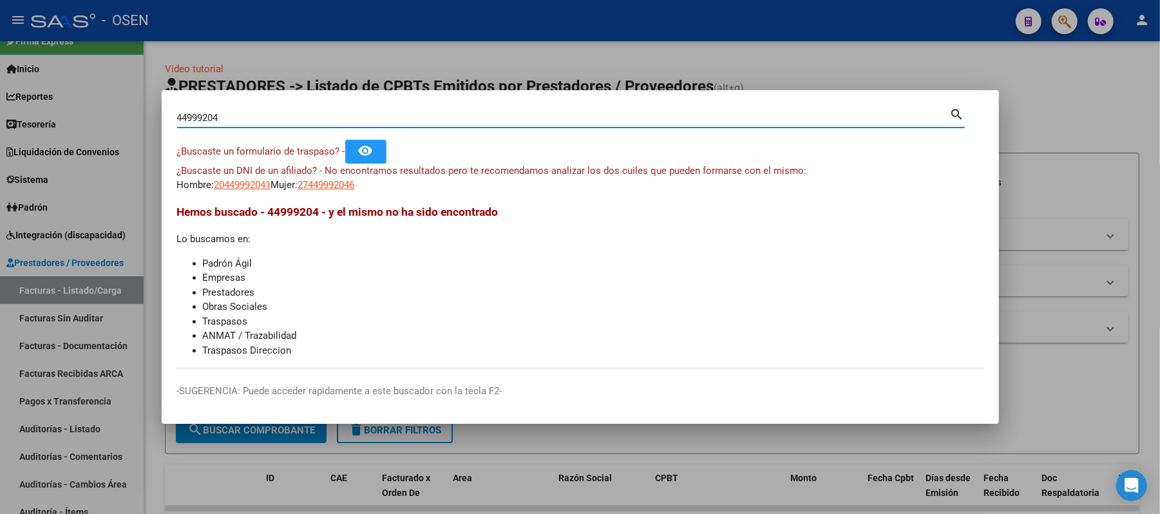
drag, startPoint x: 278, startPoint y: 119, endPoint x: 0, endPoint y: 1, distance: 302.2
click at [0, 46] on div "44999204 Buscar (apellido, dni, cuil, nro traspaso, cuit, obra social) search ¿…" at bounding box center [580, 257] width 1160 height 514
type input "CORIA NESTOR"
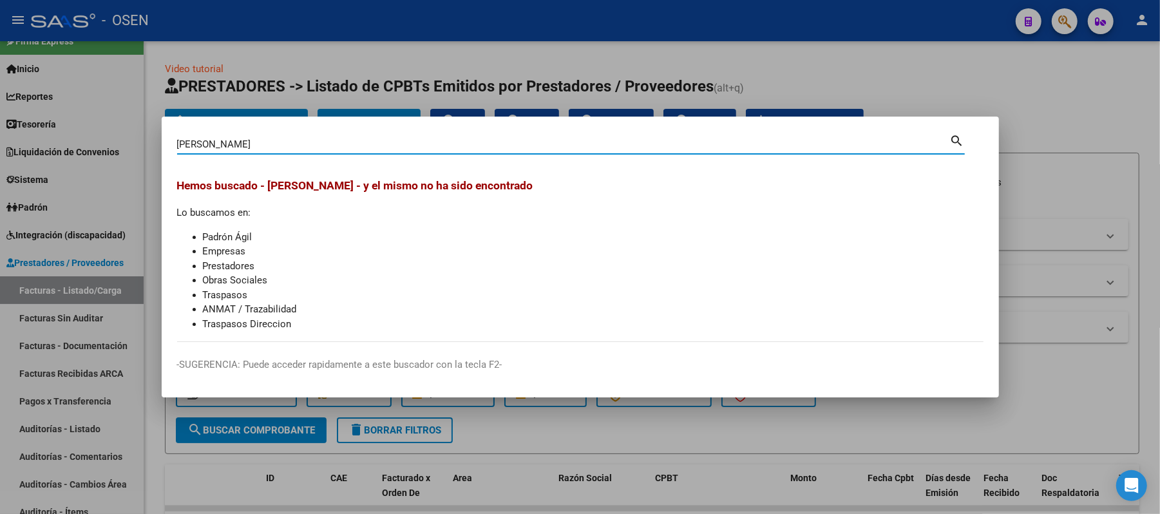
click at [55, 295] on div at bounding box center [580, 257] width 1160 height 514
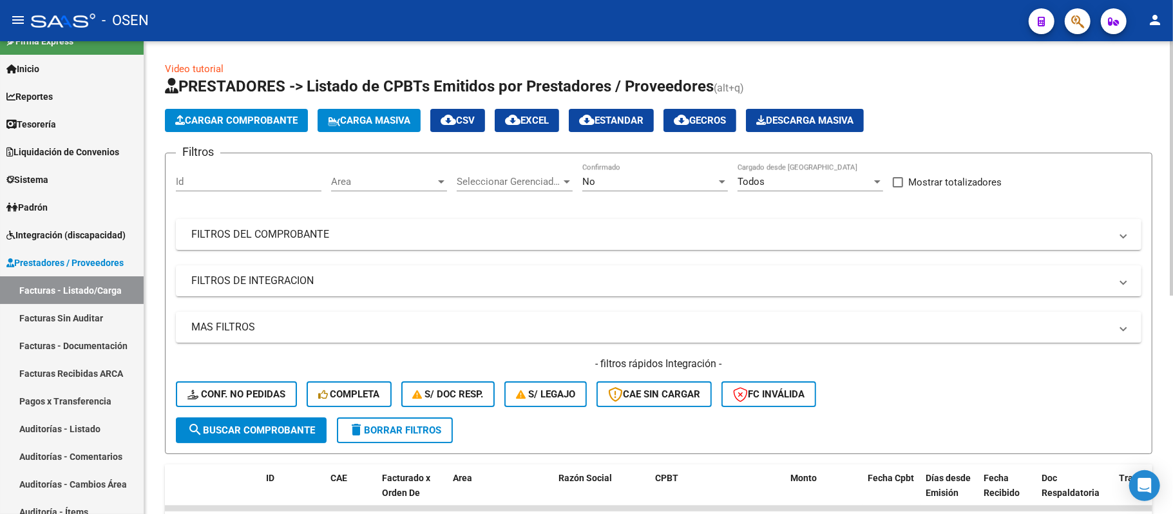
click at [268, 121] on span "Cargar Comprobante" at bounding box center [236, 121] width 122 height 12
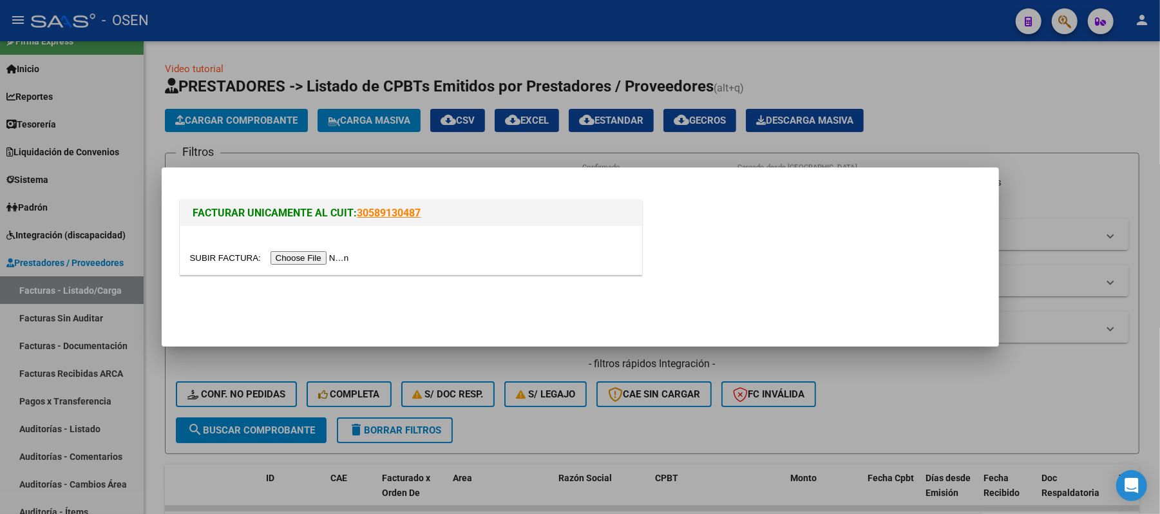
click at [350, 249] on div at bounding box center [410, 250] width 461 height 48
click at [341, 258] on input "file" at bounding box center [271, 258] width 163 height 14
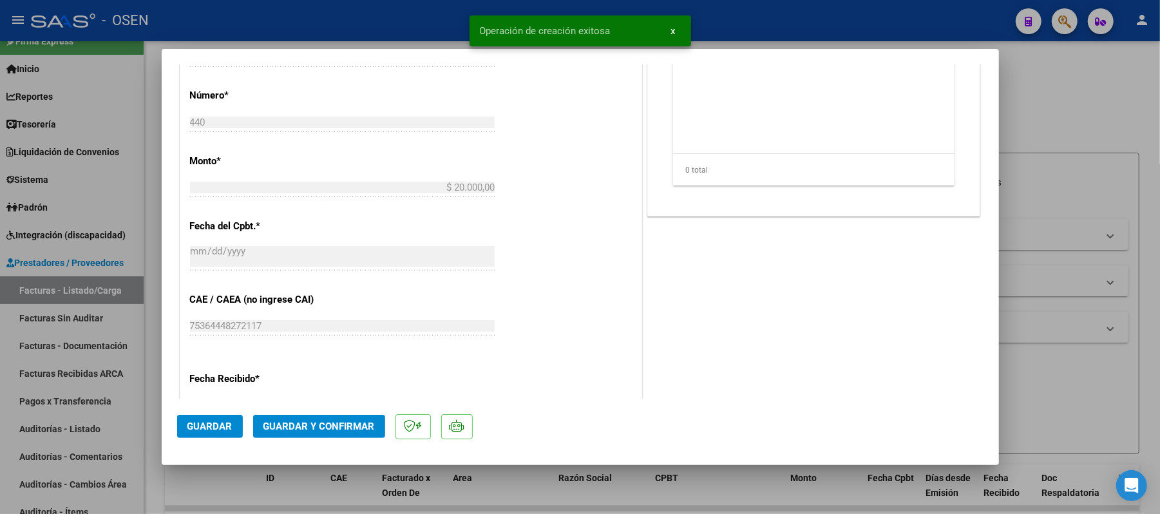
scroll to position [515, 0]
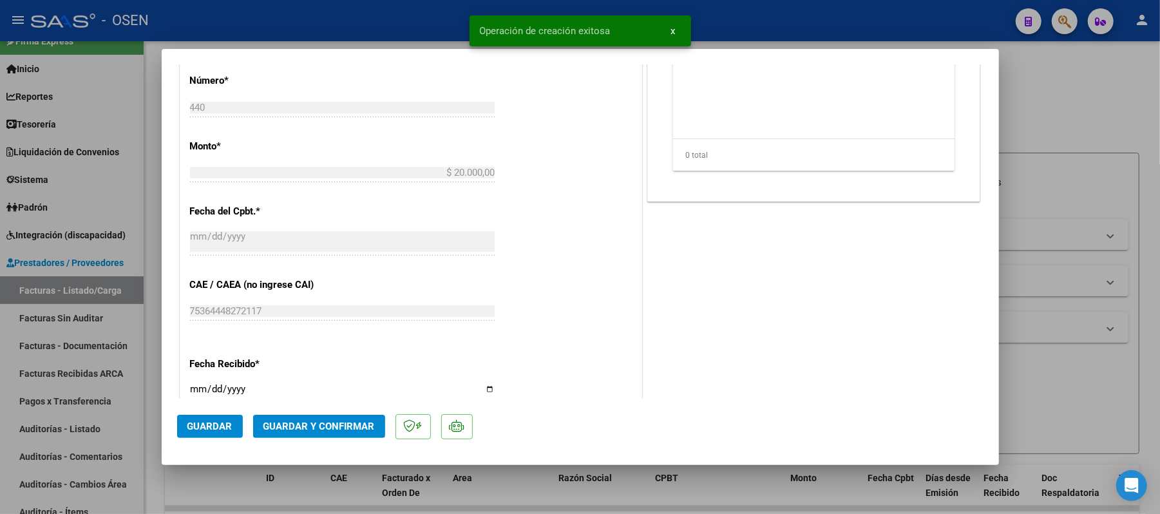
click at [205, 426] on span "Guardar" at bounding box center [209, 427] width 45 height 12
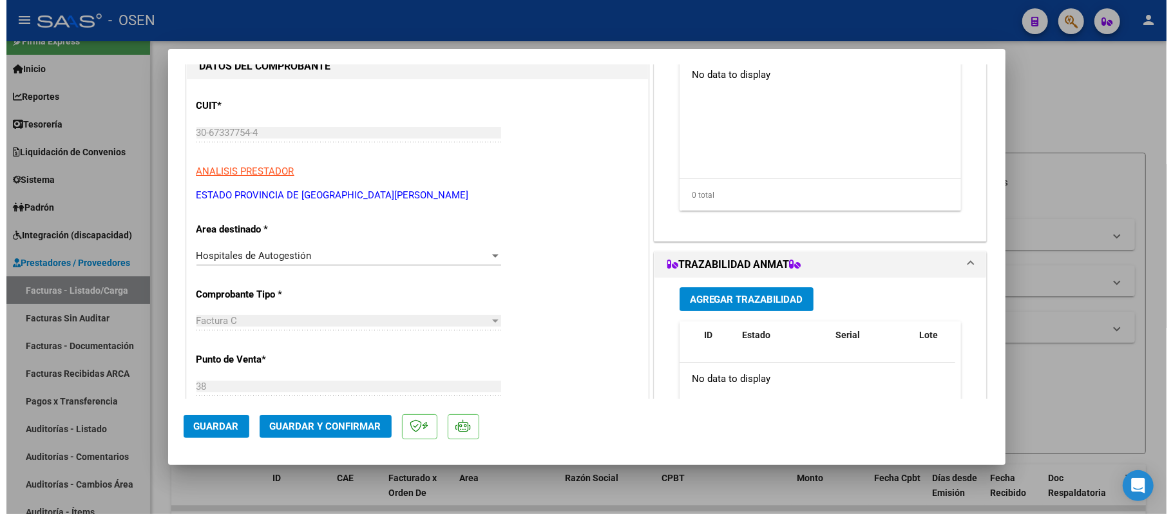
scroll to position [0, 0]
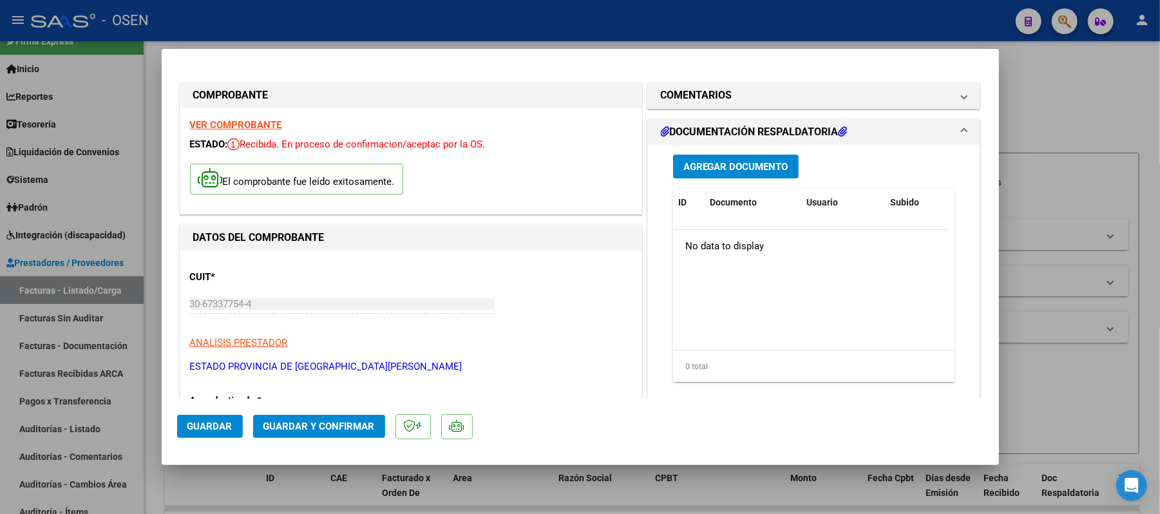
click at [763, 166] on span "Agregar Documento" at bounding box center [735, 167] width 105 height 12
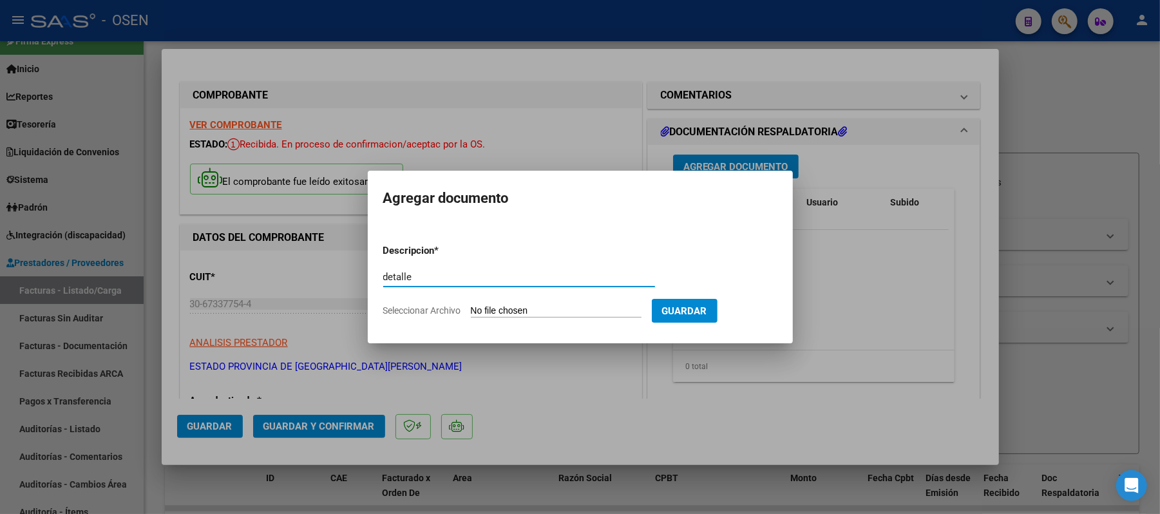
type input "detalle"
click at [503, 315] on input "Seleccionar Archivo" at bounding box center [556, 311] width 171 height 12
type input "C:\fakepath\detalle.png"
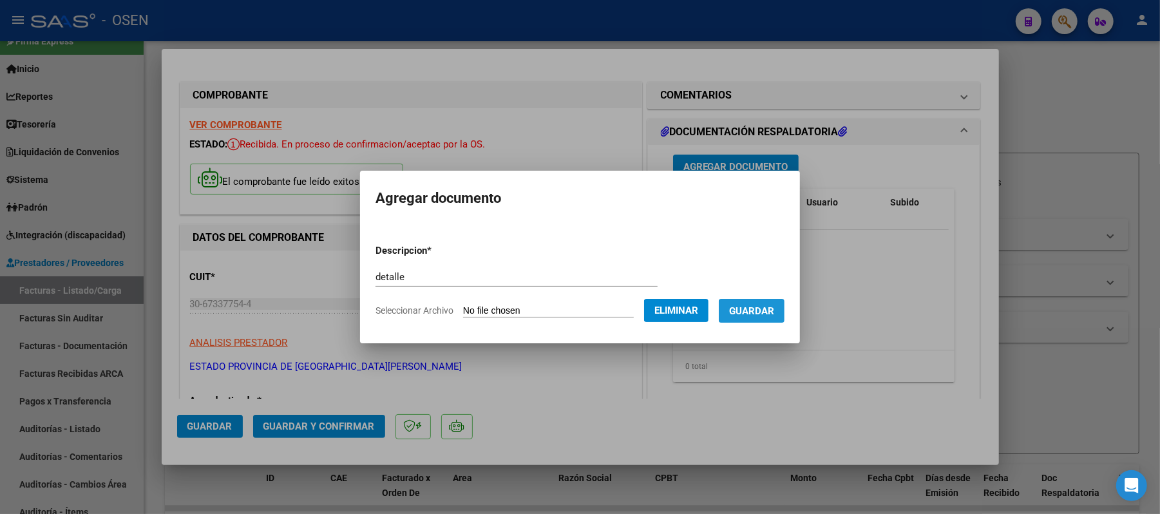
click at [766, 322] on button "Guardar" at bounding box center [752, 311] width 66 height 24
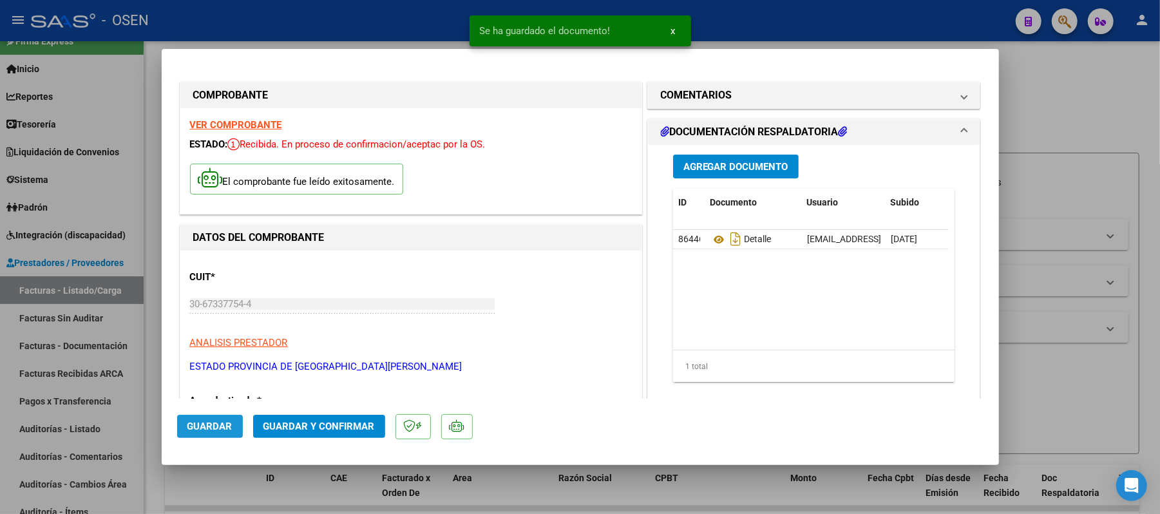
click at [218, 426] on span "Guardar" at bounding box center [209, 427] width 45 height 12
click at [379, 37] on div at bounding box center [580, 257] width 1160 height 514
type input "$ 0,00"
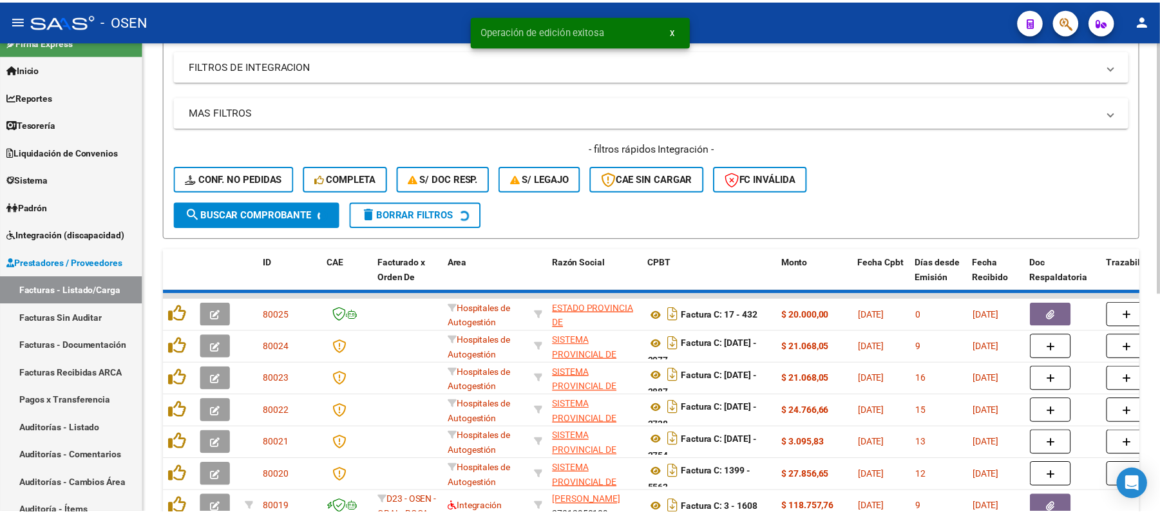
scroll to position [258, 0]
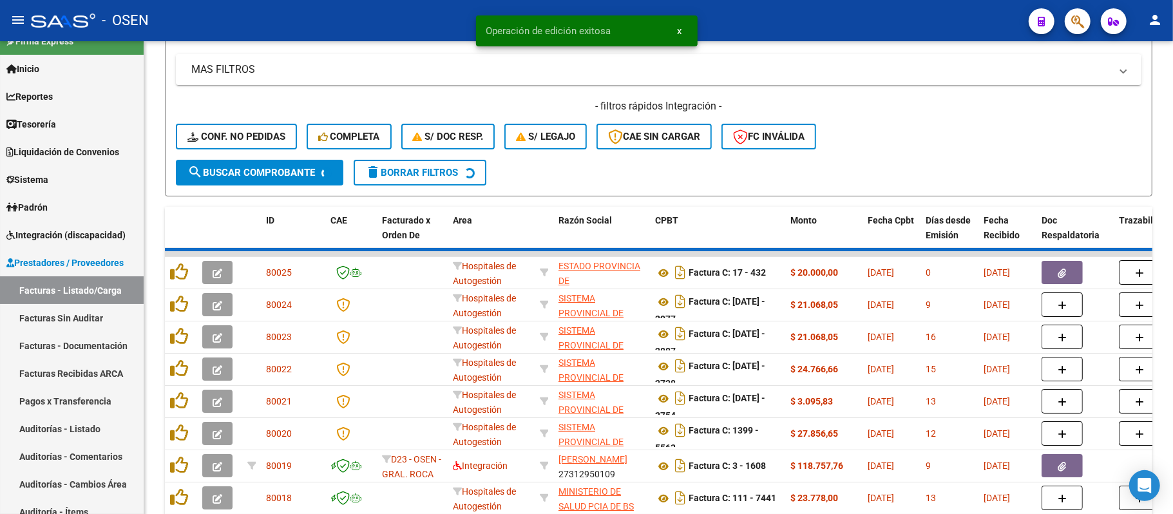
drag, startPoint x: 1090, startPoint y: 18, endPoint x: 1076, endPoint y: 19, distance: 14.8
click at [1080, 19] on div at bounding box center [1072, 21] width 36 height 26
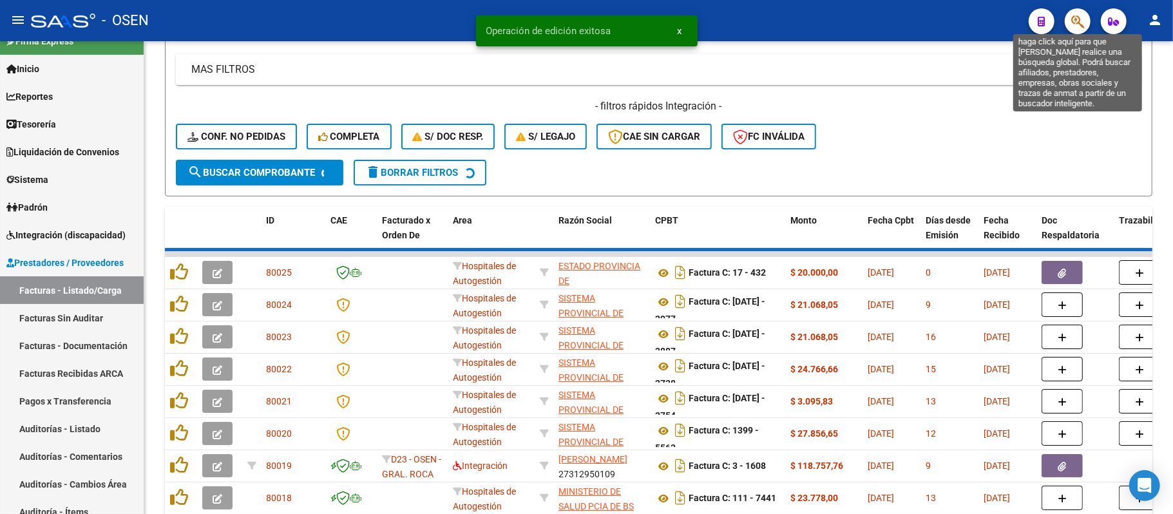
click at [1075, 19] on icon "button" at bounding box center [1077, 21] width 13 height 15
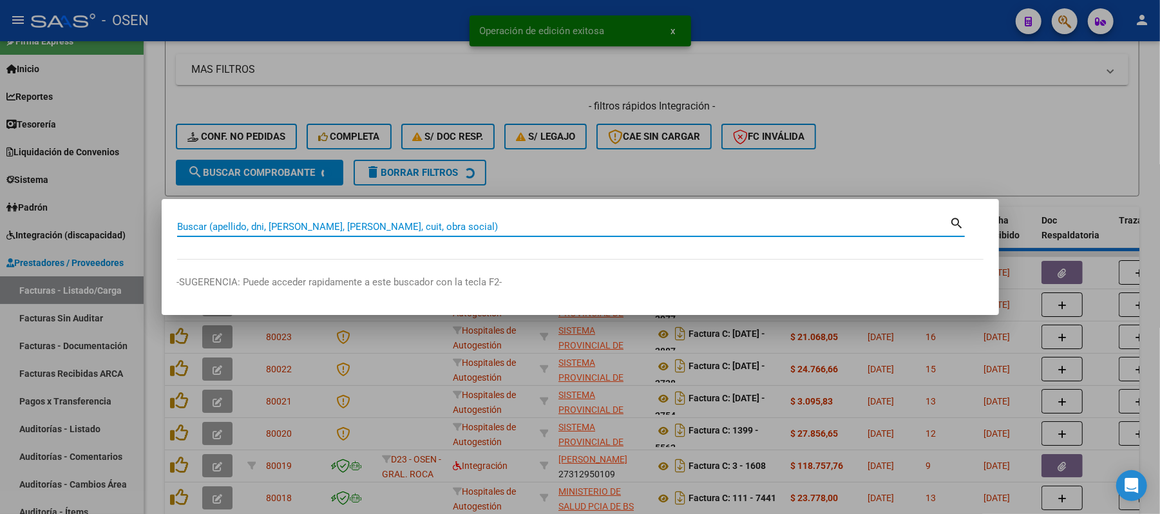
paste input "44360247"
type input "44360247"
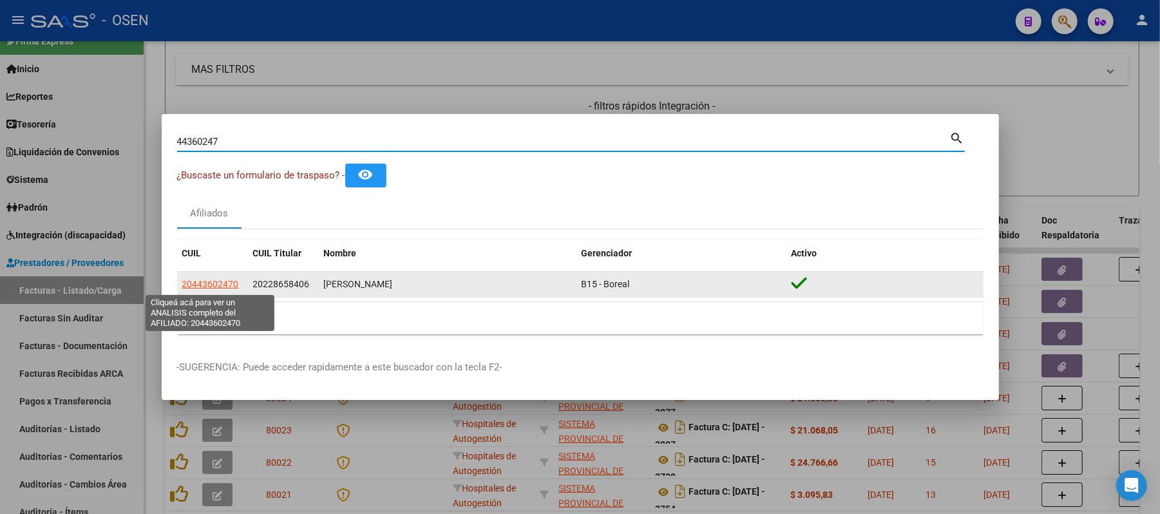
click at [204, 289] on span "20443602470" at bounding box center [210, 284] width 57 height 10
type textarea "20443602470"
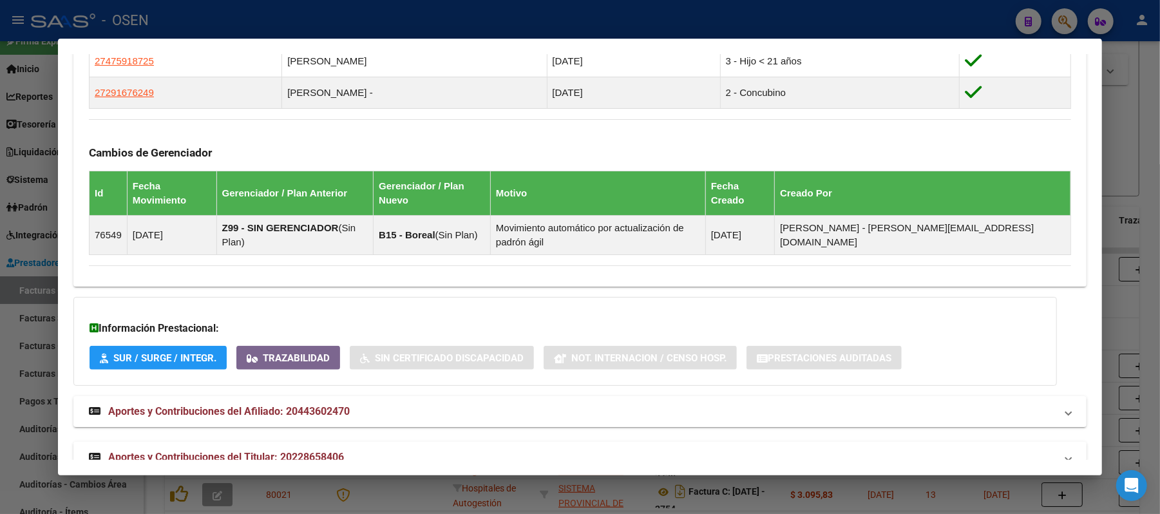
click at [362, 450] on mat-panel-title "Aportes y Contribuciones del Titular: 20228658406" at bounding box center [572, 457] width 967 height 15
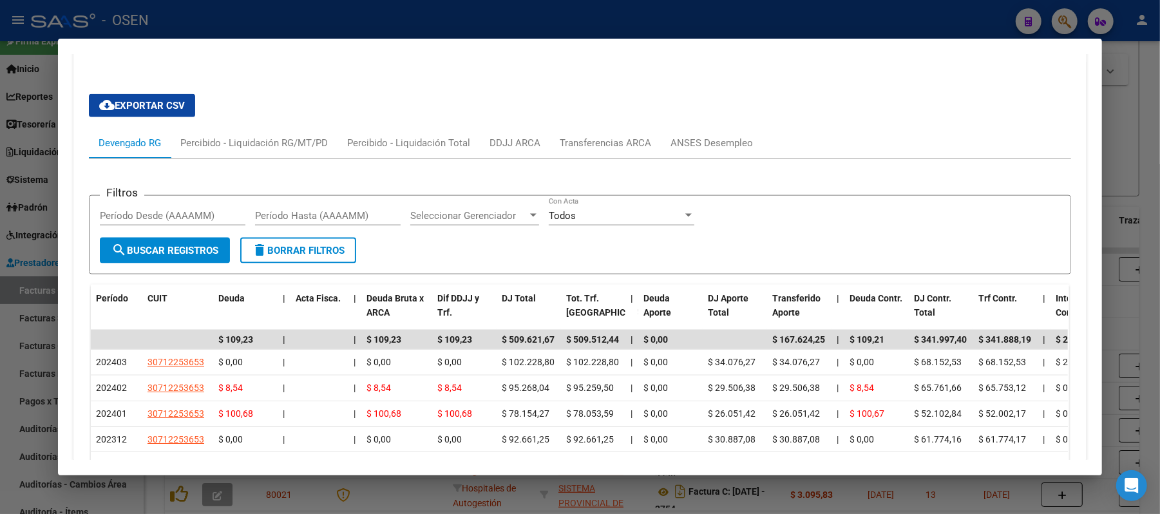
scroll to position [1378, 0]
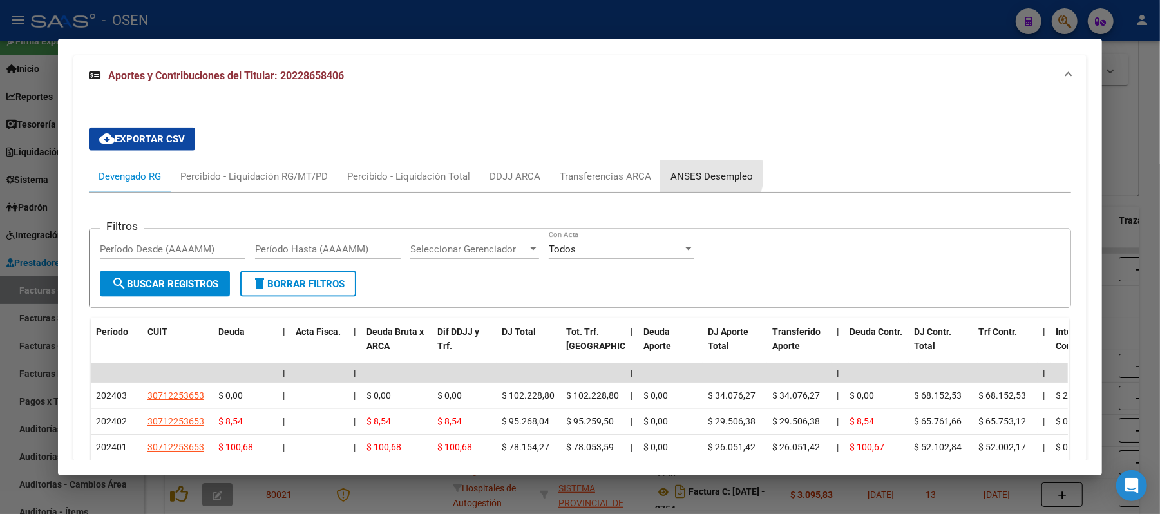
click at [691, 169] on div "ANSES Desempleo" at bounding box center [712, 176] width 82 height 14
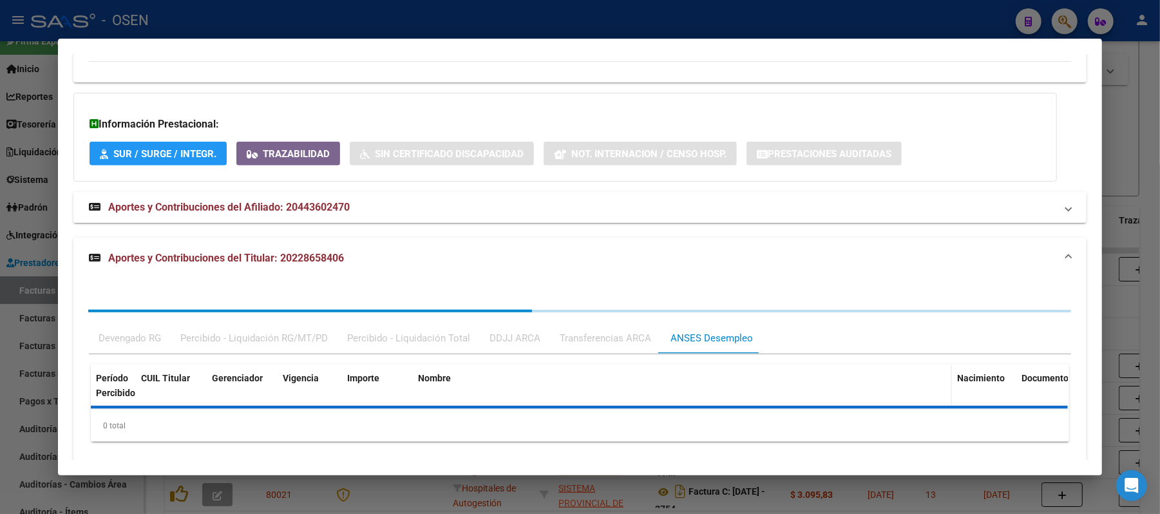
scroll to position [1206, 0]
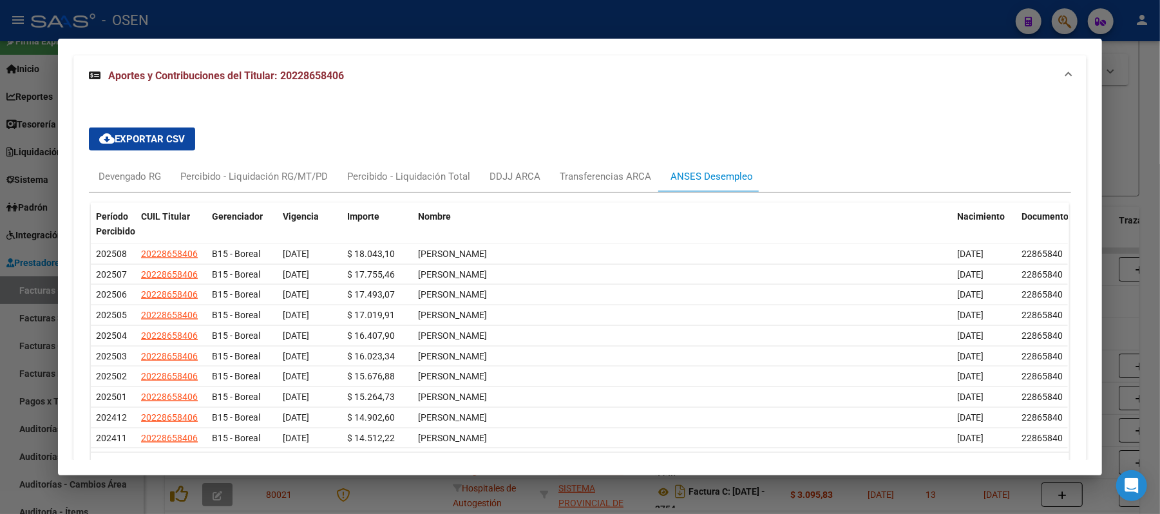
click at [862, 10] on div at bounding box center [580, 257] width 1160 height 514
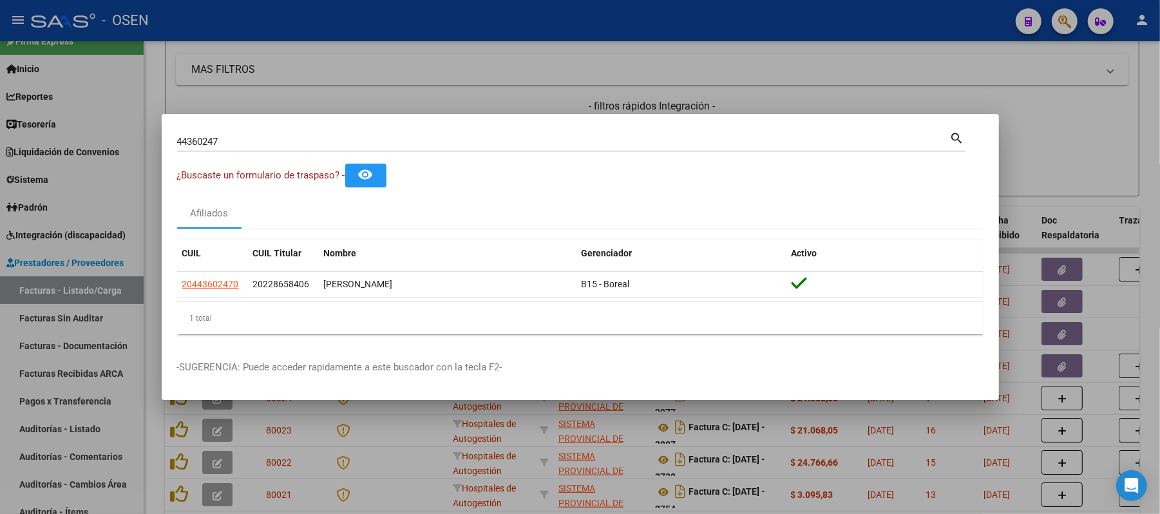
click at [271, 146] on div "44360247 Buscar (apellido, dni, cuil, nro traspaso, cuit, obra social)" at bounding box center [563, 141] width 773 height 19
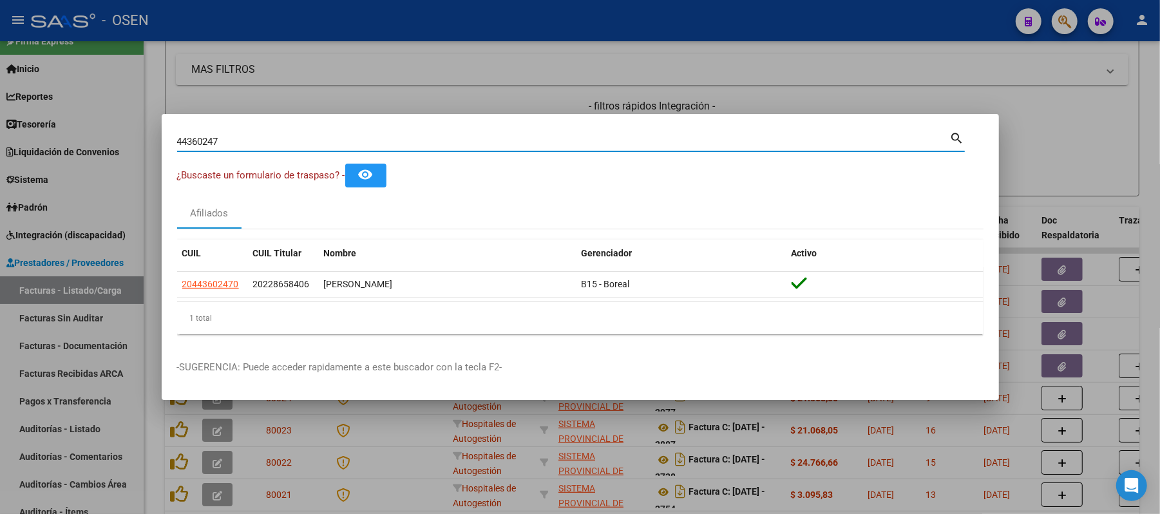
drag, startPoint x: 252, startPoint y: 142, endPoint x: 0, endPoint y: 113, distance: 254.1
click at [0, 129] on div "44360247 Buscar (apellido, dni, cuil, nro traspaso, cuit, obra social) search ¿…" at bounding box center [580, 257] width 1160 height 514
paste input "3054896"
type input "43054896"
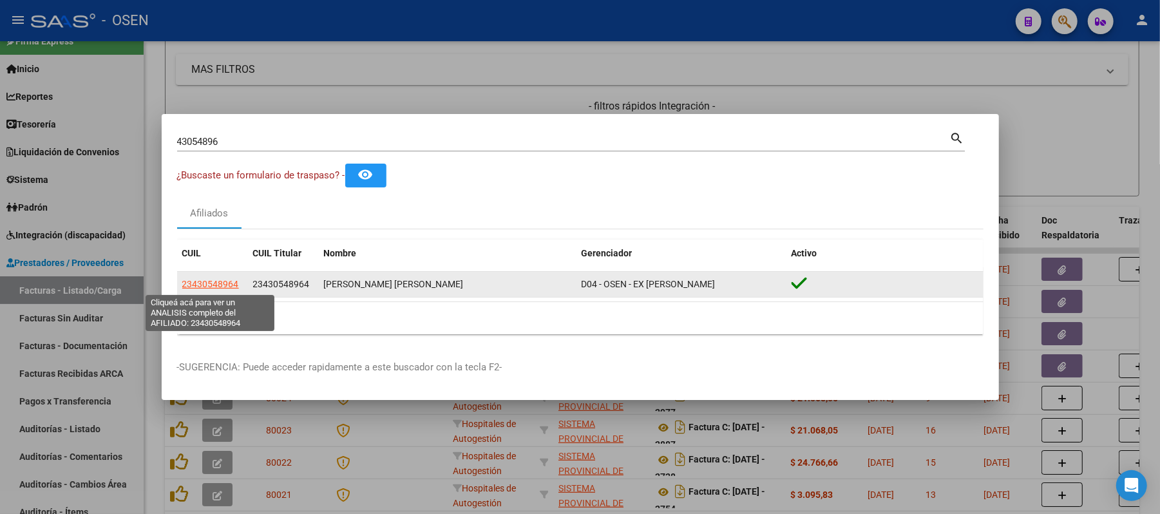
click at [229, 281] on span "23430548964" at bounding box center [210, 284] width 57 height 10
type textarea "23430548964"
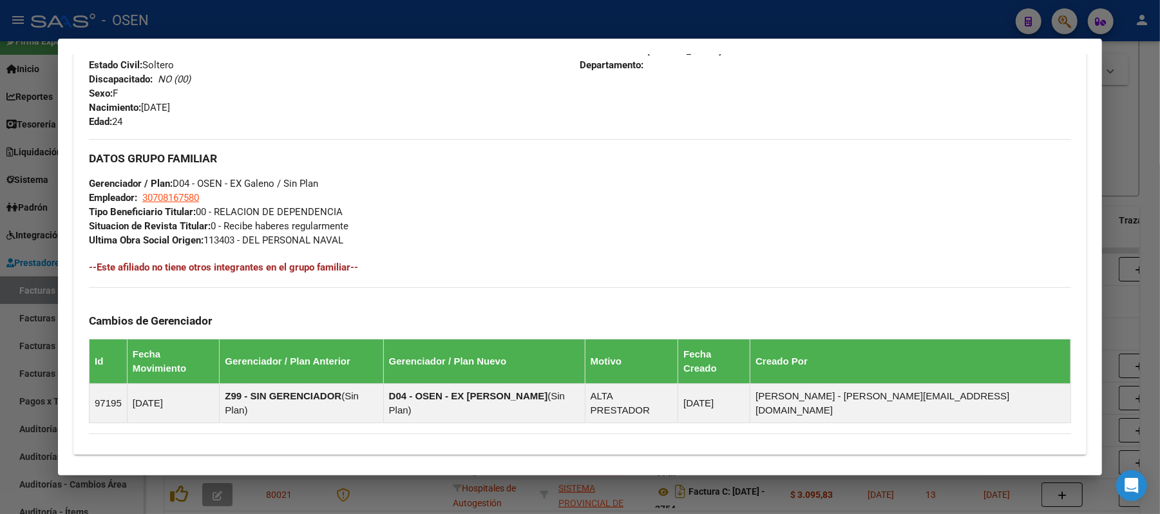
scroll to position [669, 0]
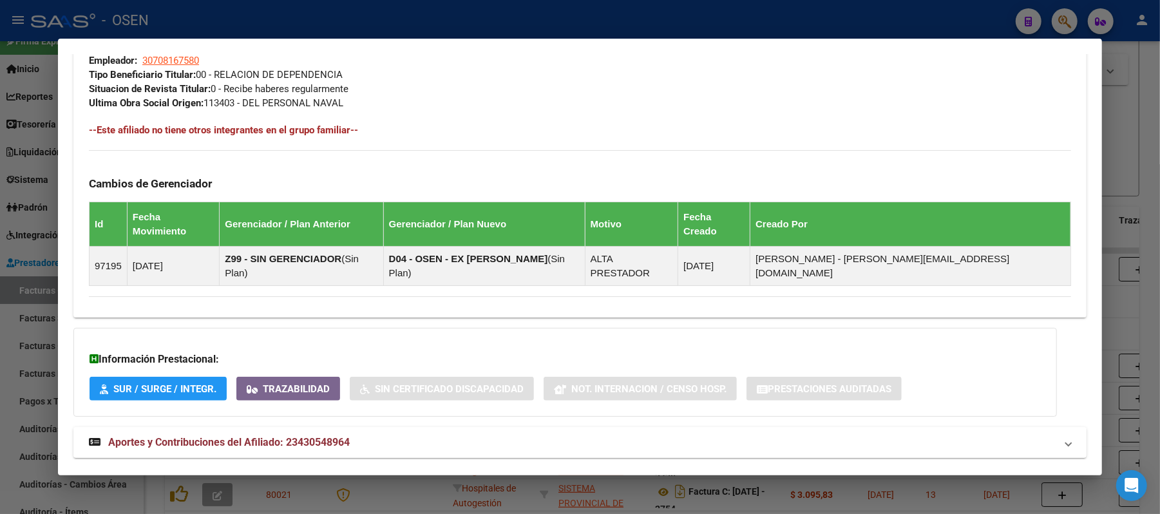
click at [274, 435] on strong "Aportes y Contribuciones del Afiliado: 23430548964" at bounding box center [219, 442] width 261 height 15
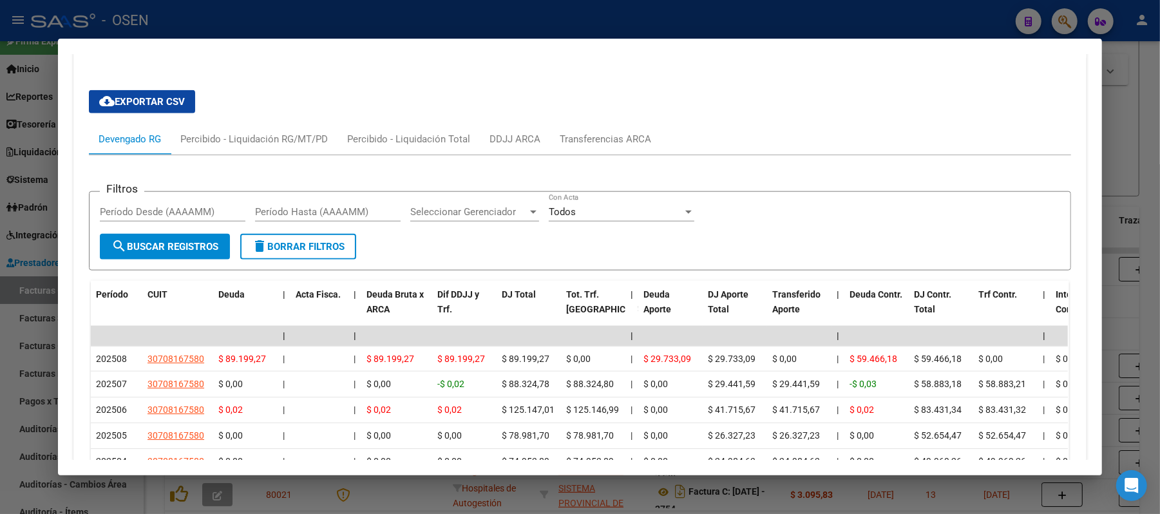
scroll to position [1163, 0]
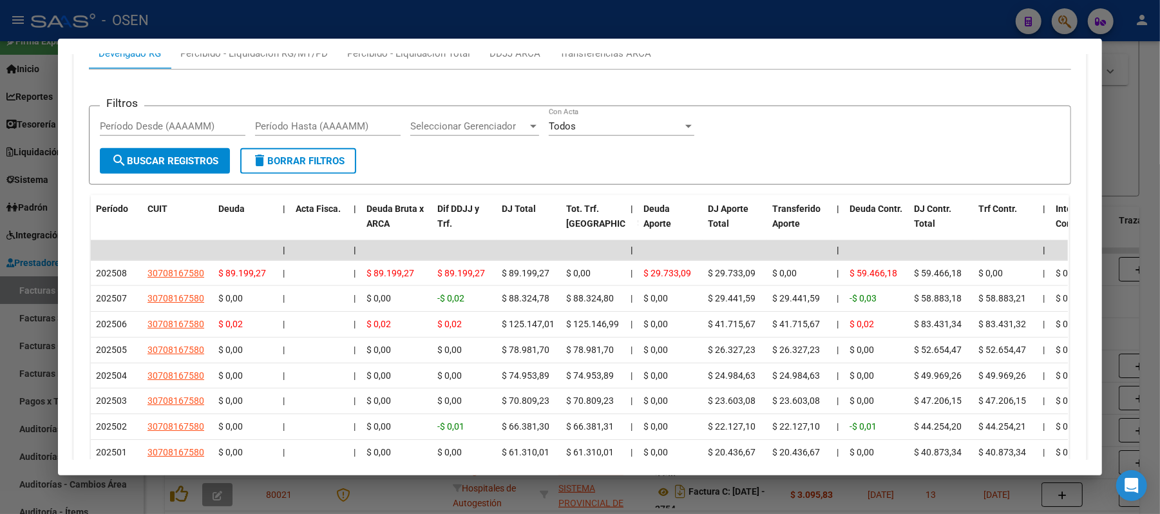
click at [915, 27] on div at bounding box center [580, 257] width 1160 height 514
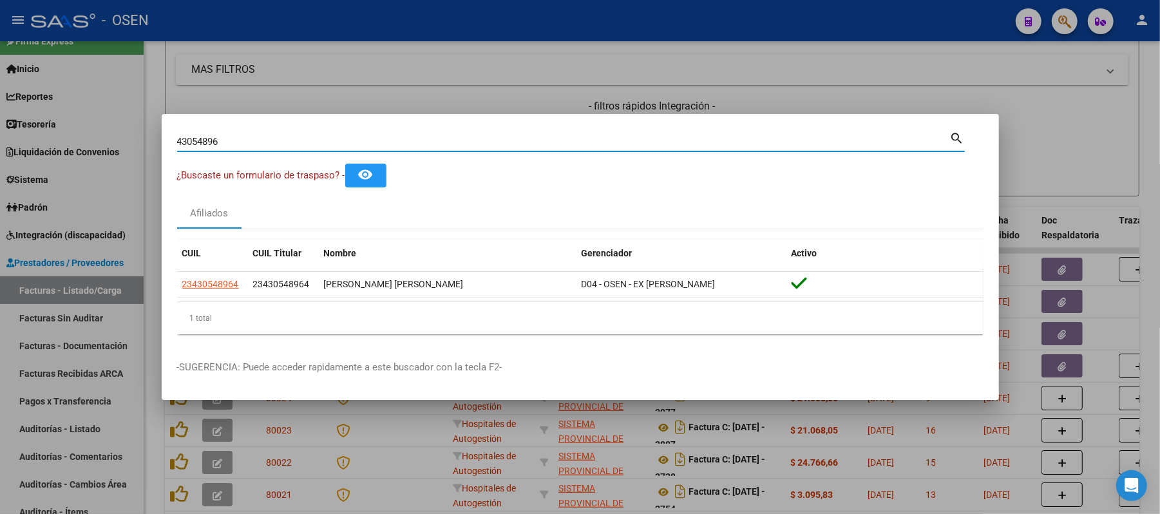
drag, startPoint x: 423, startPoint y: 135, endPoint x: 0, endPoint y: 140, distance: 423.2
click at [0, 140] on div "43054896 Buscar (apellido, dni, cuil, nro traspaso, cuit, obra social) search ¿…" at bounding box center [580, 257] width 1160 height 514
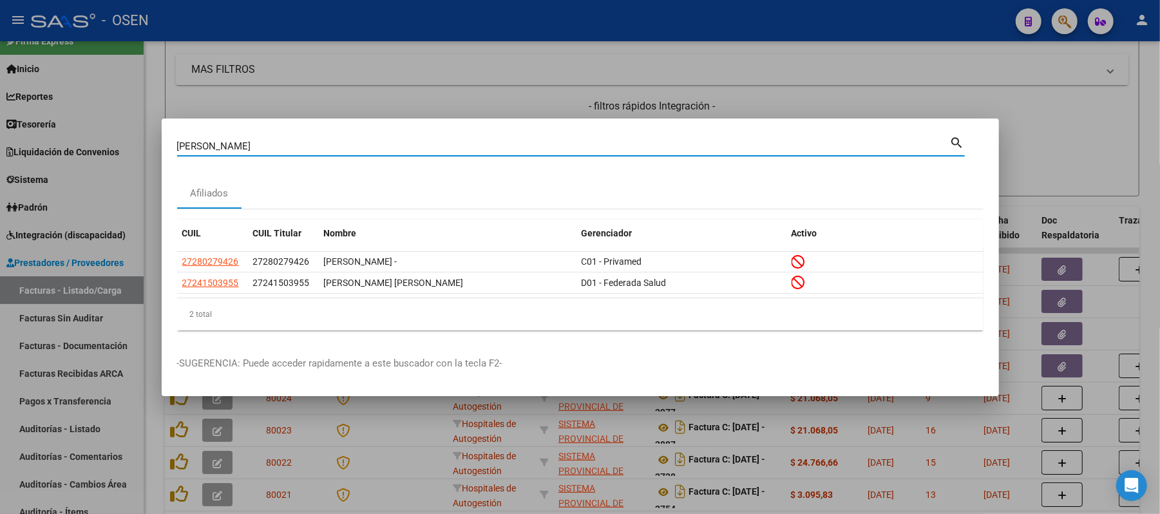
drag, startPoint x: 280, startPoint y: 142, endPoint x: 0, endPoint y: 41, distance: 297.3
click at [0, 91] on div "GOROSITO GABRIELA Buscar (apellido, dni, cuil, nro traspaso, cuit, obra social)…" at bounding box center [580, 257] width 1160 height 514
paste input "23550270"
type input "23550270"
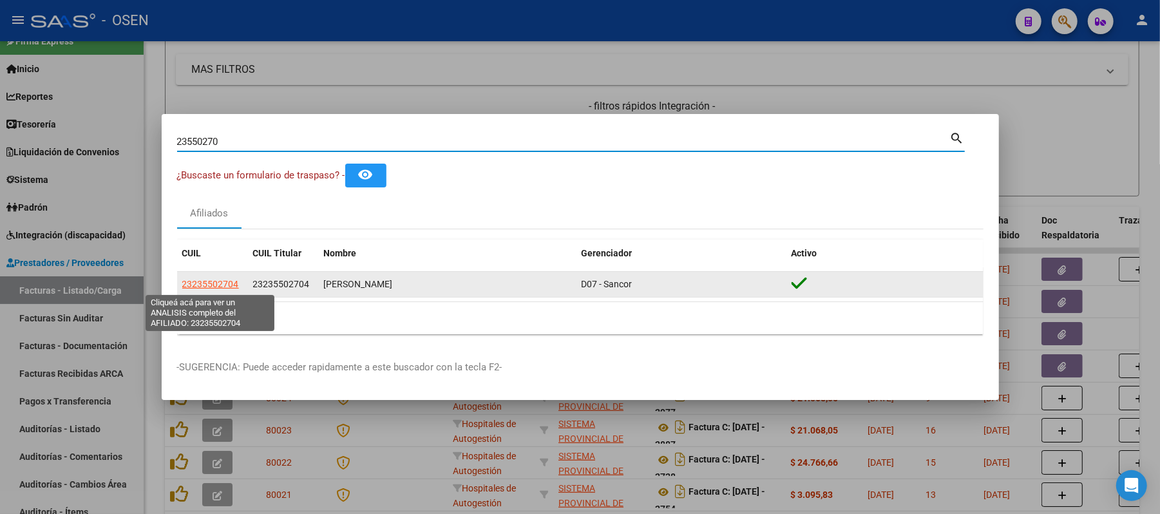
click at [220, 289] on span "23235502704" at bounding box center [210, 284] width 57 height 10
type textarea "23235502704"
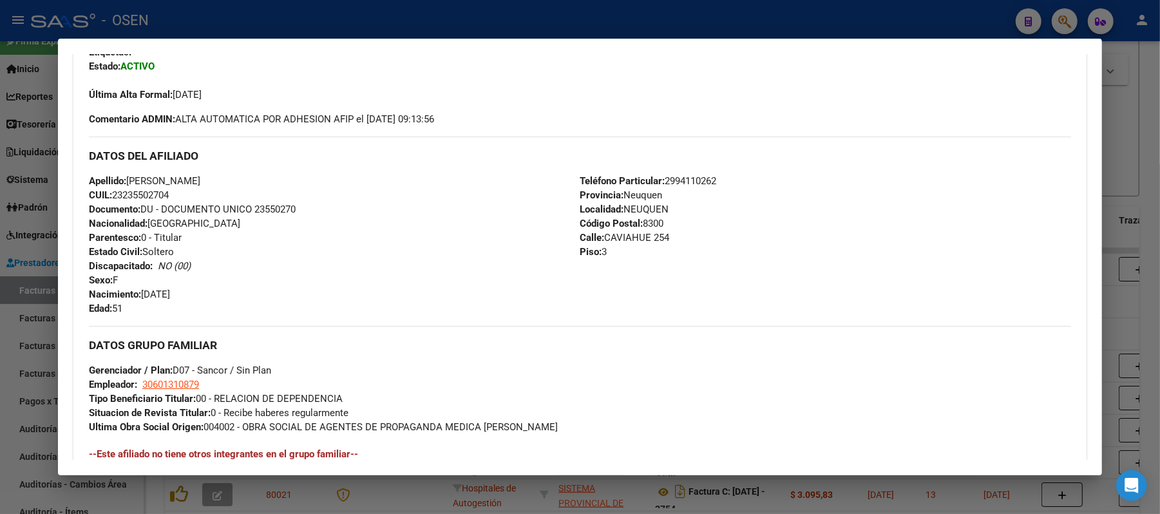
scroll to position [348, 0]
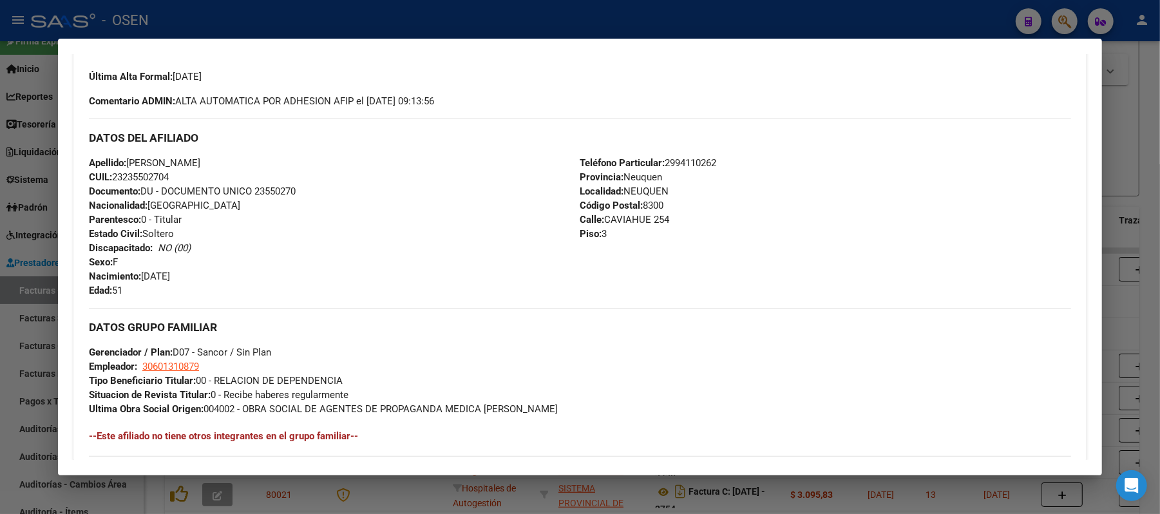
click at [663, 19] on div at bounding box center [580, 257] width 1160 height 514
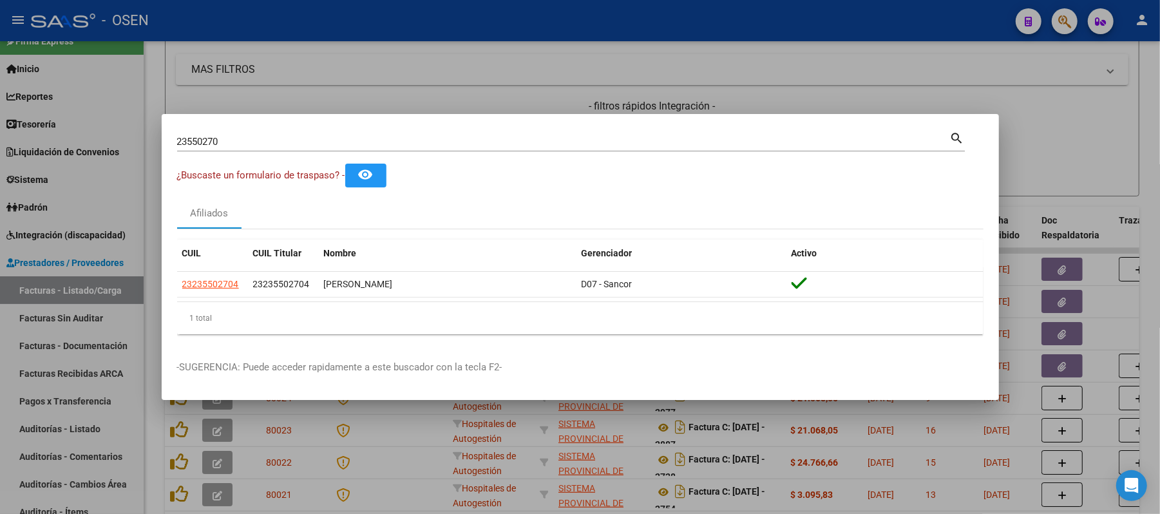
drag, startPoint x: 320, startPoint y: 111, endPoint x: 0, endPoint y: 30, distance: 330.3
click at [6, 93] on div "23550270 Buscar (apellido, dni, cuil, nro traspaso, cuit, obra social) search ¿…" at bounding box center [580, 257] width 1160 height 514
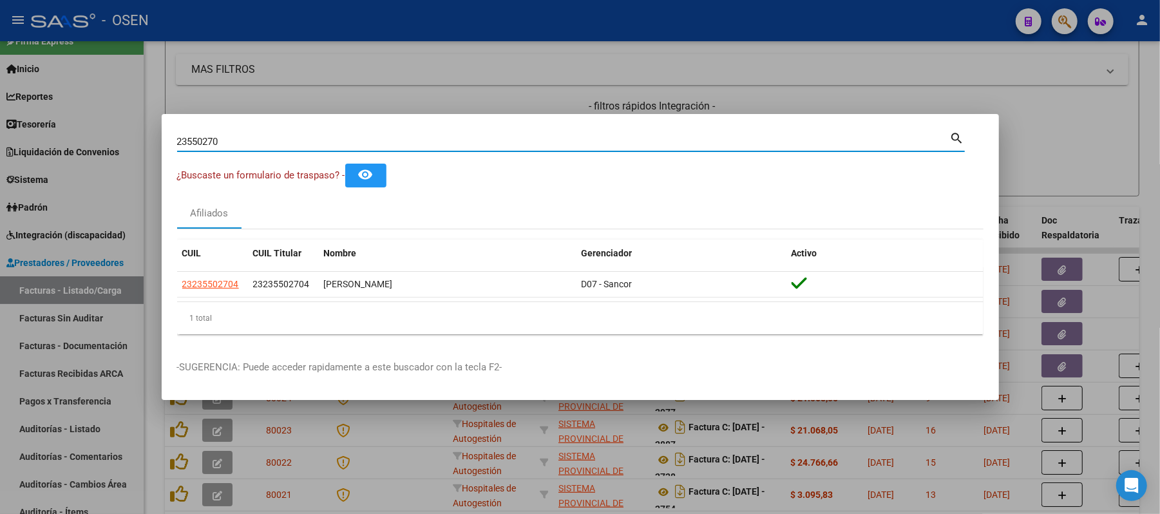
paste input "1493307."
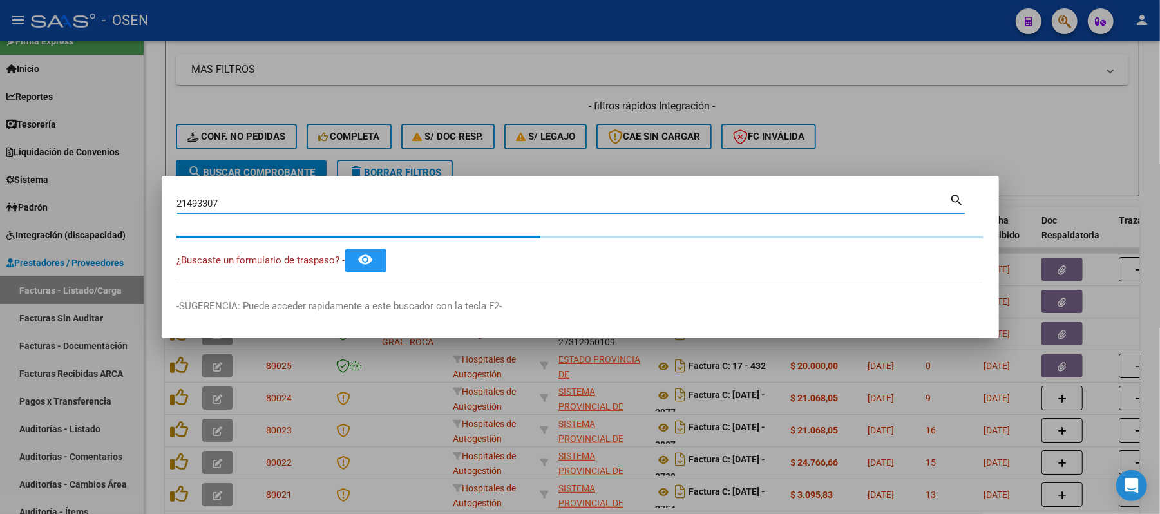
type input "21493307"
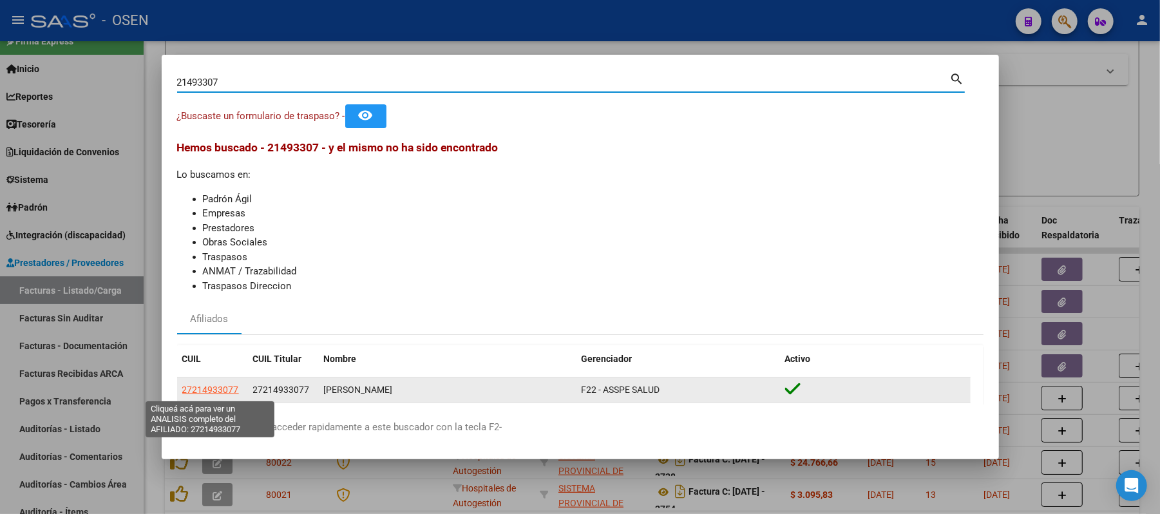
click at [222, 390] on span "27214933077" at bounding box center [210, 390] width 57 height 10
type textarea "27214933077"
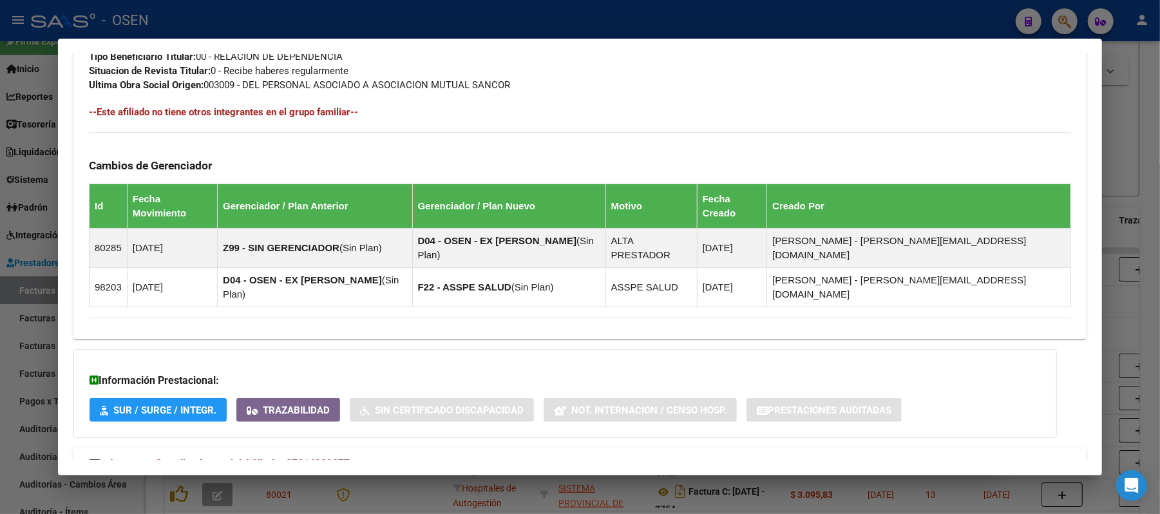
scroll to position [694, 0]
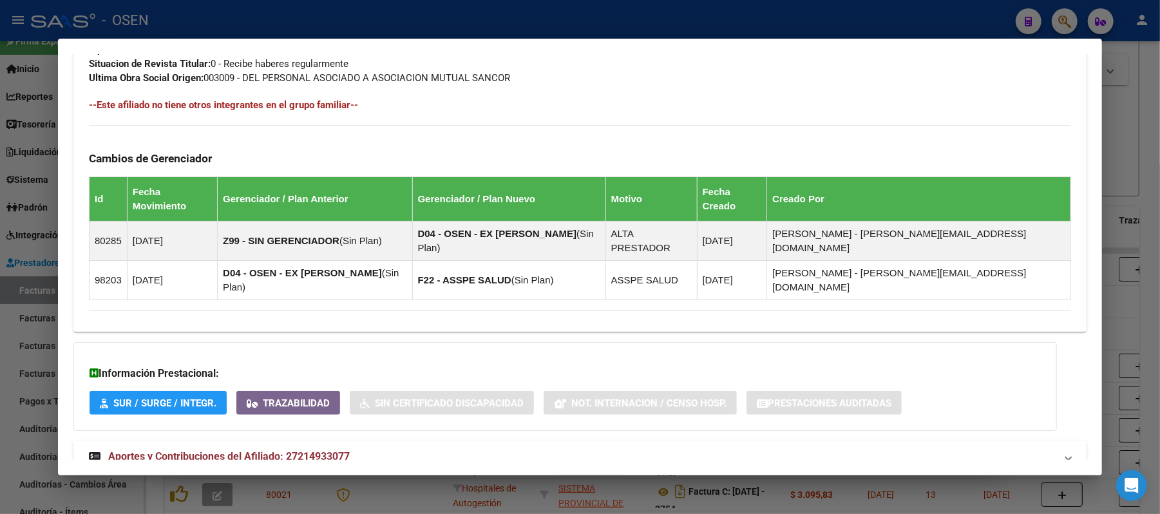
click at [374, 449] on mat-panel-title "Aportes y Contribuciones del Afiliado: 27214933077" at bounding box center [572, 456] width 967 height 15
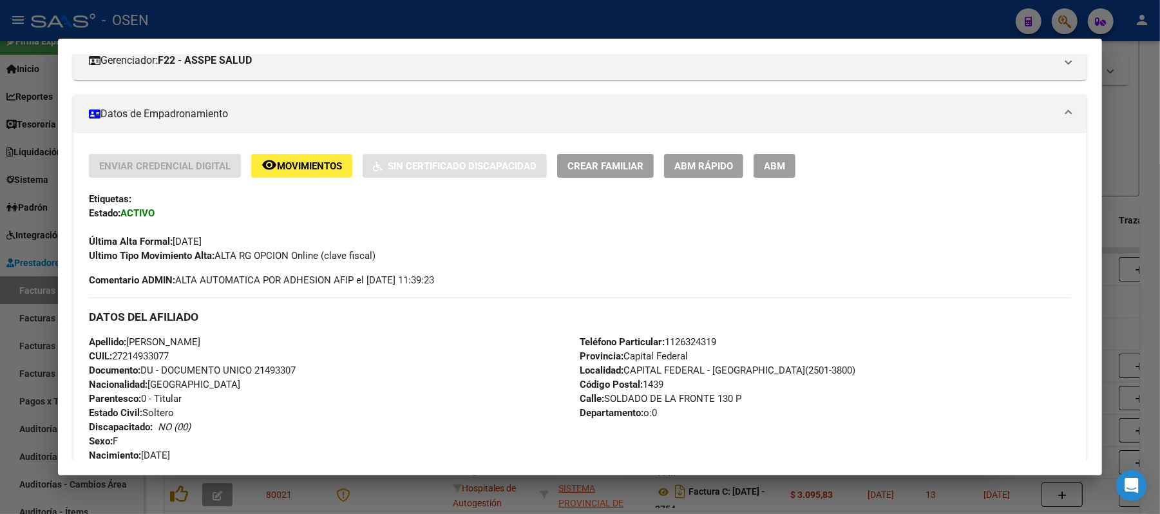
scroll to position [0, 0]
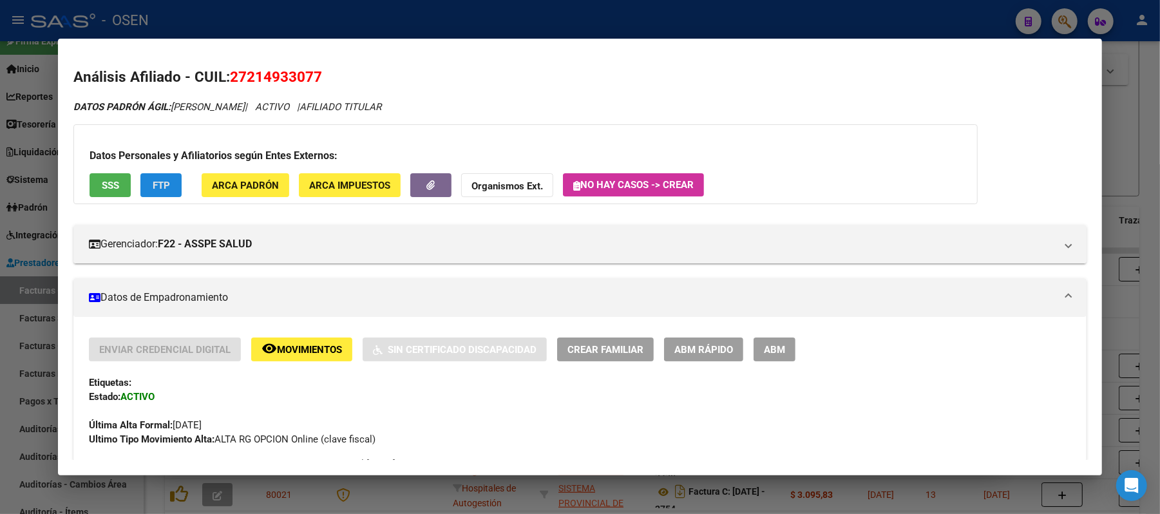
click at [152, 175] on button "FTP" at bounding box center [160, 185] width 41 height 24
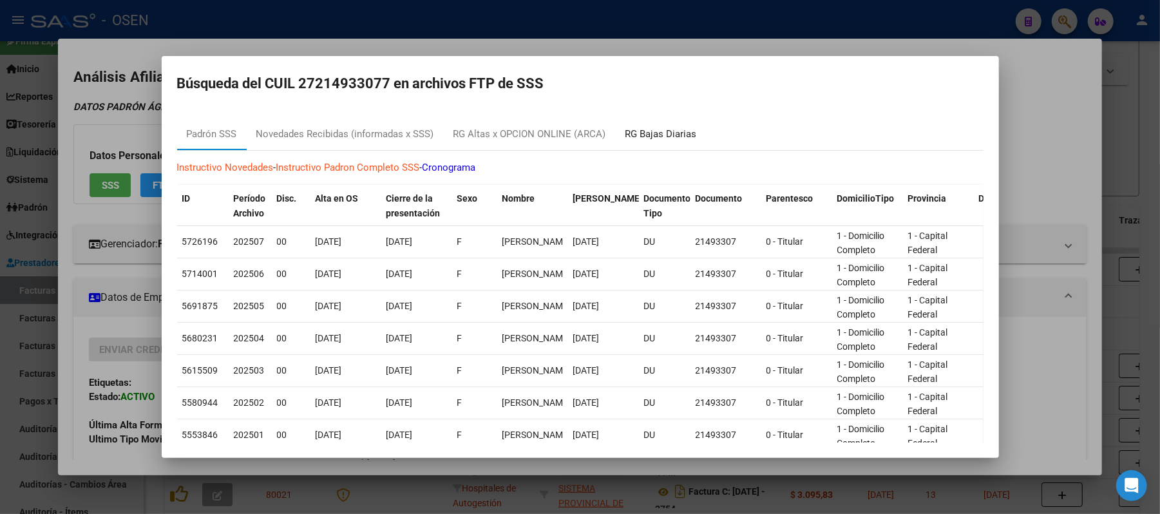
click at [657, 135] on div "RG Bajas Diarias" at bounding box center [660, 134] width 71 height 15
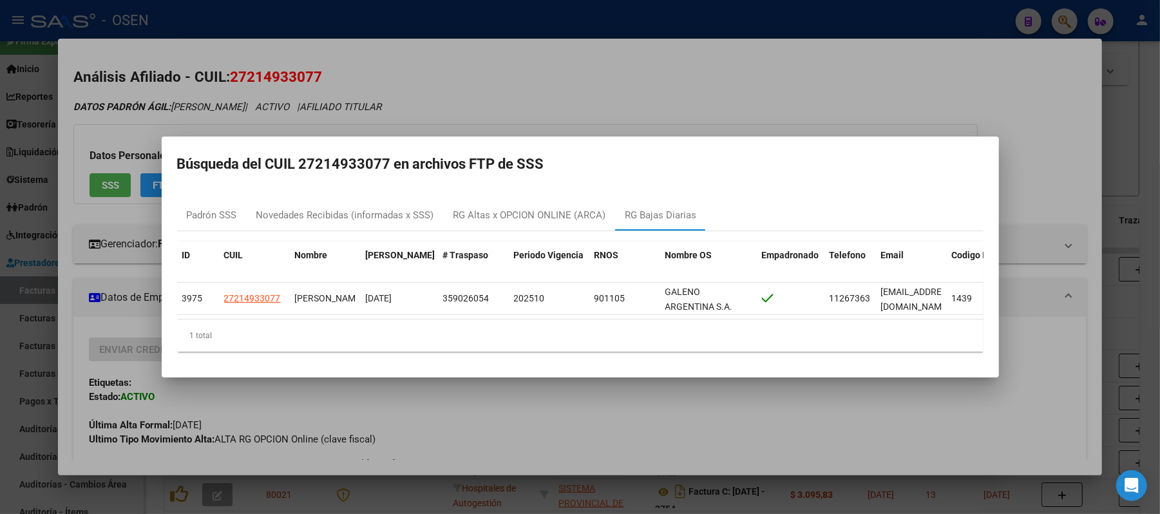
click at [880, 75] on div at bounding box center [580, 257] width 1160 height 514
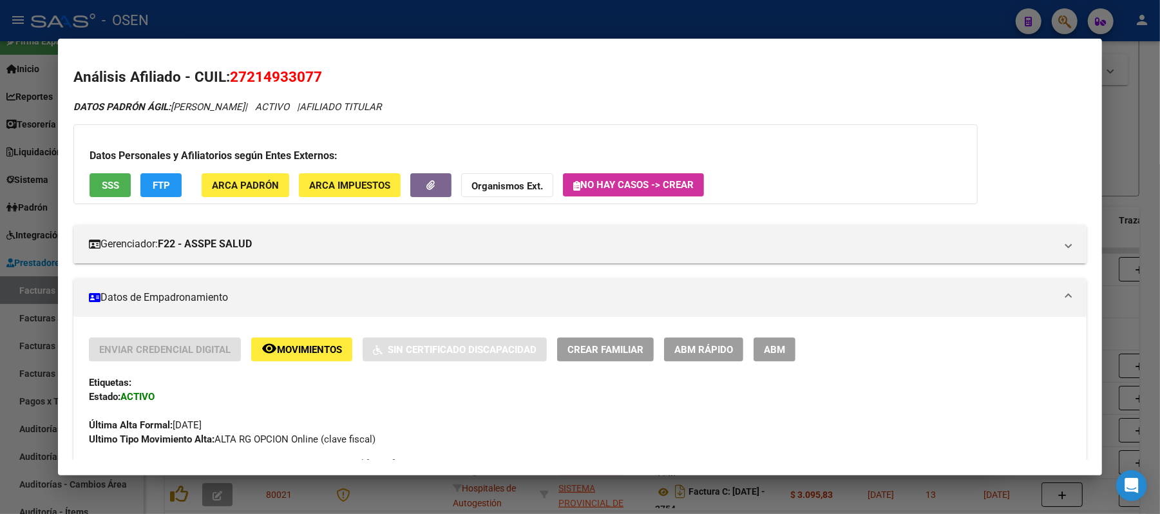
click at [837, 24] on div at bounding box center [580, 257] width 1160 height 514
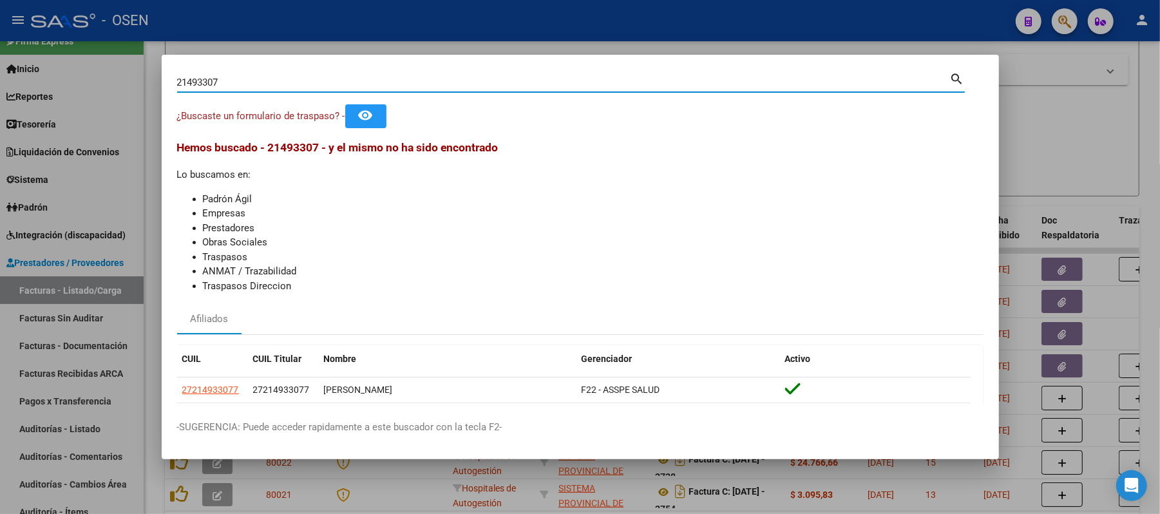
drag, startPoint x: 334, startPoint y: 77, endPoint x: 0, endPoint y: 248, distance: 374.8
click at [0, 160] on div "21493307 Buscar (apellido, dni, cuil, nro traspaso, cuit, obra social) search ¿…" at bounding box center [580, 257] width 1160 height 514
paste input "6.095.926"
type input "26095926"
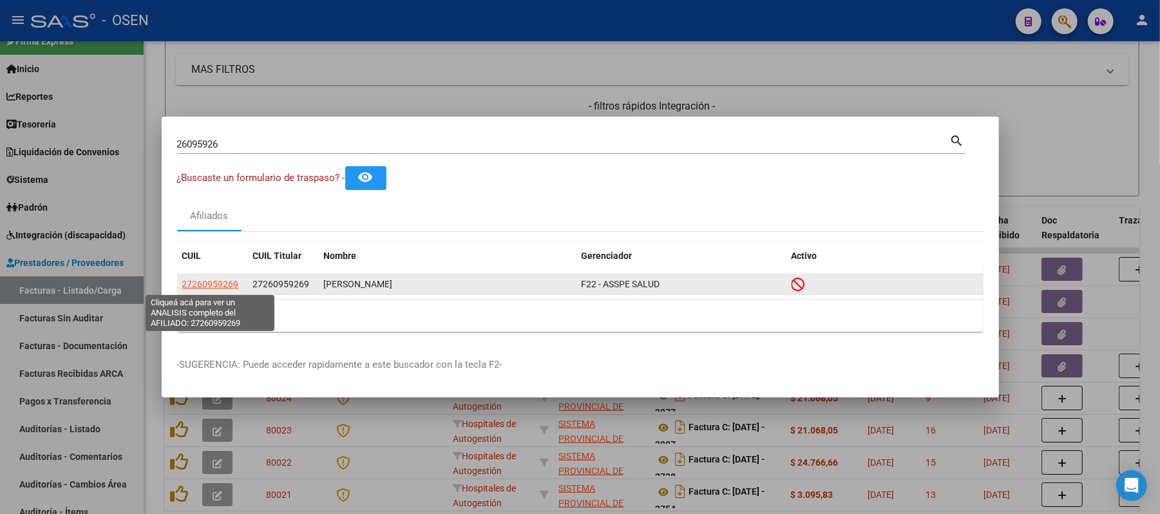
click at [214, 287] on span "27260959269" at bounding box center [210, 284] width 57 height 10
type textarea "27260959269"
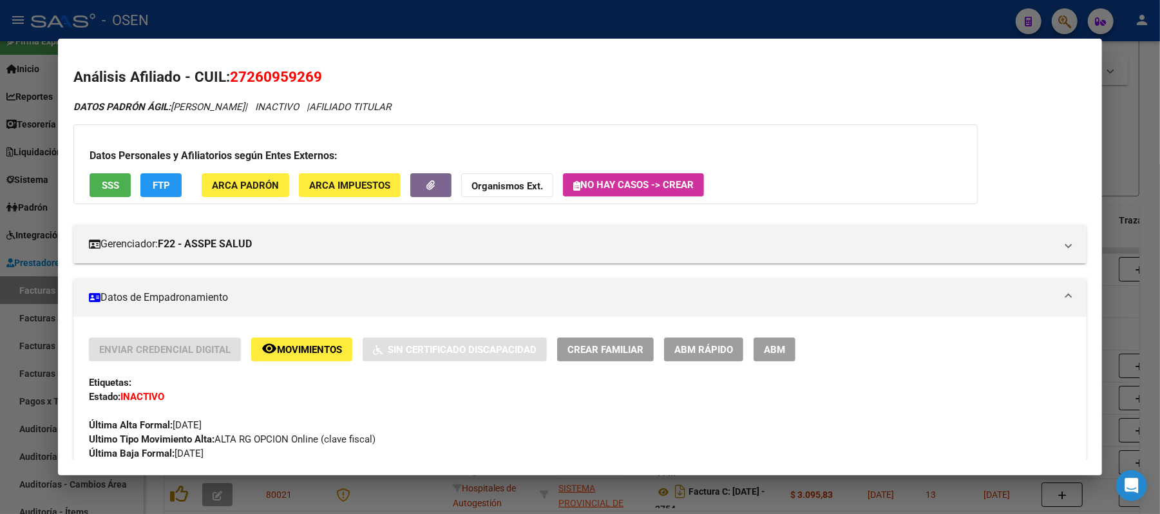
click at [274, 28] on div at bounding box center [580, 257] width 1160 height 514
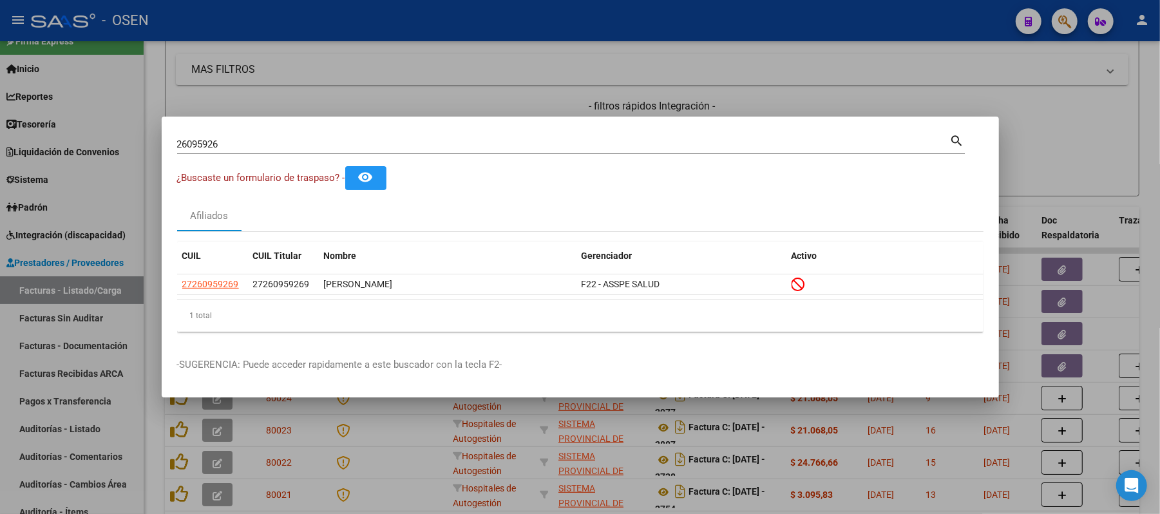
drag, startPoint x: 88, startPoint y: 312, endPoint x: 89, endPoint y: 284, distance: 27.7
click at [88, 310] on div at bounding box center [580, 257] width 1160 height 514
click at [89, 284] on link "Facturas - Listado/Carga" at bounding box center [72, 290] width 144 height 28
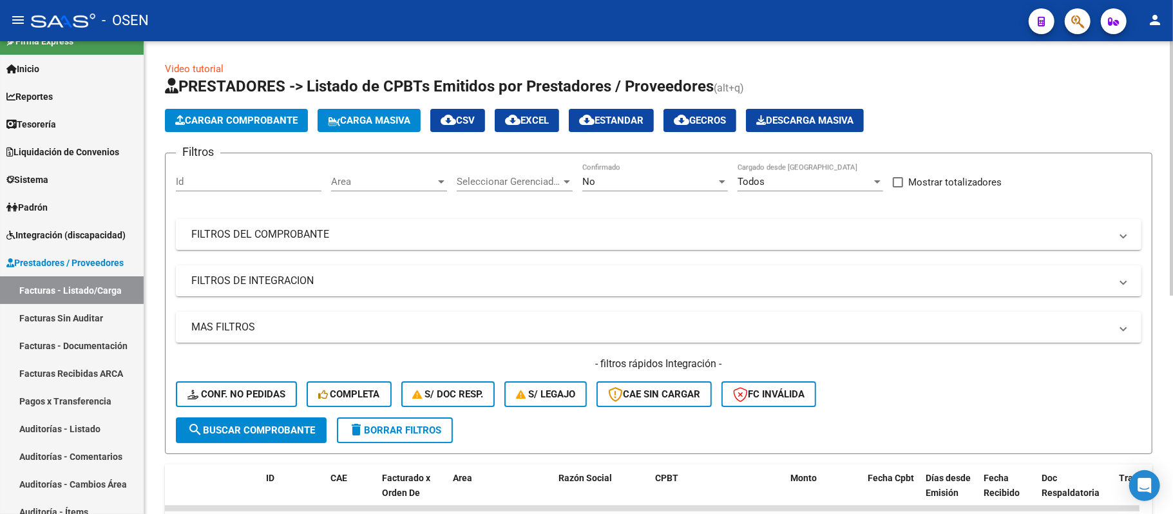
click at [251, 107] on app-list-header "PRESTADORES -> Listado de CPBTs Emitidos por Prestadores / Proveedores (alt+q) …" at bounding box center [658, 265] width 987 height 378
click at [264, 115] on span "Cargar Comprobante" at bounding box center [236, 121] width 122 height 12
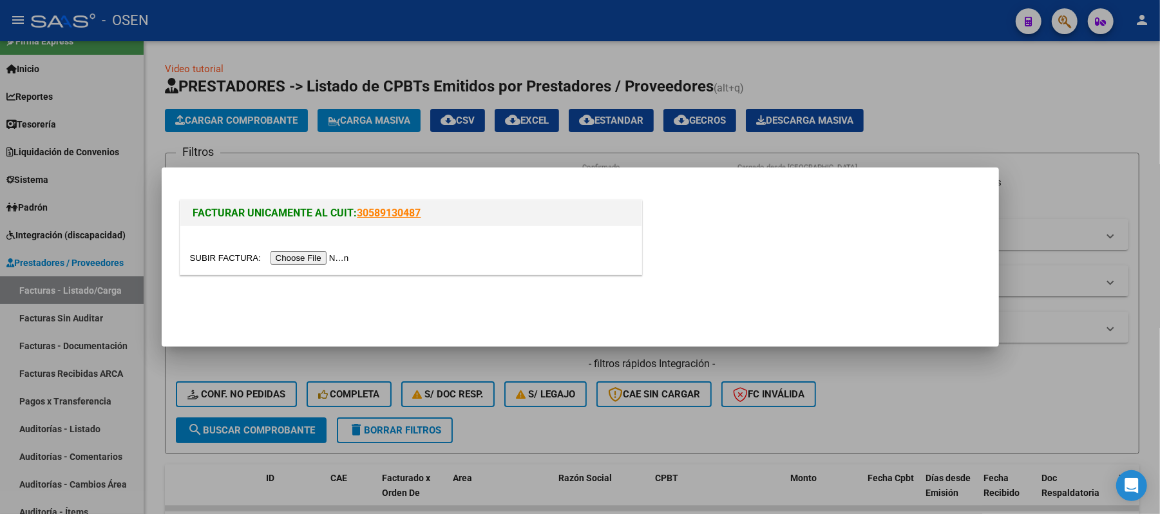
click at [301, 255] on input "file" at bounding box center [271, 258] width 163 height 14
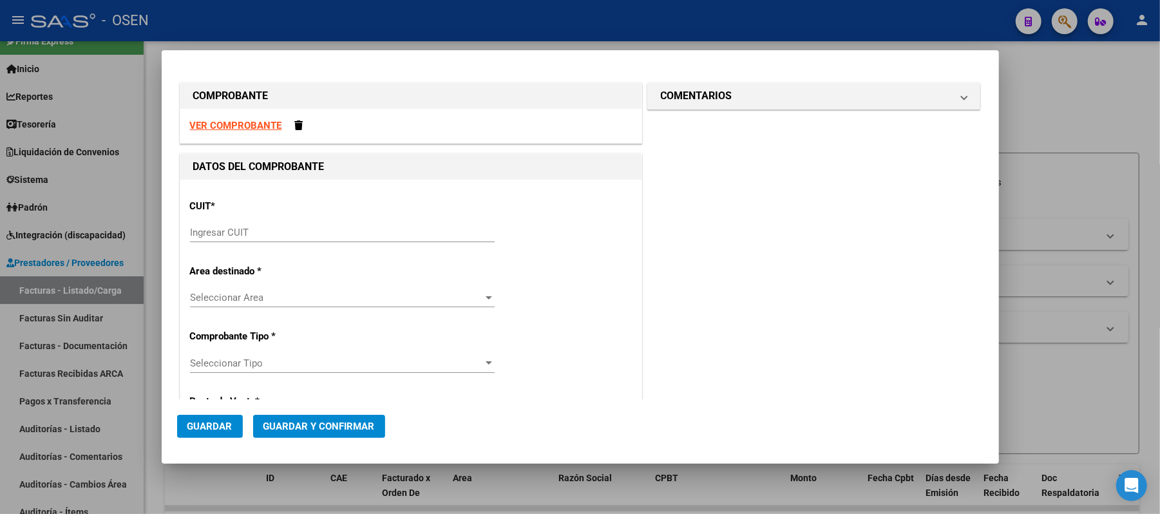
click at [361, 34] on div at bounding box center [580, 257] width 1160 height 514
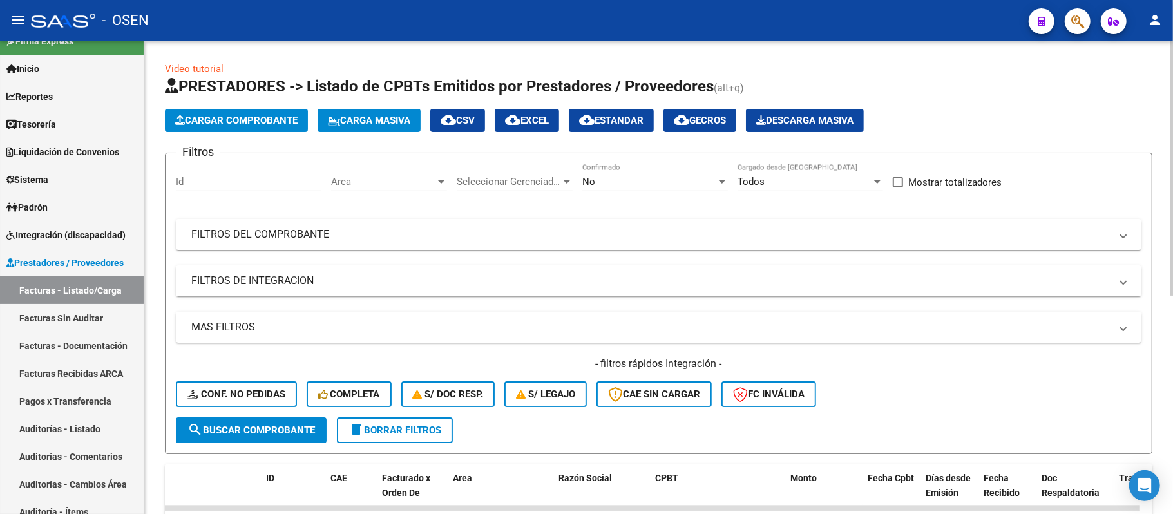
click at [243, 125] on span "Cargar Comprobante" at bounding box center [236, 121] width 122 height 12
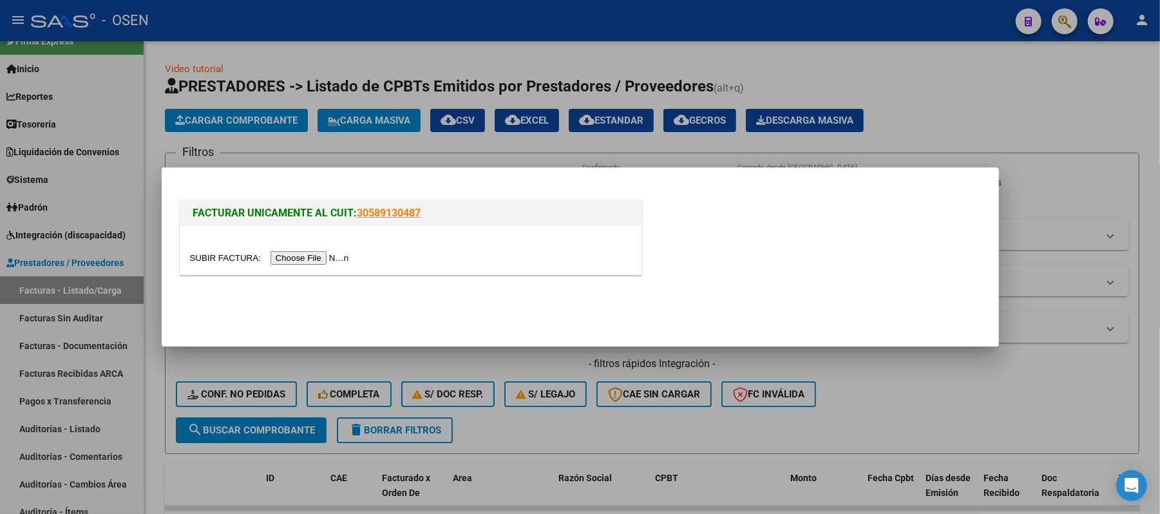
click at [292, 256] on input "file" at bounding box center [271, 258] width 163 height 14
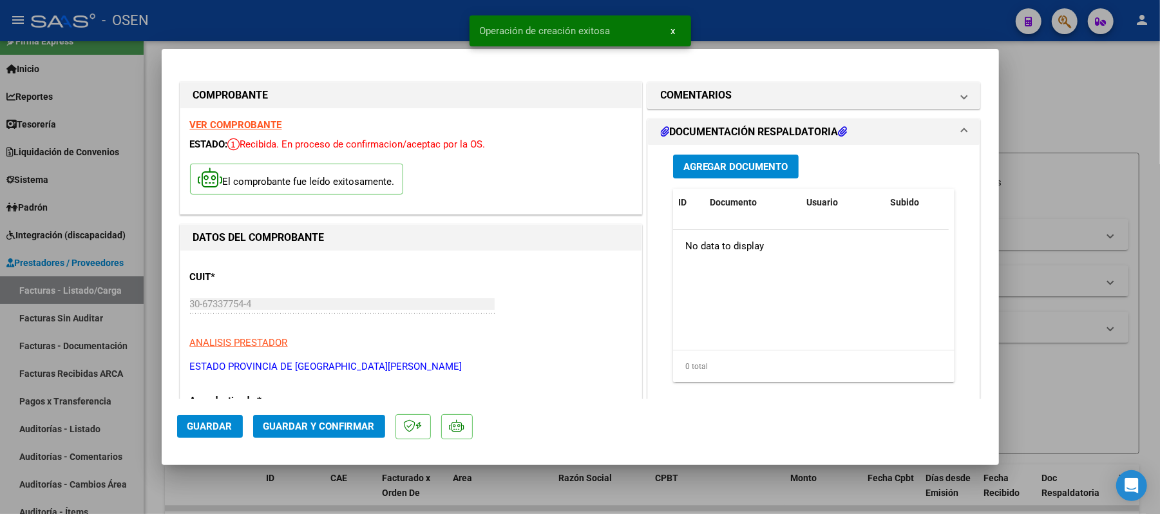
click at [753, 181] on div "Agregar Documento ID Documento Usuario Subido Acción No data to display 0 total…" at bounding box center [813, 273] width 301 height 257
click at [753, 171] on span "Agregar Documento" at bounding box center [735, 167] width 105 height 12
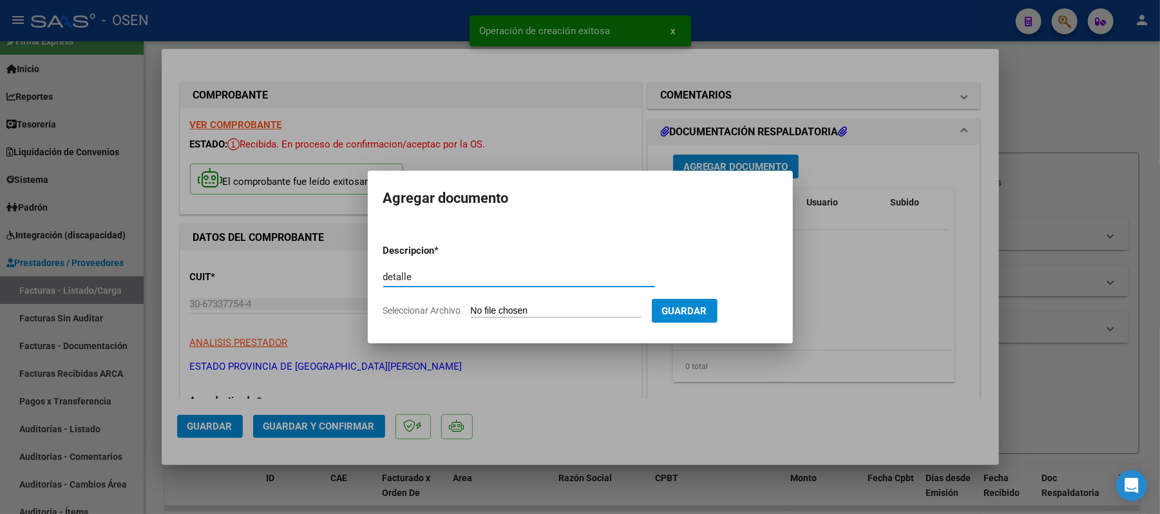
type input "detalle"
click at [596, 308] on input "Seleccionar Archivo" at bounding box center [556, 311] width 171 height 12
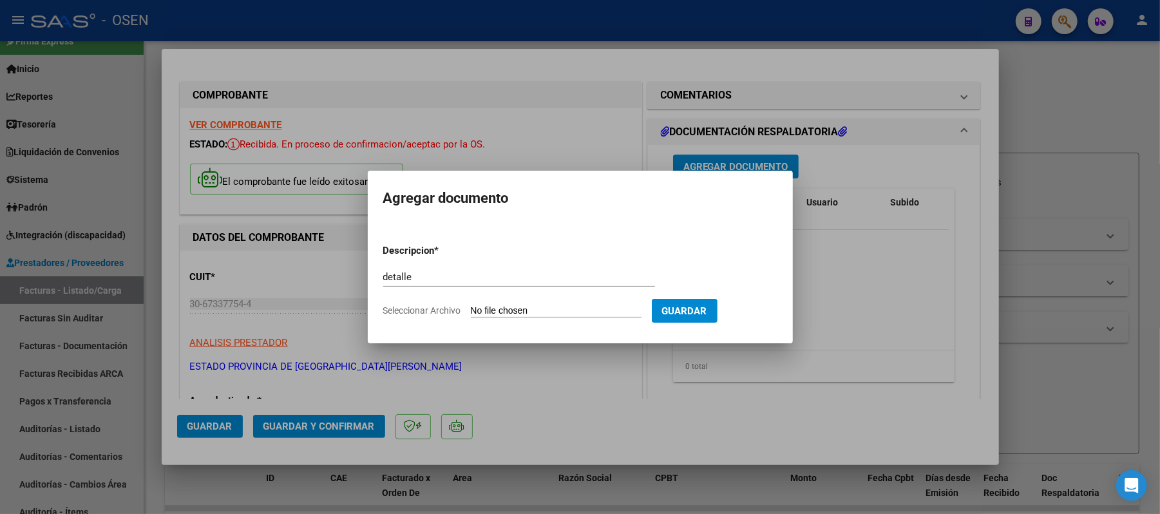
type input "C:\fakepath\detalle.png"
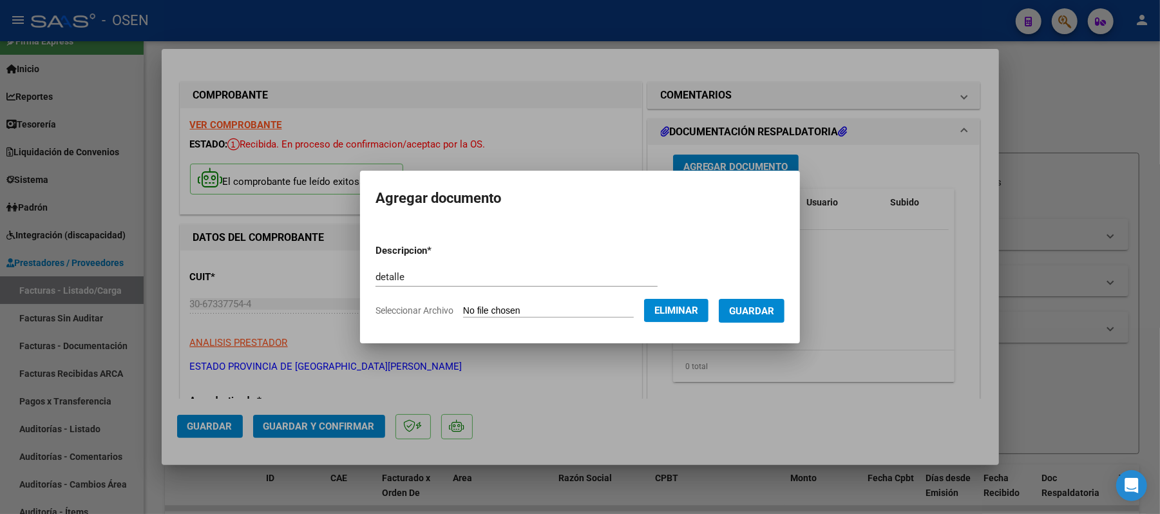
click at [768, 312] on span "Guardar" at bounding box center [751, 311] width 45 height 12
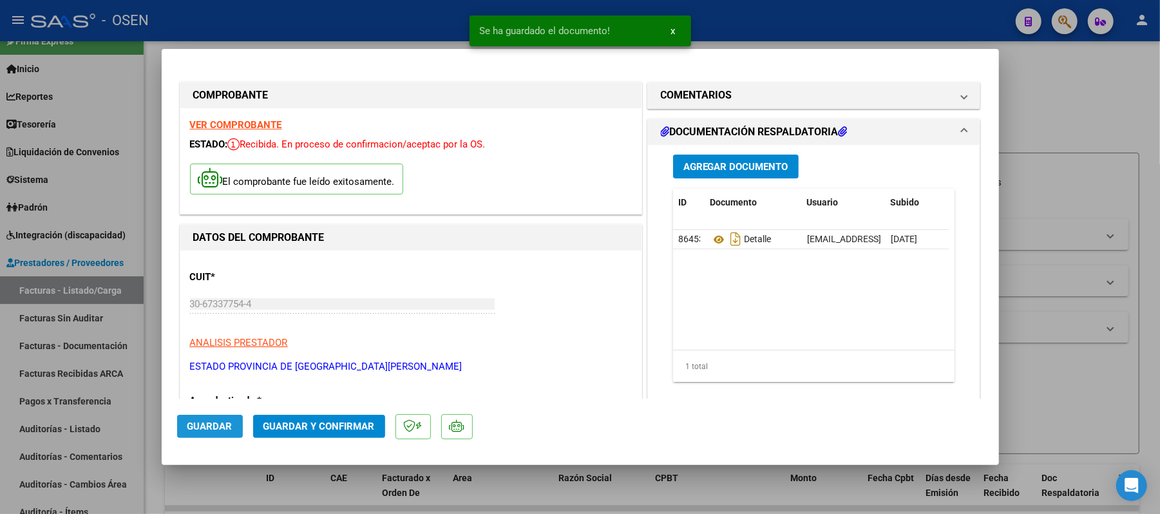
click at [225, 434] on button "Guardar" at bounding box center [210, 426] width 66 height 23
click at [343, 34] on div at bounding box center [580, 257] width 1160 height 514
type input "$ 0,00"
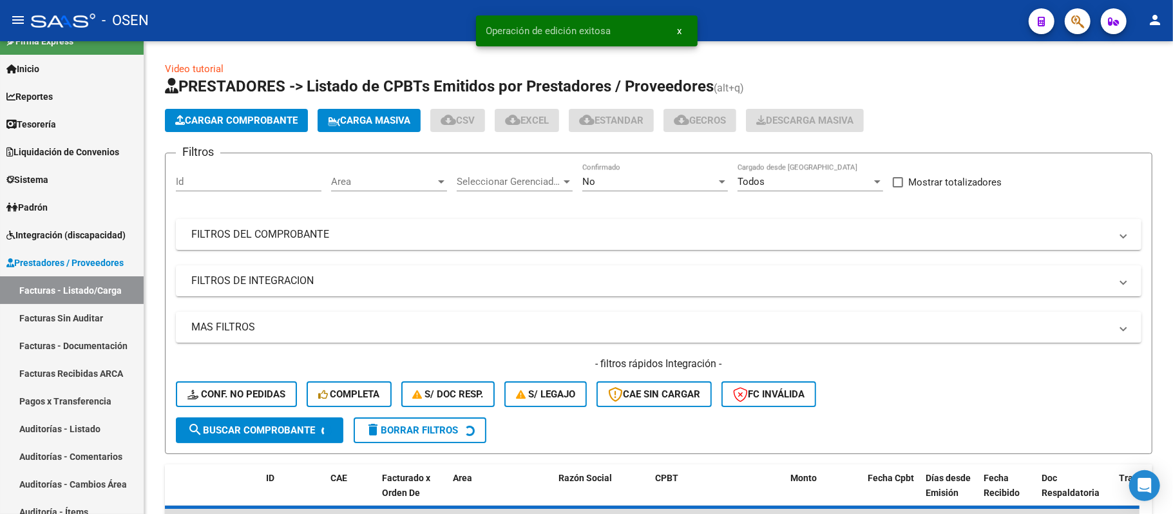
click at [1084, 26] on icon "button" at bounding box center [1077, 21] width 13 height 15
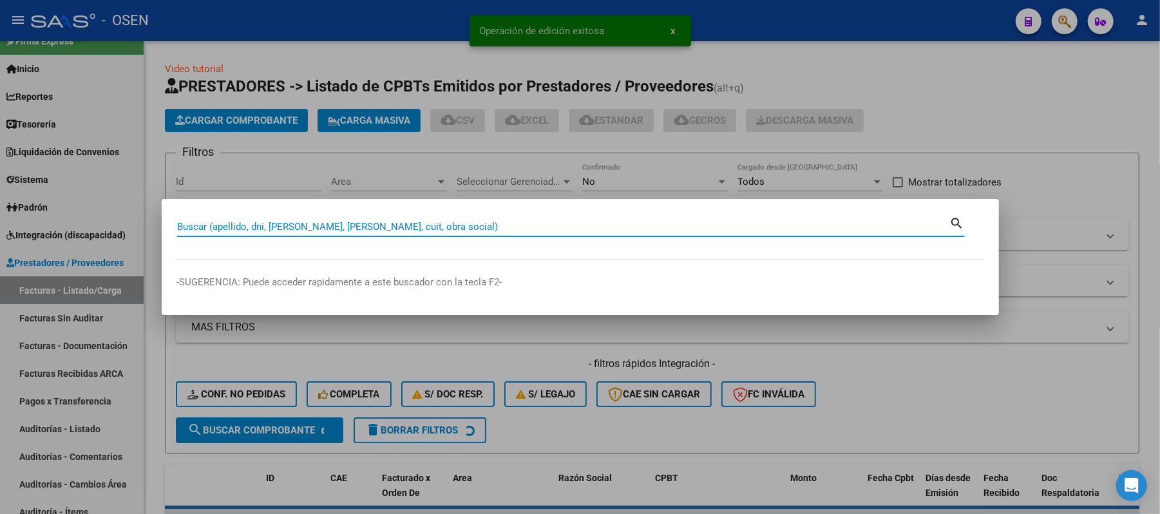
paste input "45563253"
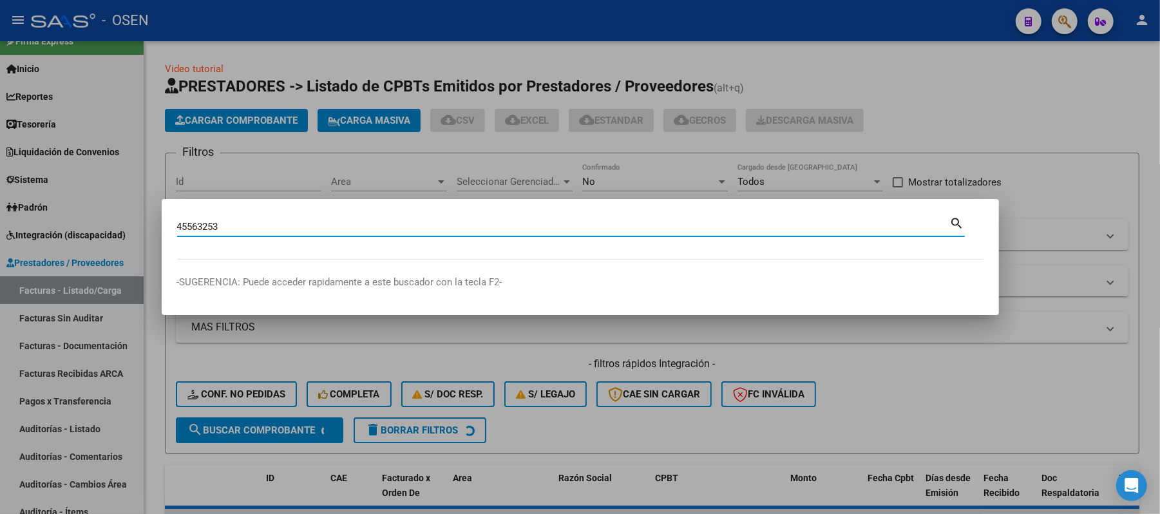
type input "45563253"
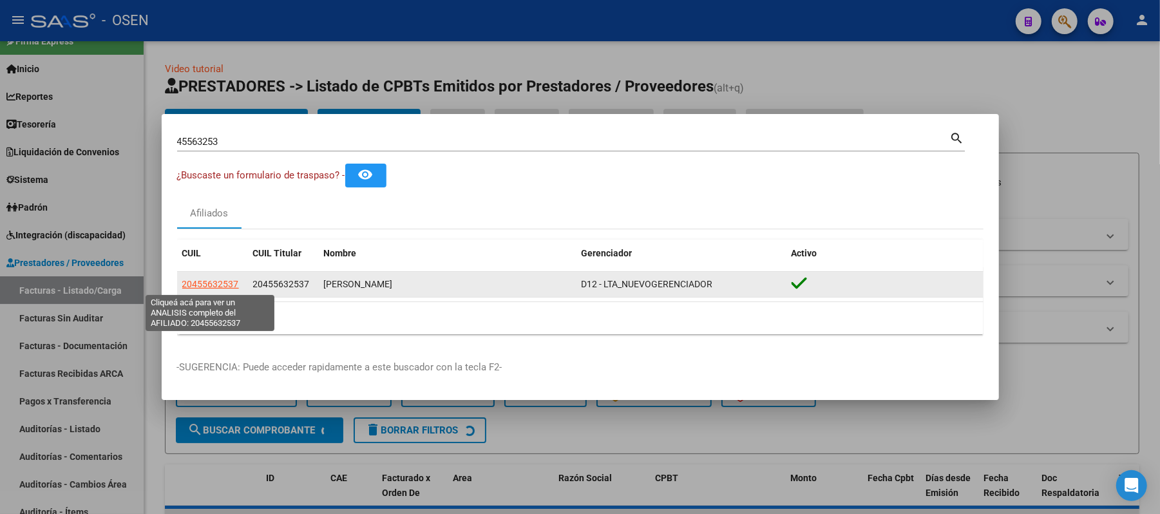
click at [200, 282] on span "20455632537" at bounding box center [210, 284] width 57 height 10
type textarea "20455632537"
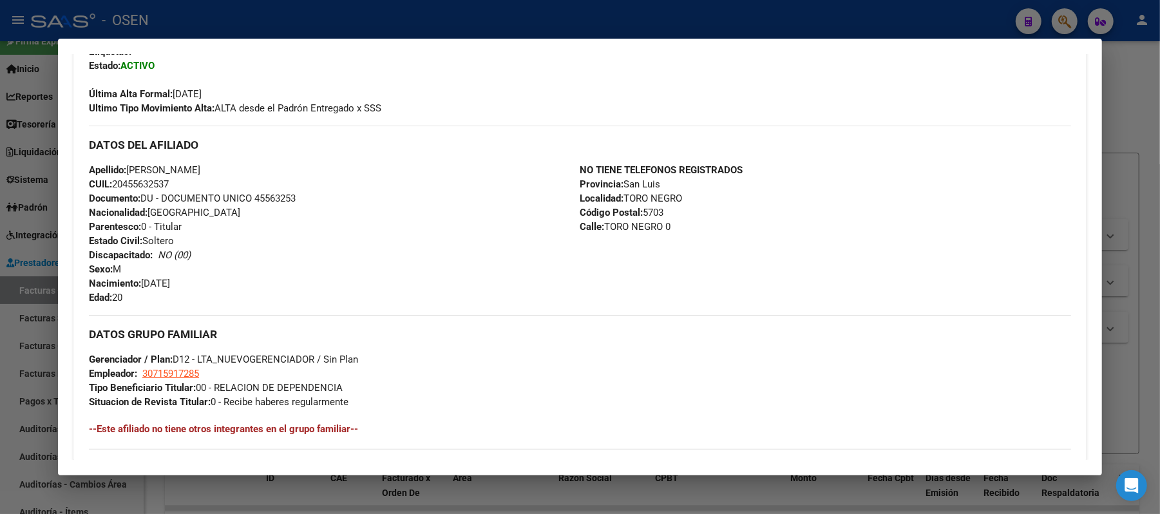
scroll to position [343, 0]
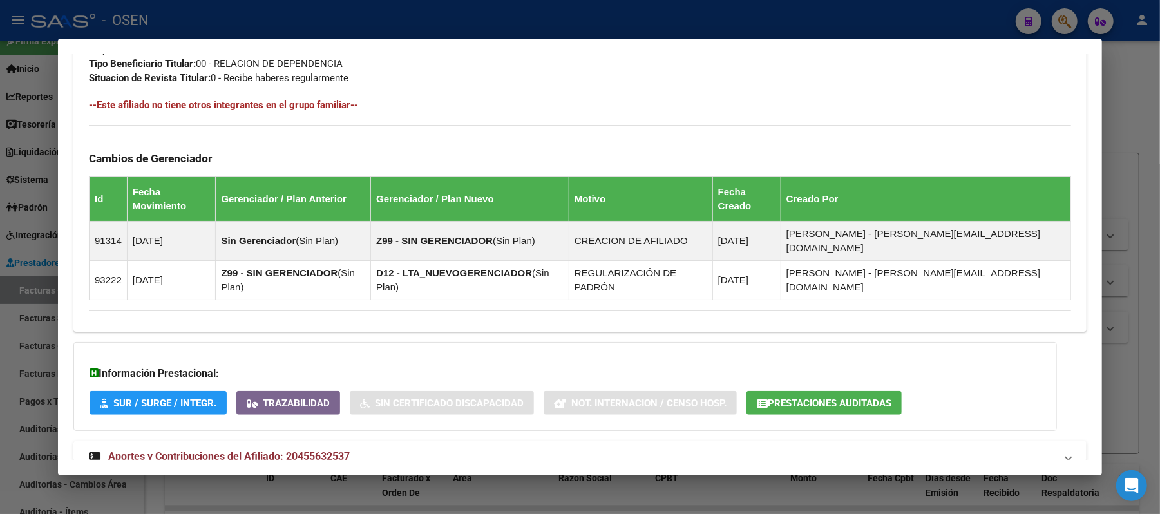
drag, startPoint x: 334, startPoint y: 426, endPoint x: 370, endPoint y: 361, distance: 74.4
click at [335, 441] on mat-expansion-panel-header "Aportes y Contribuciones del Afiliado: 20455632537" at bounding box center [579, 456] width 1013 height 31
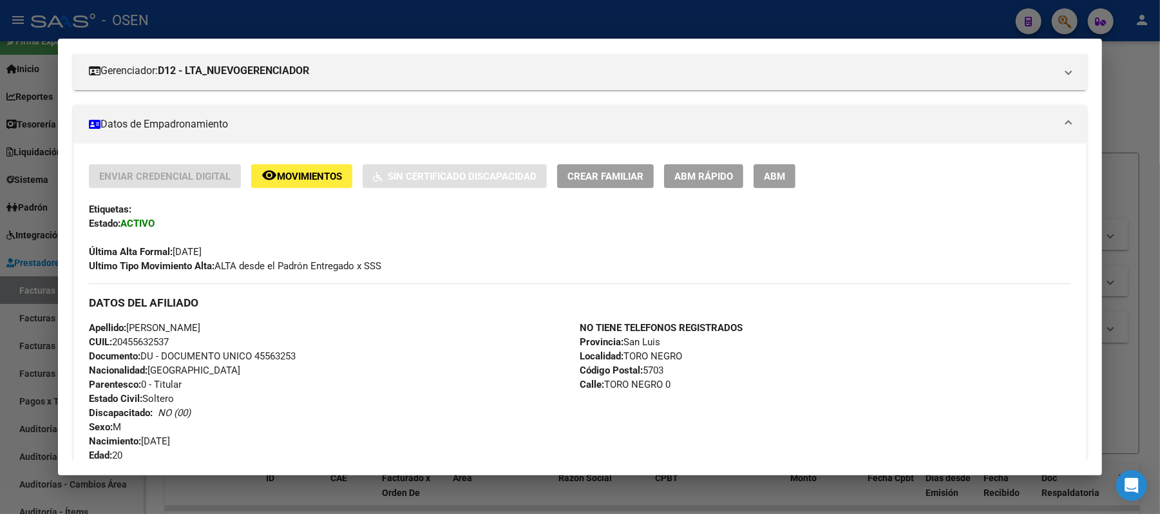
scroll to position [0, 0]
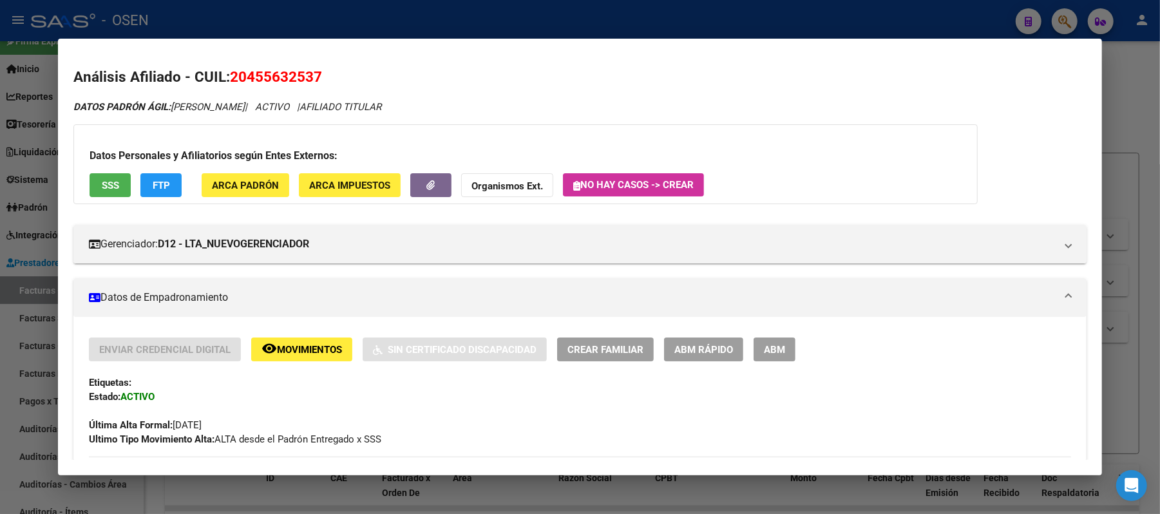
click at [178, 187] on app-movimiento-sss "FTP" at bounding box center [166, 185] width 52 height 24
click at [161, 186] on span "FTP" at bounding box center [161, 186] width 17 height 12
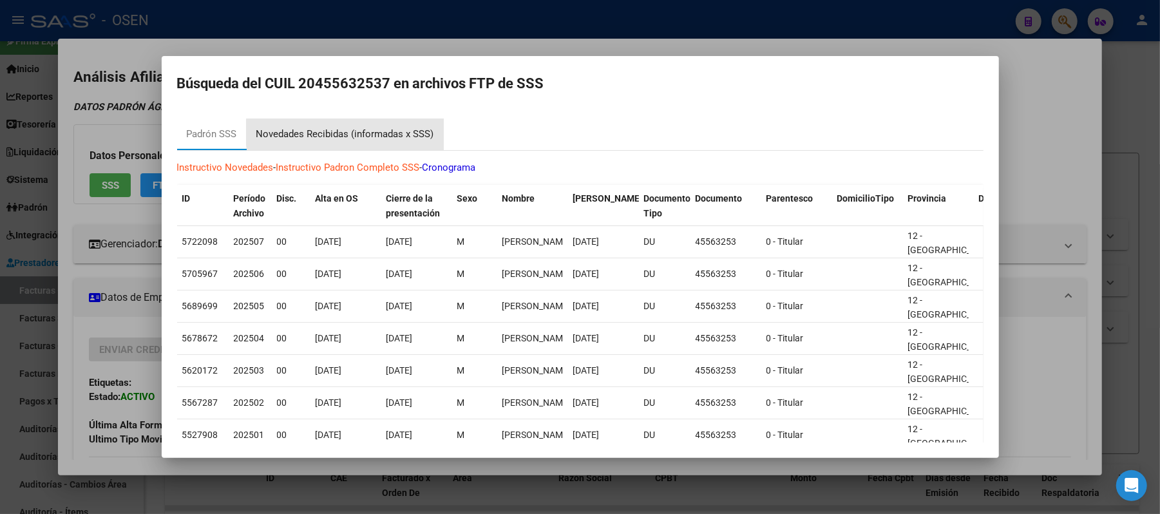
click at [380, 132] on div "Novedades Recibidas (informadas x SSS)" at bounding box center [345, 134] width 178 height 15
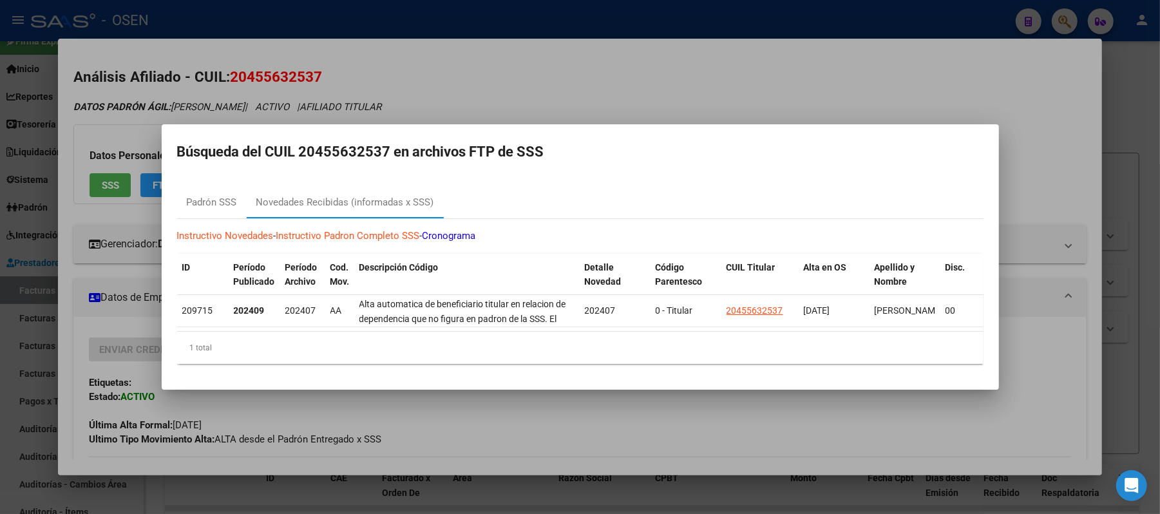
click at [594, 75] on div at bounding box center [580, 257] width 1160 height 514
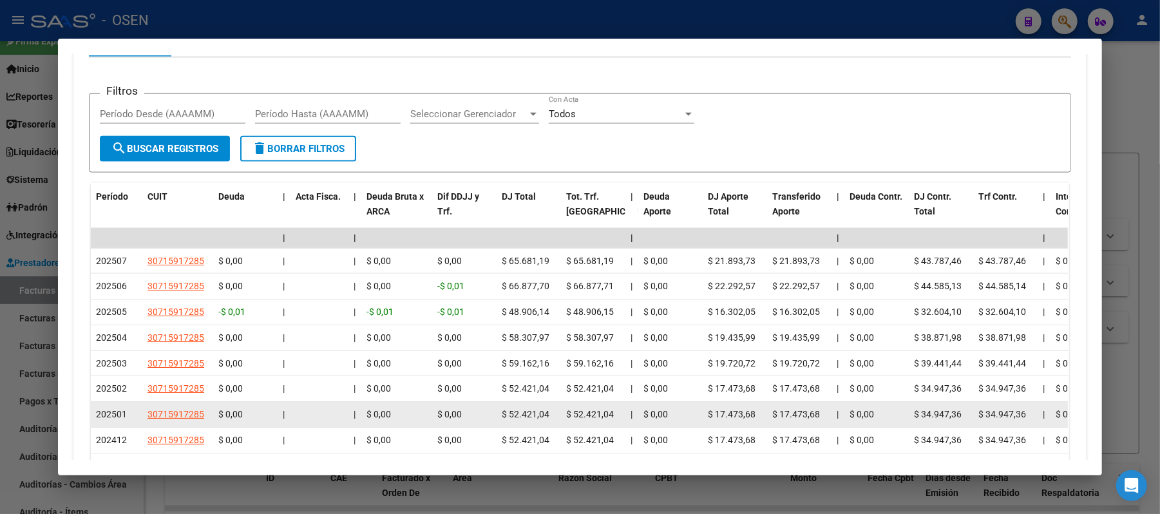
scroll to position [1034, 0]
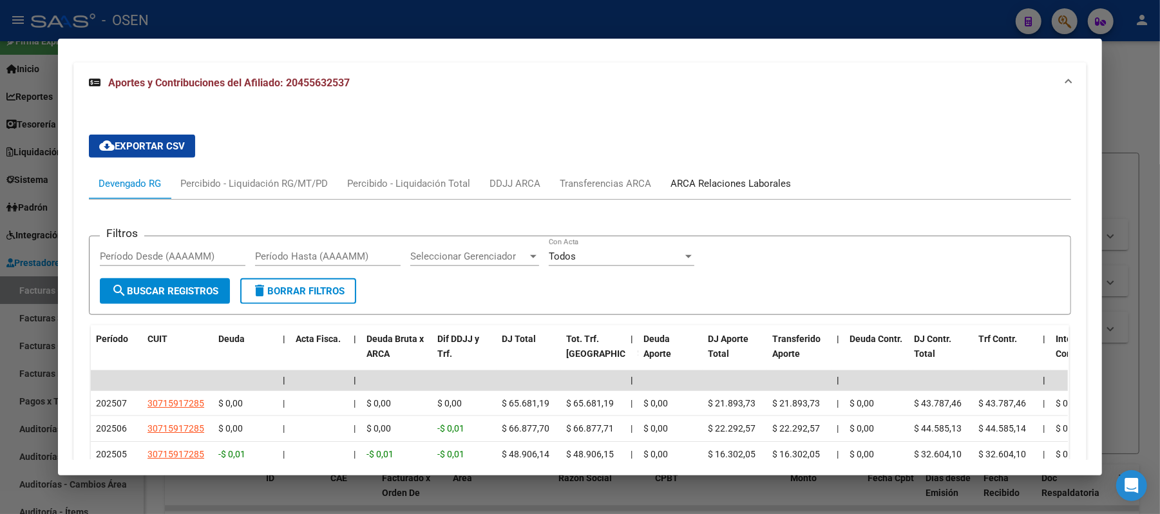
click at [739, 176] on div "ARCA Relaciones Laborales" at bounding box center [731, 183] width 120 height 14
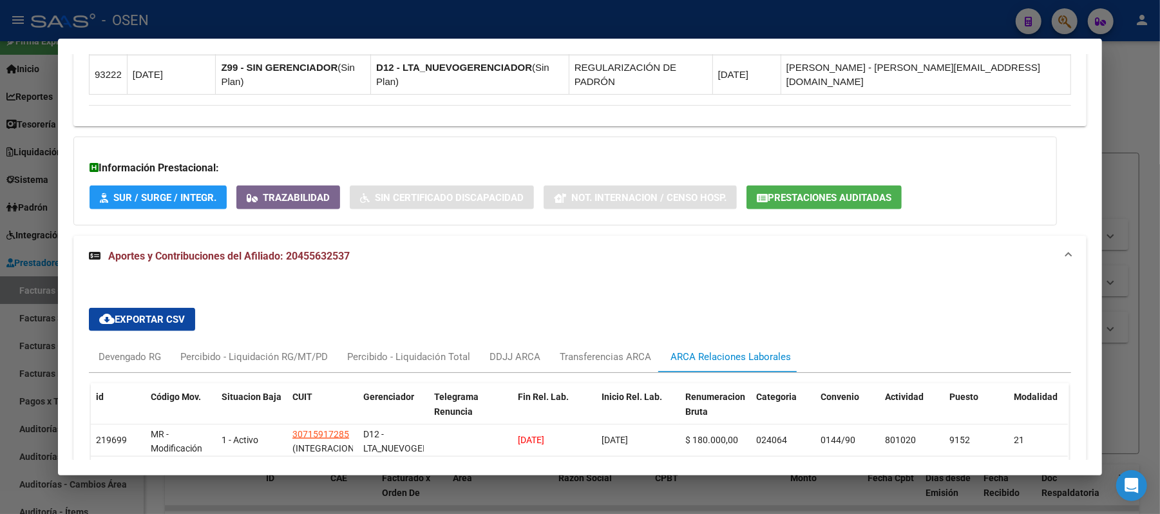
scroll to position [991, 0]
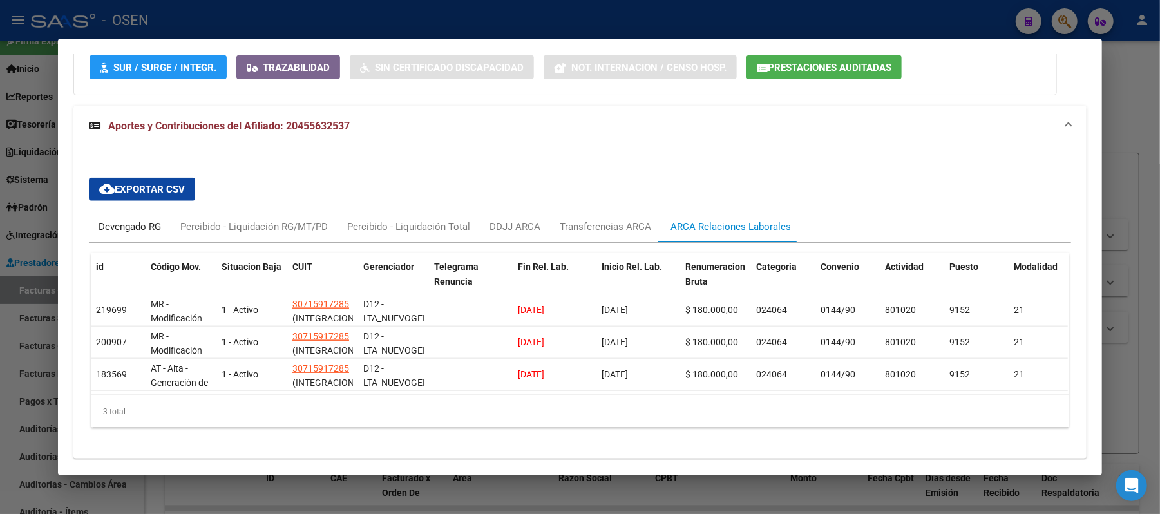
click at [137, 220] on div "Devengado RG" at bounding box center [130, 227] width 62 height 14
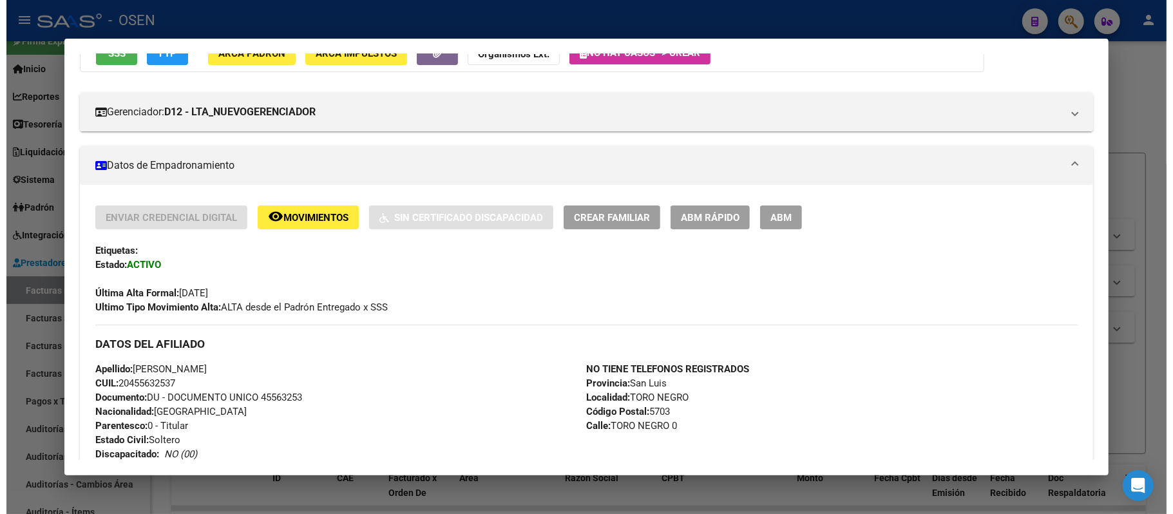
scroll to position [0, 0]
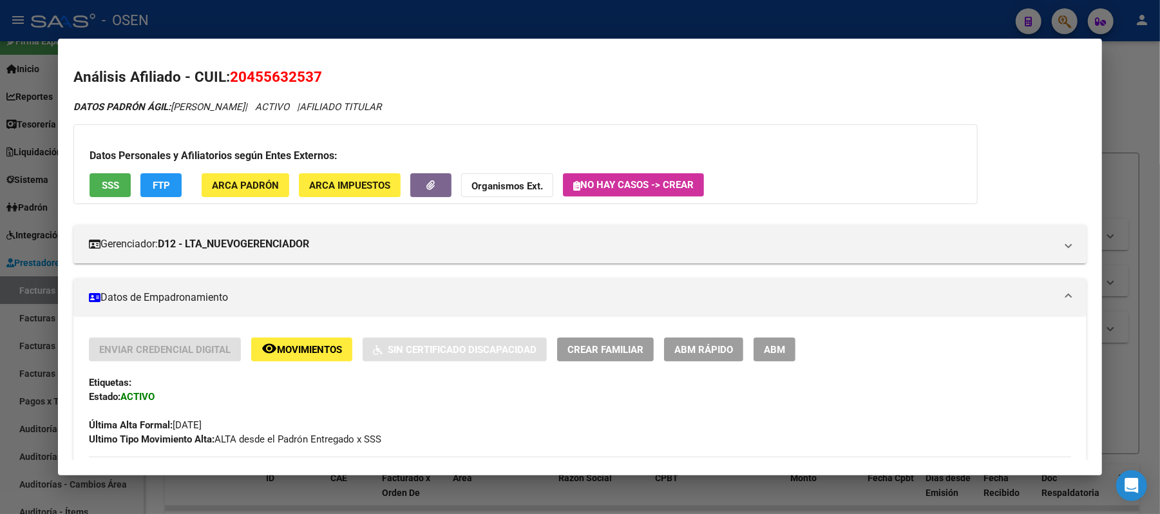
click at [278, 28] on div at bounding box center [580, 257] width 1160 height 514
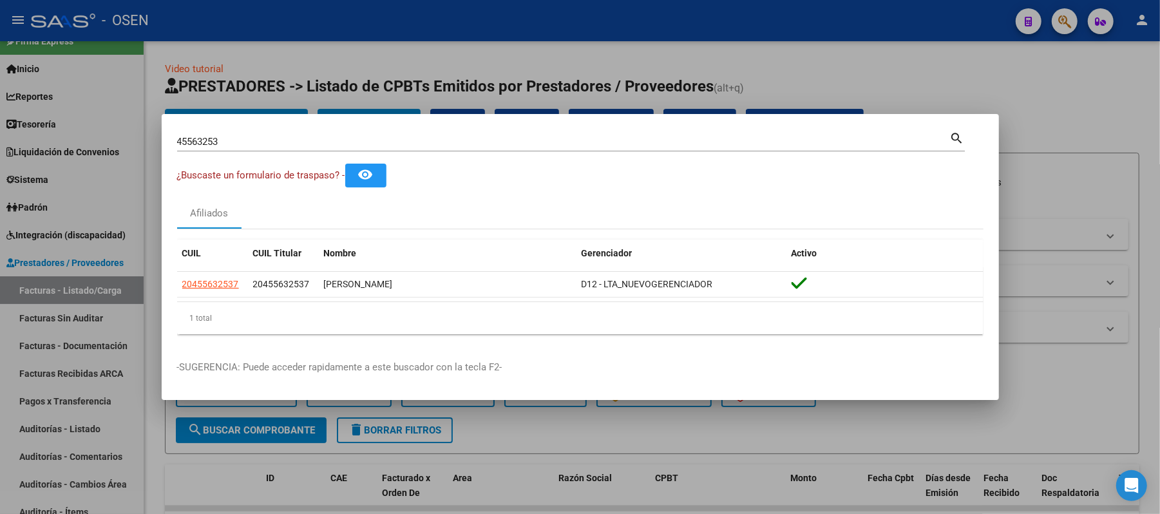
click at [510, 32] on div at bounding box center [580, 257] width 1160 height 514
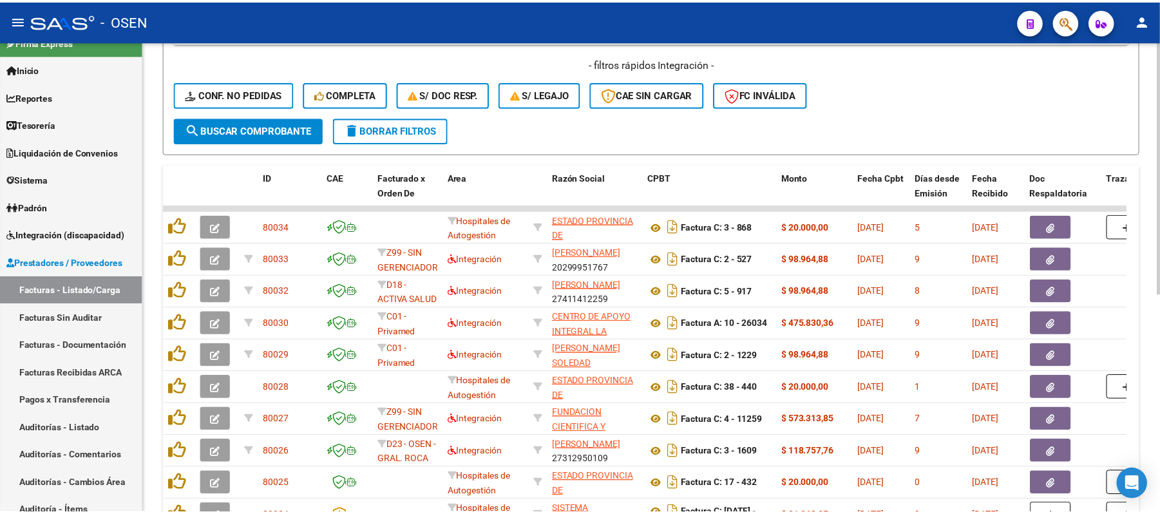
scroll to position [408, 0]
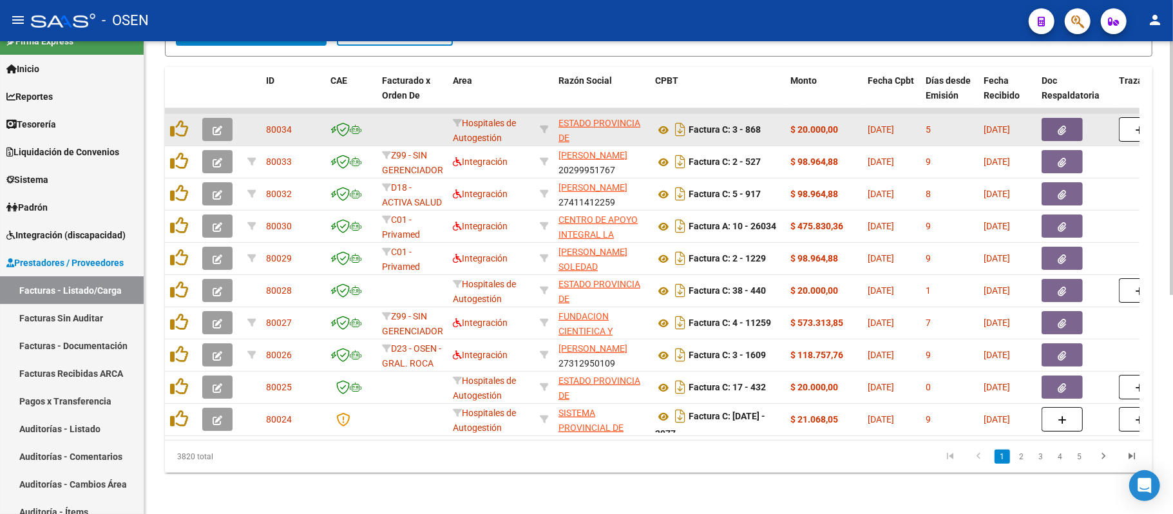
click at [1061, 129] on datatable-body-cell at bounding box center [1074, 130] width 77 height 32
click at [1059, 126] on icon "button" at bounding box center [1062, 131] width 8 height 10
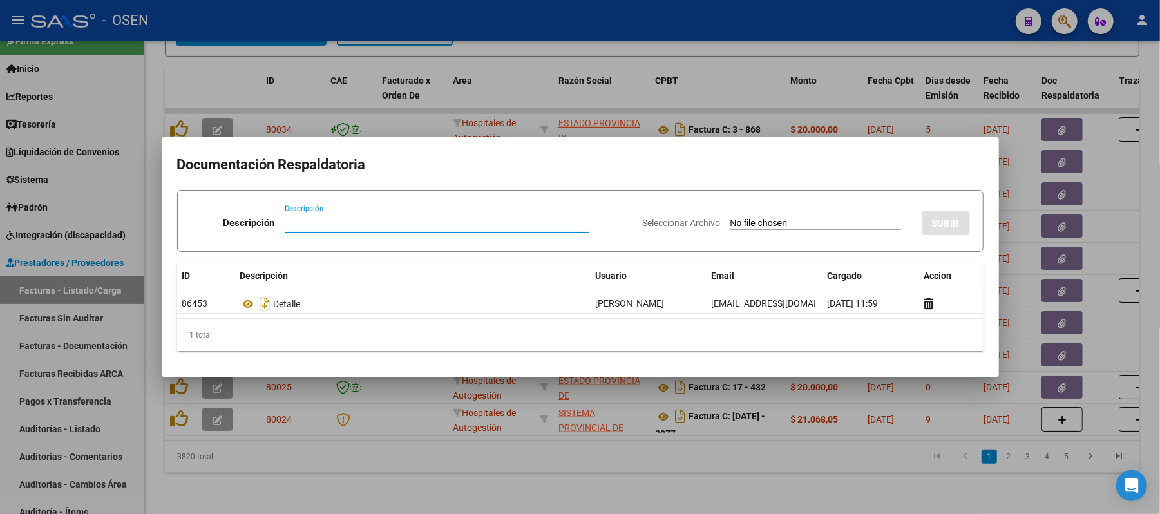
click at [779, 50] on div at bounding box center [580, 257] width 1160 height 514
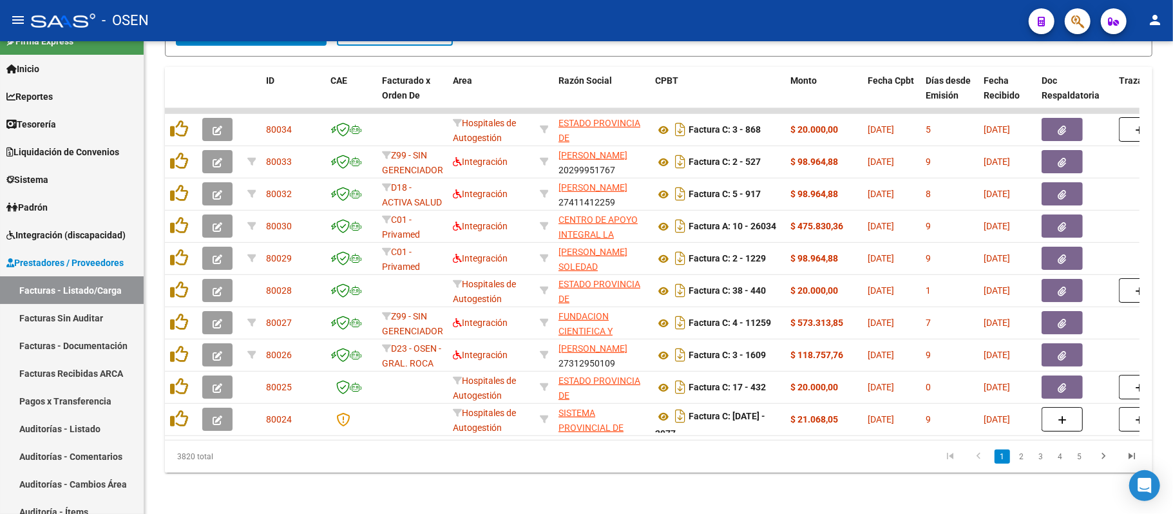
click at [1087, 22] on button "button" at bounding box center [1078, 21] width 26 height 26
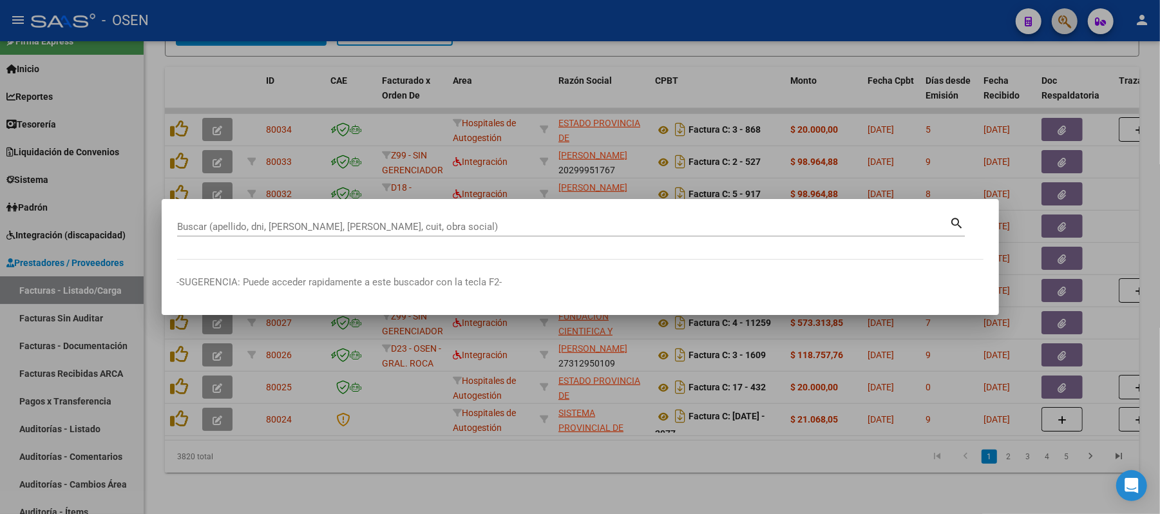
paste input "24718377"
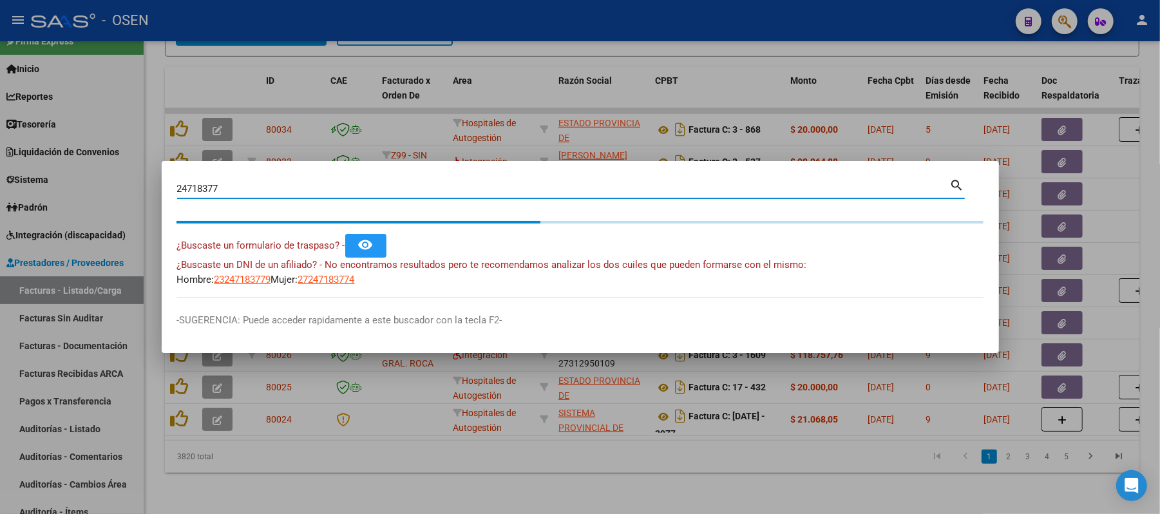
type input "24718377"
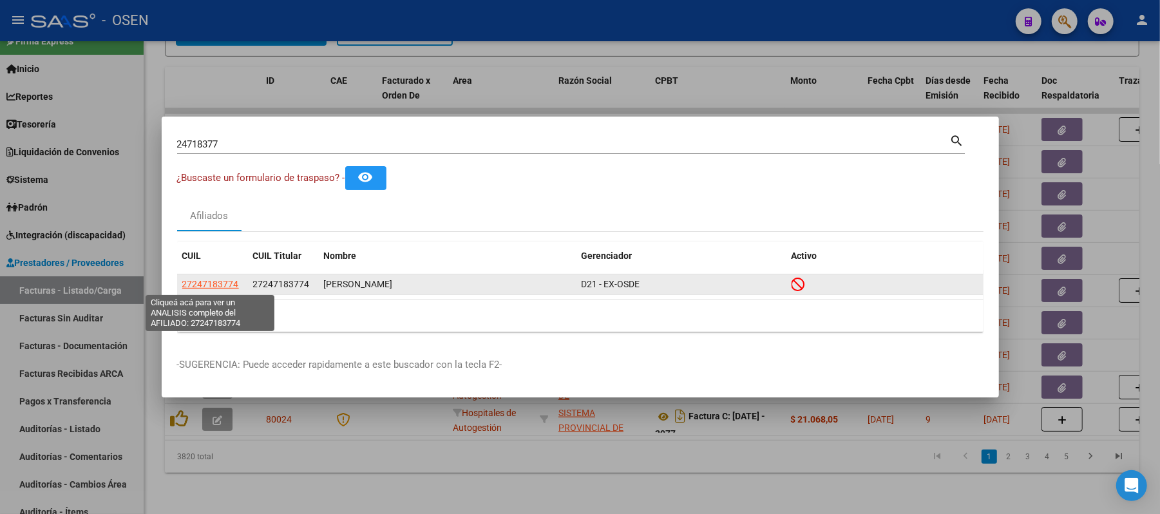
click at [199, 279] on span "27247183774" at bounding box center [210, 284] width 57 height 10
type textarea "27247183774"
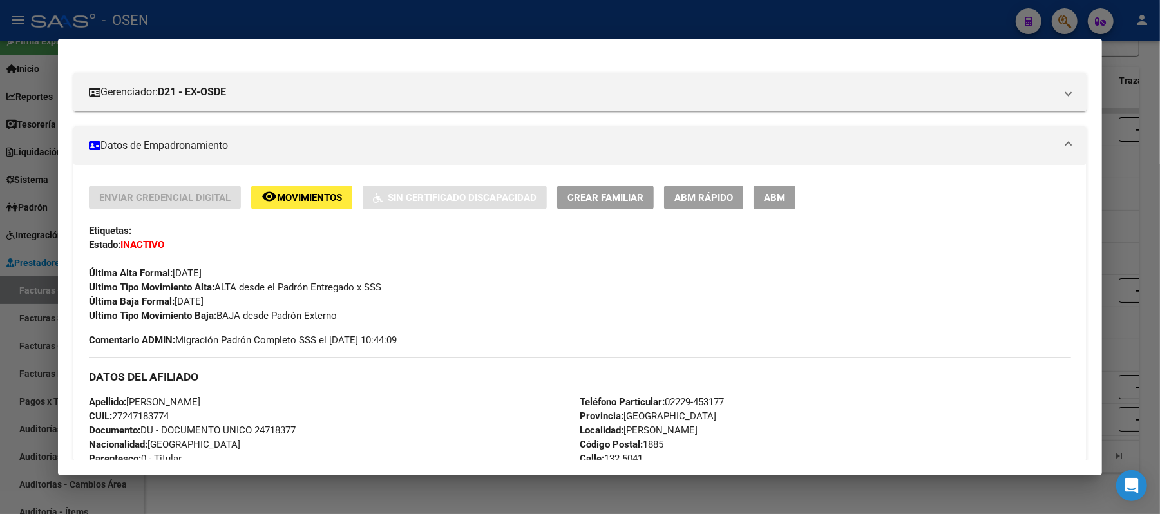
scroll to position [0, 0]
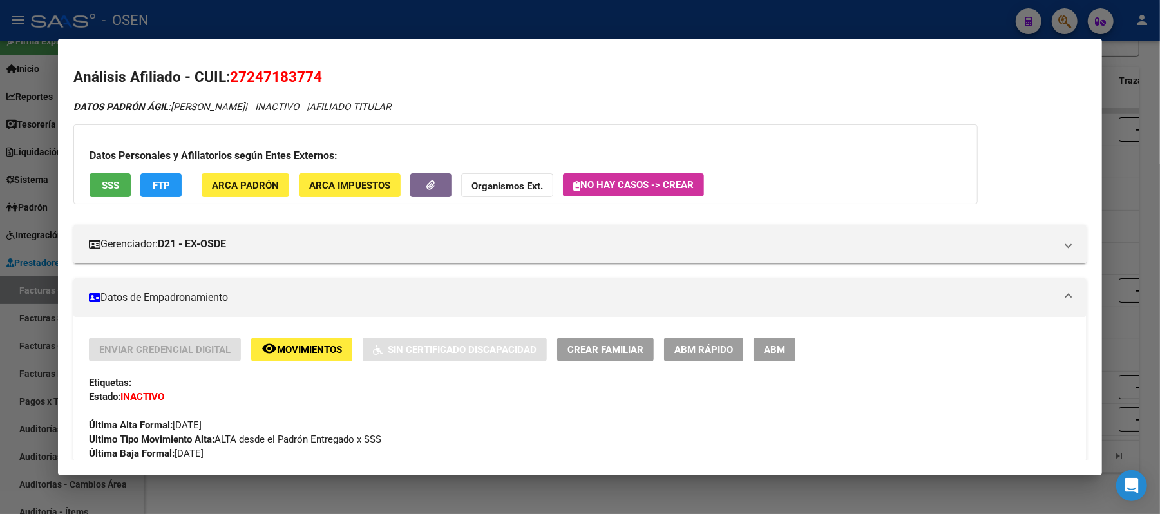
click at [164, 176] on button "FTP" at bounding box center [160, 185] width 41 height 24
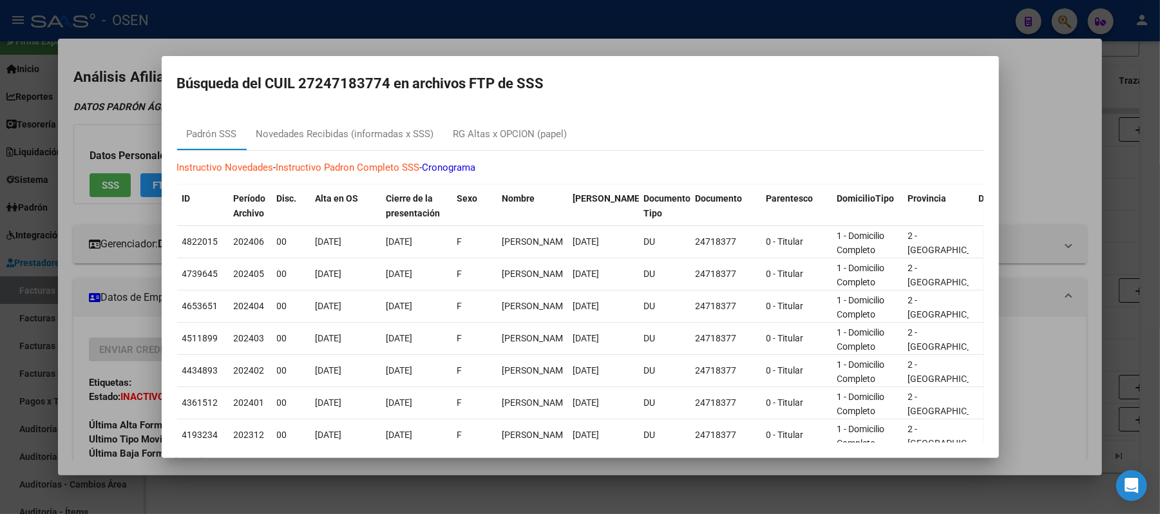
scroll to position [166, 0]
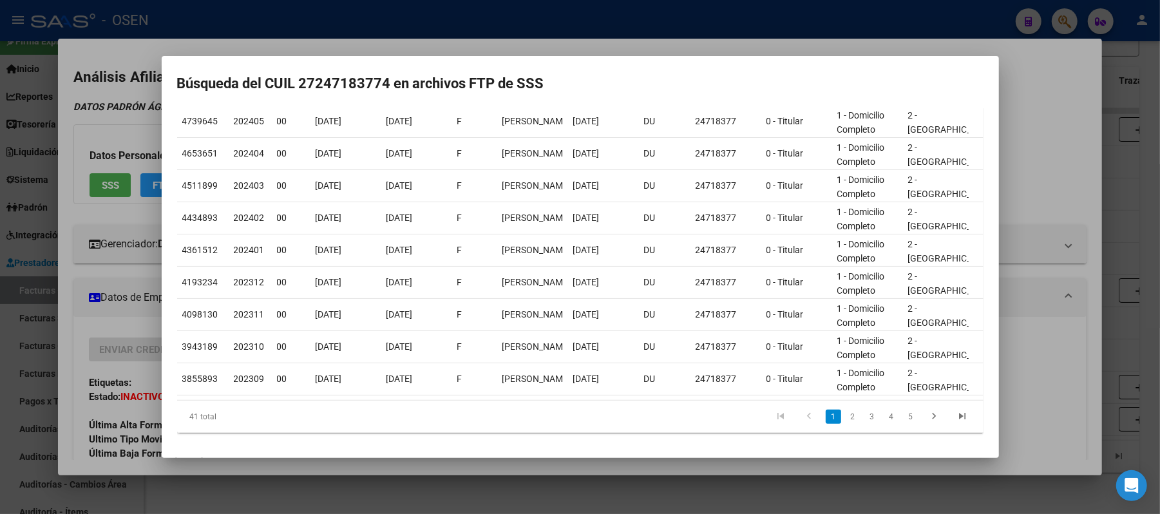
click at [1052, 300] on div at bounding box center [580, 257] width 1160 height 514
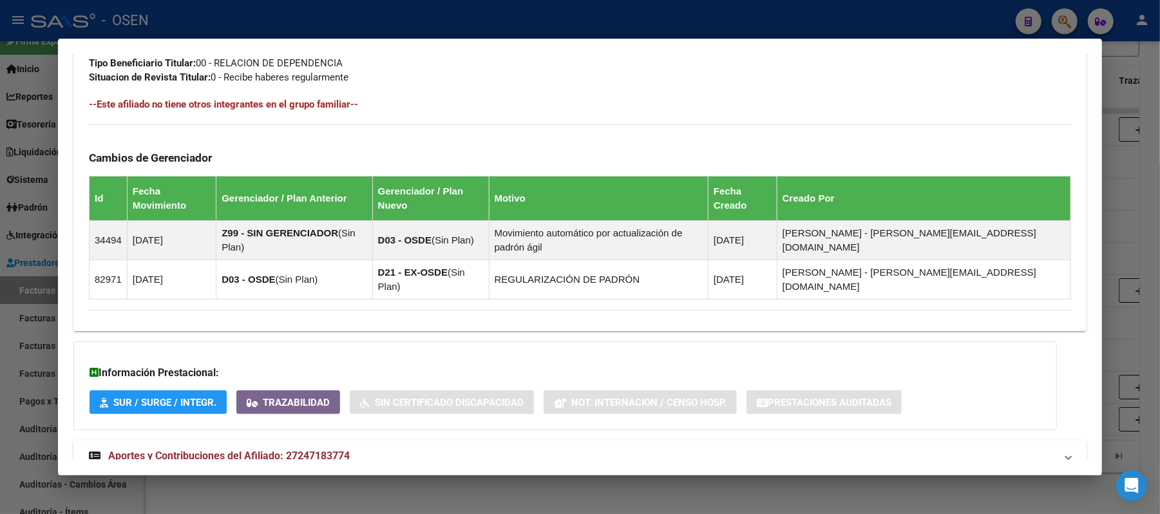
click at [964, 448] on mat-panel-title "Aportes y Contribuciones del Afiliado: 27247183774" at bounding box center [572, 455] width 967 height 15
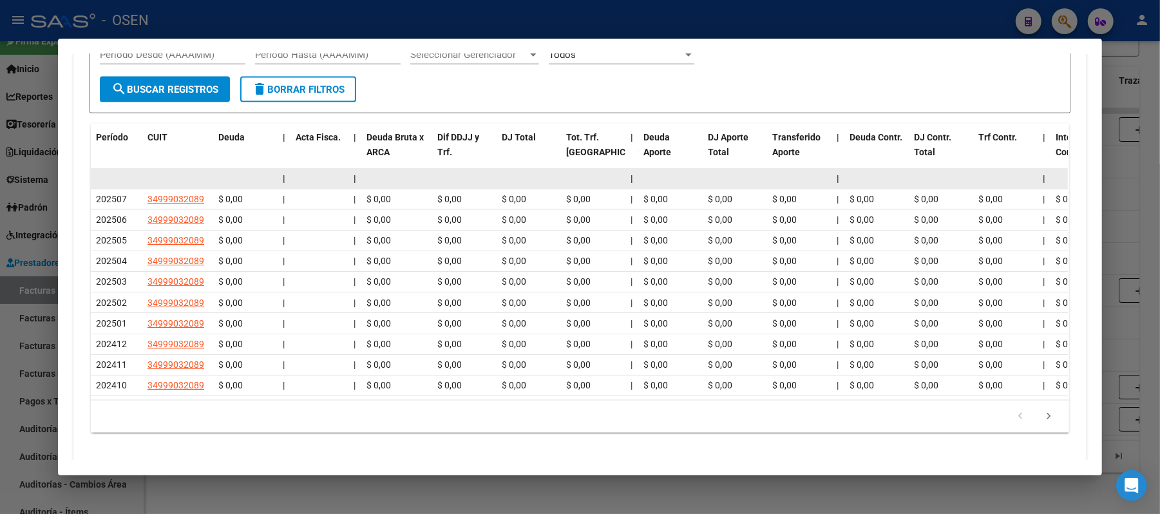
scroll to position [1293, 0]
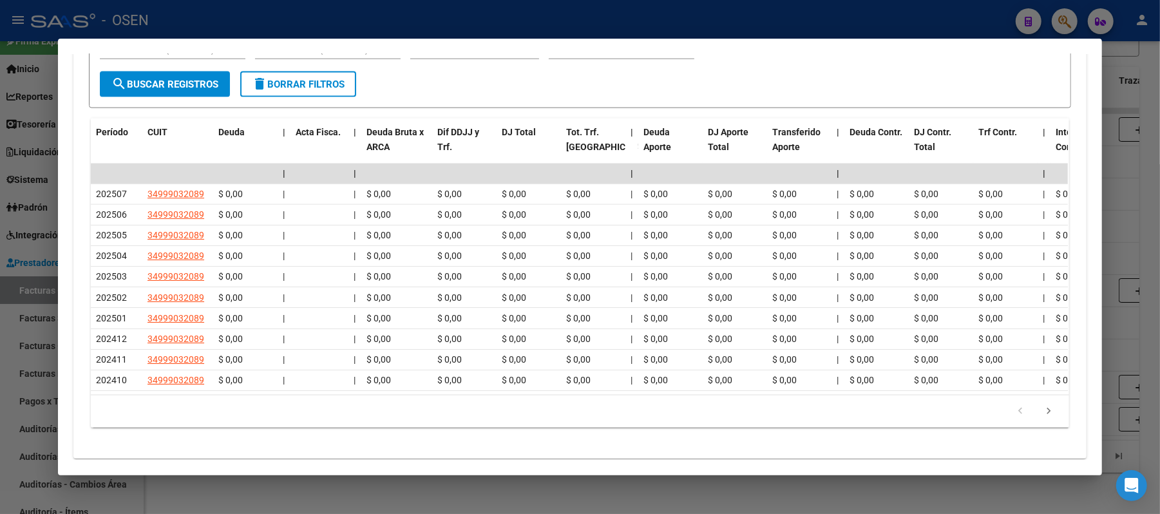
click at [768, 28] on div at bounding box center [580, 257] width 1160 height 514
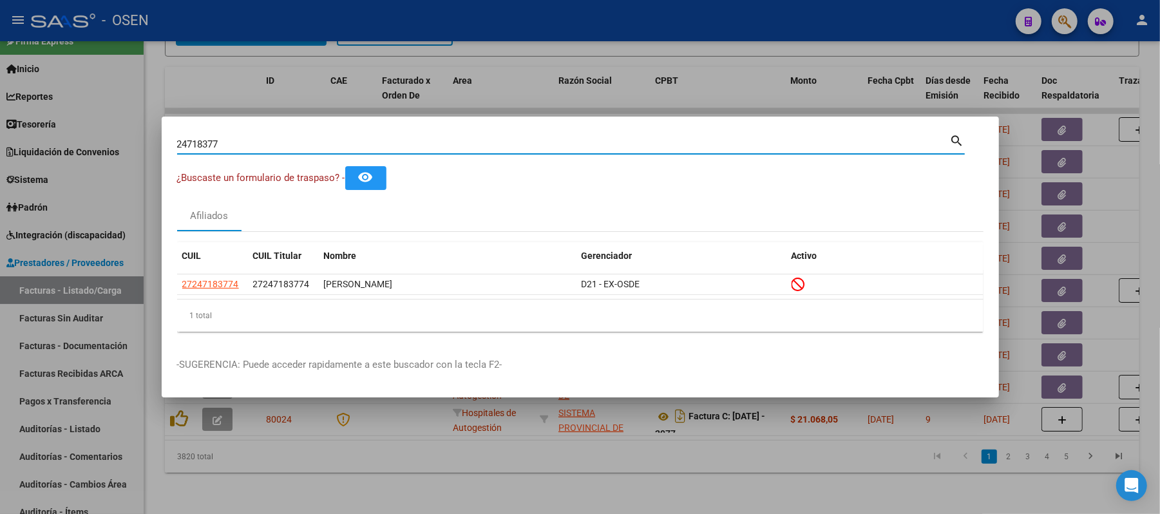
drag, startPoint x: 331, startPoint y: 138, endPoint x: 0, endPoint y: 19, distance: 351.9
click at [0, 133] on div "24718377 Buscar (apellido, dni, cuil, nro traspaso, cuit, obra social) search ¿…" at bounding box center [580, 257] width 1160 height 514
type input "39198464"
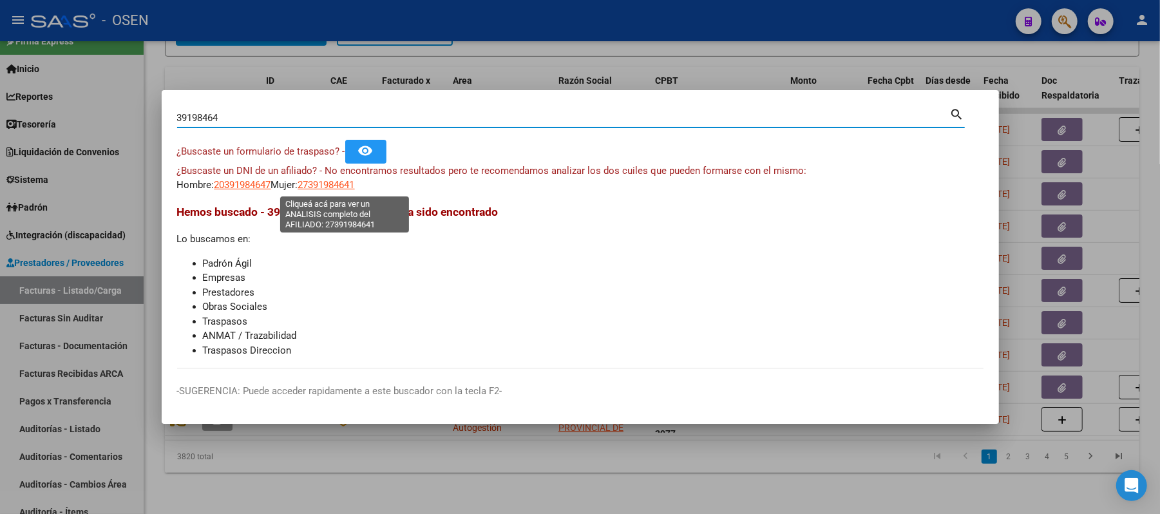
click at [341, 186] on span "27391984641" at bounding box center [326, 185] width 57 height 12
type textarea "27391984641"
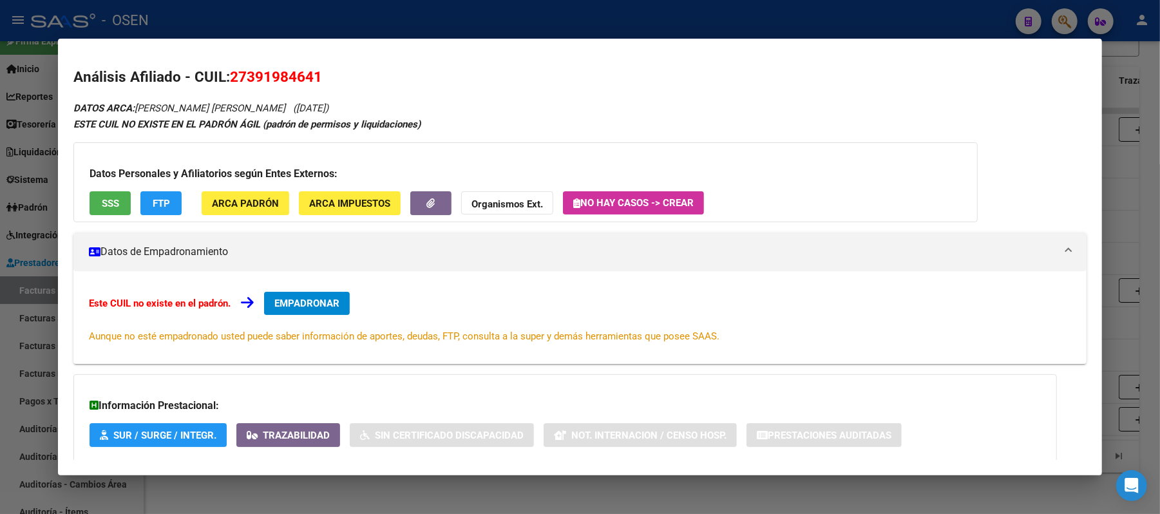
click at [102, 207] on span "SSS" at bounding box center [110, 204] width 17 height 12
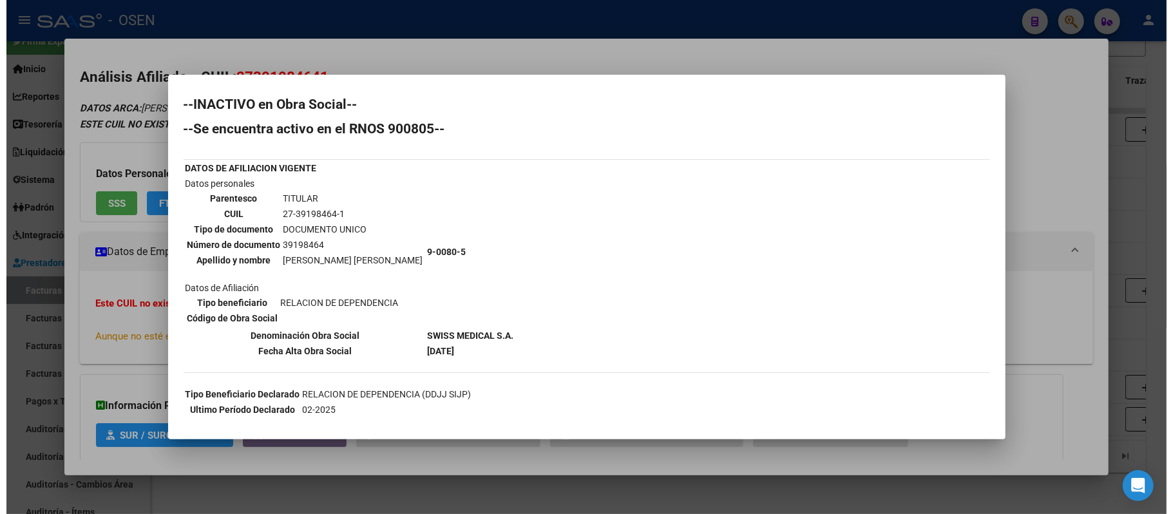
scroll to position [89, 0]
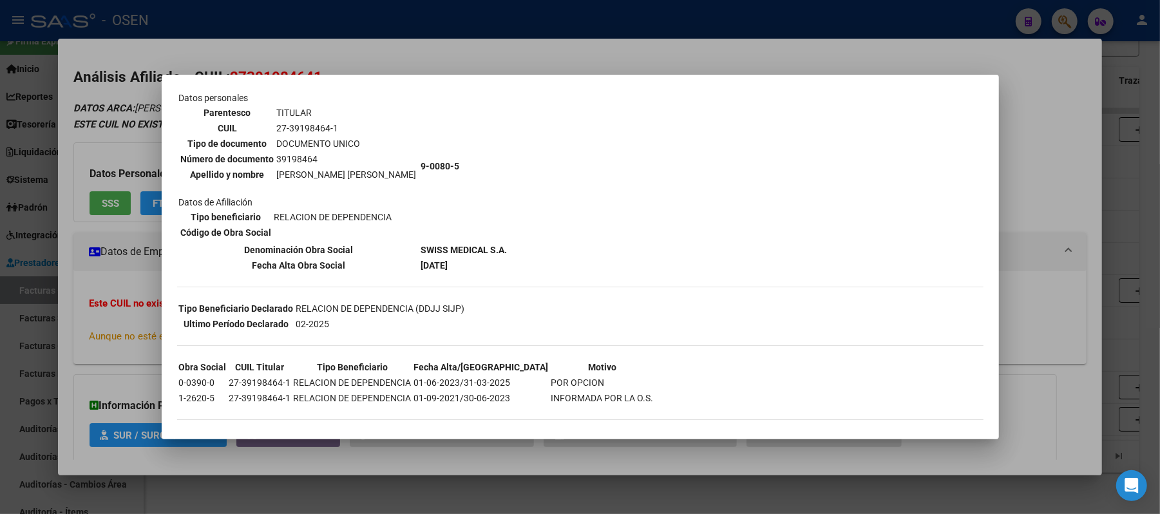
click at [376, 48] on div at bounding box center [580, 257] width 1160 height 514
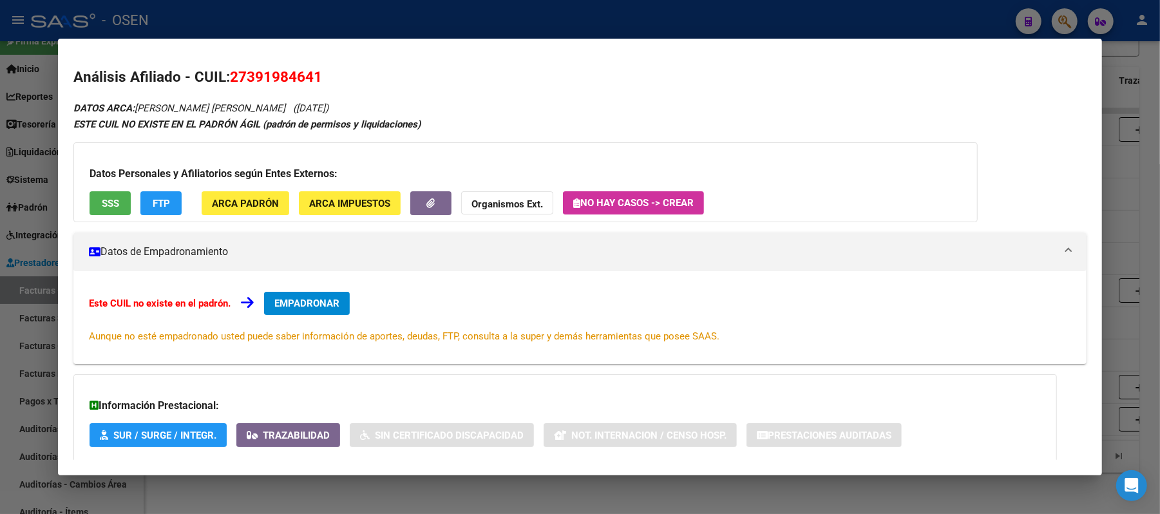
drag, startPoint x: 372, startPoint y: 37, endPoint x: 372, endPoint y: 19, distance: 17.4
click at [372, 29] on div at bounding box center [580, 257] width 1160 height 514
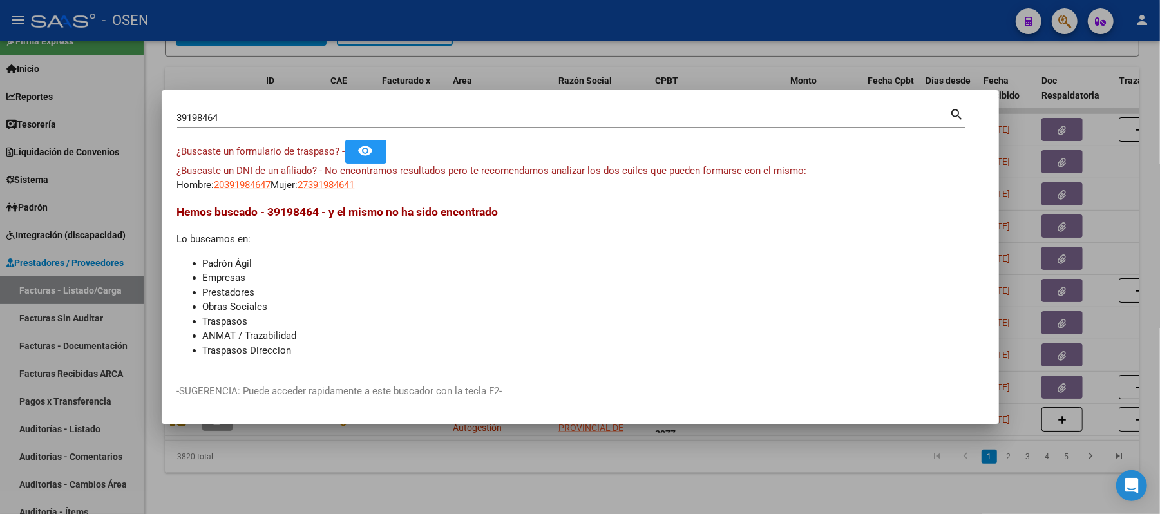
click at [372, 19] on div at bounding box center [580, 257] width 1160 height 514
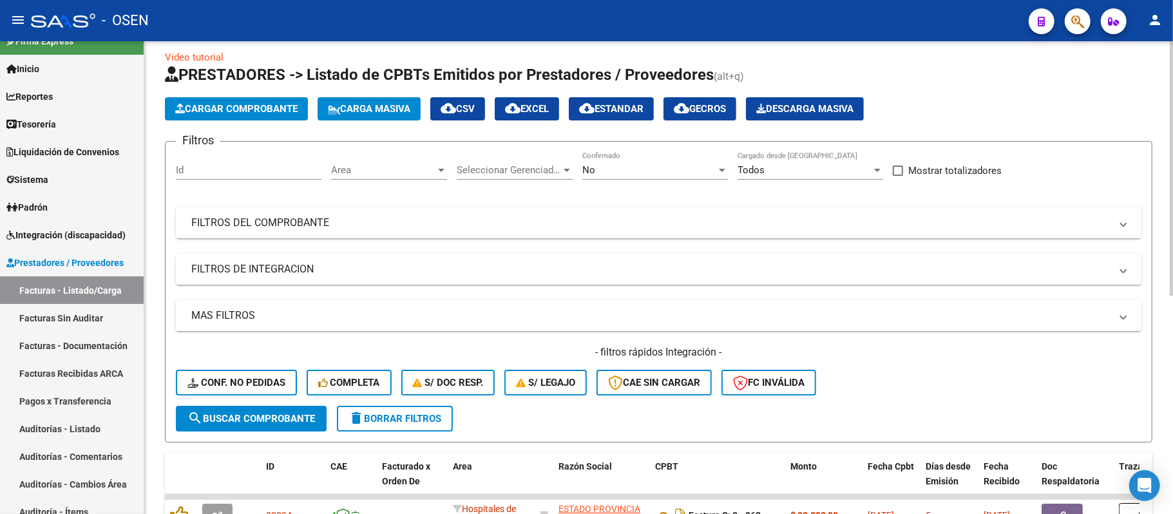
scroll to position [0, 0]
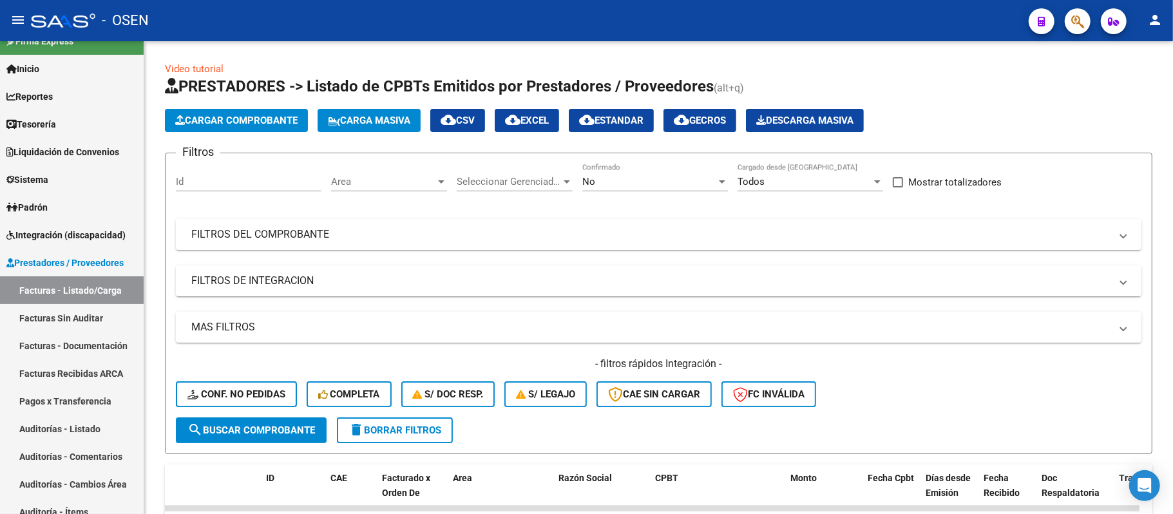
click at [537, 39] on mat-toolbar "menu - OSEN person" at bounding box center [586, 20] width 1173 height 41
click at [70, 117] on link "Tesorería" at bounding box center [72, 124] width 144 height 28
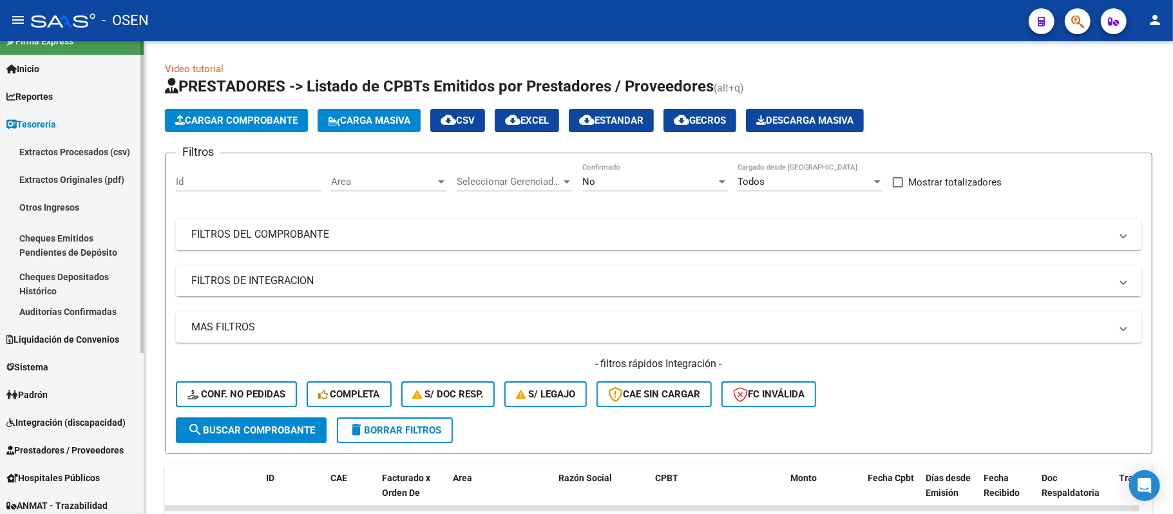
click at [91, 446] on span "Prestadores / Proveedores" at bounding box center [64, 450] width 117 height 14
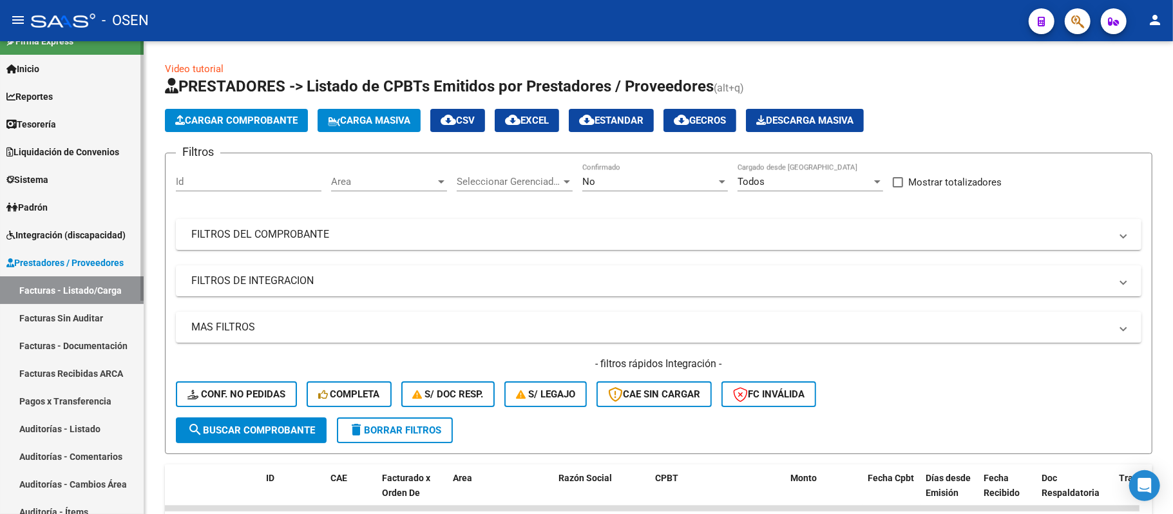
scroll to position [106, 0]
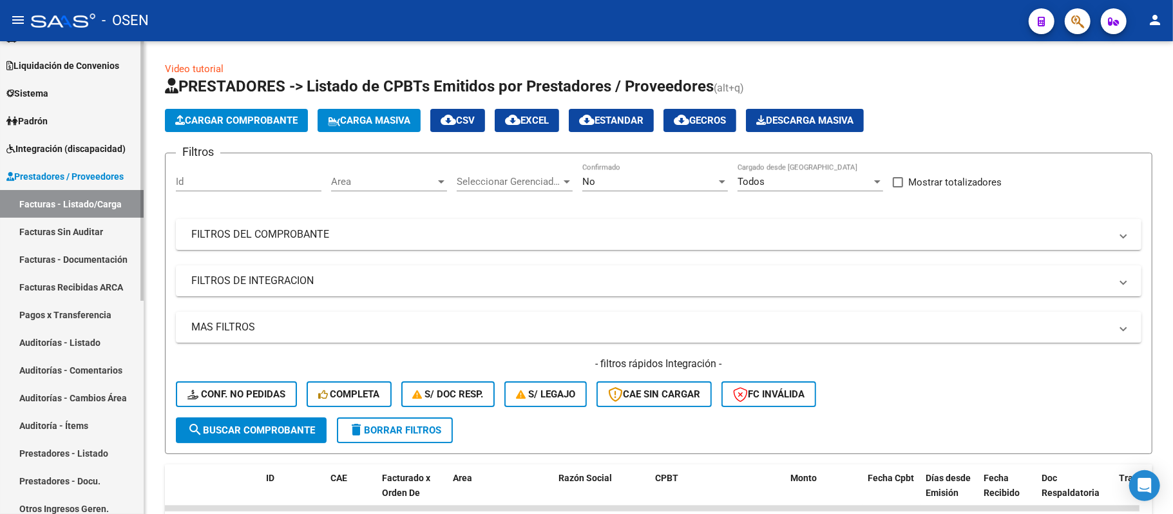
click at [95, 350] on link "Auditorías - Listado" at bounding box center [72, 342] width 144 height 28
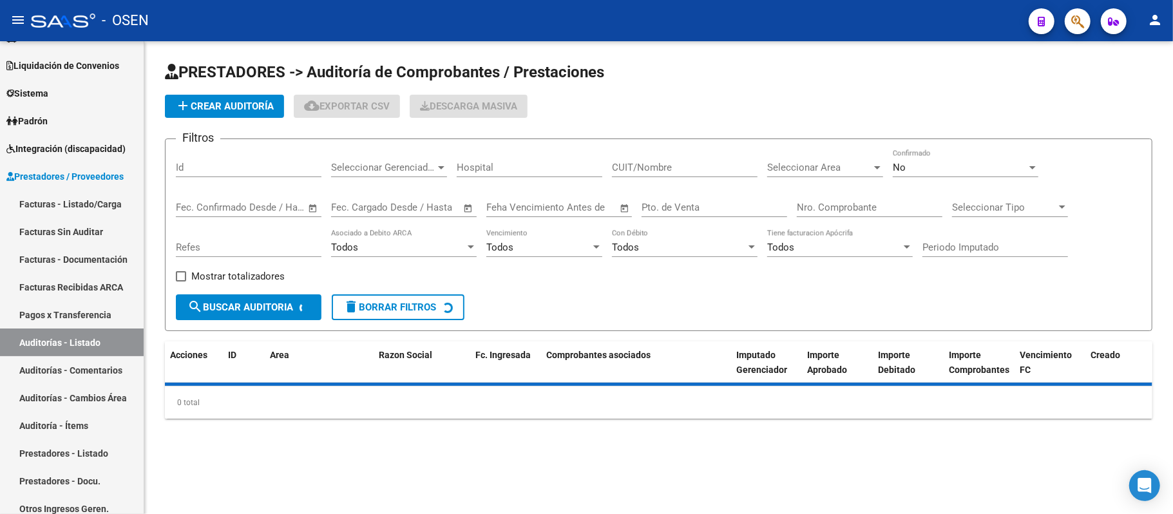
click at [846, 196] on div "Nro. Comprobante" at bounding box center [870, 203] width 146 height 28
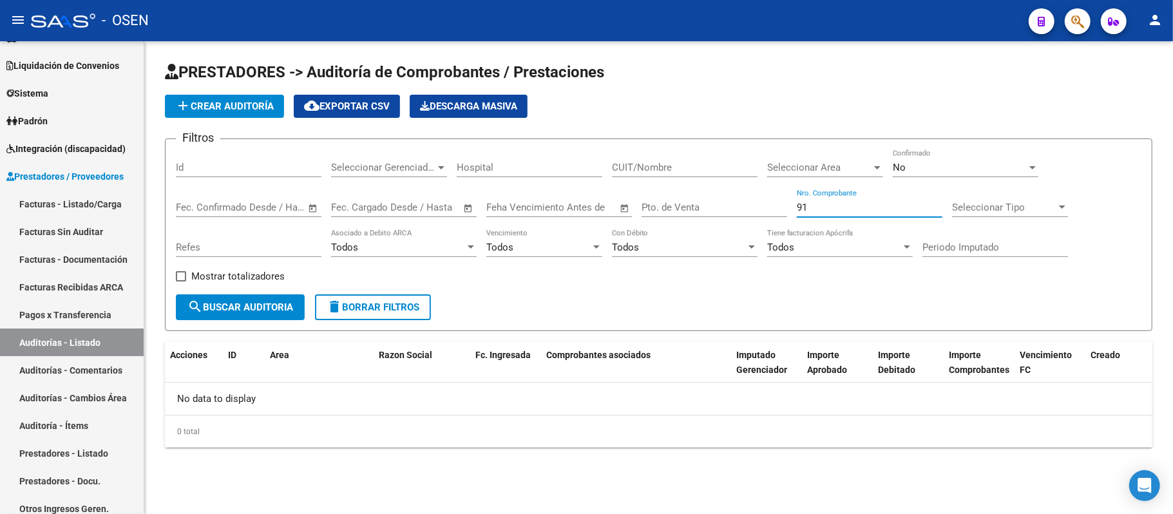
type input "91"
click at [1000, 160] on div "No Confirmado" at bounding box center [966, 163] width 146 height 28
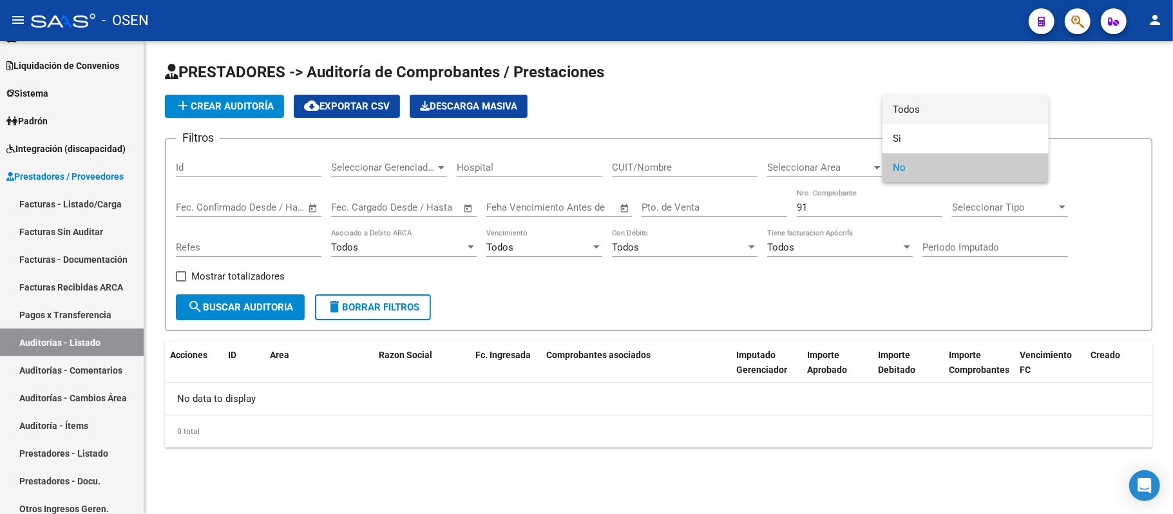
click at [949, 117] on span "Todos" at bounding box center [966, 109] width 146 height 29
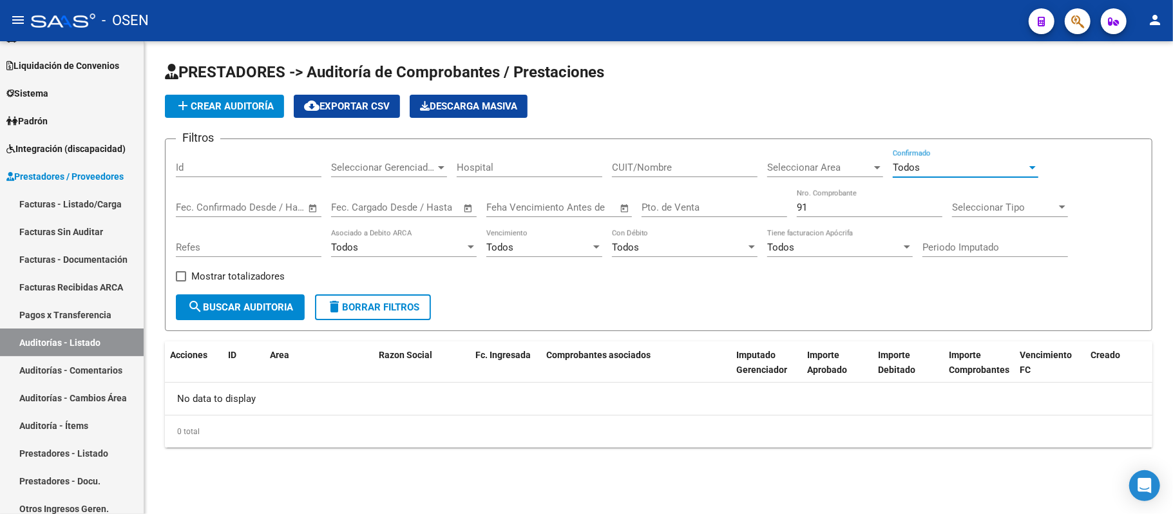
click at [245, 310] on span "search Buscar Auditoria" at bounding box center [240, 307] width 106 height 12
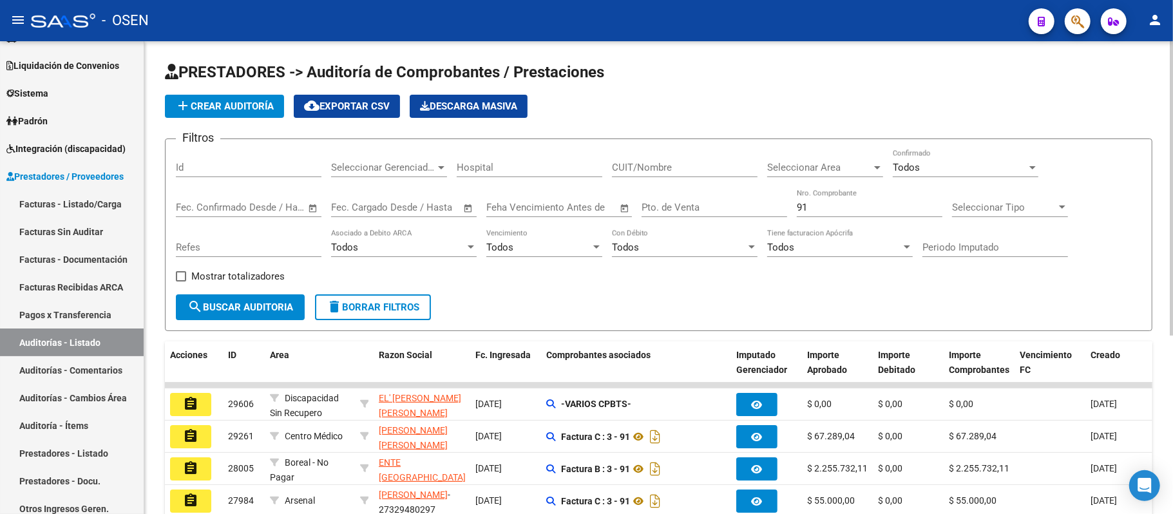
click at [189, 310] on mat-icon "search" at bounding box center [194, 306] width 15 height 15
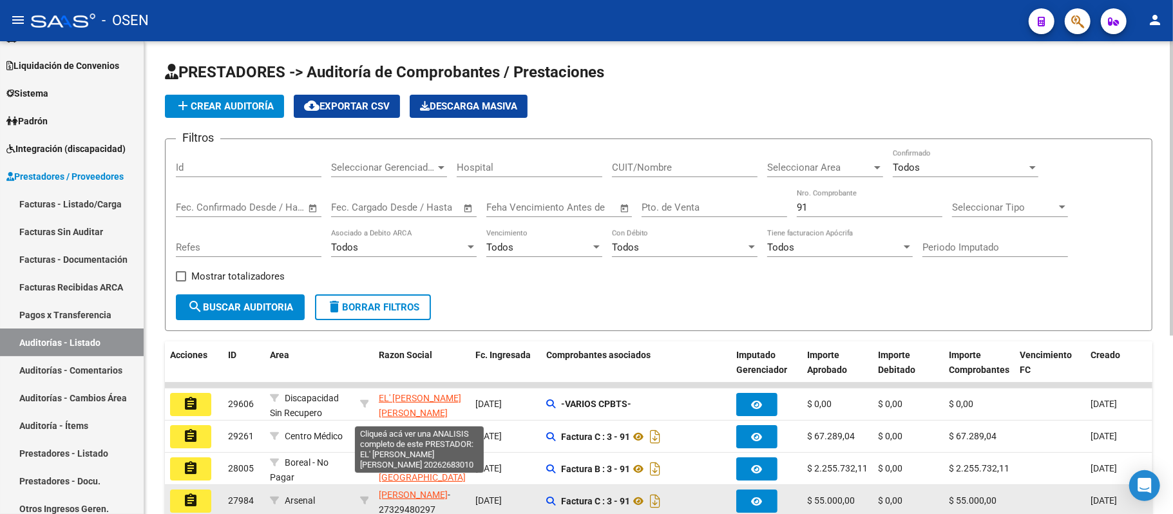
scroll to position [171, 0]
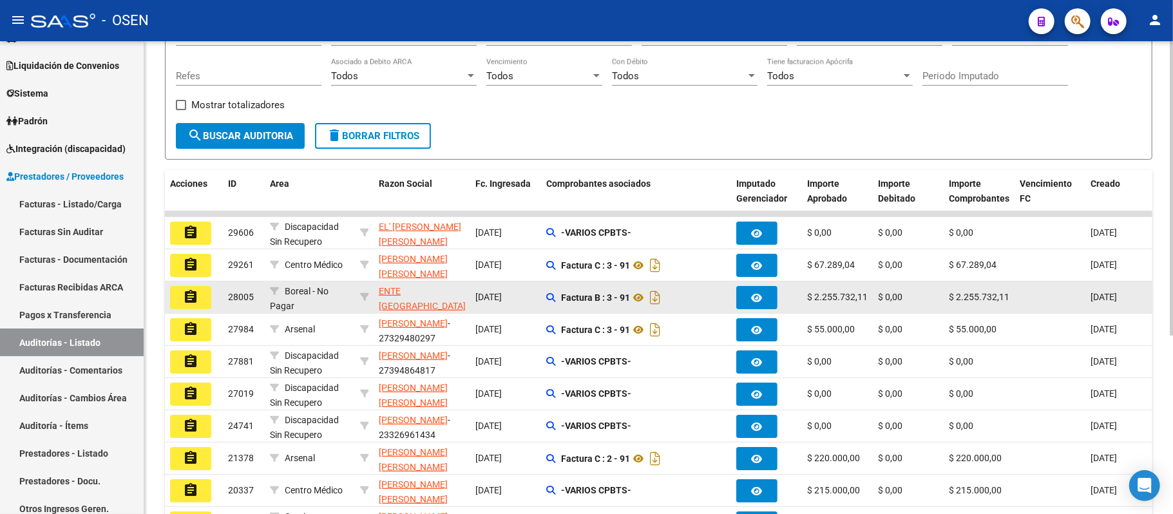
click at [423, 298] on app-link-go-to "ENTE HOSPITAL RAMON CARRILLO" at bounding box center [422, 306] width 87 height 44
click at [421, 294] on span "ENTE HOSPITAL RAMON CARRILLO" at bounding box center [422, 306] width 87 height 40
type textarea "30718899326"
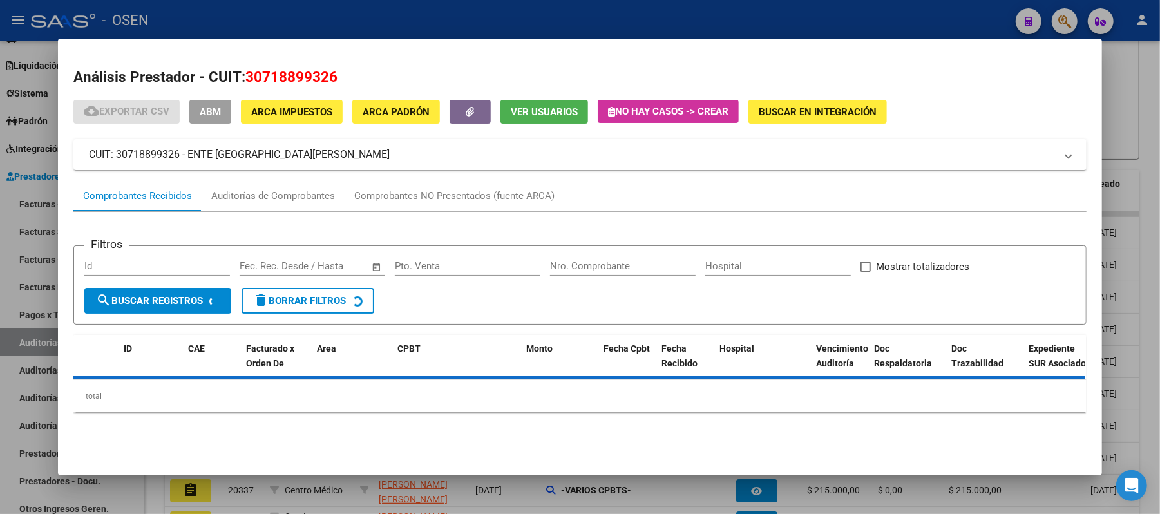
drag, startPoint x: 341, startPoint y: 88, endPoint x: 241, endPoint y: 84, distance: 99.9
click at [241, 84] on h2 "Análisis Prestador - CUIT: 30718899326" at bounding box center [579, 77] width 1013 height 22
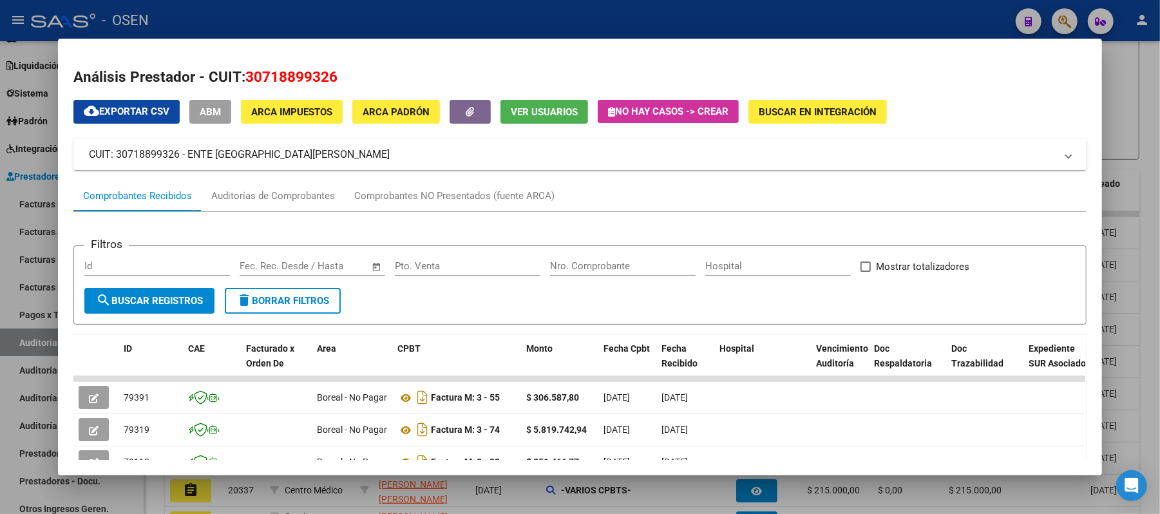
click at [347, 14] on div at bounding box center [580, 257] width 1160 height 514
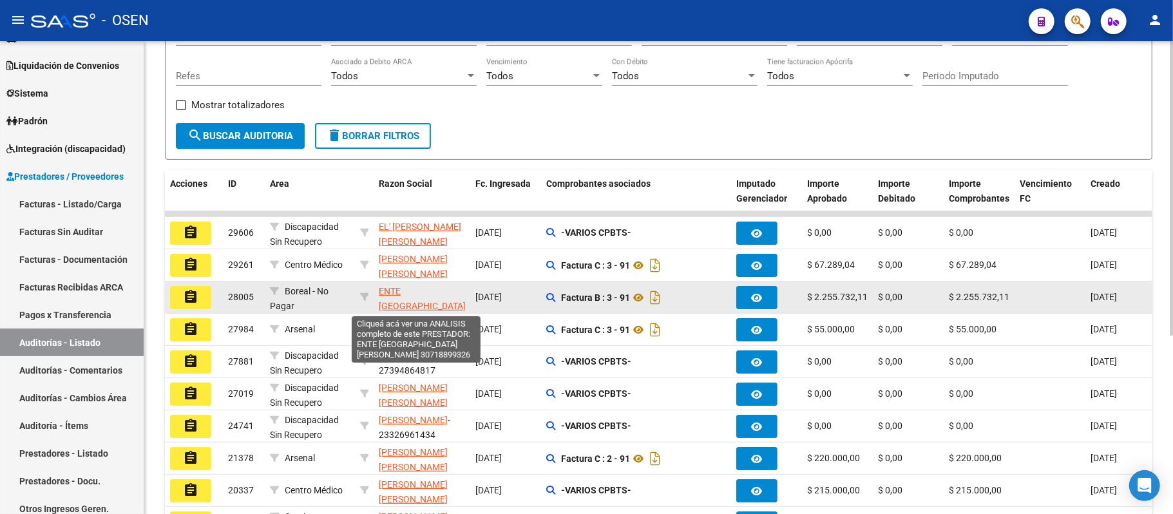
click at [410, 292] on span "ENTE HOSPITAL RAMON CARRILLO" at bounding box center [422, 306] width 87 height 40
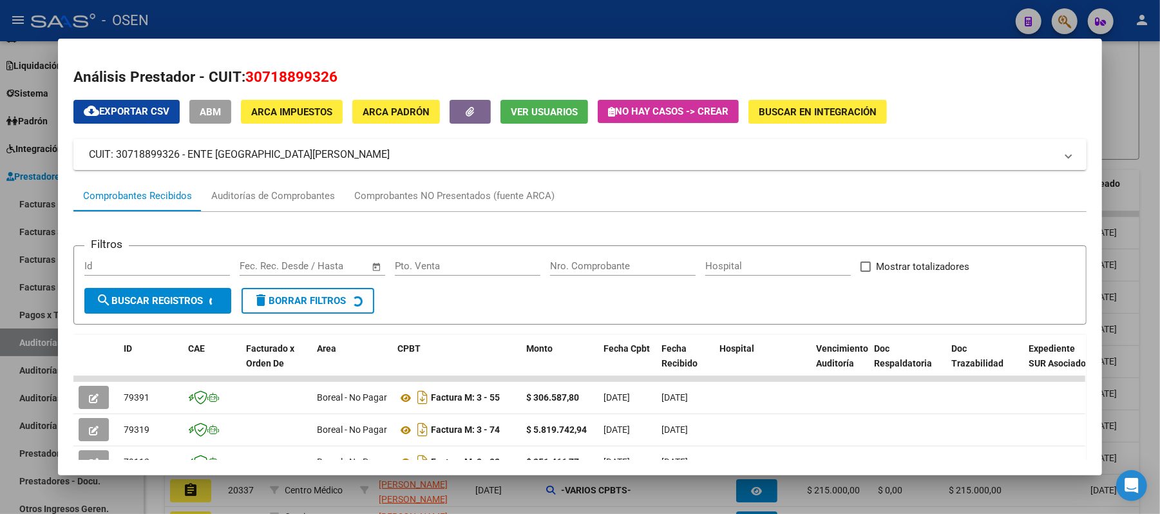
drag, startPoint x: 346, startPoint y: 88, endPoint x: 241, endPoint y: 76, distance: 105.6
click at [241, 76] on h2 "Análisis Prestador - CUIT: 30718899326" at bounding box center [579, 77] width 1013 height 22
click at [417, 12] on div at bounding box center [580, 257] width 1160 height 514
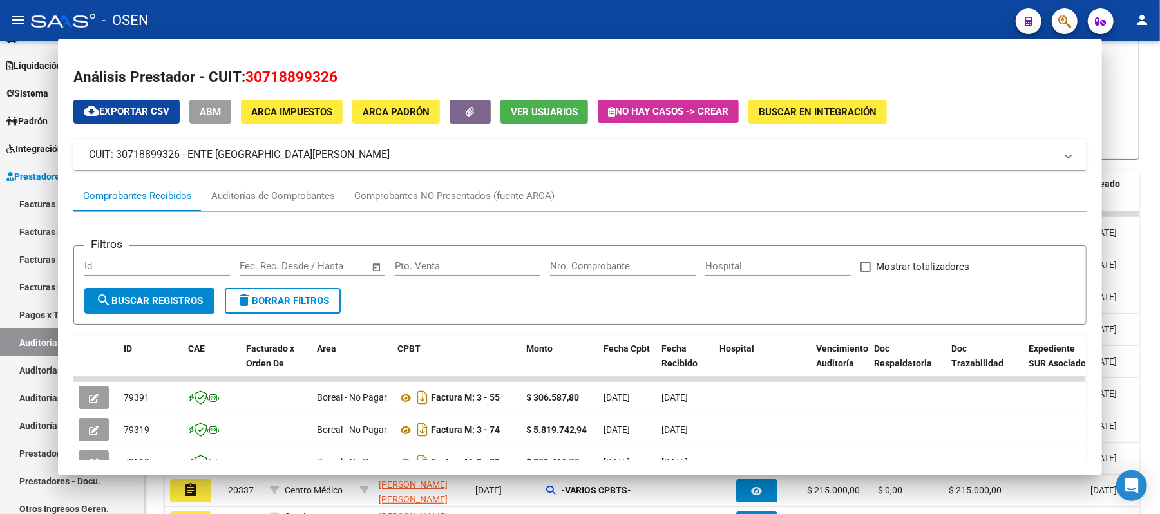
click at [417, 12] on div "- OSEN" at bounding box center [518, 20] width 975 height 28
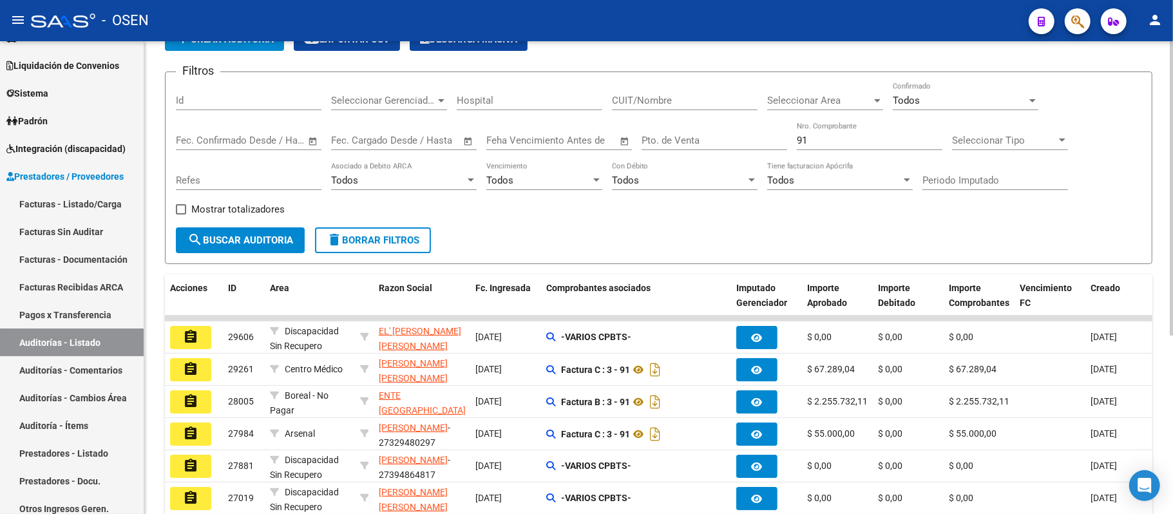
scroll to position [0, 0]
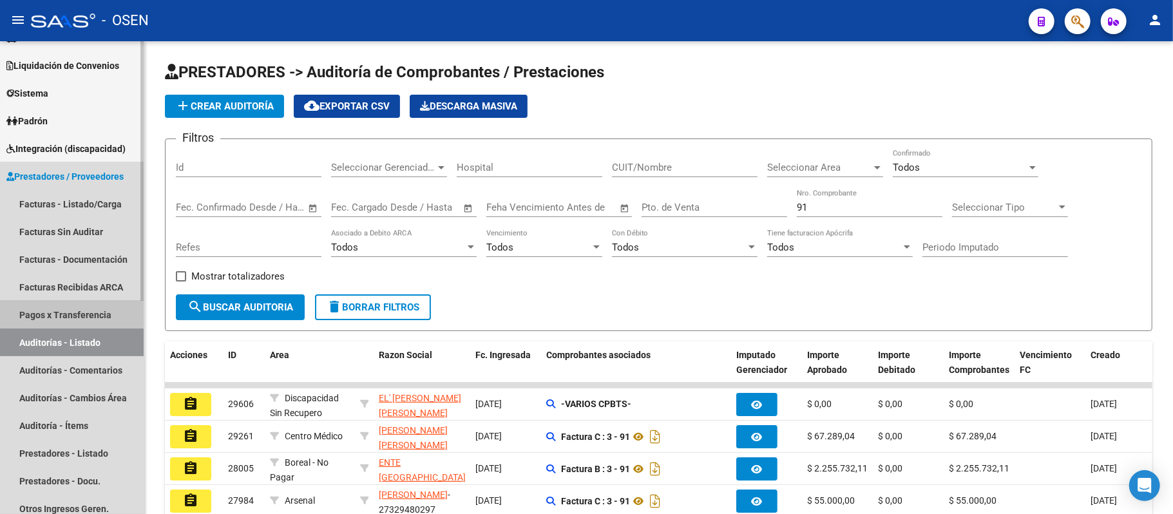
click at [70, 325] on link "Pagos x Transferencia" at bounding box center [72, 315] width 144 height 28
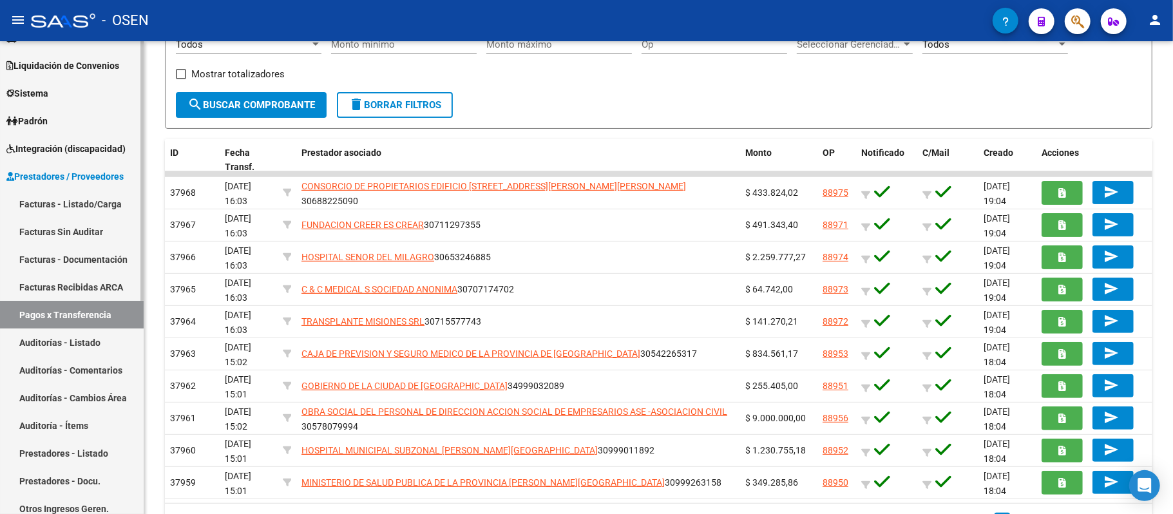
scroll to position [171, 0]
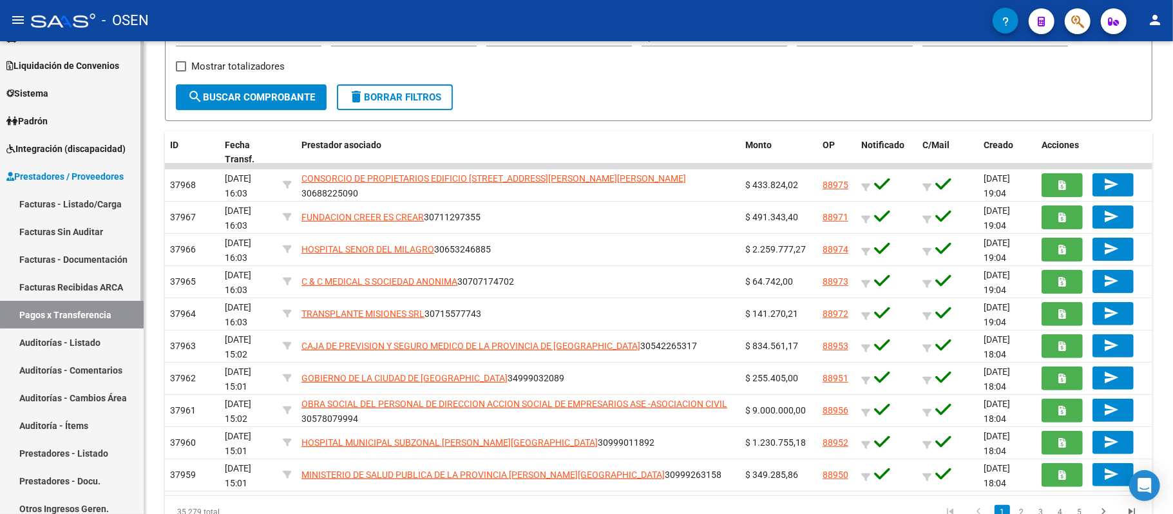
click at [68, 356] on link "Auditorías - Comentarios" at bounding box center [72, 370] width 144 height 28
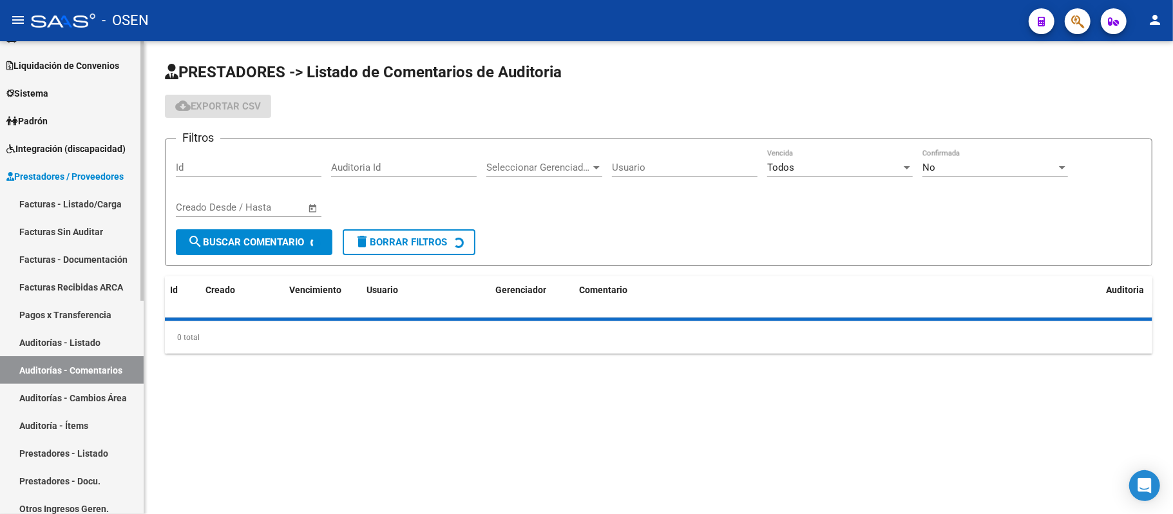
click at [71, 341] on link "Auditorías - Listado" at bounding box center [72, 342] width 144 height 28
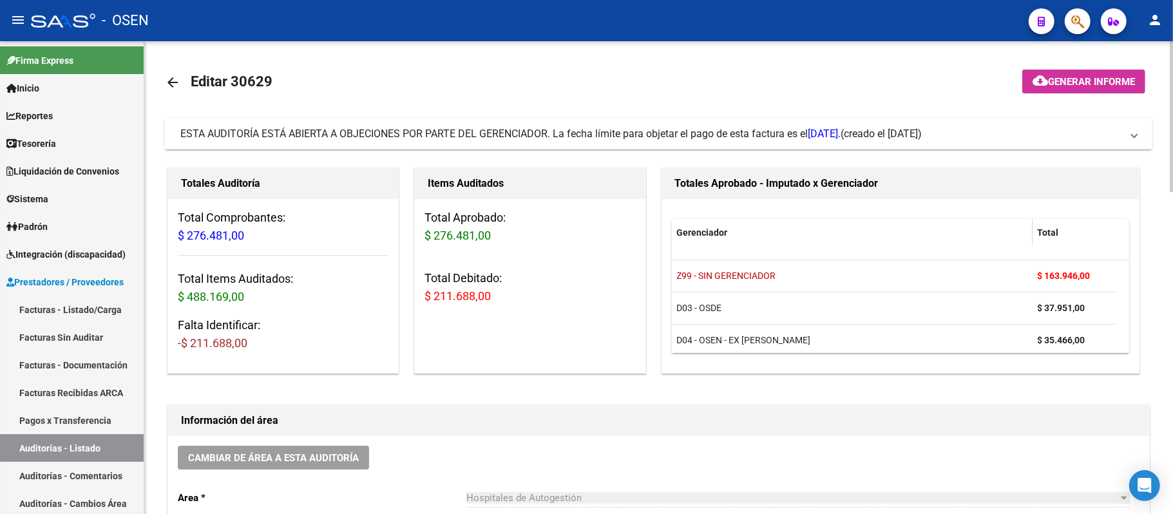
click at [557, 147] on mat-expansion-panel-header "ESTA AUDITORÍA ESTÁ ABIERTA A OBJECIONES POR PARTE DEL GERENCIADOR. La fecha lí…" at bounding box center [658, 134] width 987 height 31
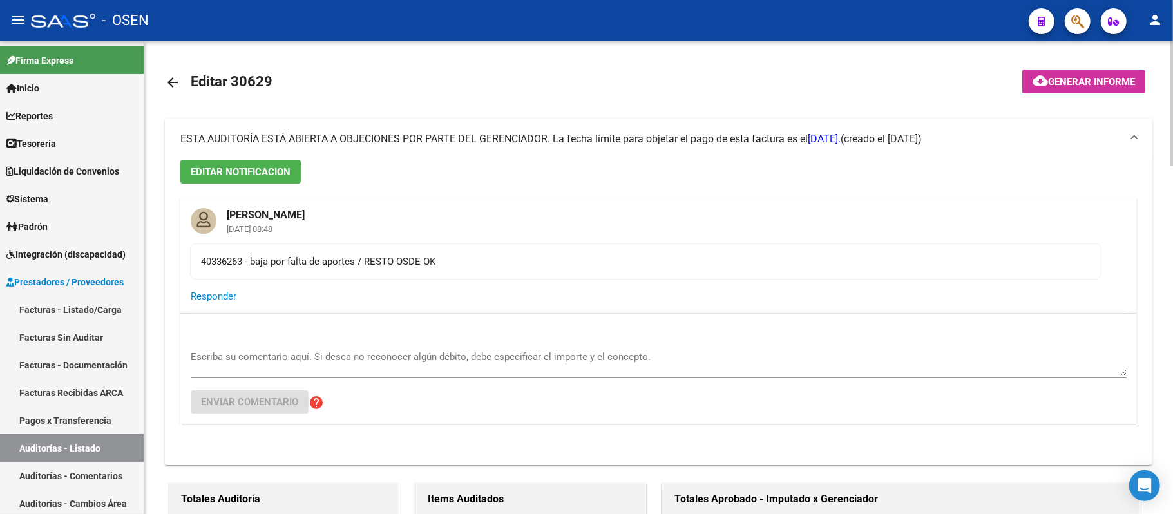
click at [557, 147] on mat-expansion-panel-header "ESTA AUDITORÍA ESTÁ ABIERTA A OBJECIONES POR PARTE DEL GERENCIADOR. La fecha lí…" at bounding box center [658, 139] width 987 height 41
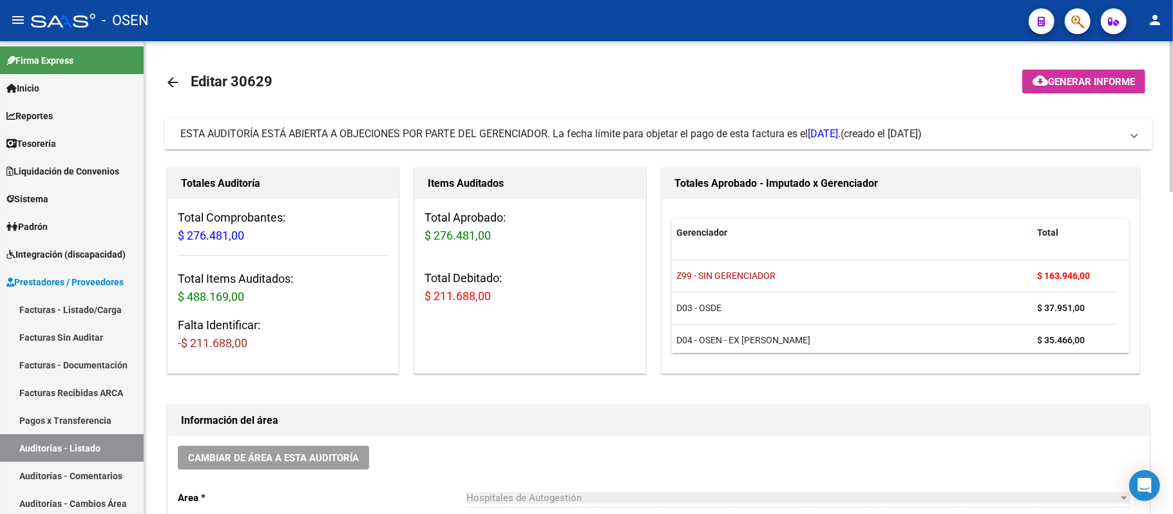
click at [607, 146] on mat-expansion-panel-header "ESTA AUDITORÍA ESTÁ ABIERTA A OBJECIONES POR PARTE DEL GERENCIADOR. La fecha lí…" at bounding box center [658, 134] width 987 height 31
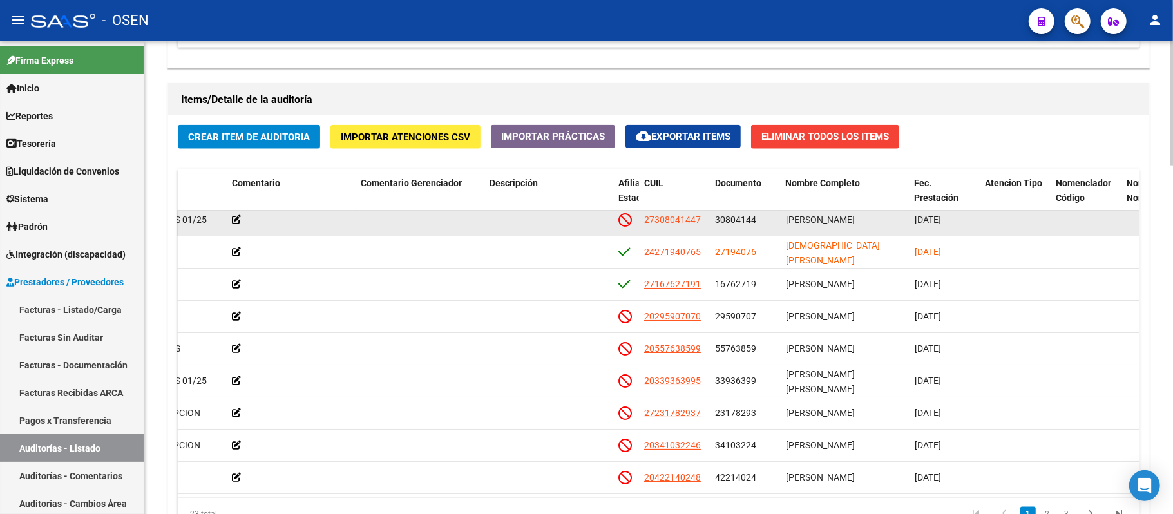
scroll to position [0, 534]
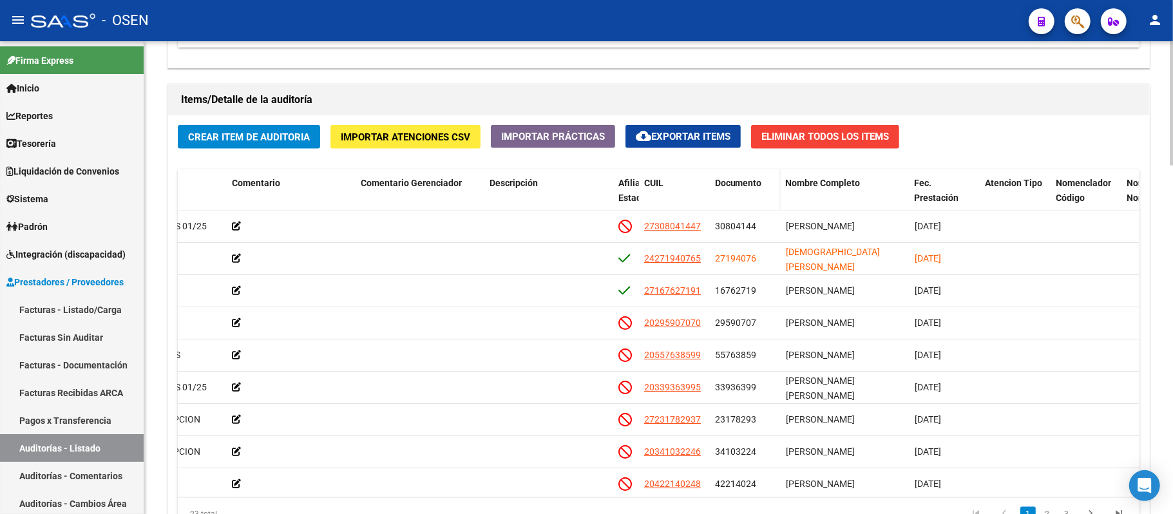
click at [743, 182] on span "Documento" at bounding box center [738, 183] width 47 height 10
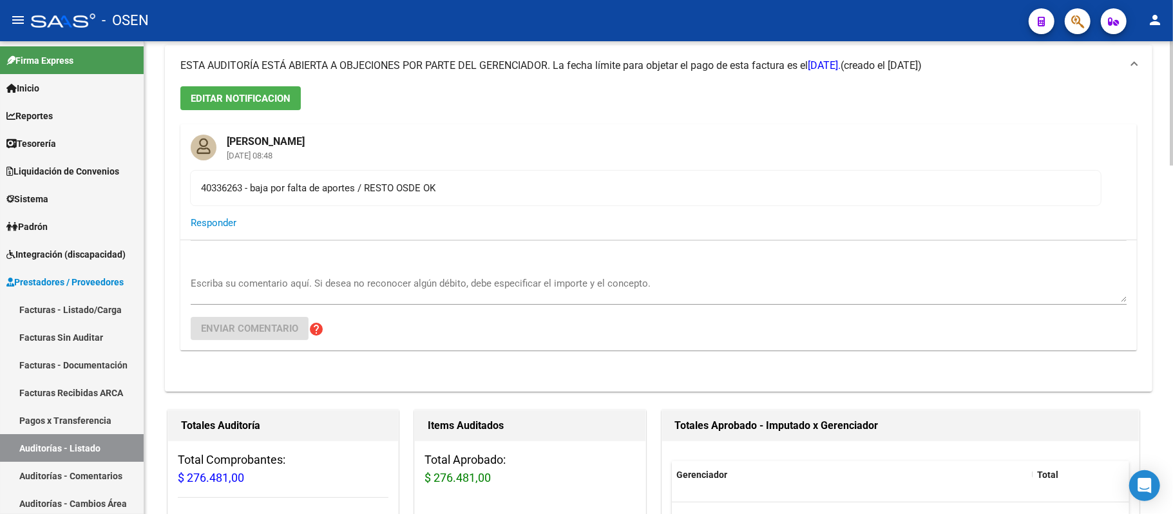
scroll to position [0, 0]
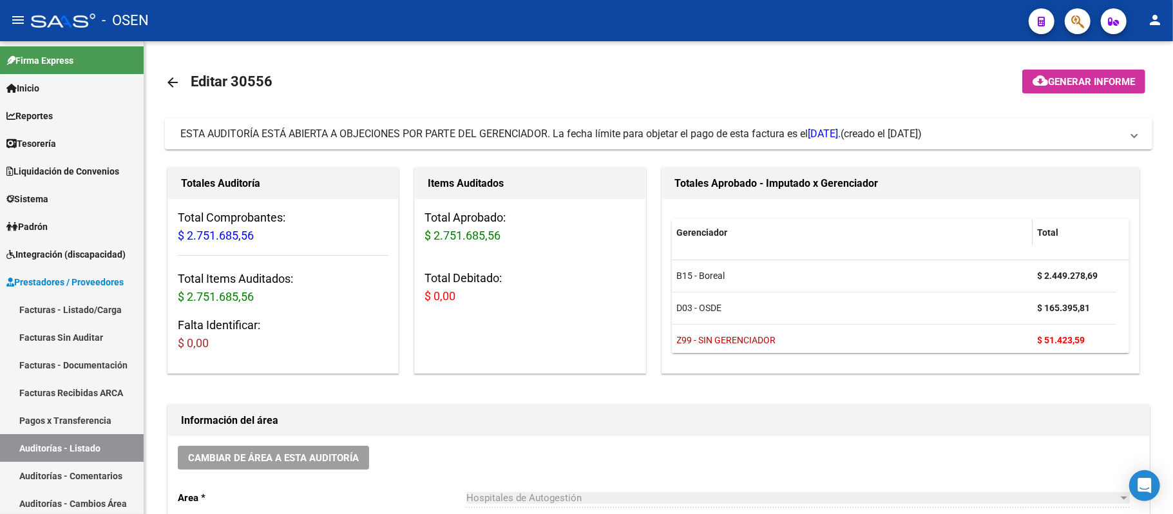
click at [1064, 12] on div at bounding box center [1072, 21] width 36 height 26
click at [1078, 21] on icon "button" at bounding box center [1077, 21] width 13 height 15
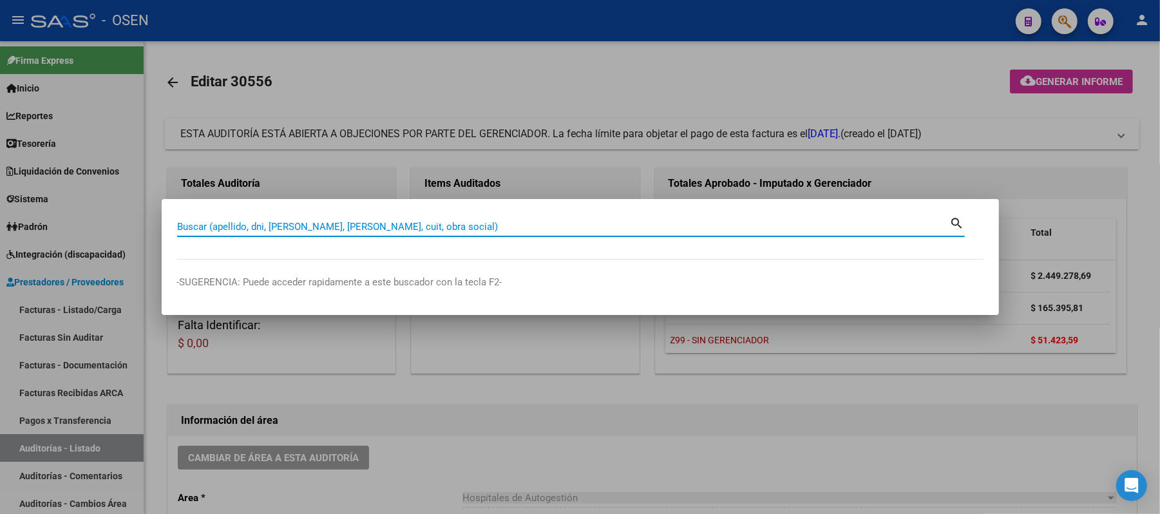
paste input "27348798"
type input "27348798"
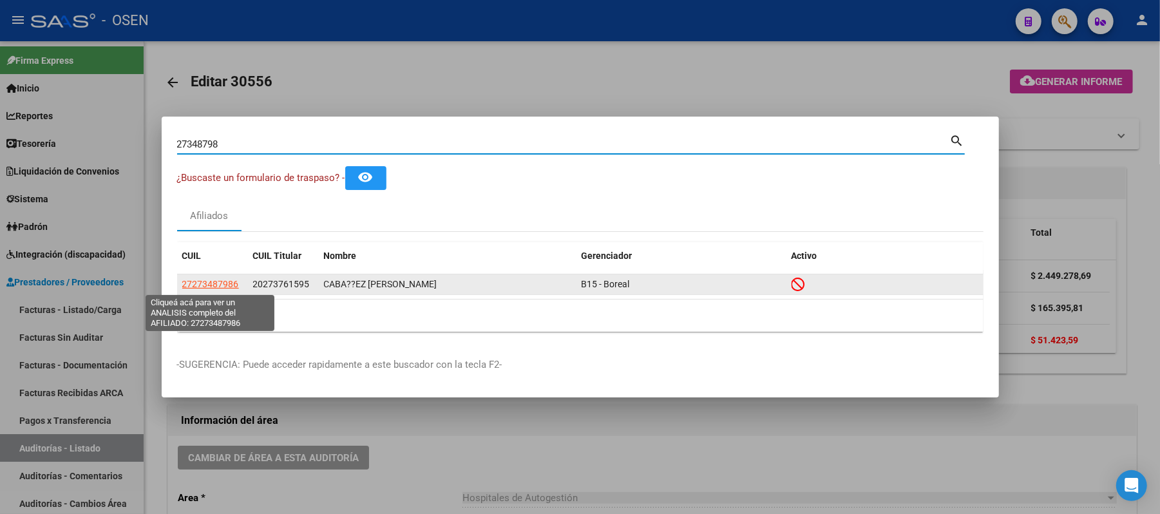
click at [202, 287] on span "27273487986" at bounding box center [210, 284] width 57 height 10
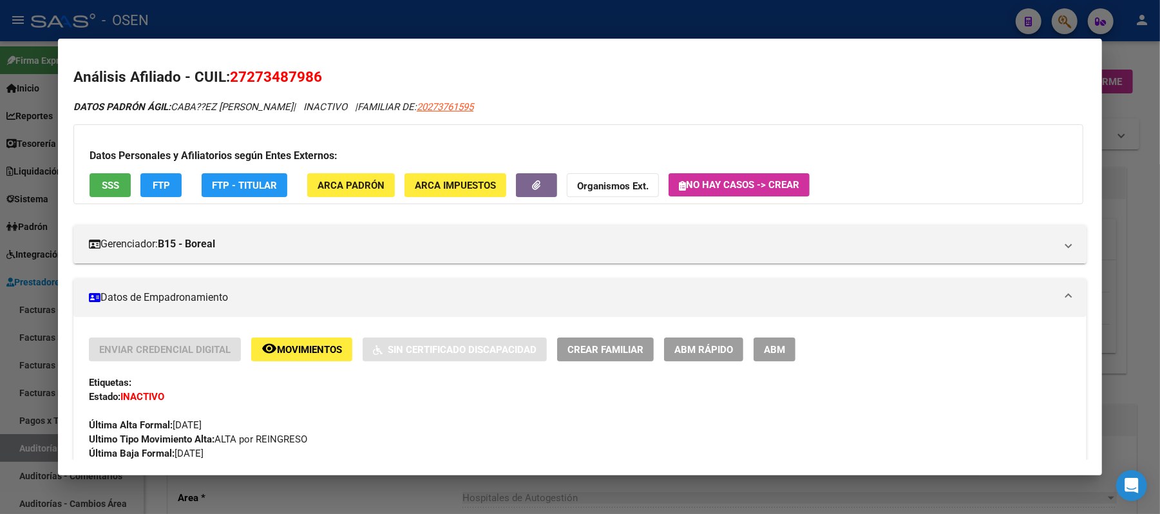
click at [117, 182] on button "SSS" at bounding box center [110, 185] width 41 height 24
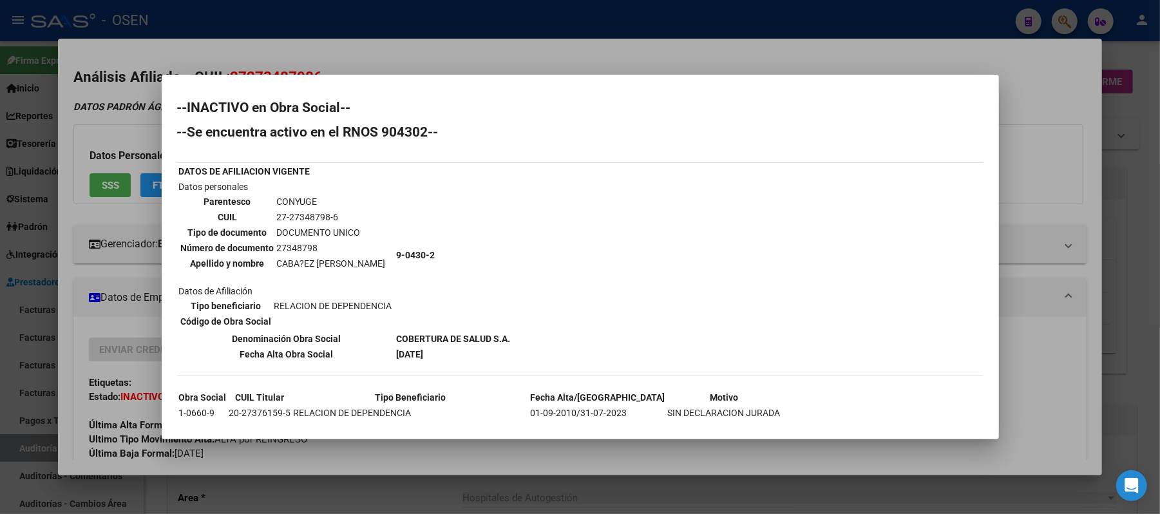
click at [1057, 307] on div at bounding box center [580, 257] width 1160 height 514
